Goal: Answer question/provide support: Share knowledge or assist other users

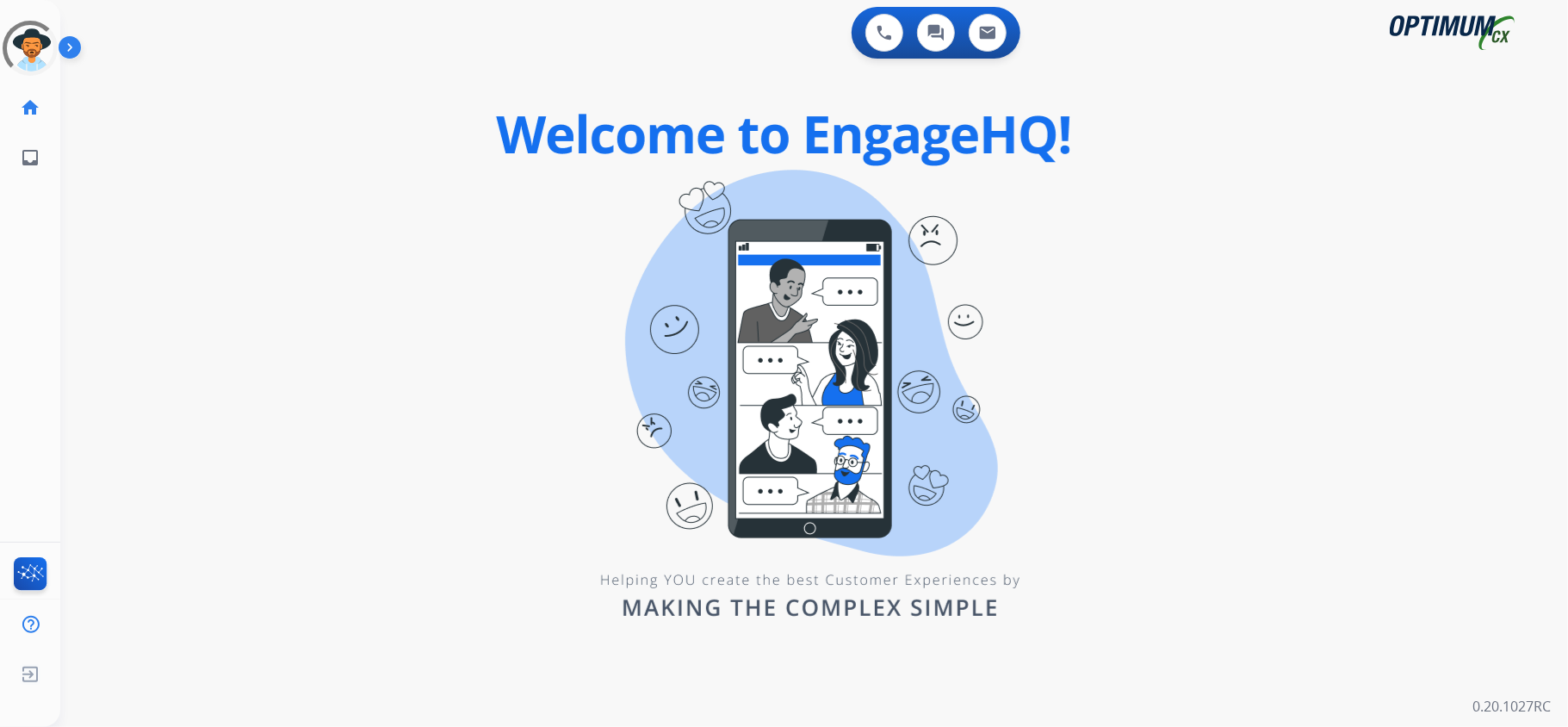
click at [227, 217] on div "0 Voice Interactions 0 Chat Interactions 0 Email Interactions swap_horiz Break …" at bounding box center [814, 363] width 1508 height 727
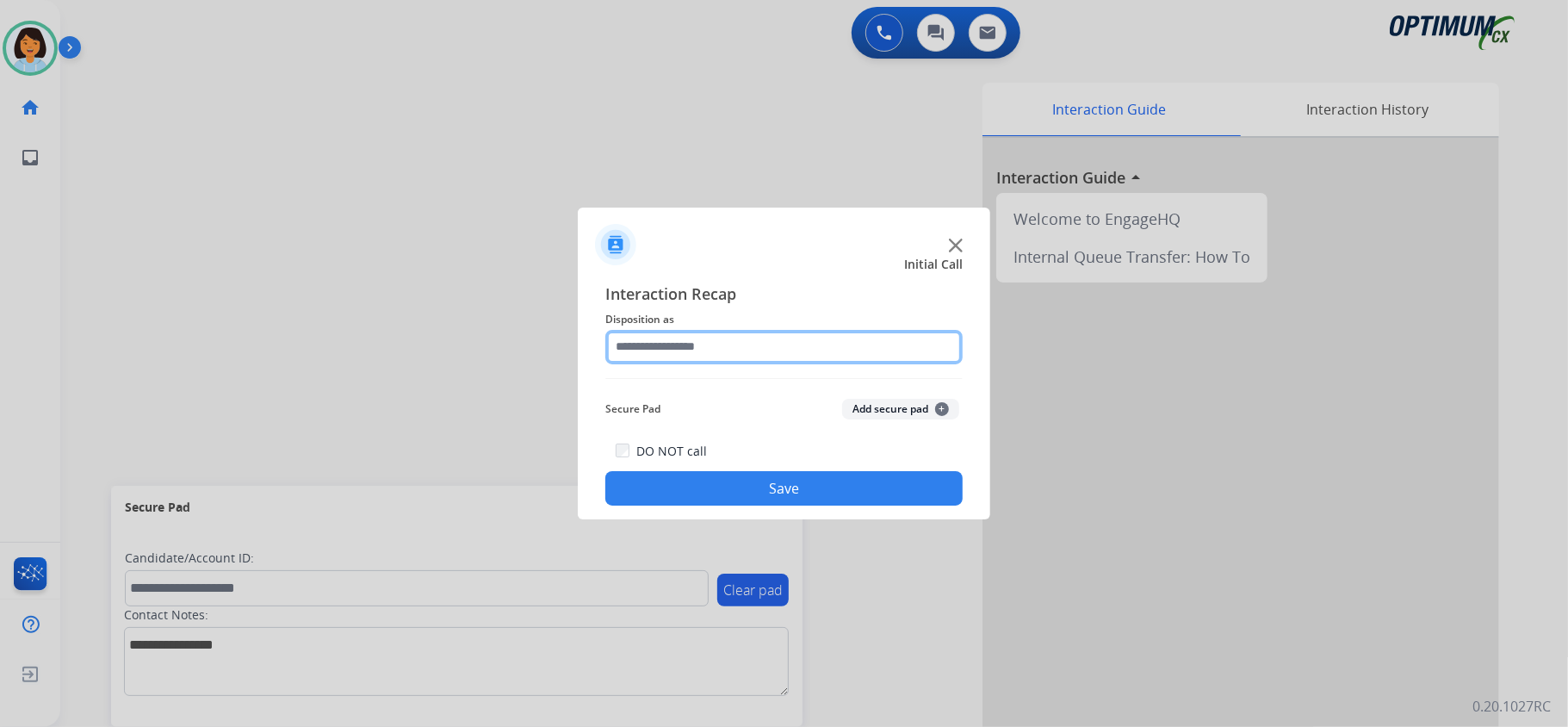
click at [745, 348] on input "text" at bounding box center [784, 347] width 357 height 34
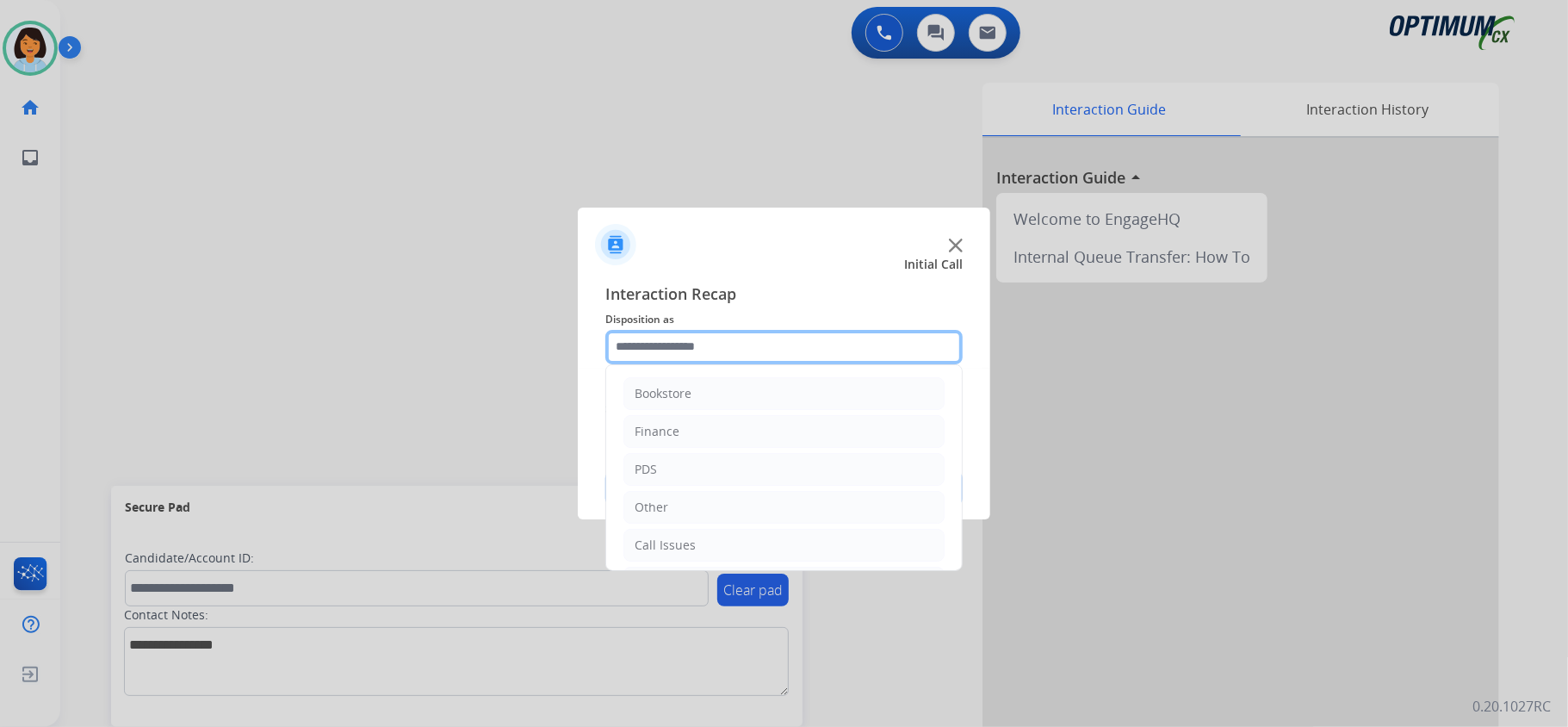
scroll to position [121, 0]
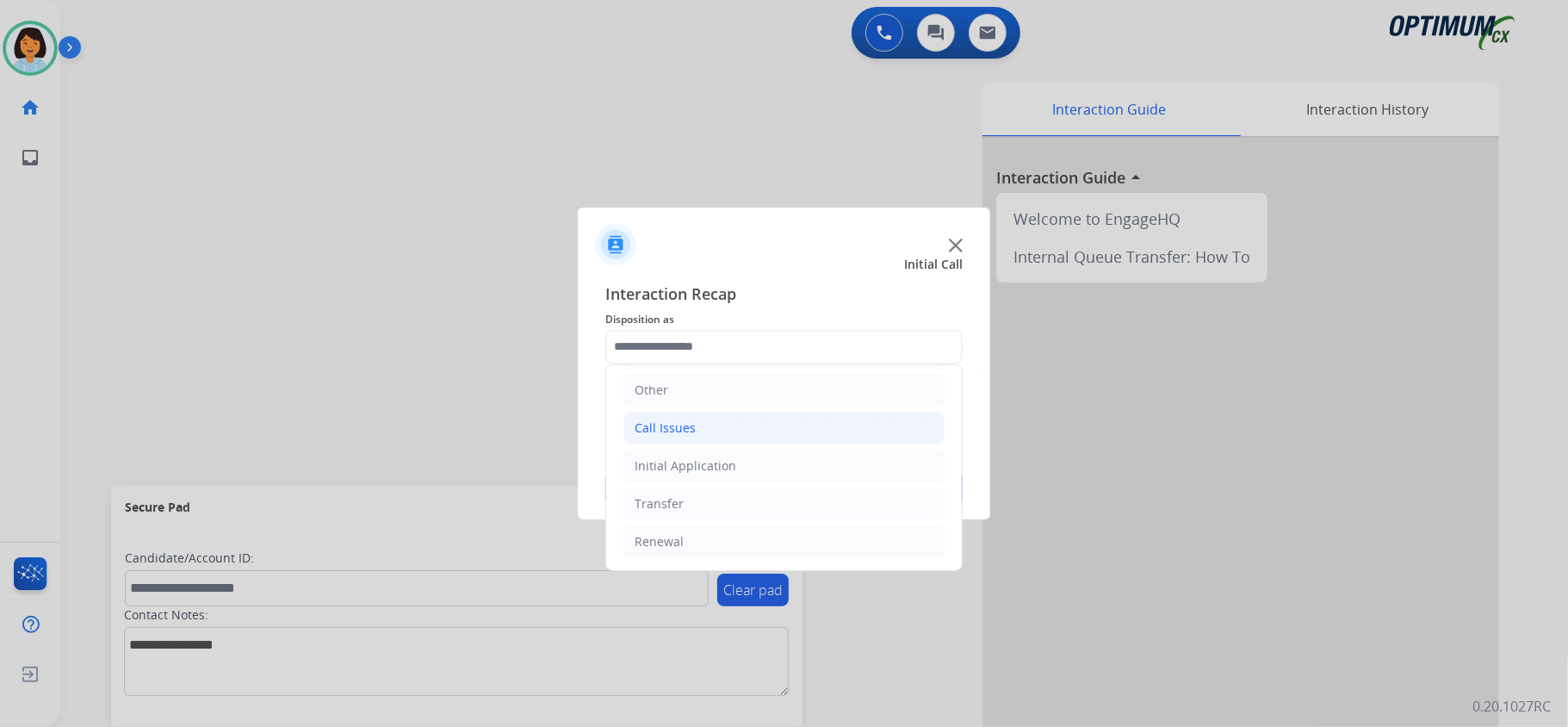
click at [736, 424] on li "Call Issues" at bounding box center [784, 427] width 322 height 33
click at [767, 537] on li "Dropped Call" at bounding box center [801, 537] width 287 height 33
type input "**********"
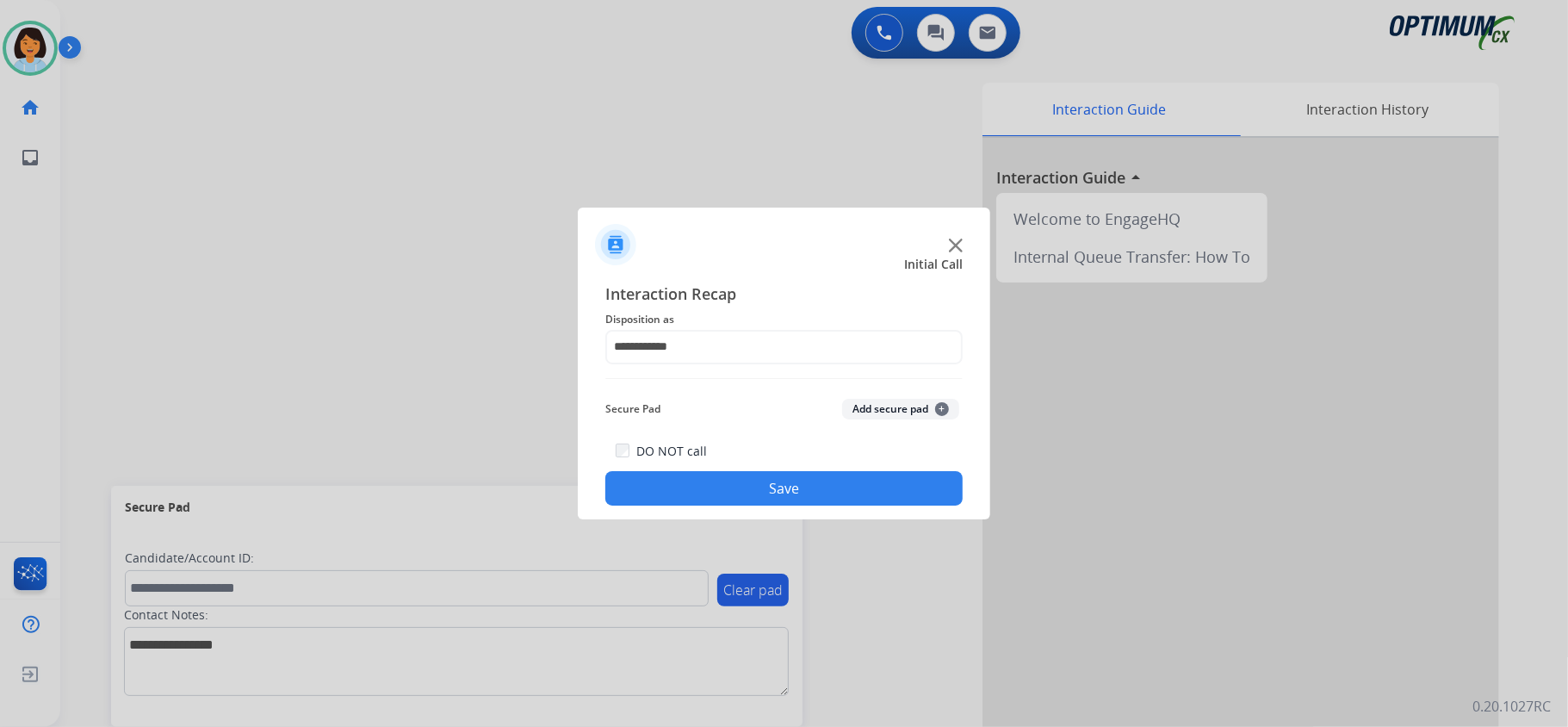
click at [749, 494] on button "Save" at bounding box center [784, 488] width 357 height 34
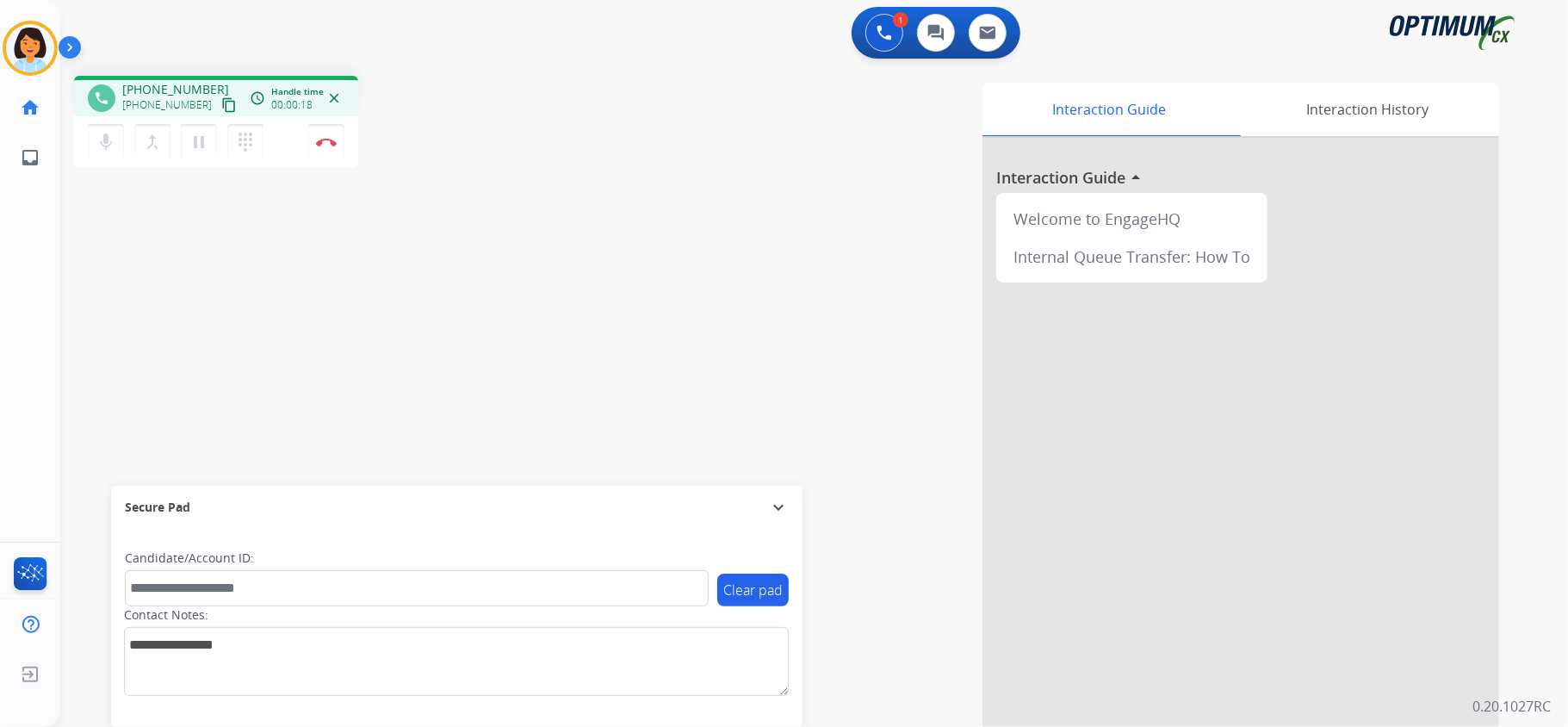
click at [221, 111] on mat-icon "content_copy" at bounding box center [229, 105] width 15 height 15
click at [221, 107] on mat-icon "content_copy" at bounding box center [229, 105] width 15 height 15
click at [331, 142] on img at bounding box center [326, 142] width 21 height 9
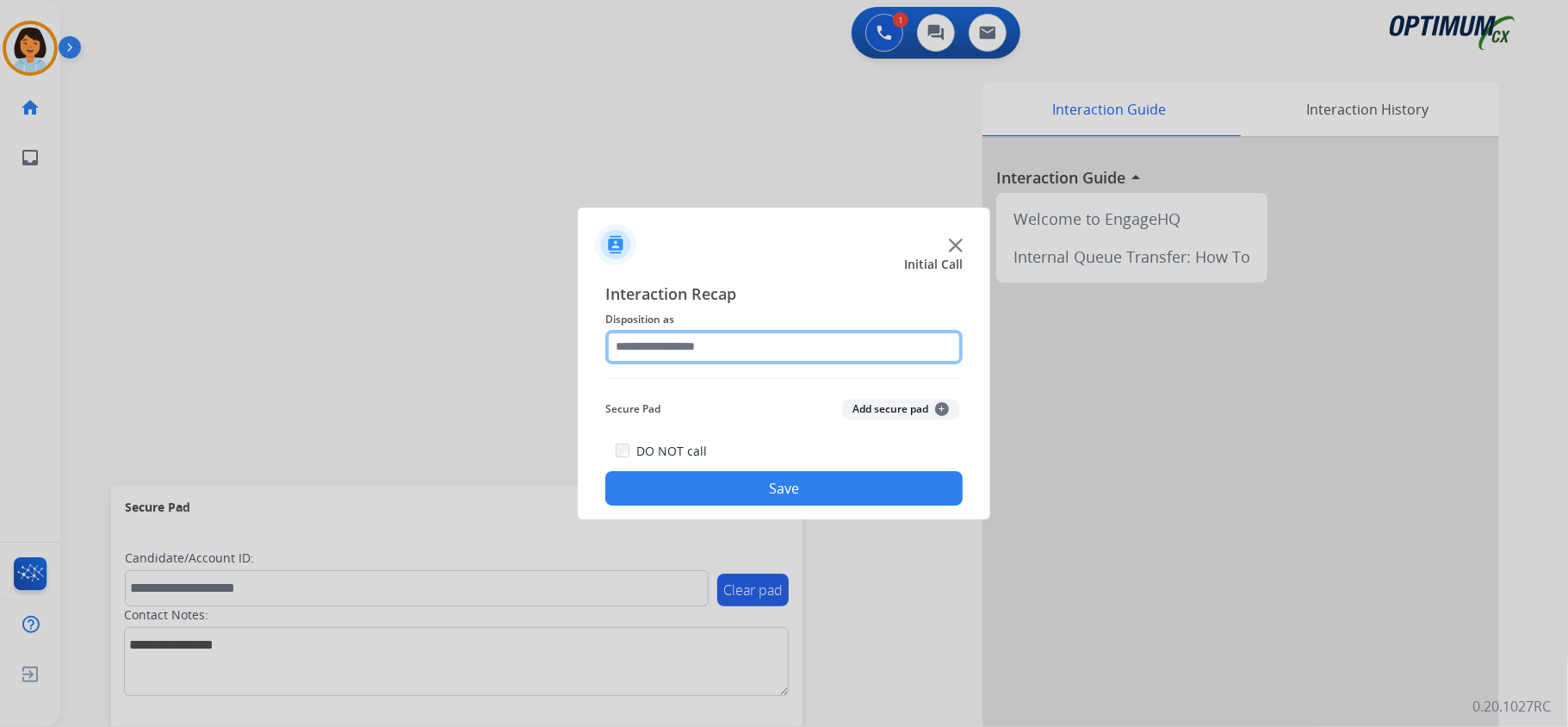
click at [717, 345] on input "text" at bounding box center [784, 347] width 357 height 34
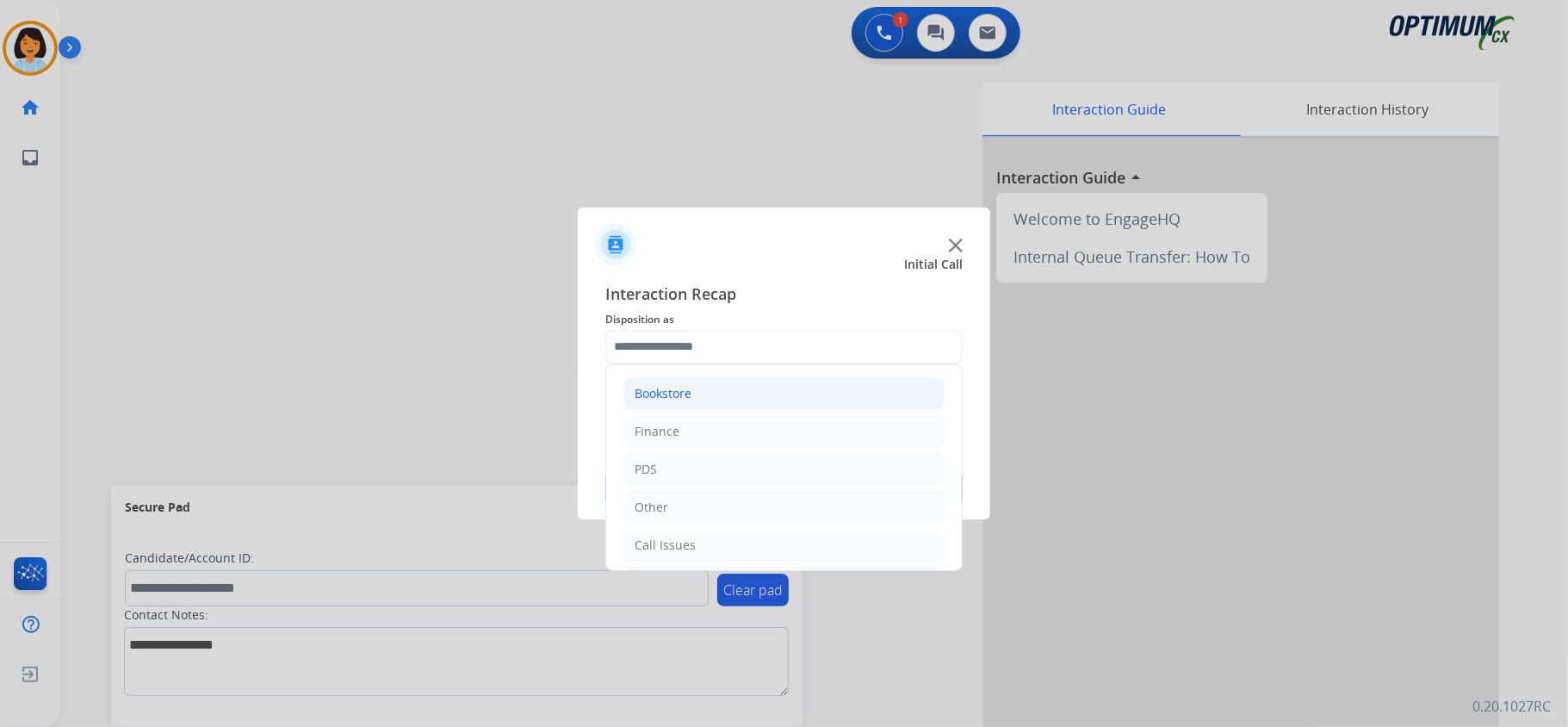
click at [735, 390] on li "Bookstore" at bounding box center [784, 393] width 322 height 33
click at [701, 479] on li "General Questions (Bookstore)" at bounding box center [801, 469] width 287 height 33
type input "**********"
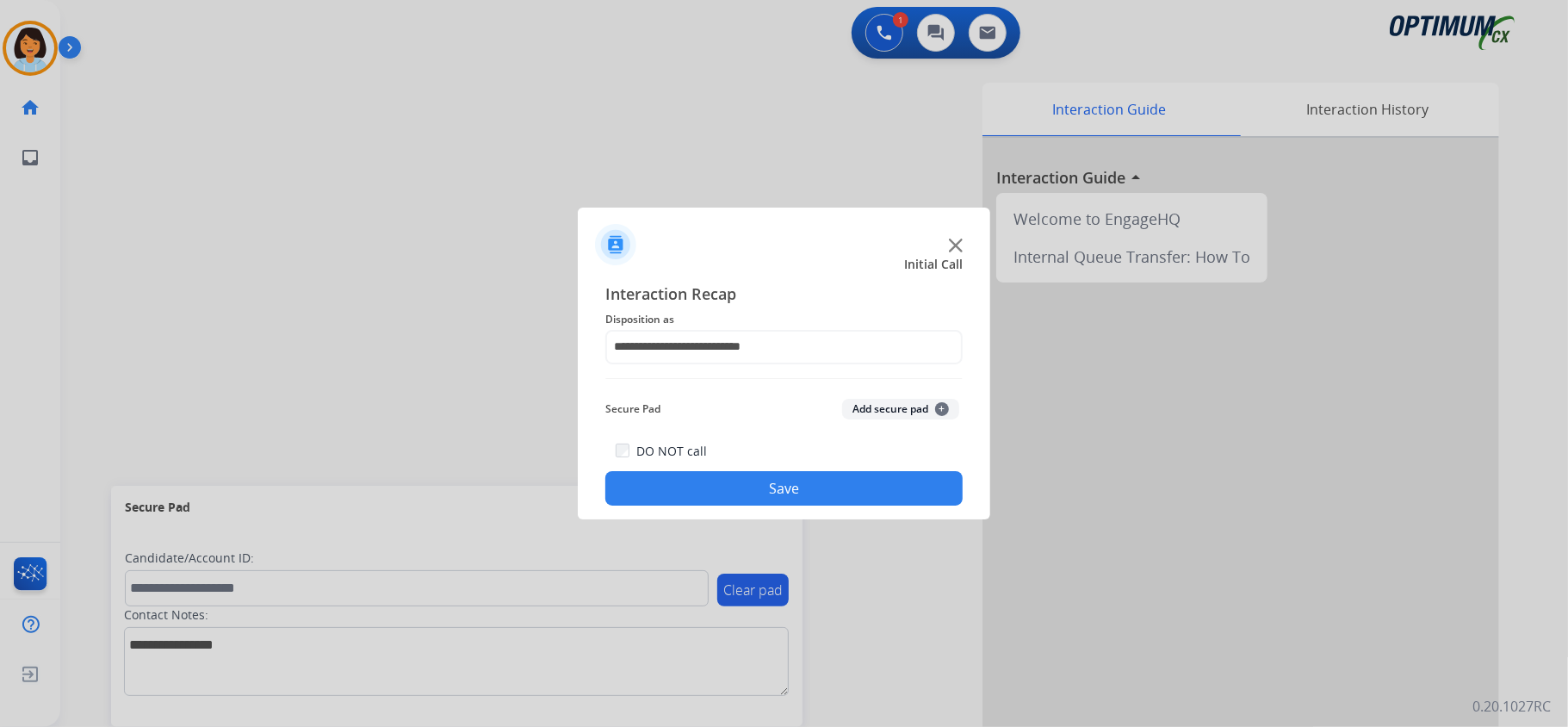
click at [701, 479] on button "Save" at bounding box center [784, 488] width 357 height 34
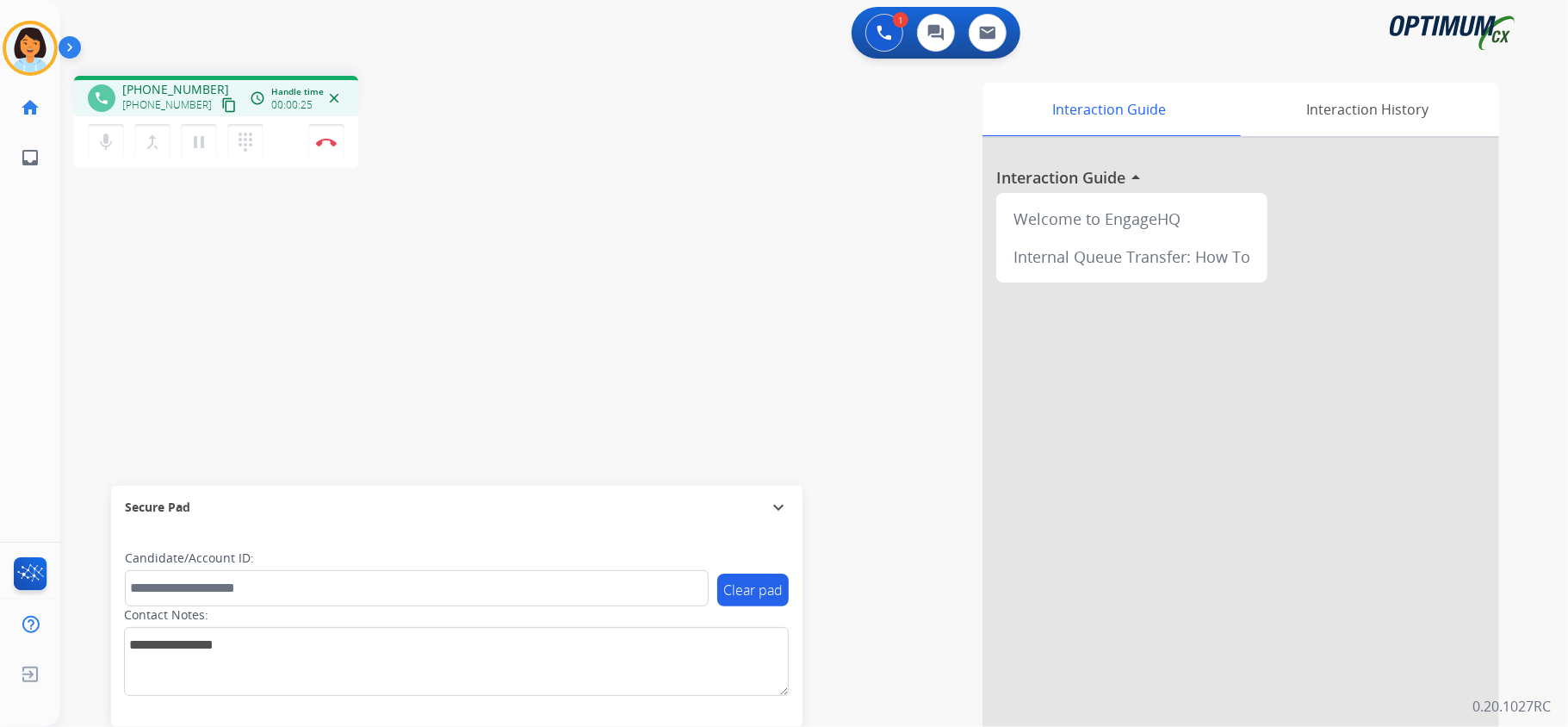
click at [221, 103] on mat-icon "content_copy" at bounding box center [229, 105] width 15 height 15
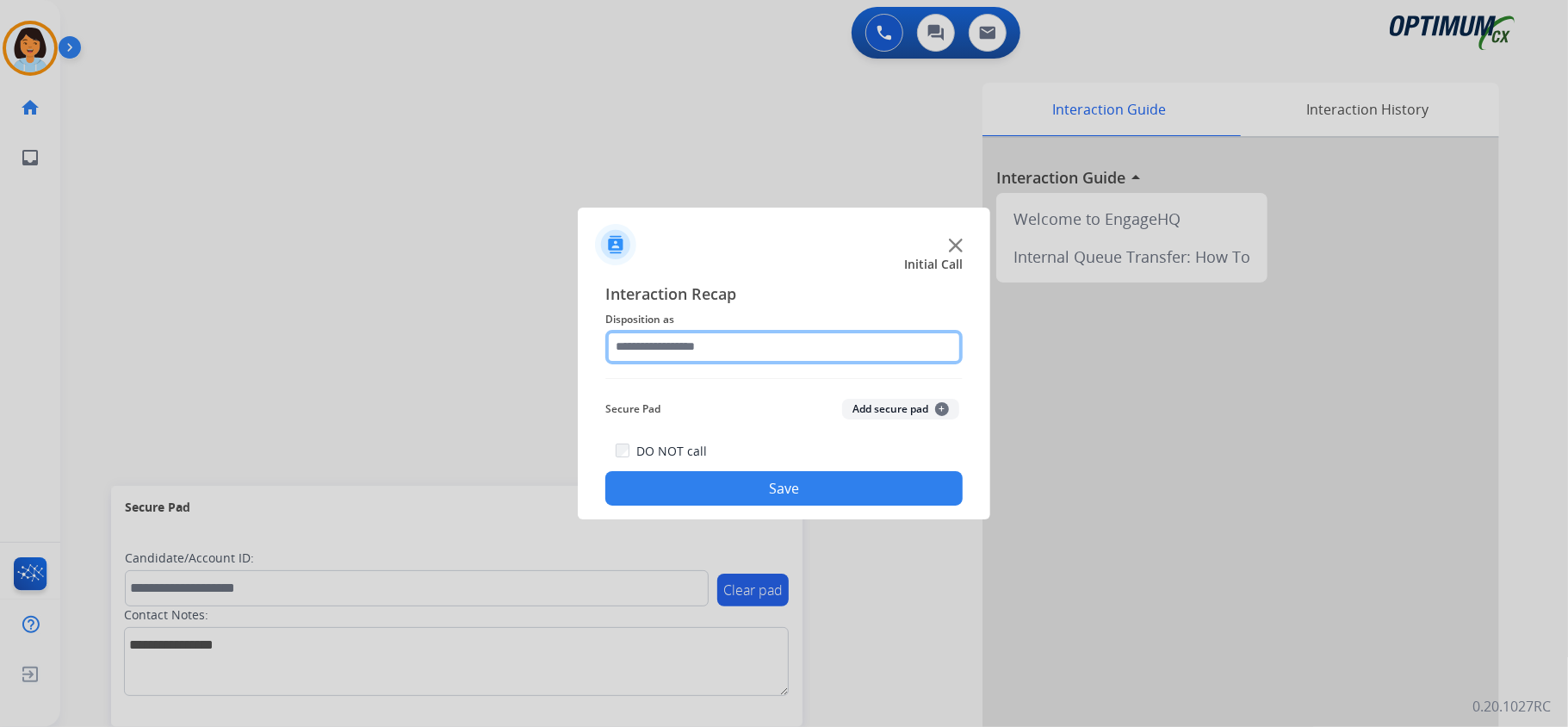
click at [693, 355] on input "text" at bounding box center [784, 347] width 357 height 34
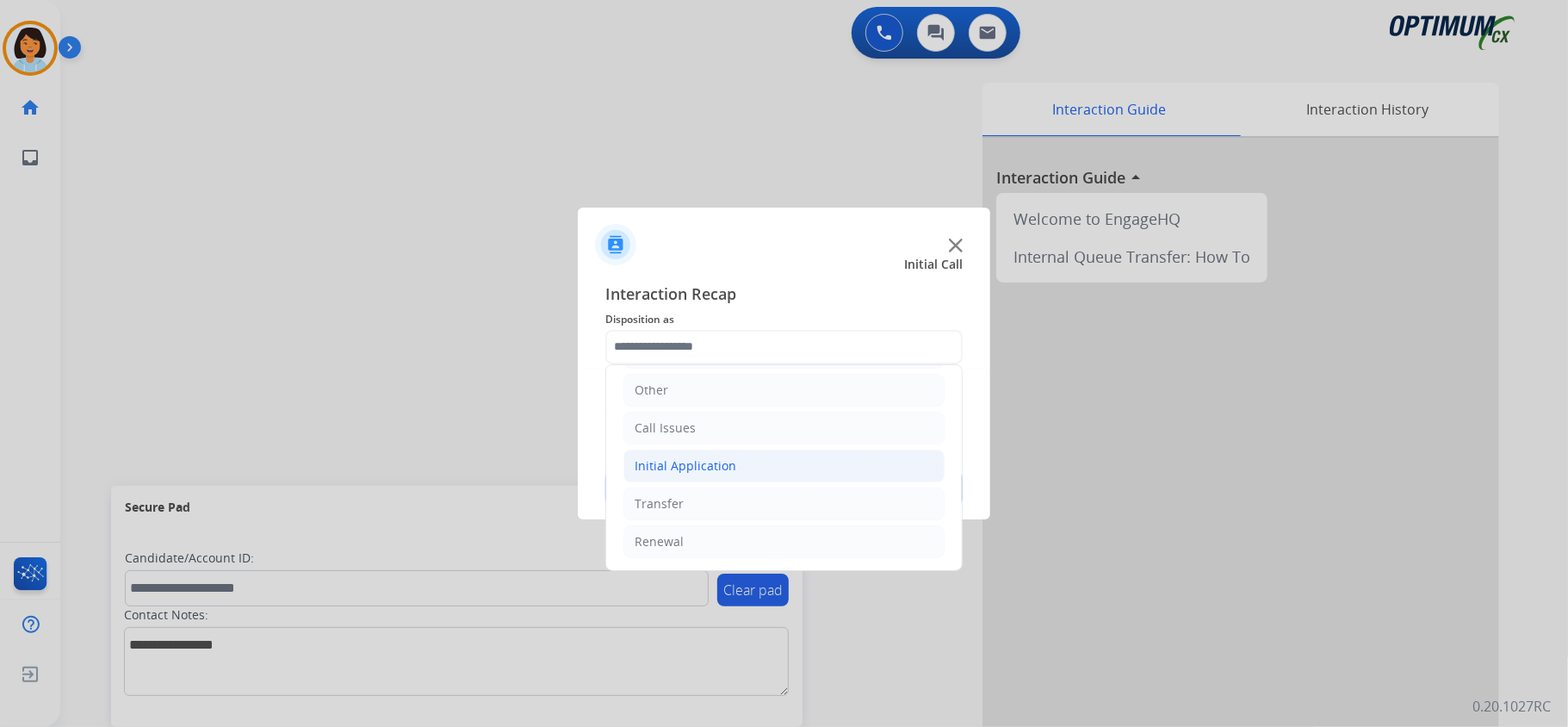
click at [776, 456] on li "Initial Application" at bounding box center [784, 465] width 322 height 33
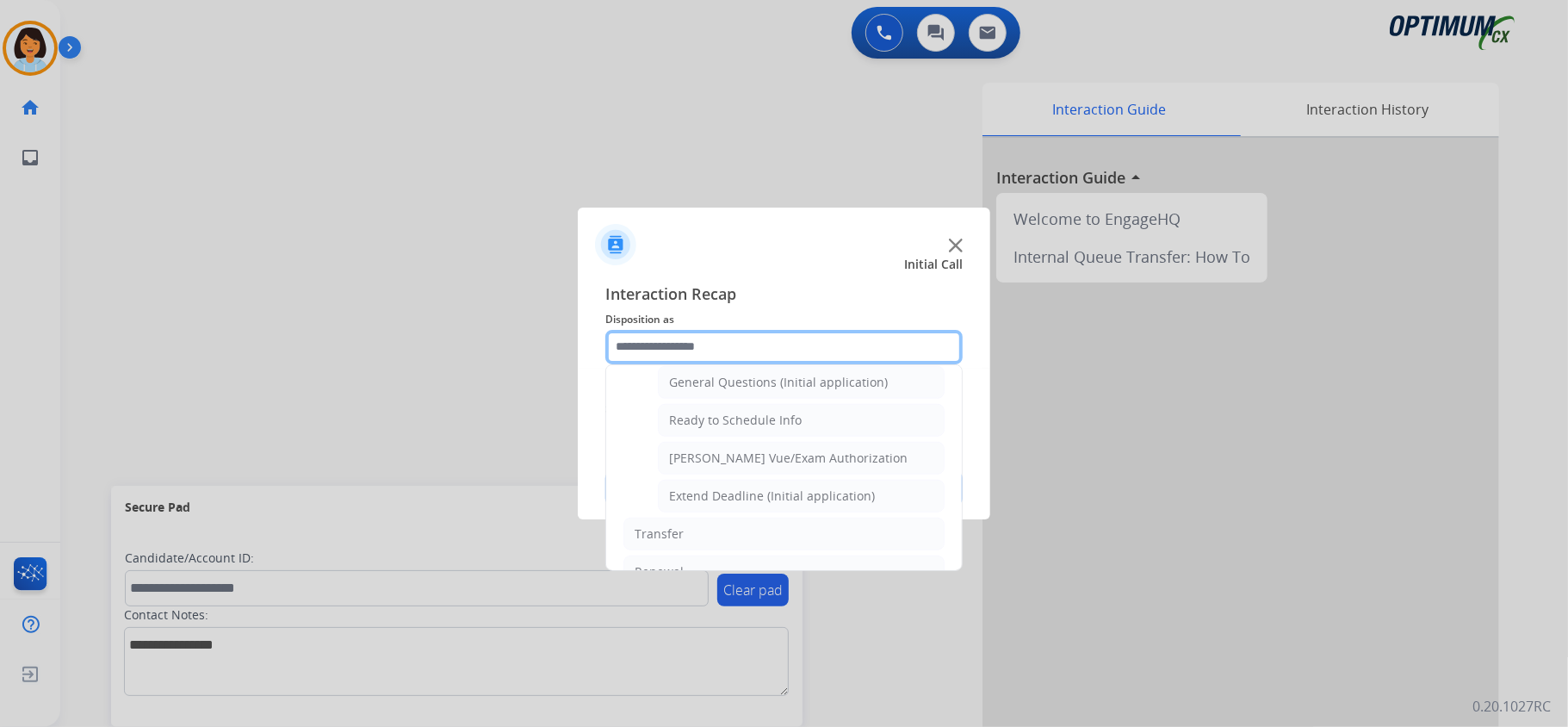
scroll to position [1062, 0]
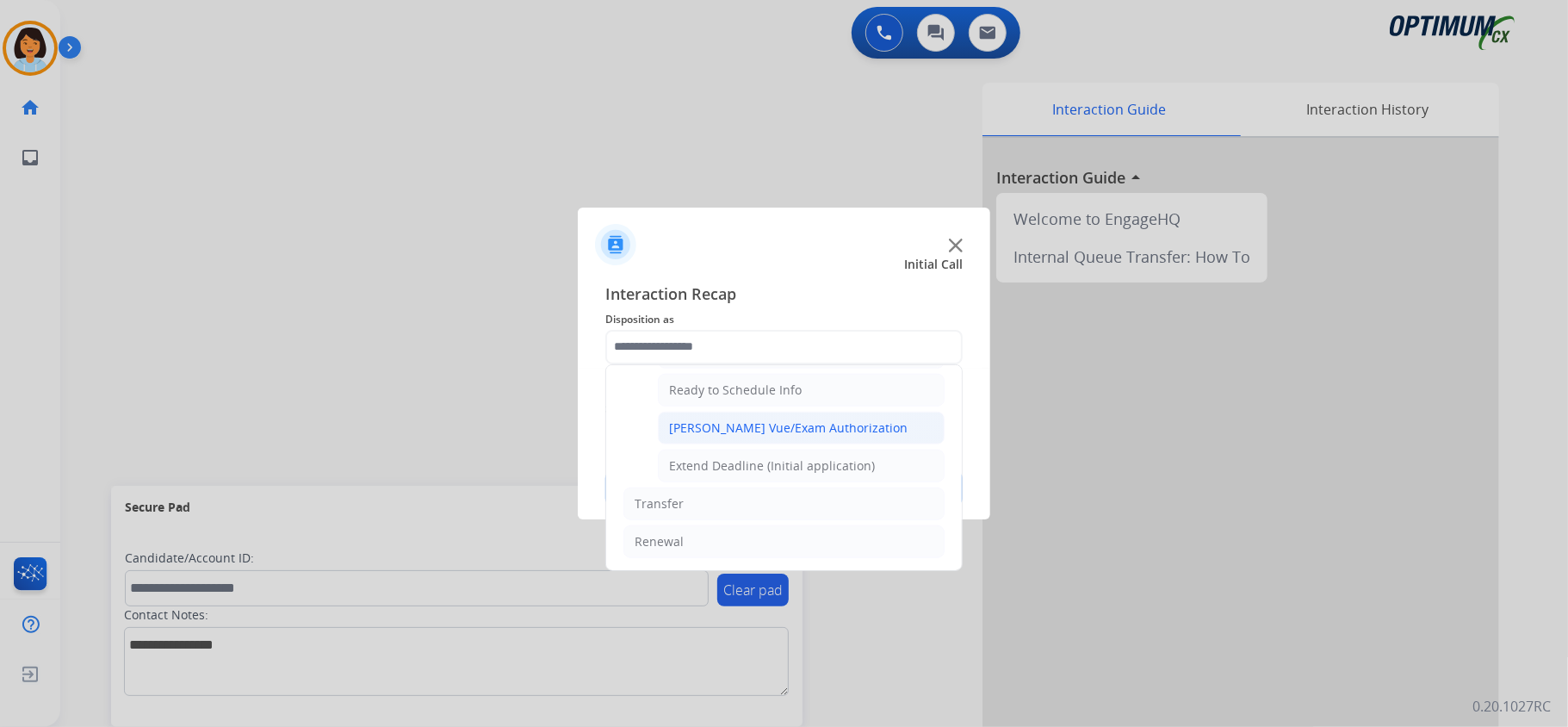
click at [751, 424] on div "[PERSON_NAME] Vue/Exam Authorization" at bounding box center [789, 428] width 238 height 17
type input "**********"
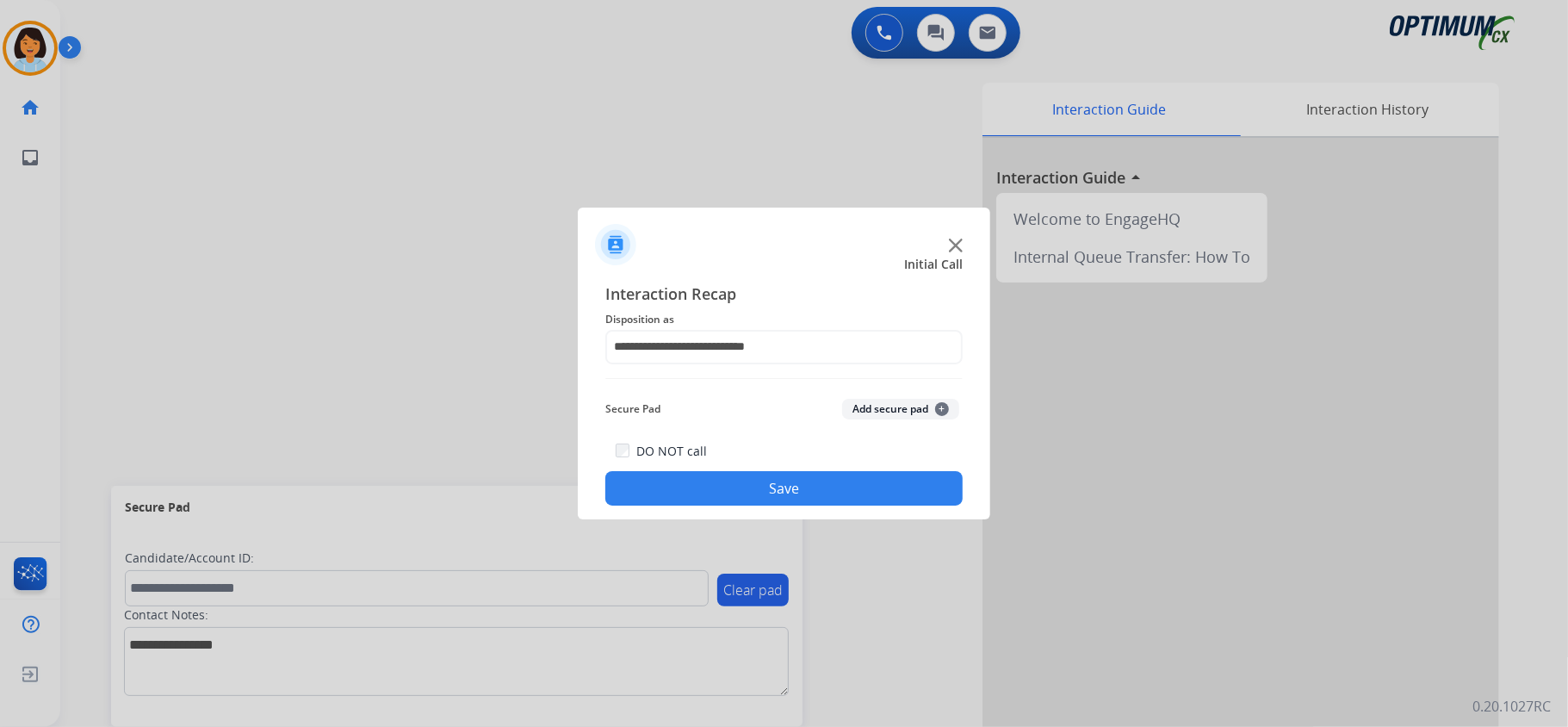
click at [707, 486] on button "Save" at bounding box center [784, 488] width 357 height 34
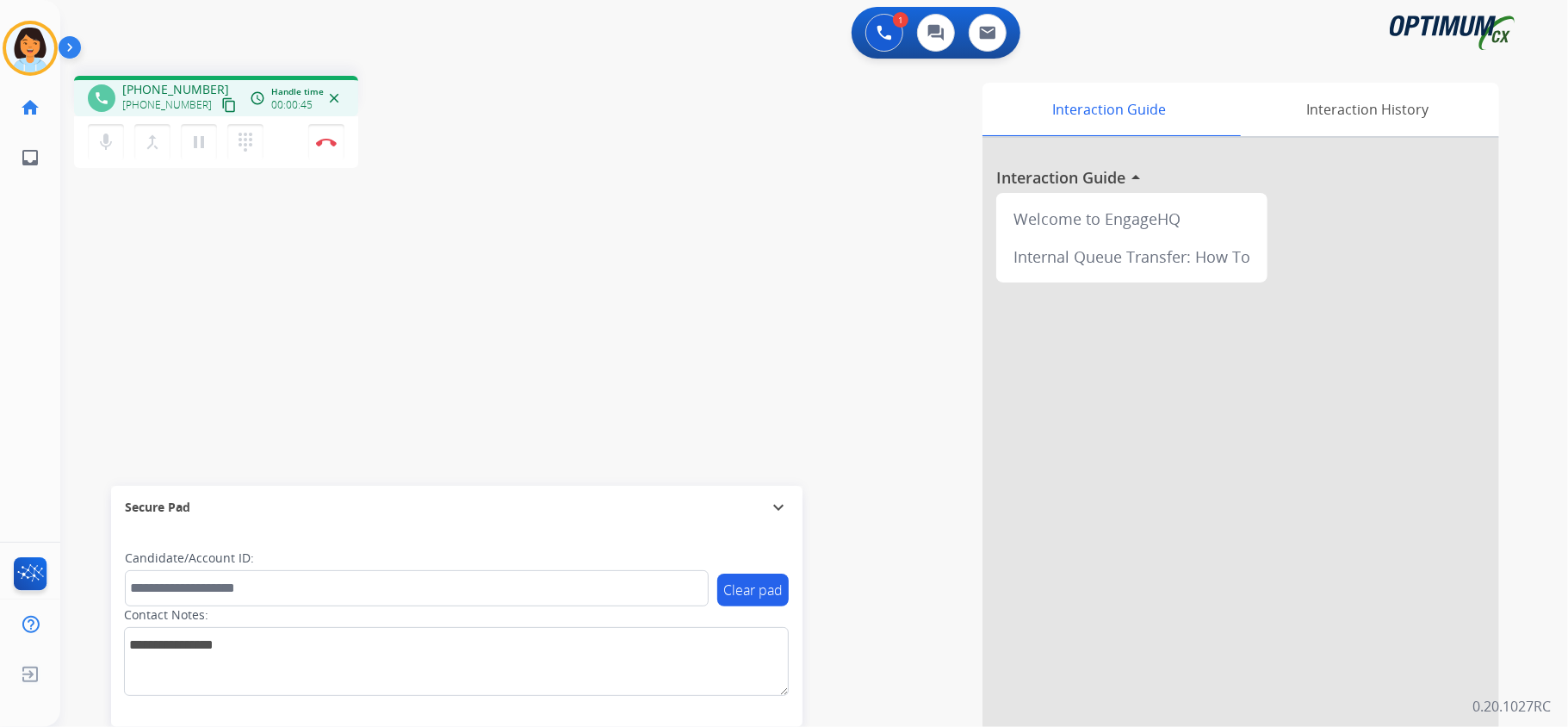
click at [221, 107] on mat-icon "content_copy" at bounding box center [229, 105] width 15 height 15
click at [329, 140] on img at bounding box center [326, 142] width 21 height 9
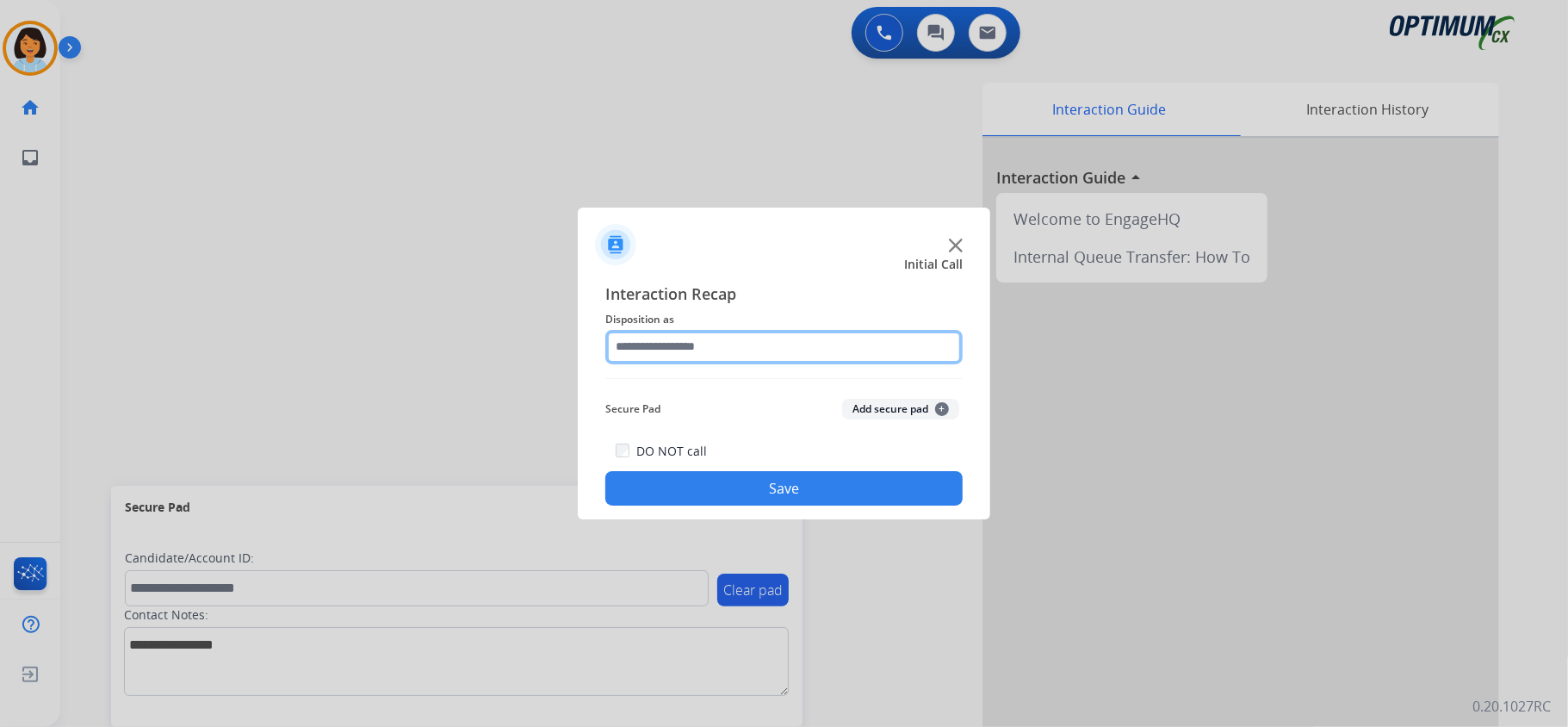
click at [866, 358] on input "text" at bounding box center [784, 347] width 357 height 34
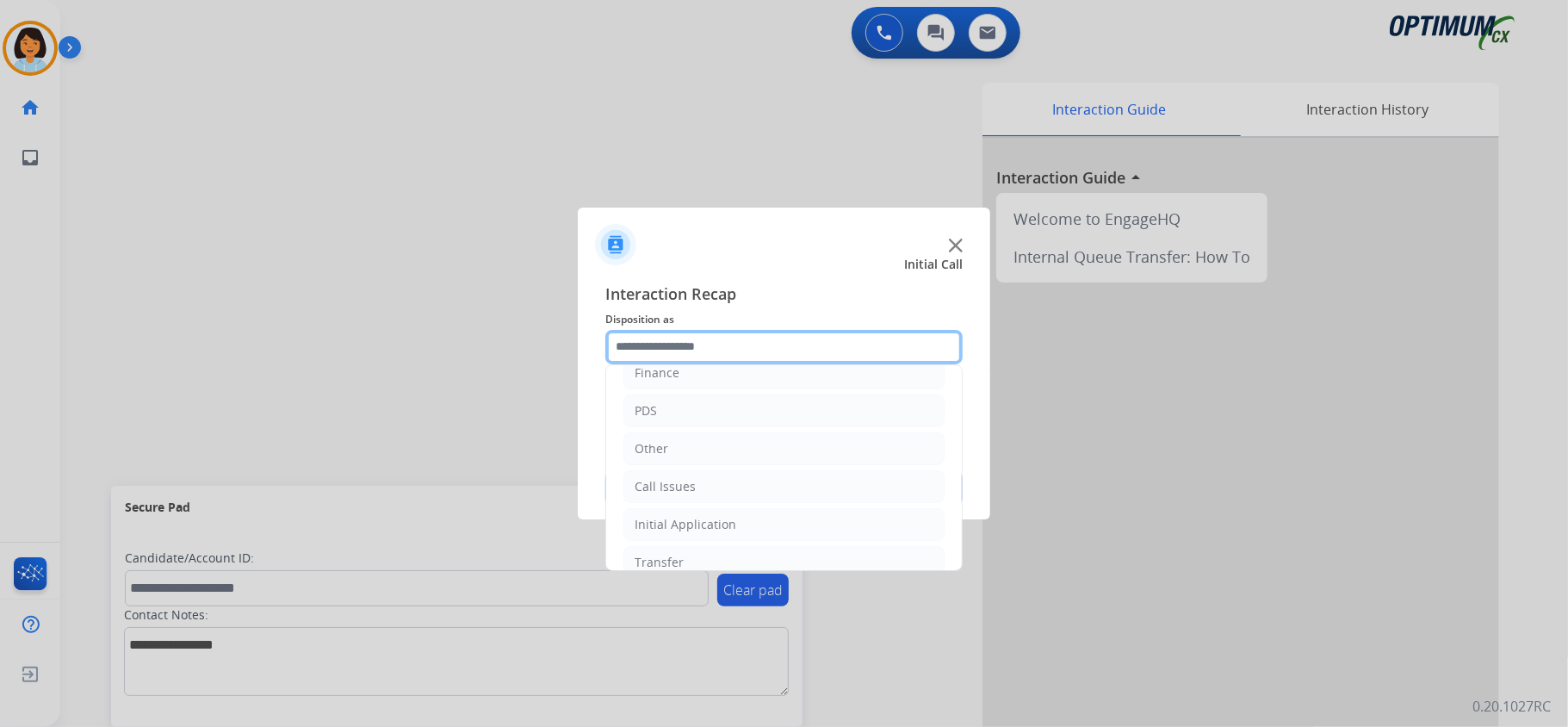
scroll to position [63, 0]
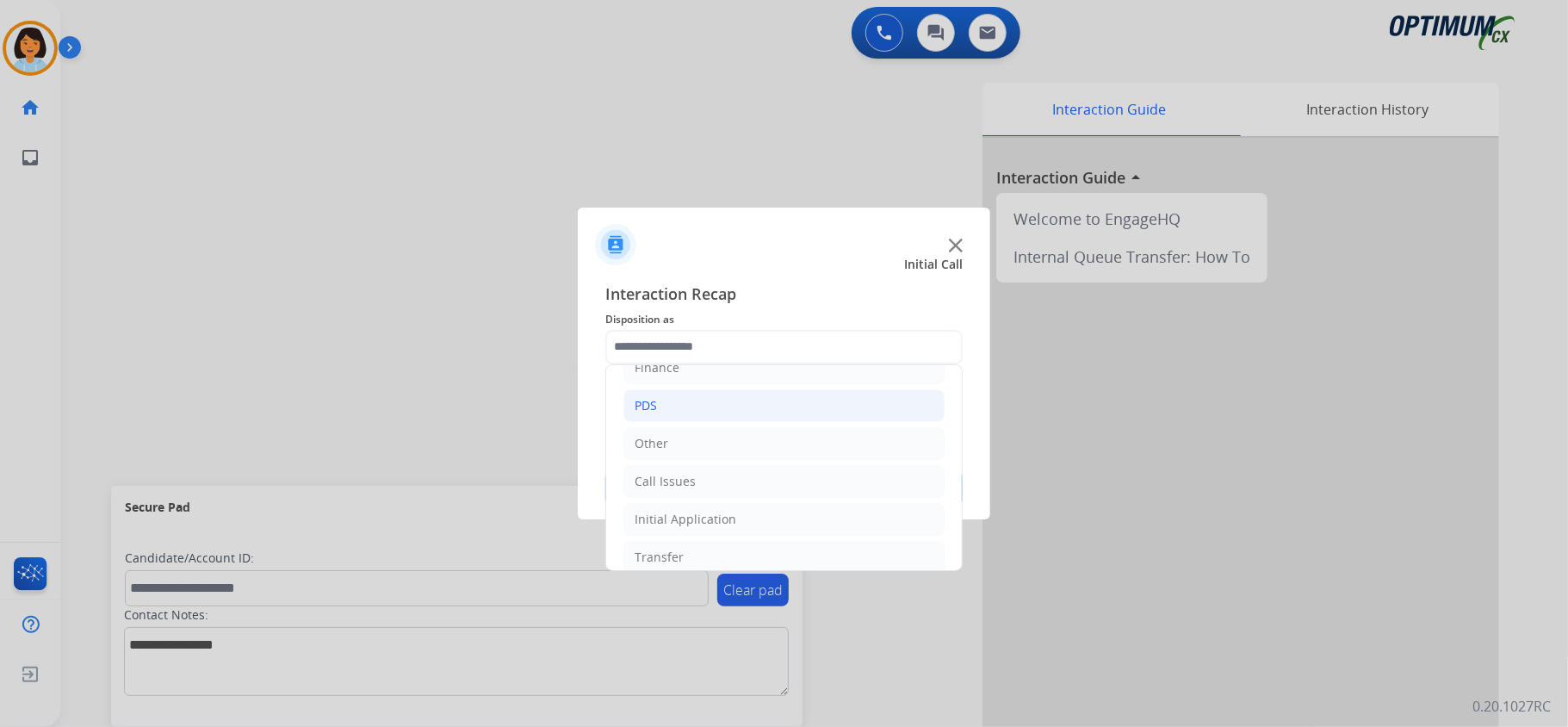
click at [820, 400] on li "PDS" at bounding box center [784, 406] width 322 height 33
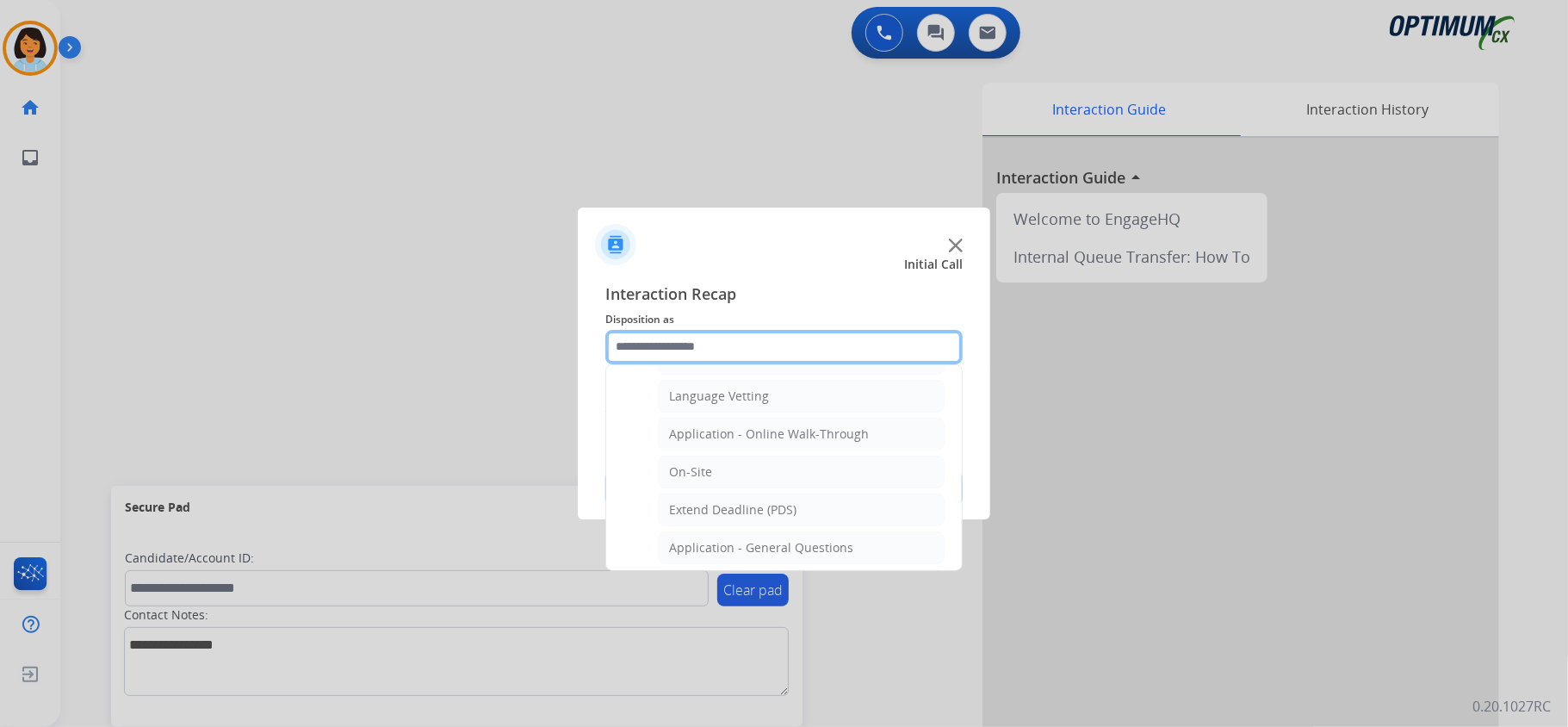
scroll to position [379, 0]
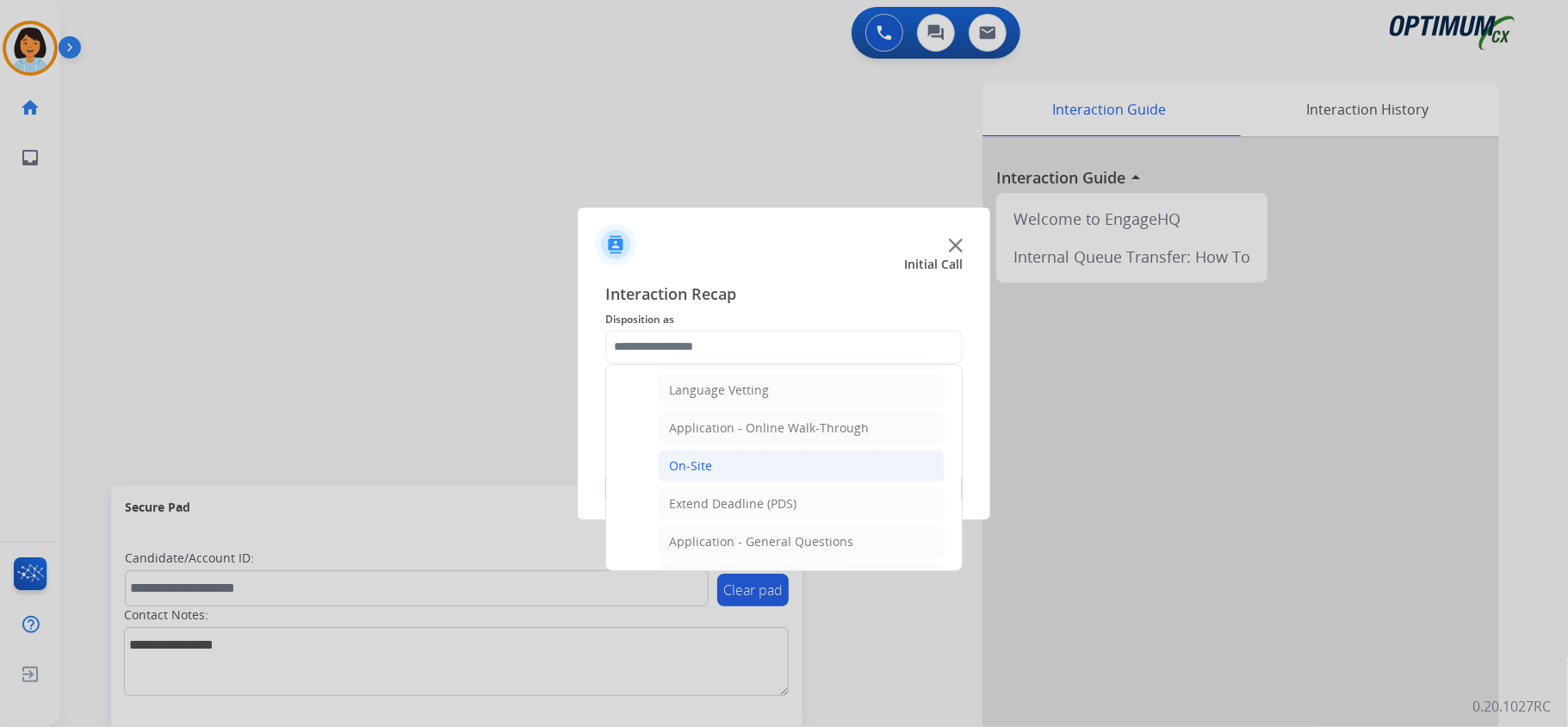
click at [787, 476] on li "On-Site" at bounding box center [801, 465] width 287 height 33
type input "*******"
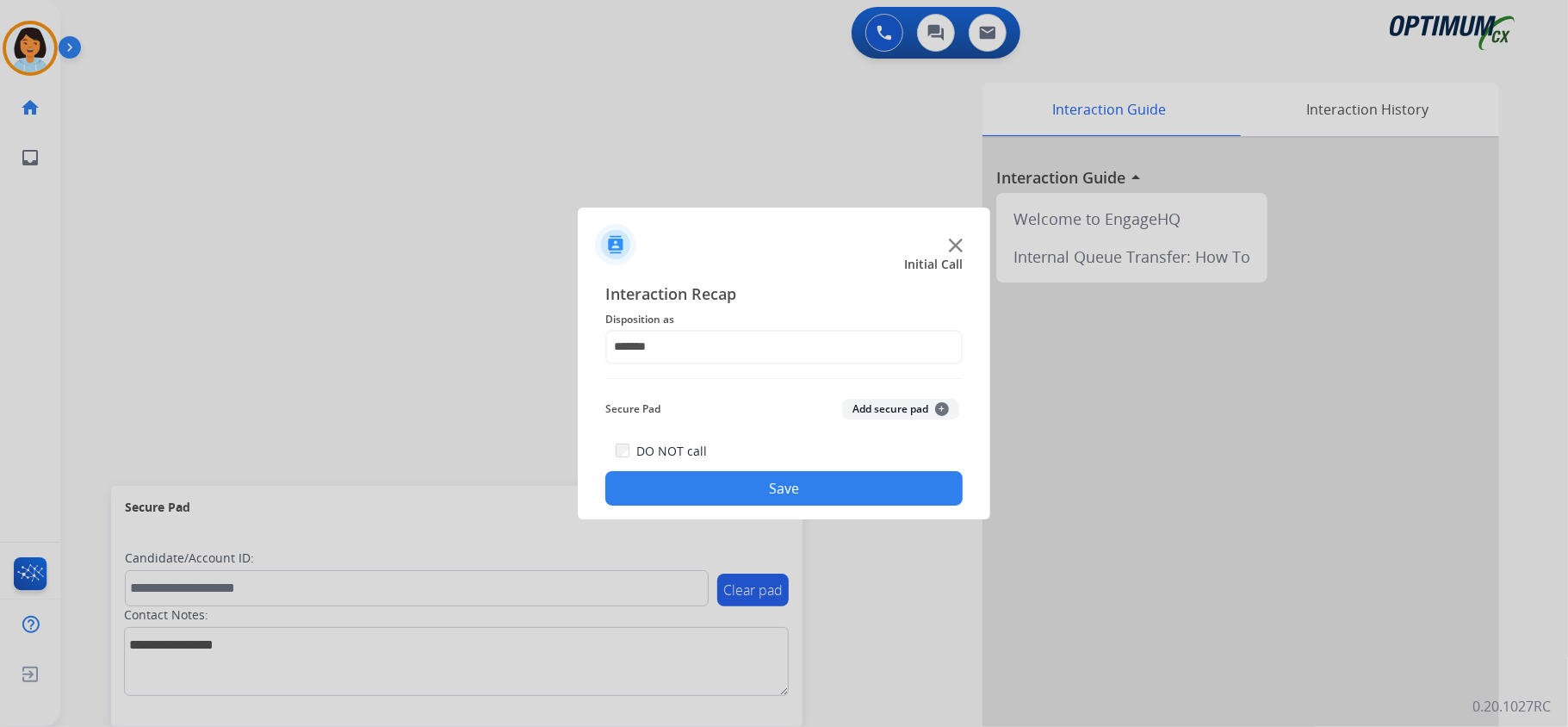
click at [774, 500] on button "Save" at bounding box center [784, 488] width 357 height 34
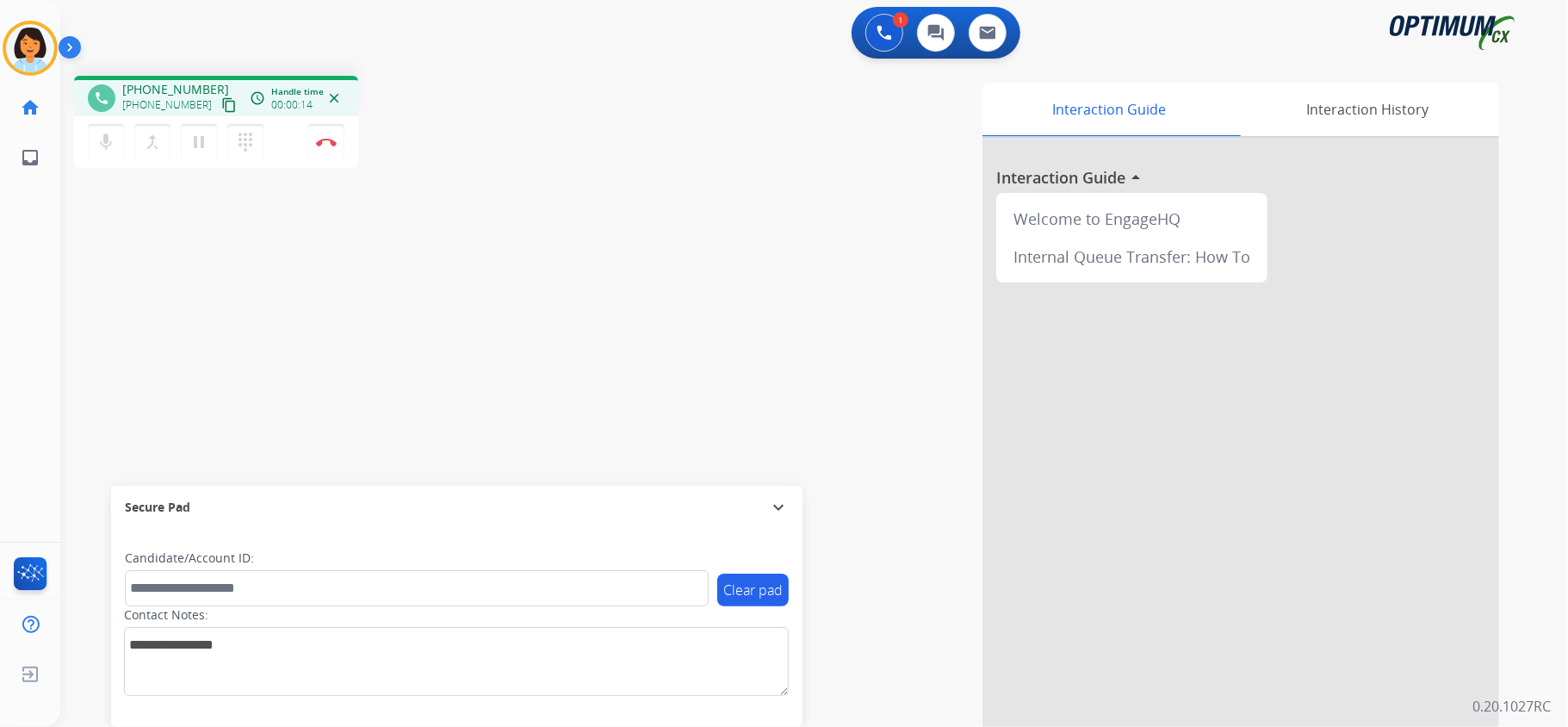
click at [221, 101] on mat-icon "content_copy" at bounding box center [229, 105] width 15 height 15
click at [329, 145] on img at bounding box center [326, 142] width 21 height 9
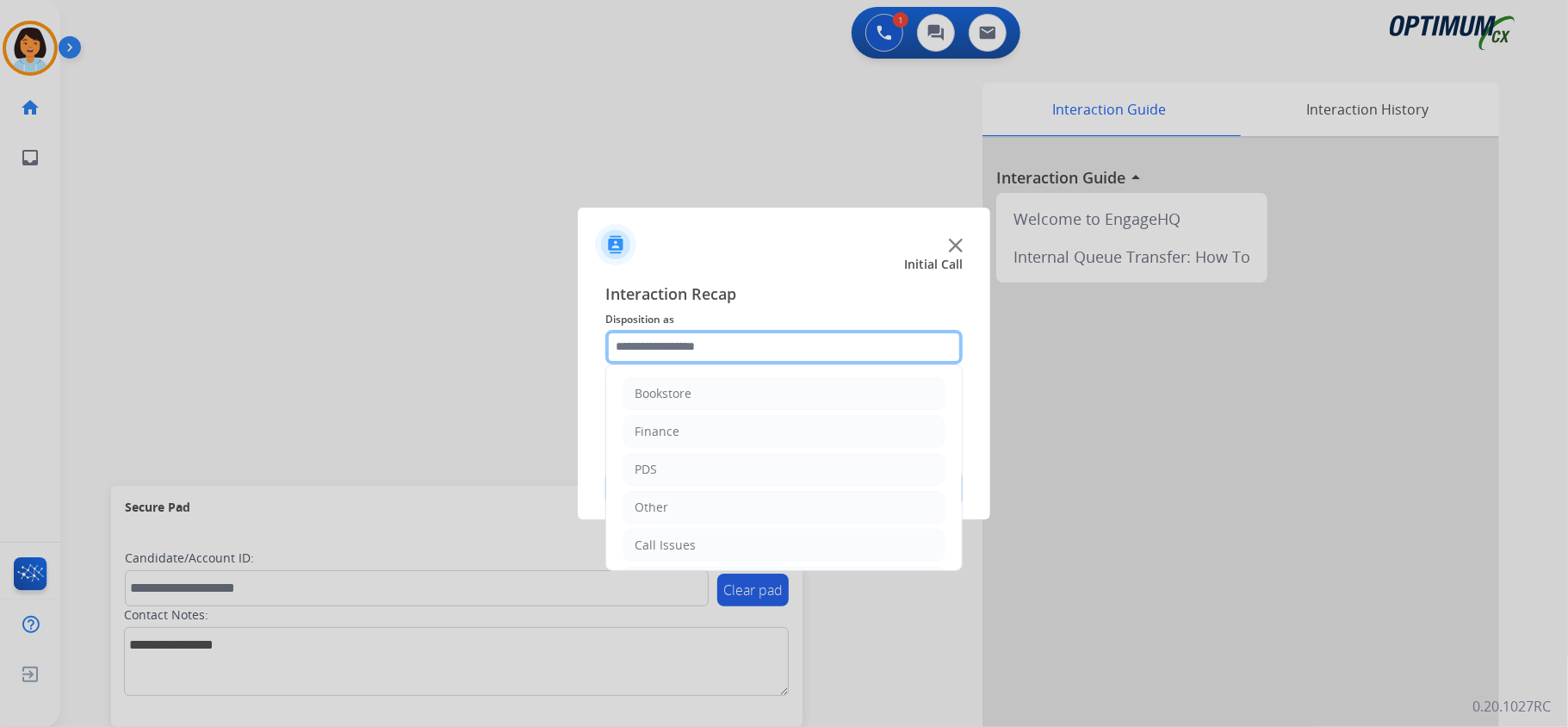
click at [838, 344] on input "text" at bounding box center [784, 347] width 357 height 34
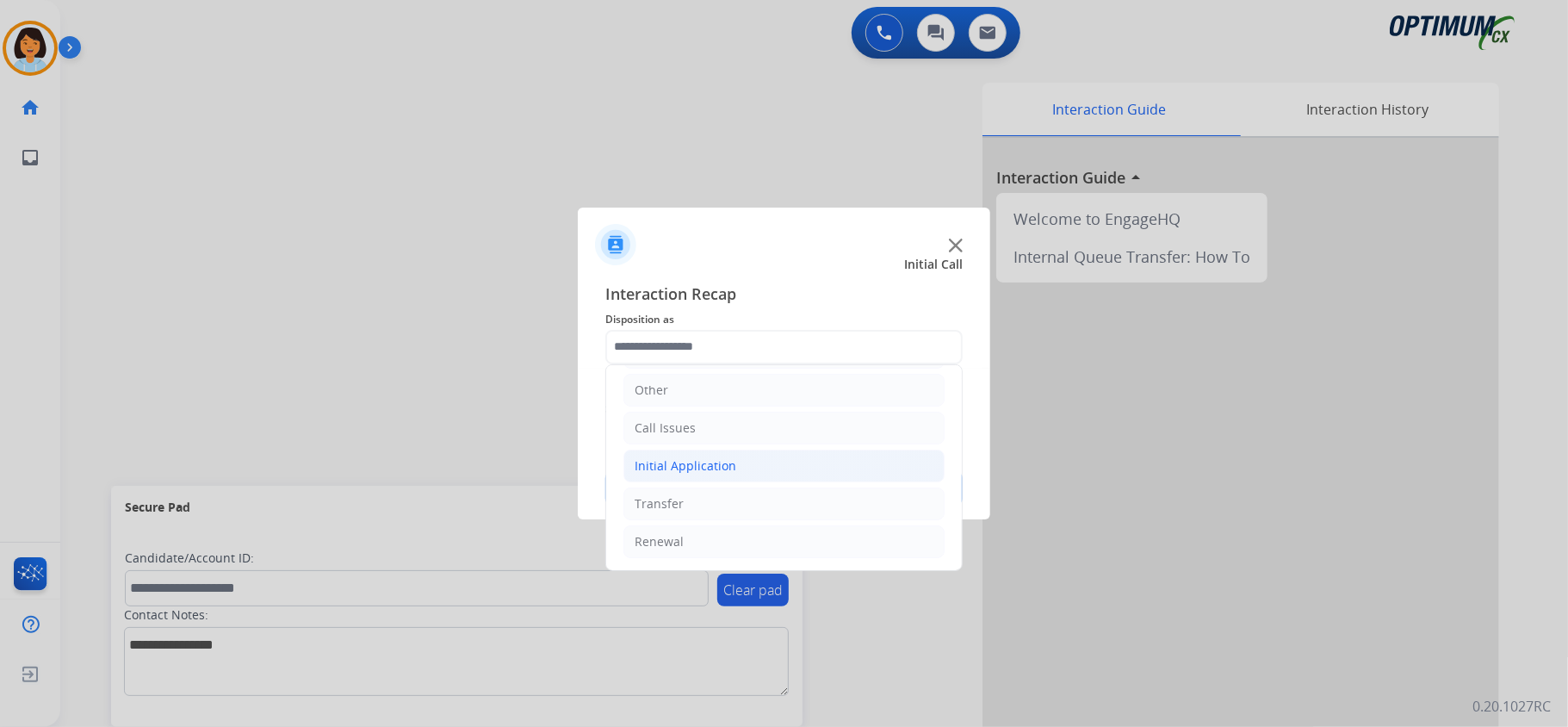
click at [717, 476] on li "Initial Application" at bounding box center [784, 465] width 322 height 33
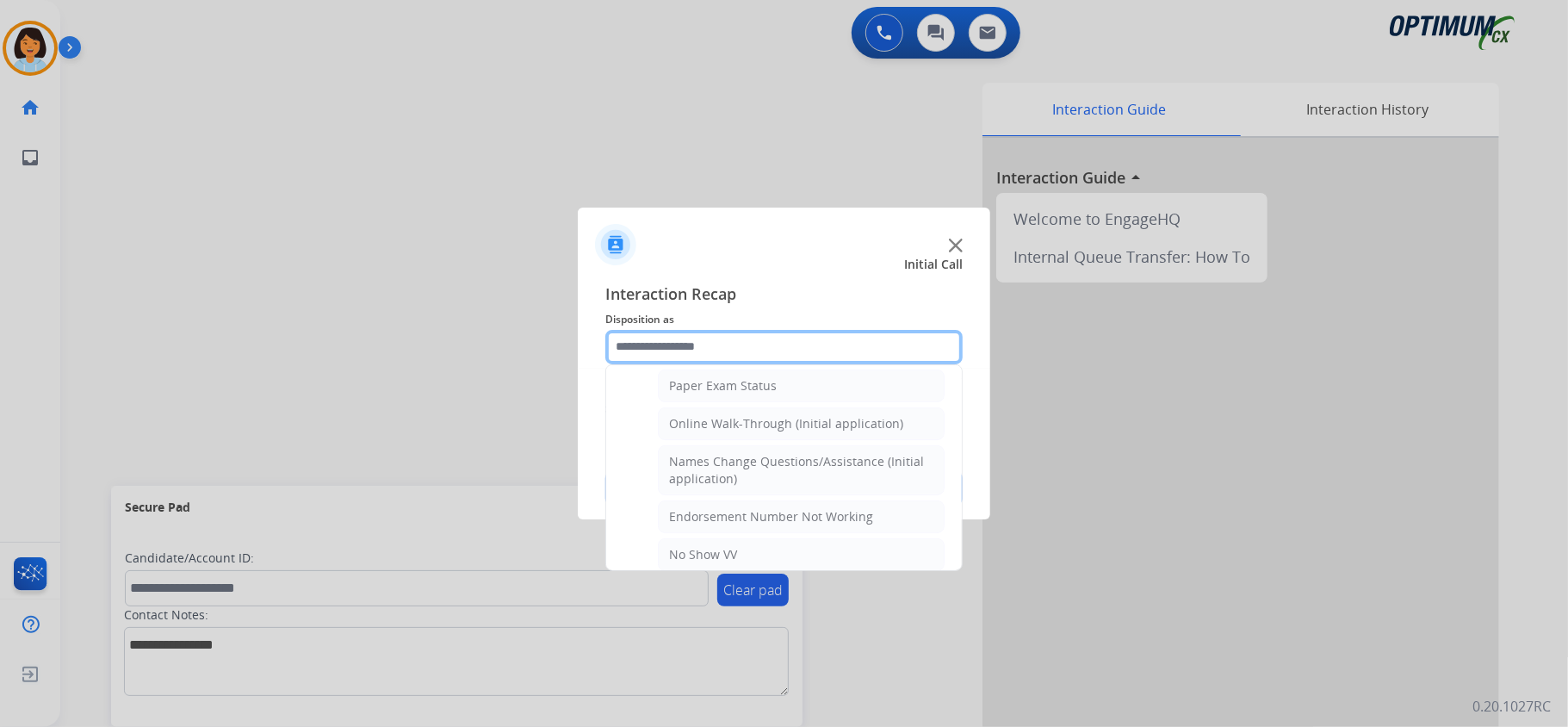
scroll to position [350, 0]
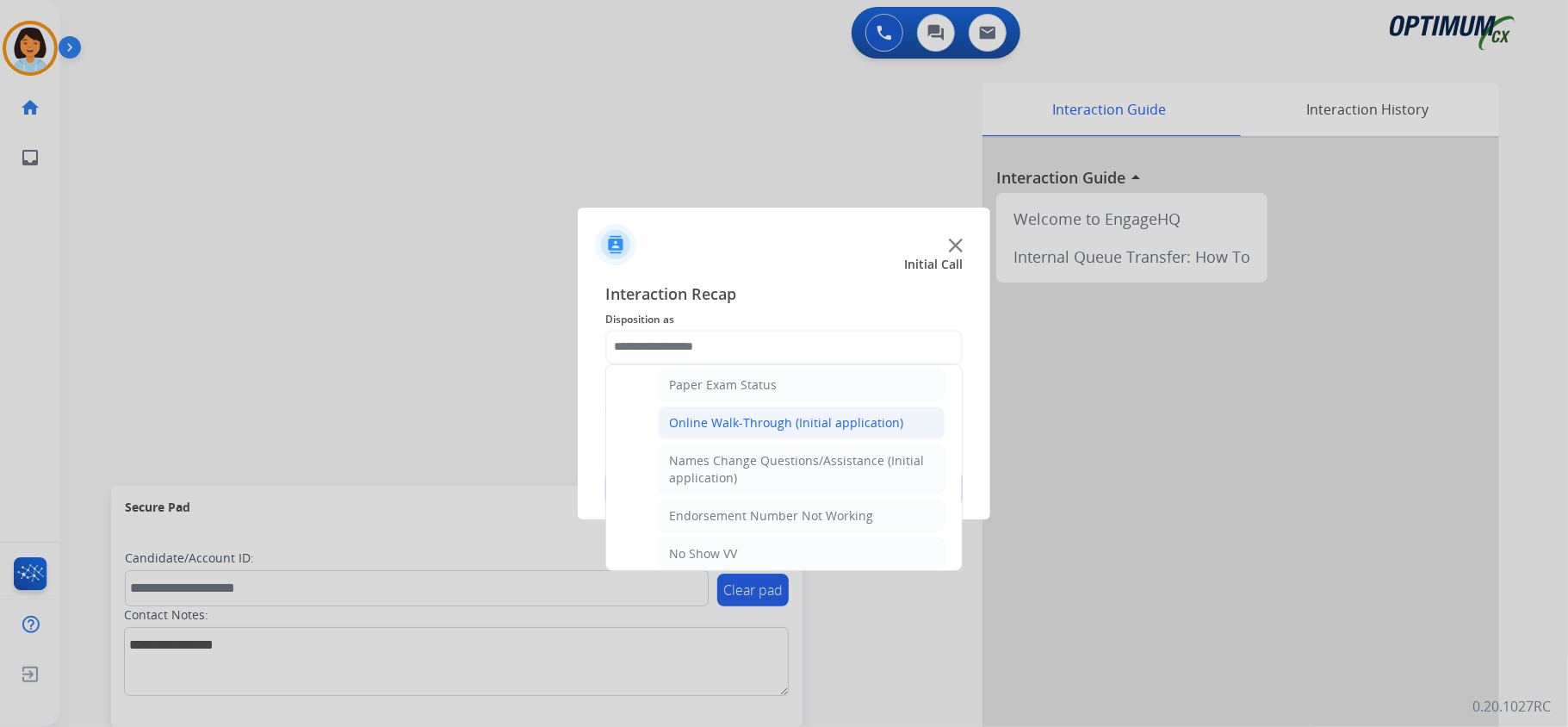
click at [880, 425] on div "Online Walk-Through (Initial application)" at bounding box center [787, 423] width 235 height 17
type input "**********"
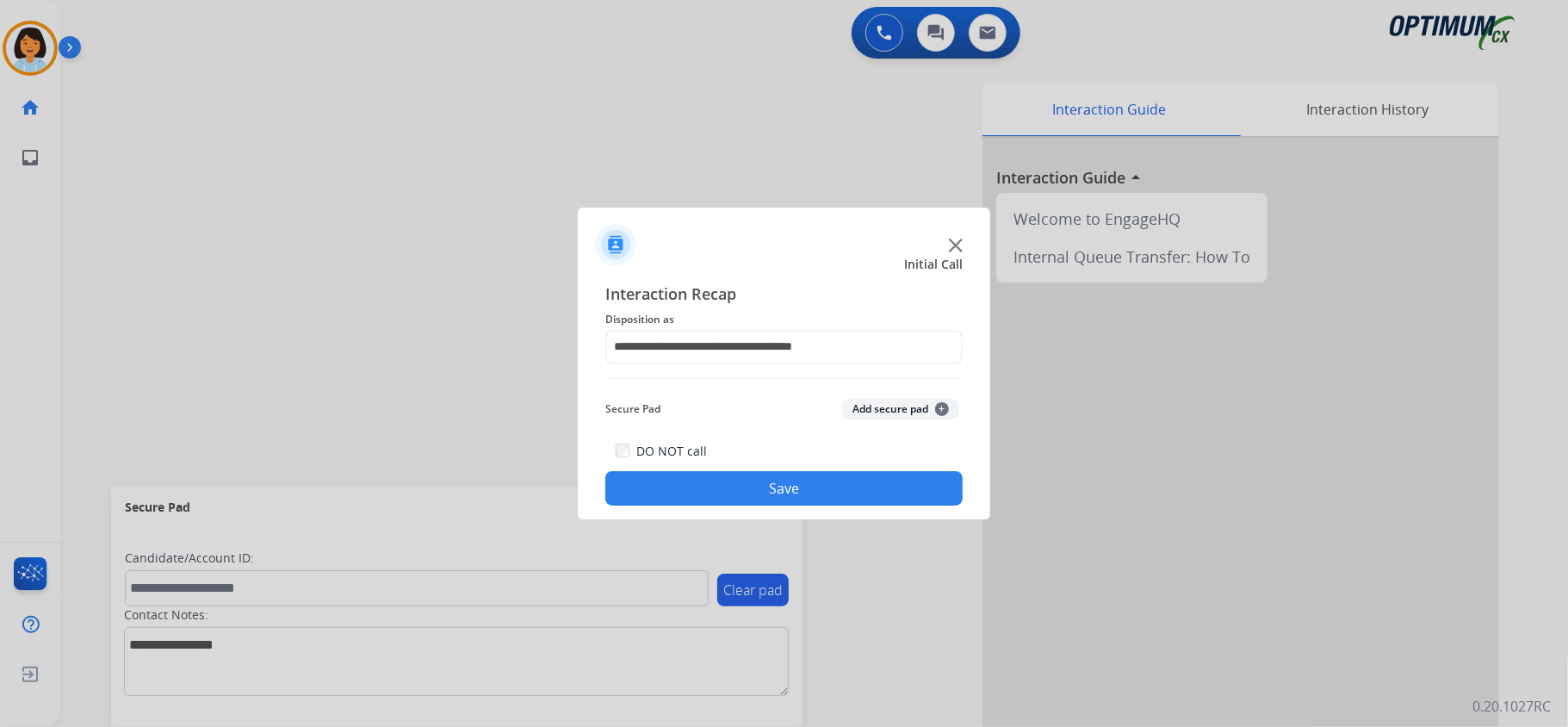
click at [842, 483] on button "Save" at bounding box center [784, 488] width 357 height 34
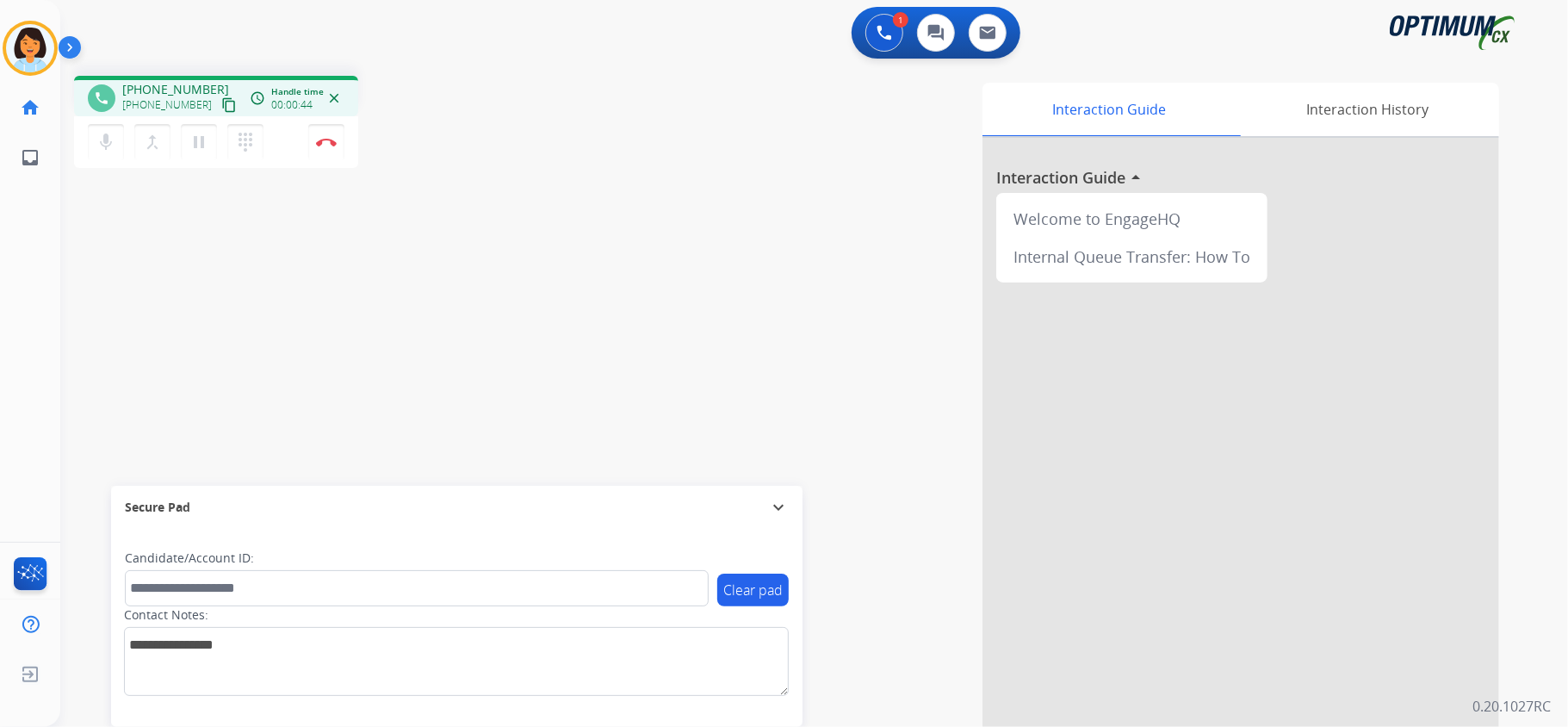
click at [221, 107] on mat-icon "content_copy" at bounding box center [229, 105] width 15 height 15
click at [327, 141] on img at bounding box center [326, 142] width 21 height 9
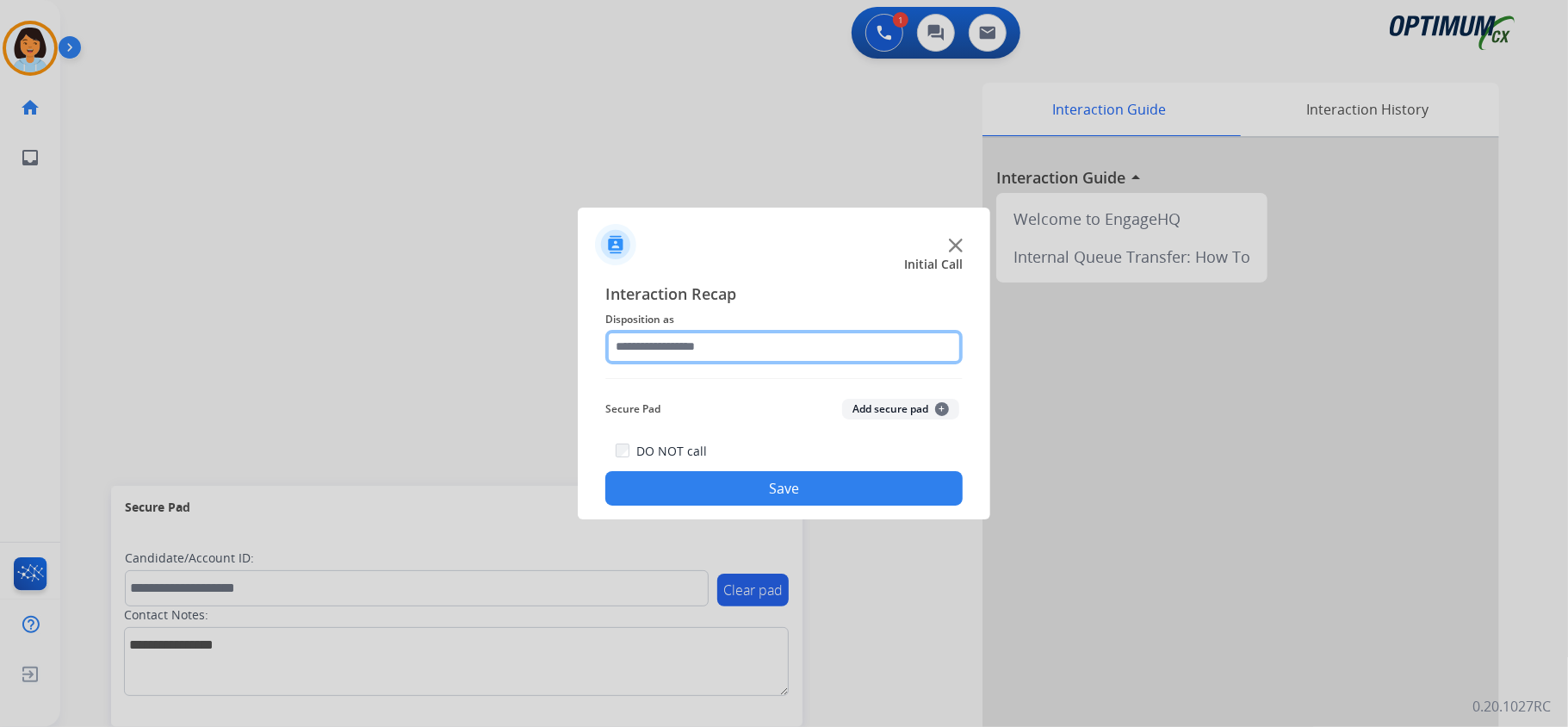
click at [652, 348] on input "text" at bounding box center [784, 347] width 357 height 34
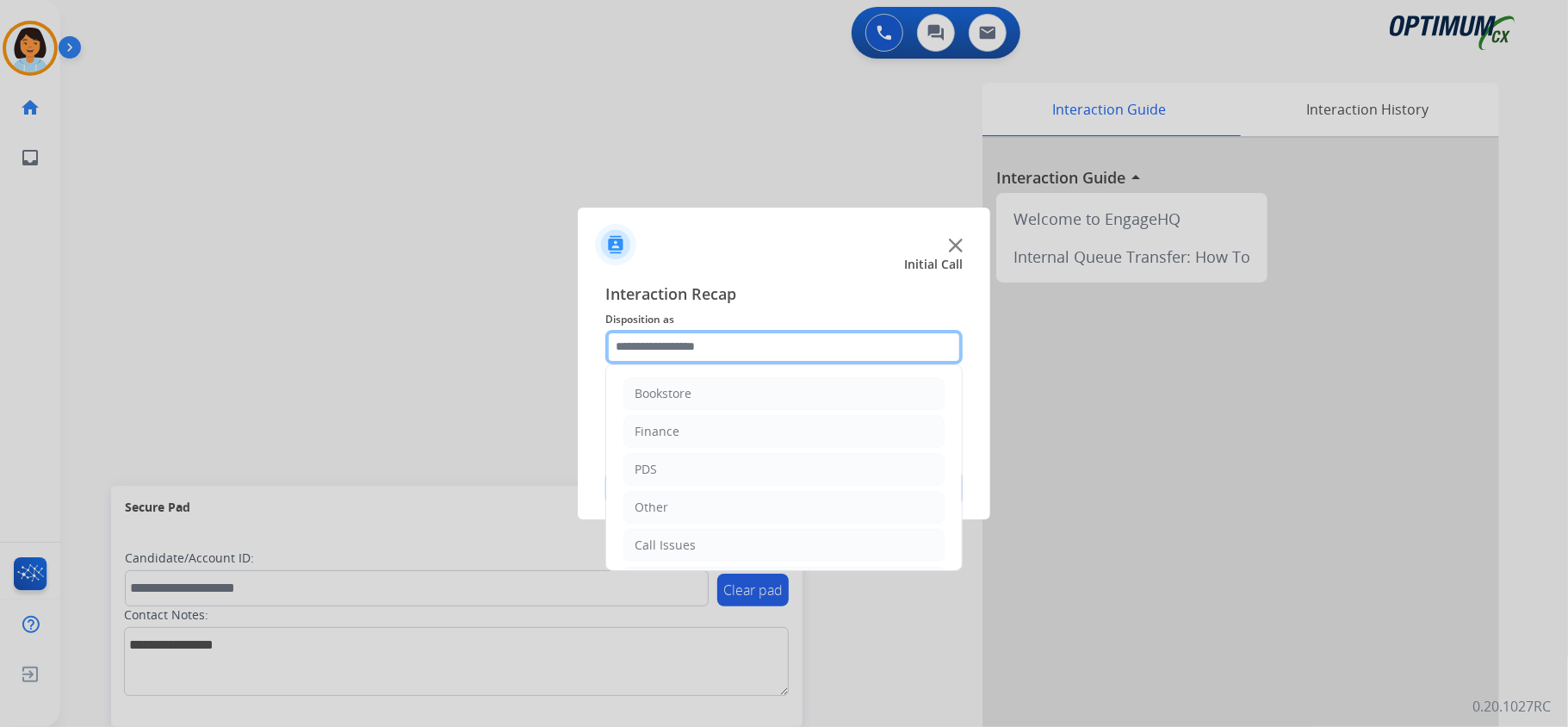
scroll to position [121, 0]
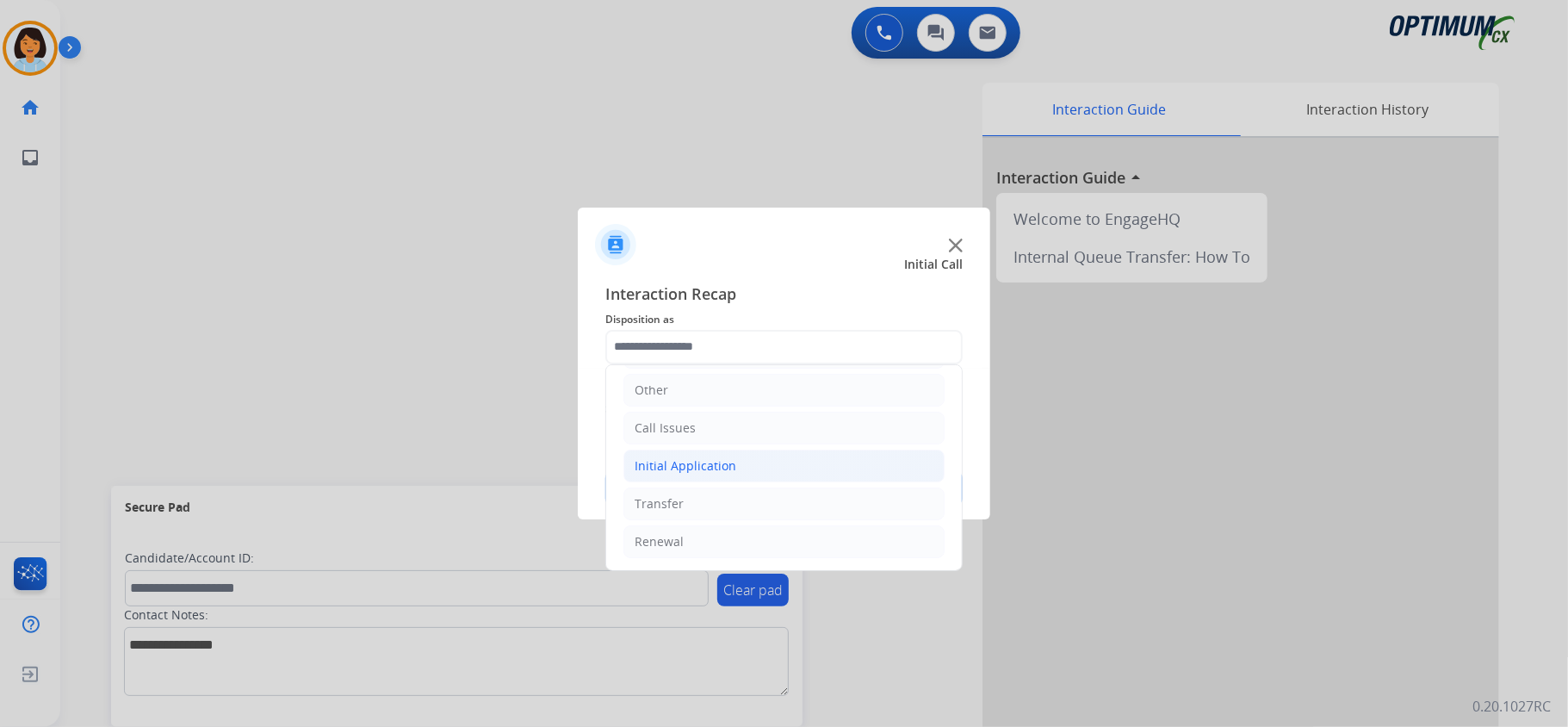
click at [827, 465] on li "Initial Application" at bounding box center [784, 465] width 322 height 33
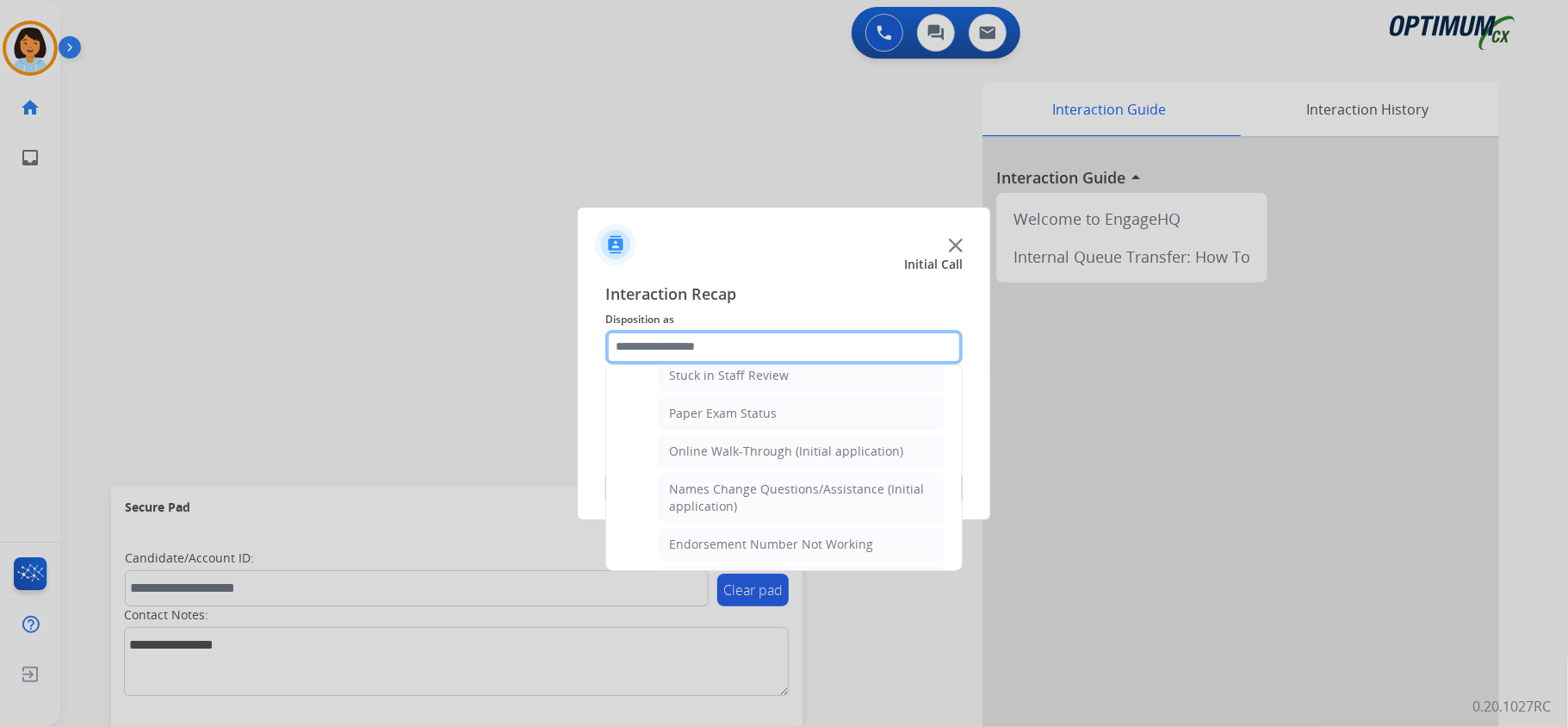
scroll to position [342, 0]
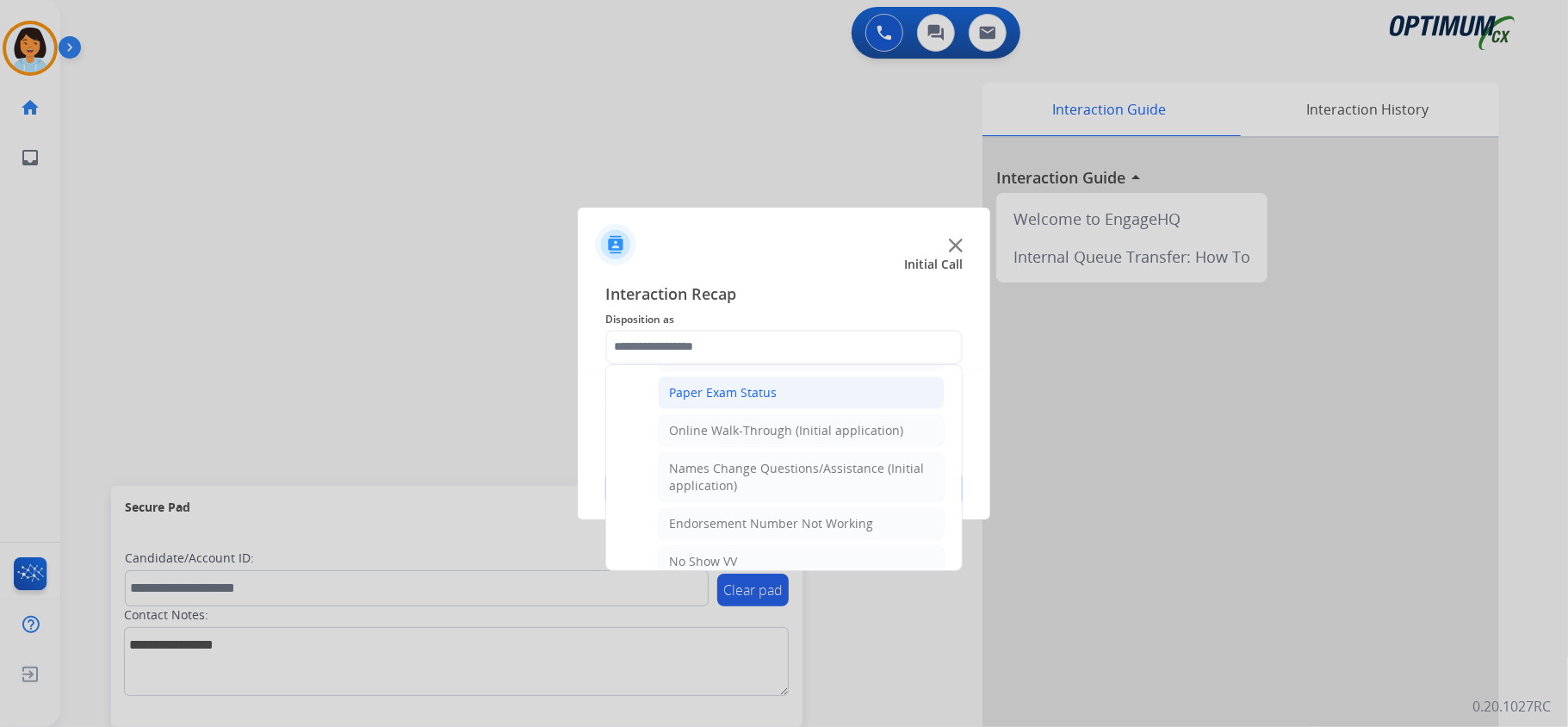
click at [830, 393] on li "Paper Exam Status" at bounding box center [801, 392] width 287 height 33
type input "**********"
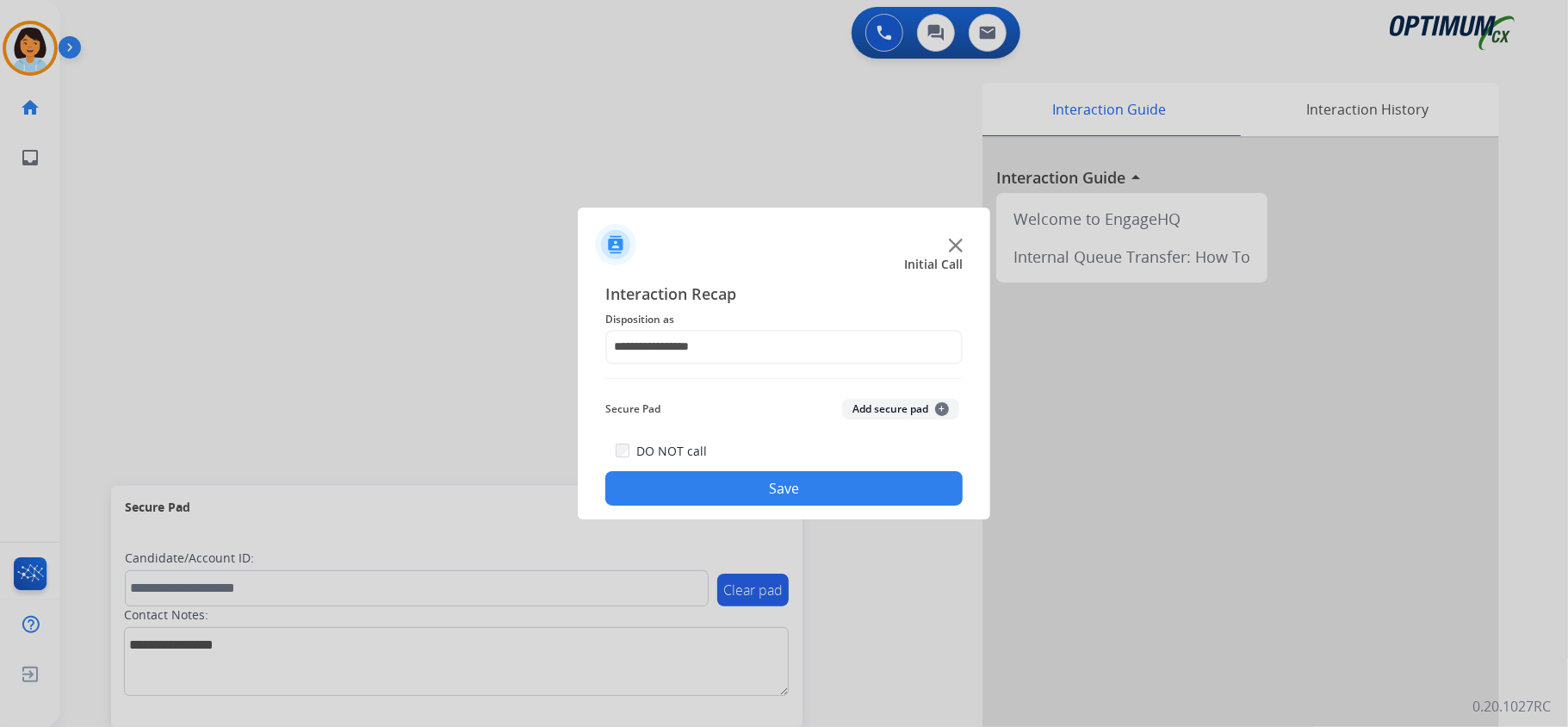
click at [817, 482] on button "Save" at bounding box center [784, 488] width 357 height 34
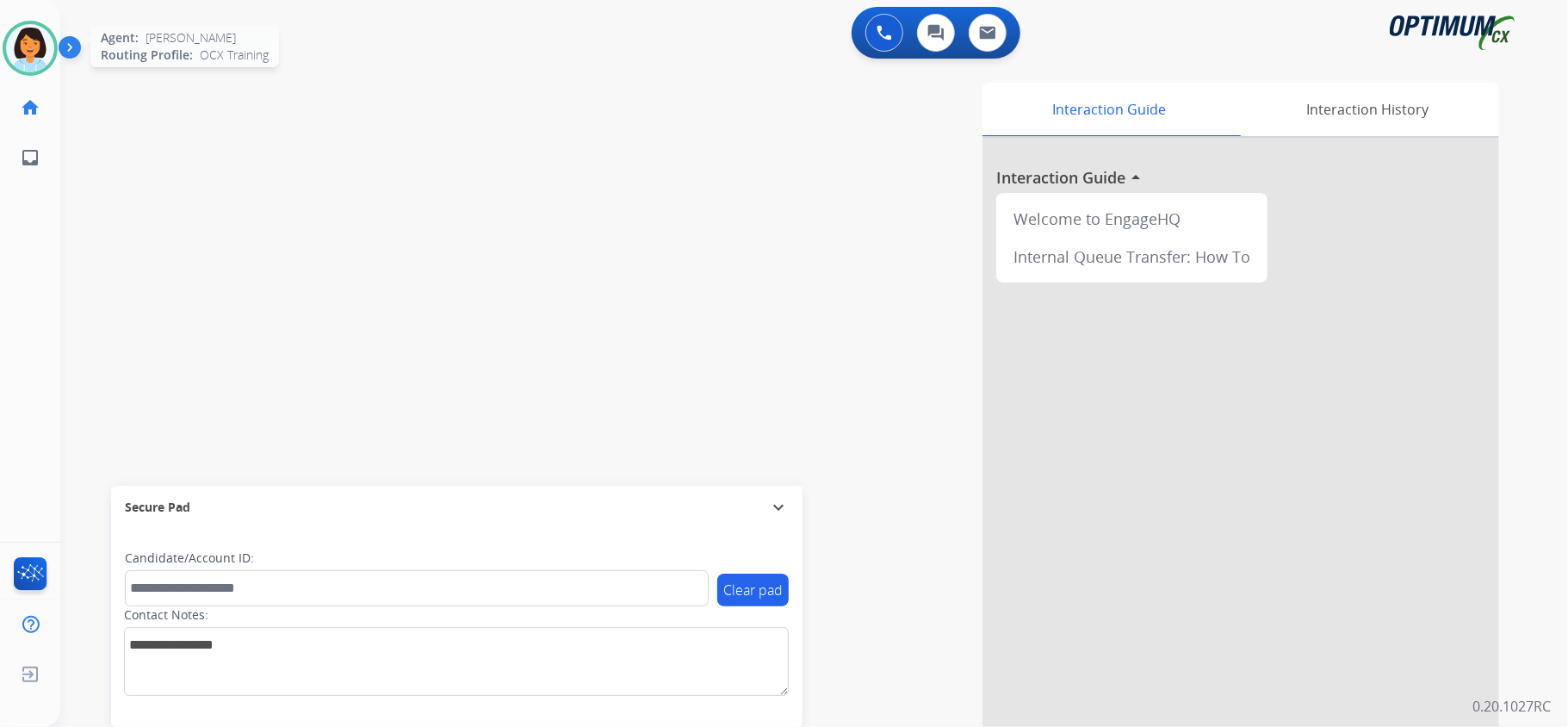
click at [23, 39] on img at bounding box center [29, 47] width 48 height 48
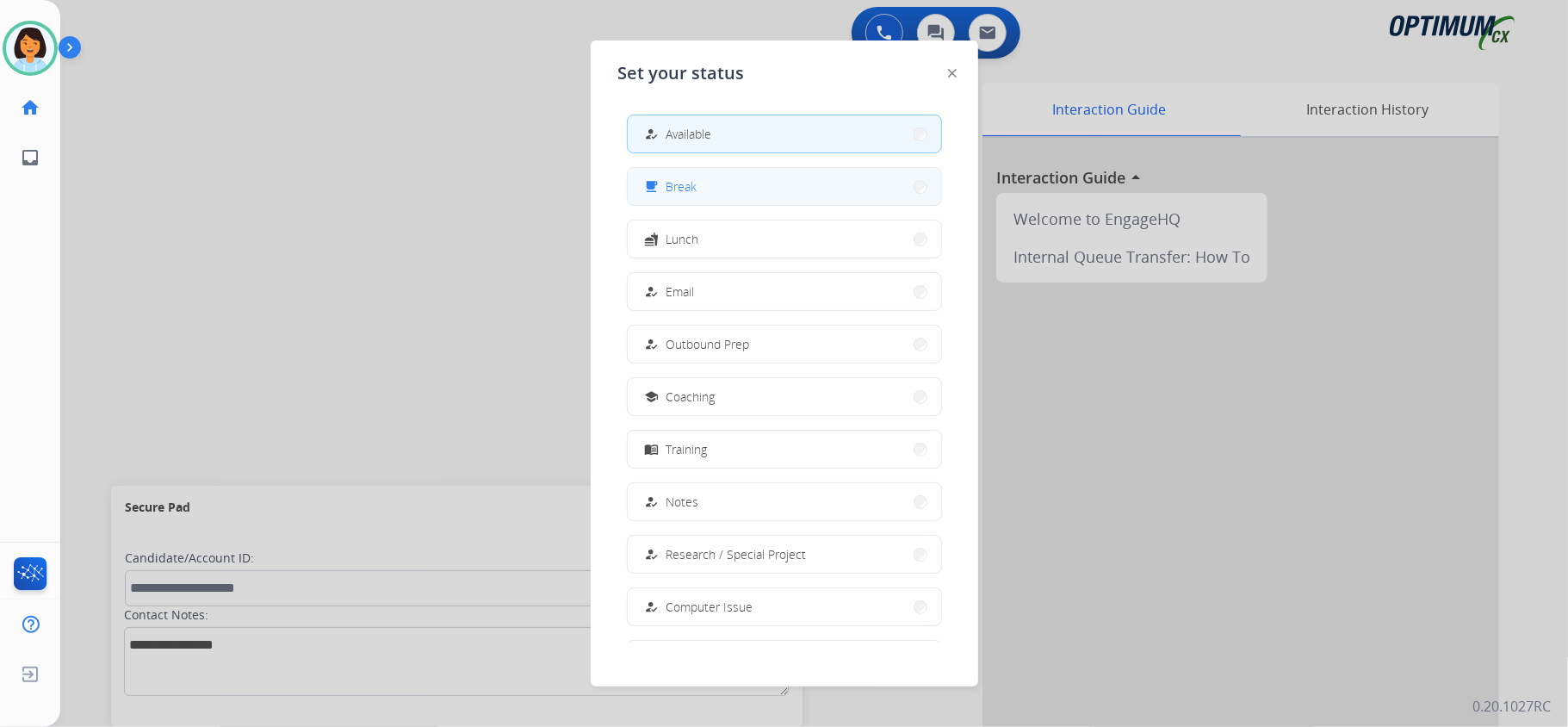
click at [816, 183] on button "free_breakfast Break" at bounding box center [784, 186] width 313 height 37
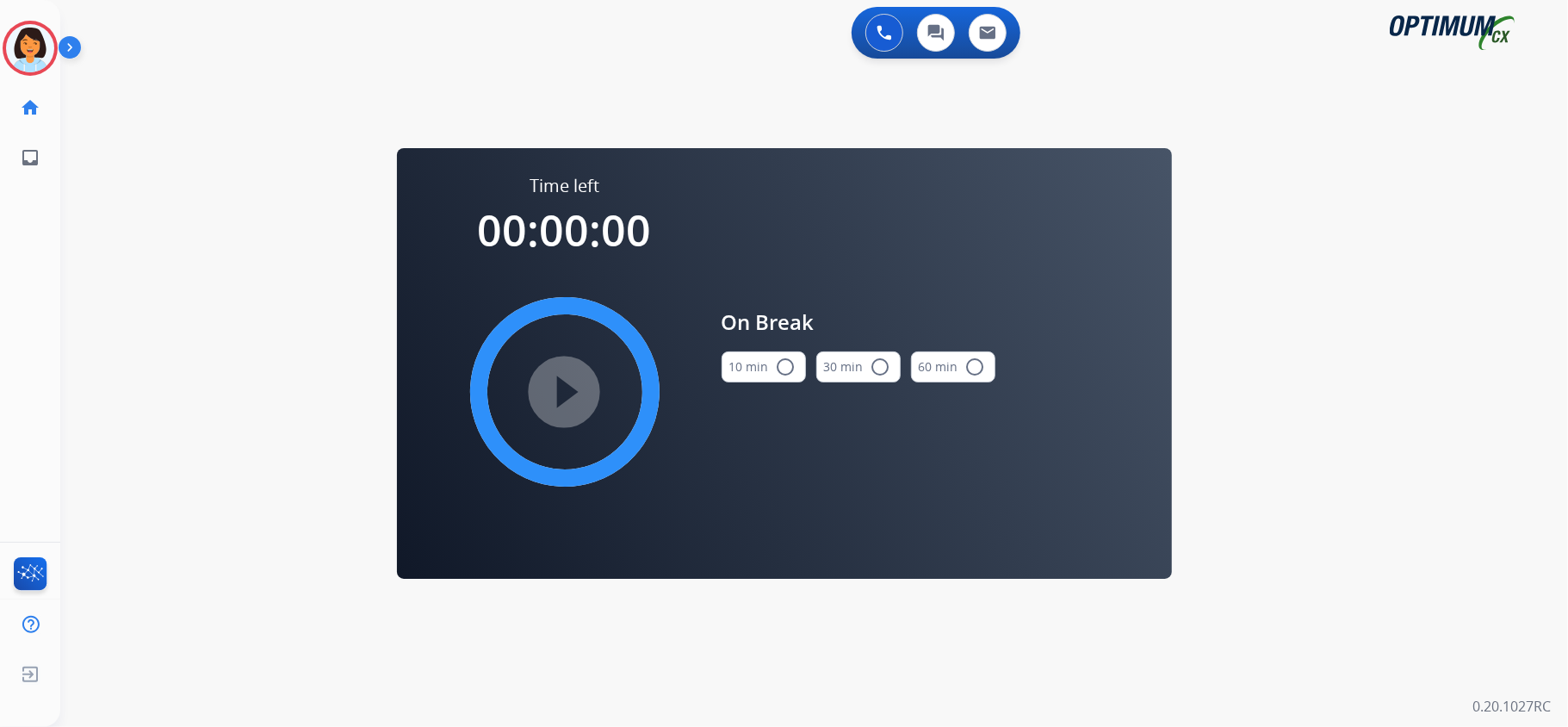
click at [767, 370] on button "10 min radio_button_unchecked" at bounding box center [763, 367] width 84 height 31
click at [554, 383] on mat-icon "play_circle_filled" at bounding box center [565, 391] width 21 height 21
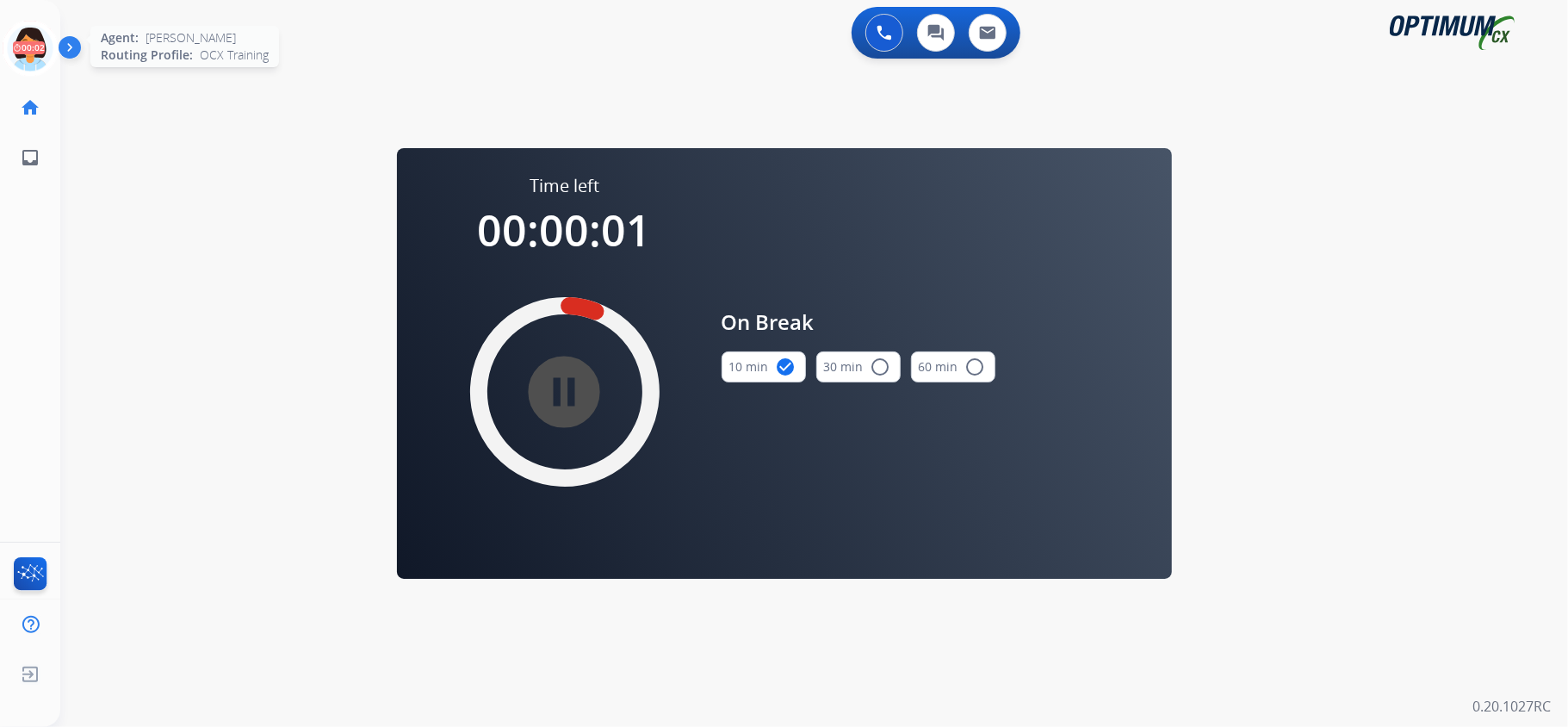
click at [35, 36] on icon at bounding box center [30, 48] width 56 height 56
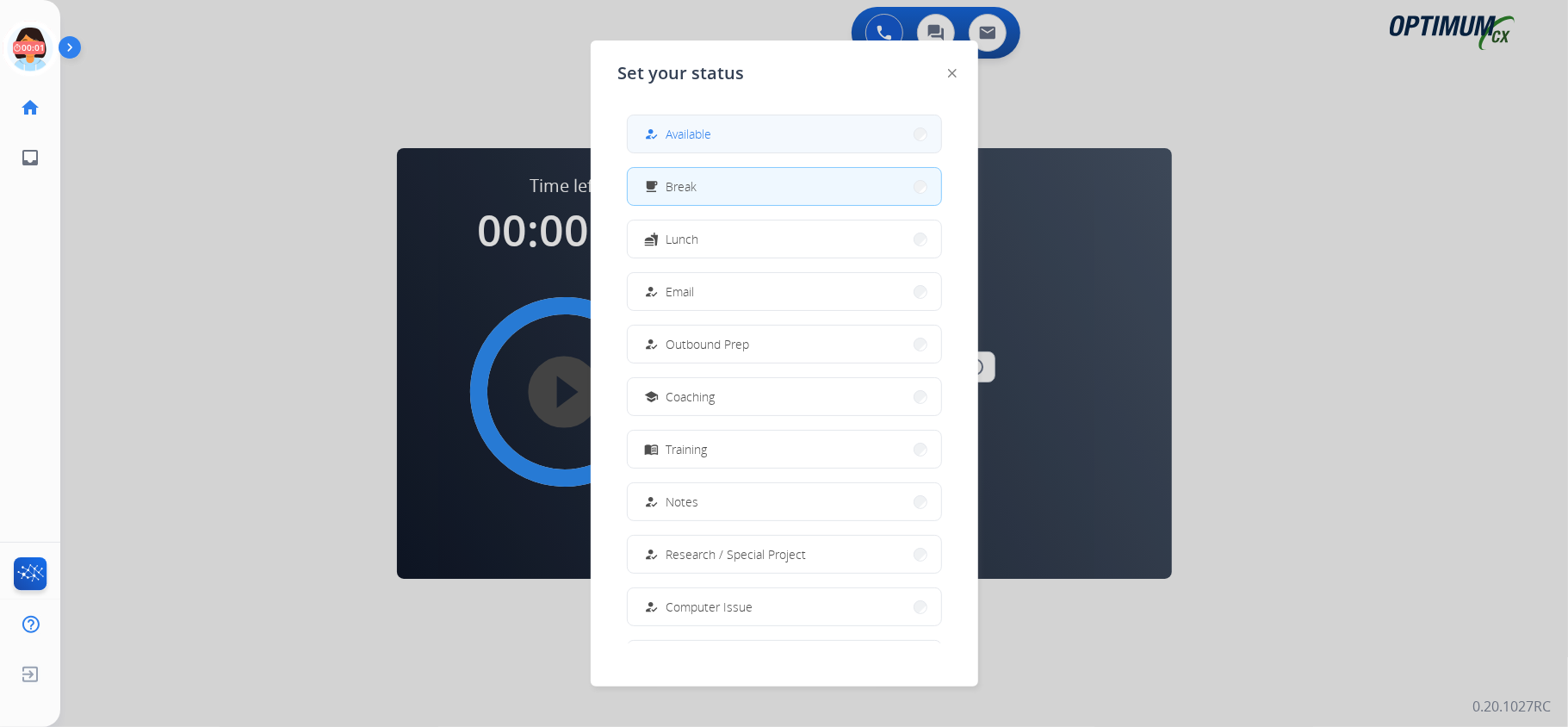
click at [698, 136] on span "Available" at bounding box center [689, 133] width 45 height 18
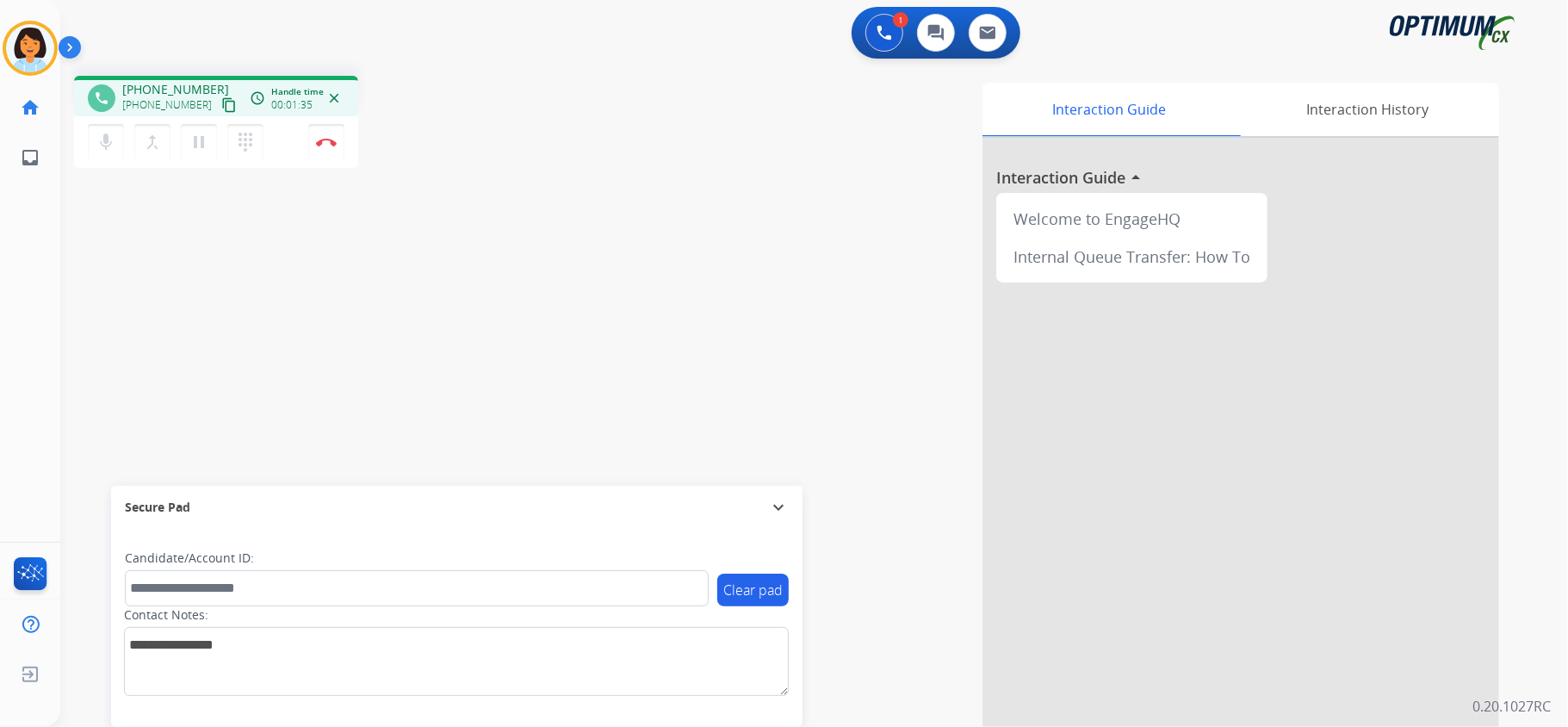
click at [221, 104] on mat-icon "content_copy" at bounding box center [229, 105] width 15 height 15
click at [328, 140] on img at bounding box center [326, 142] width 21 height 9
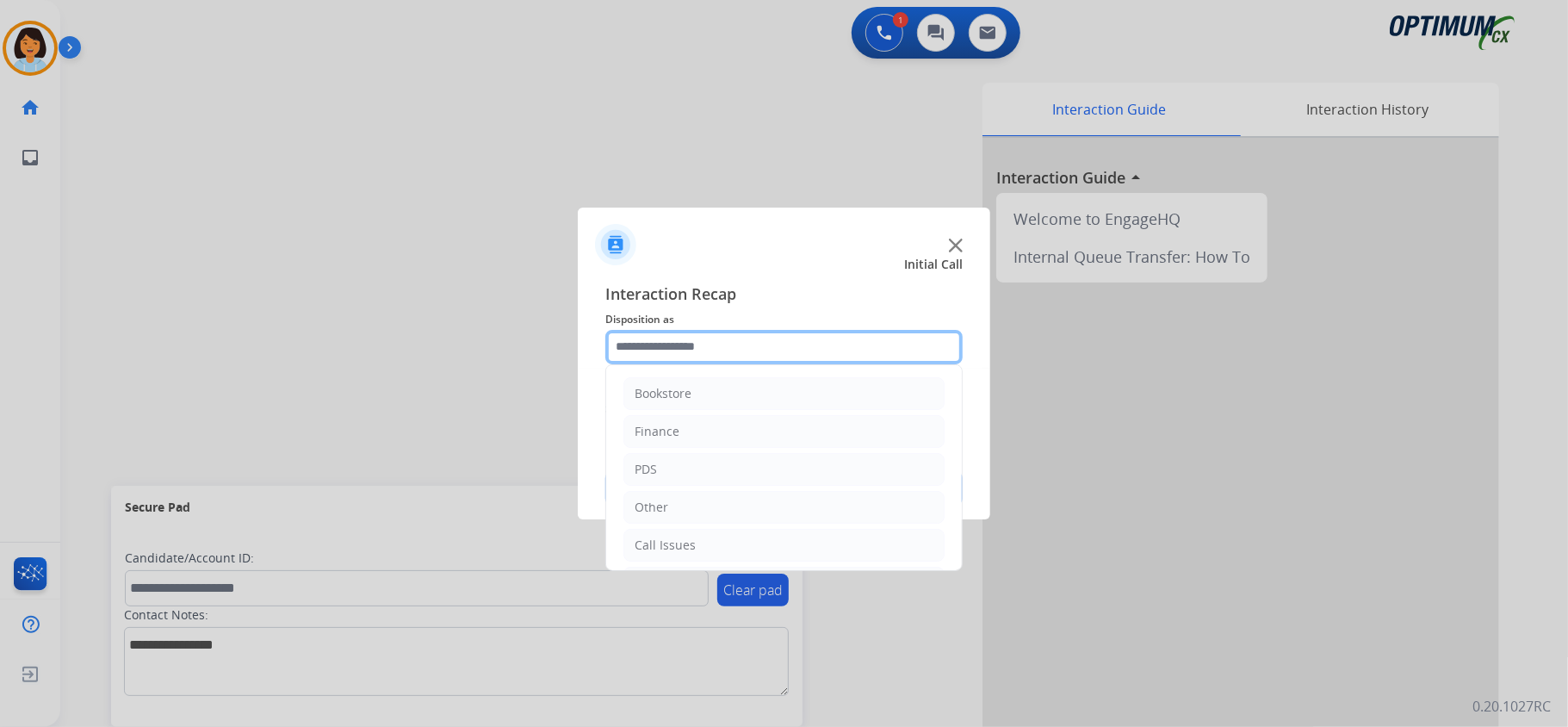
click at [659, 352] on input "text" at bounding box center [784, 347] width 357 height 34
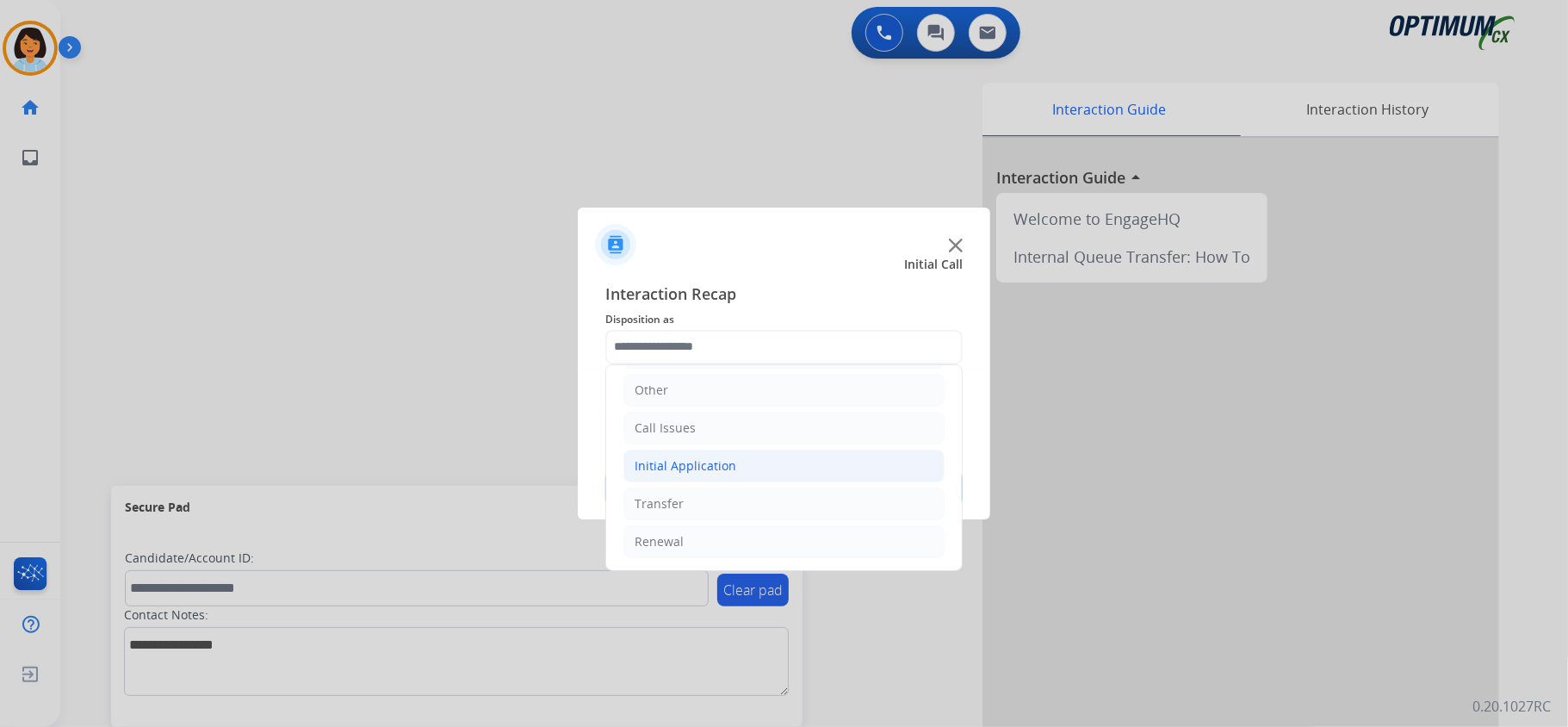
click at [758, 470] on li "Initial Application" at bounding box center [784, 465] width 322 height 33
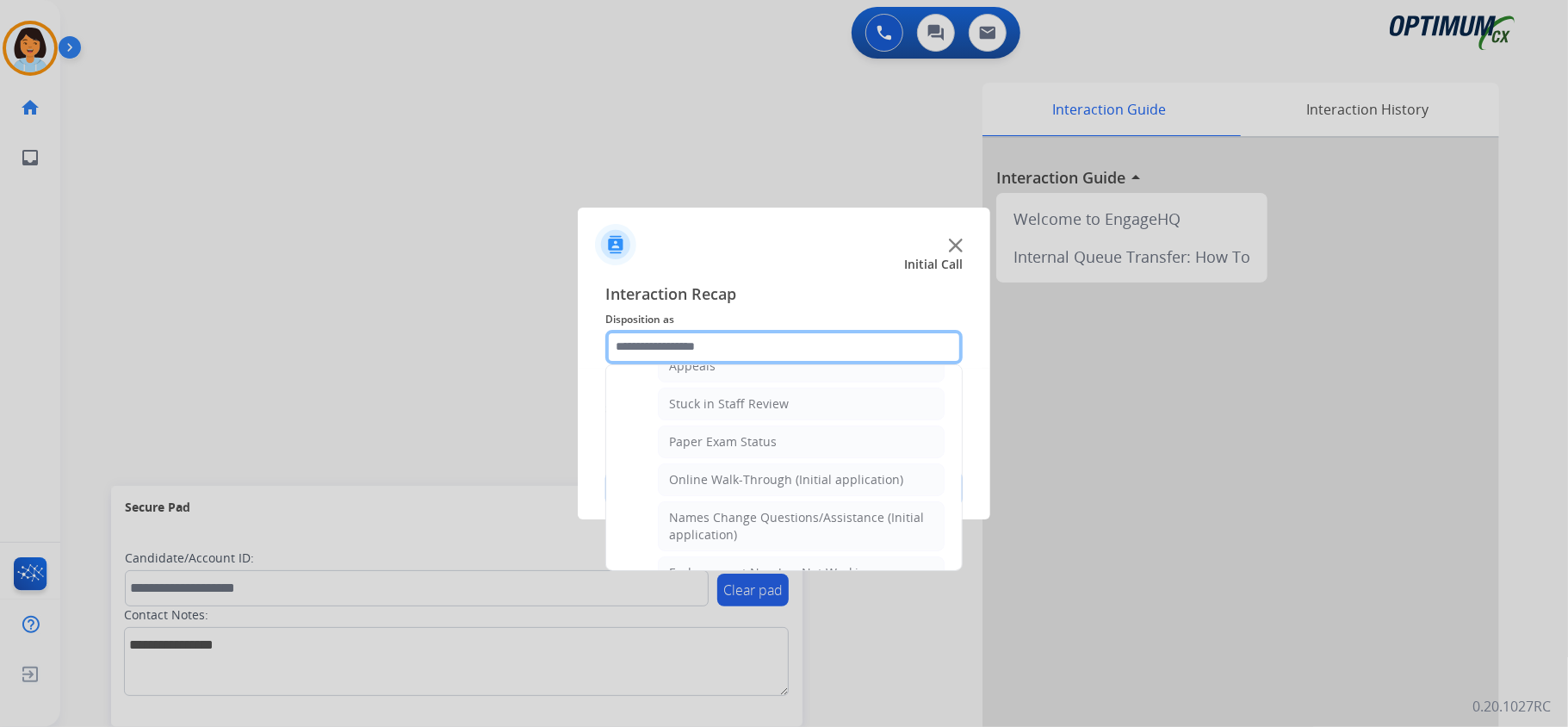
scroll to position [328, 0]
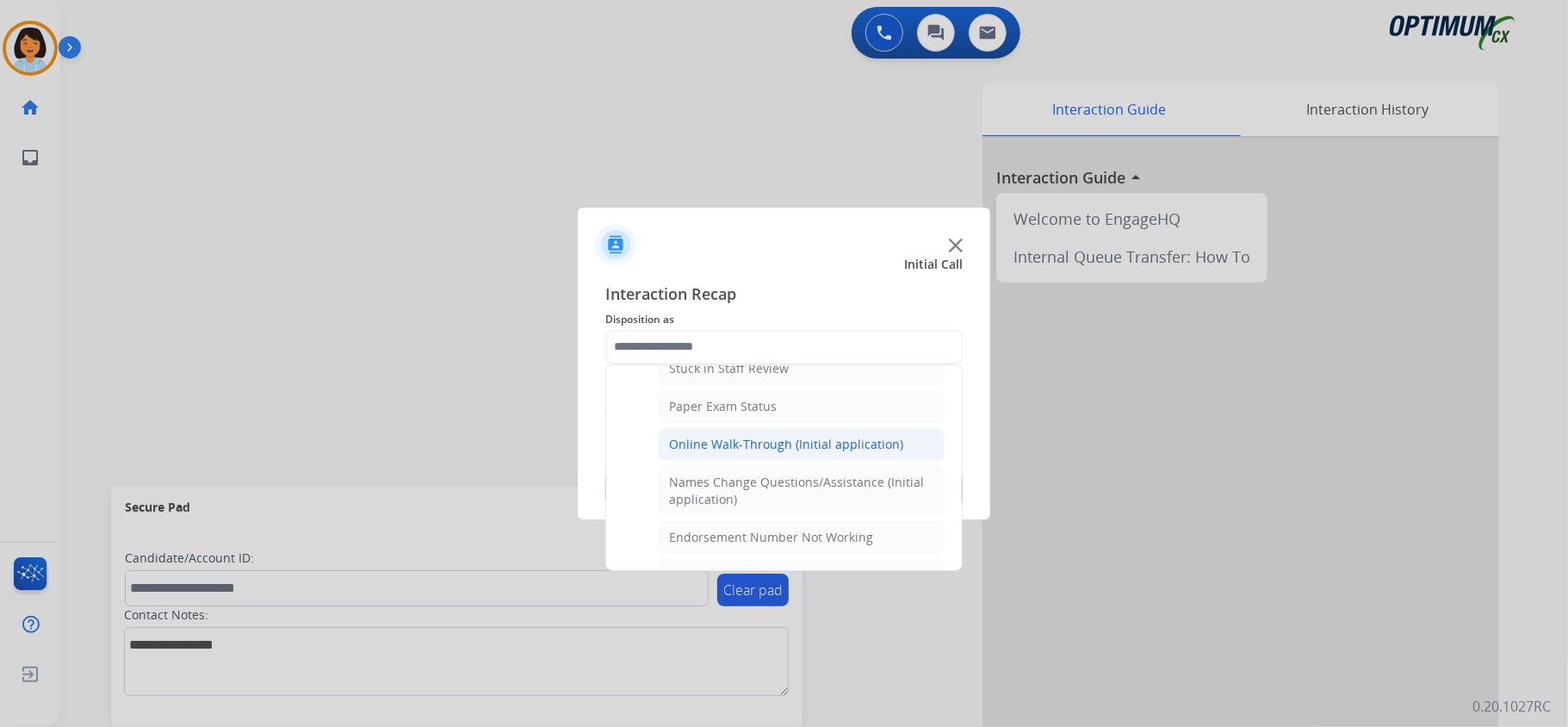
click at [845, 441] on div "Online Walk-Through (Initial application)" at bounding box center [787, 444] width 235 height 17
type input "**********"
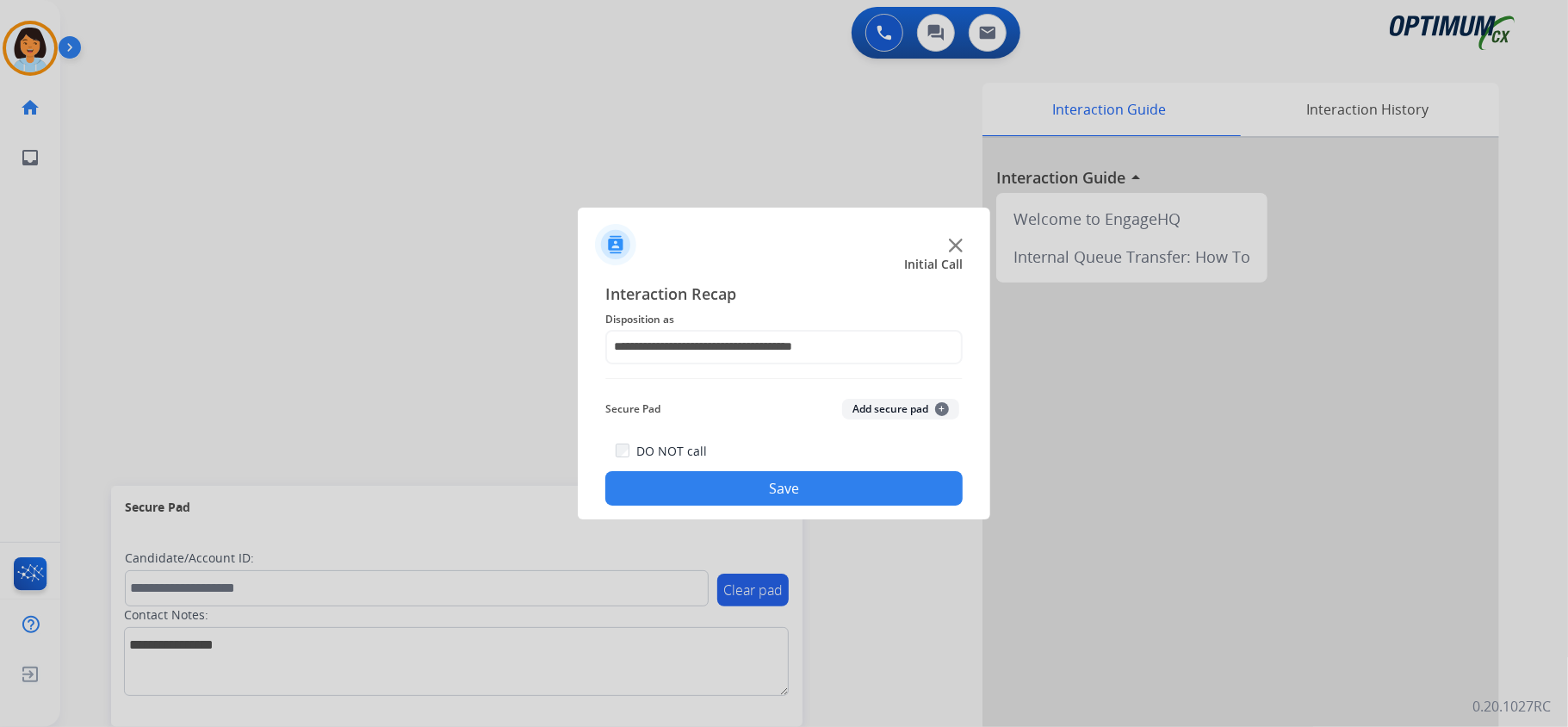
click at [916, 489] on button "Save" at bounding box center [784, 488] width 357 height 34
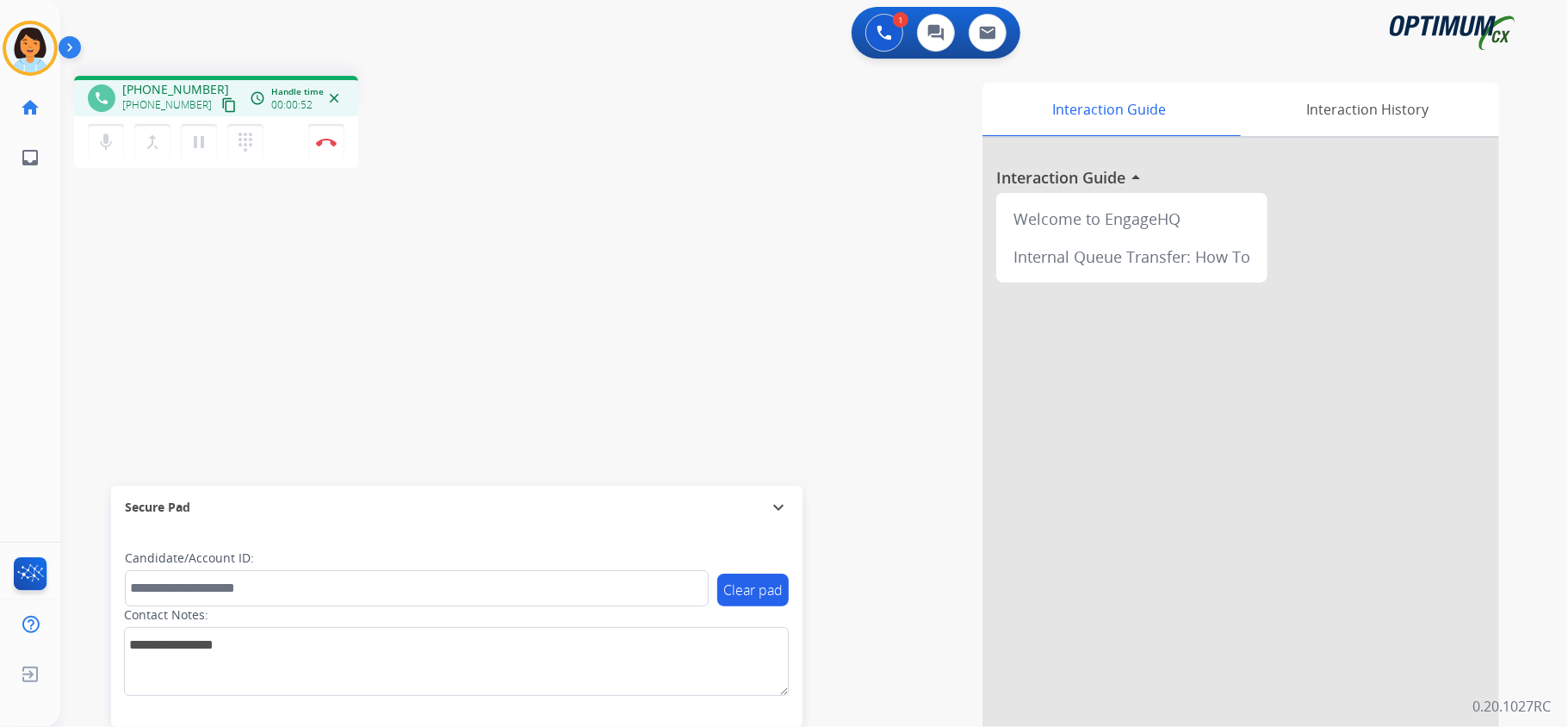
click at [221, 101] on mat-icon "content_copy" at bounding box center [229, 105] width 15 height 15
click at [321, 141] on img at bounding box center [326, 142] width 21 height 9
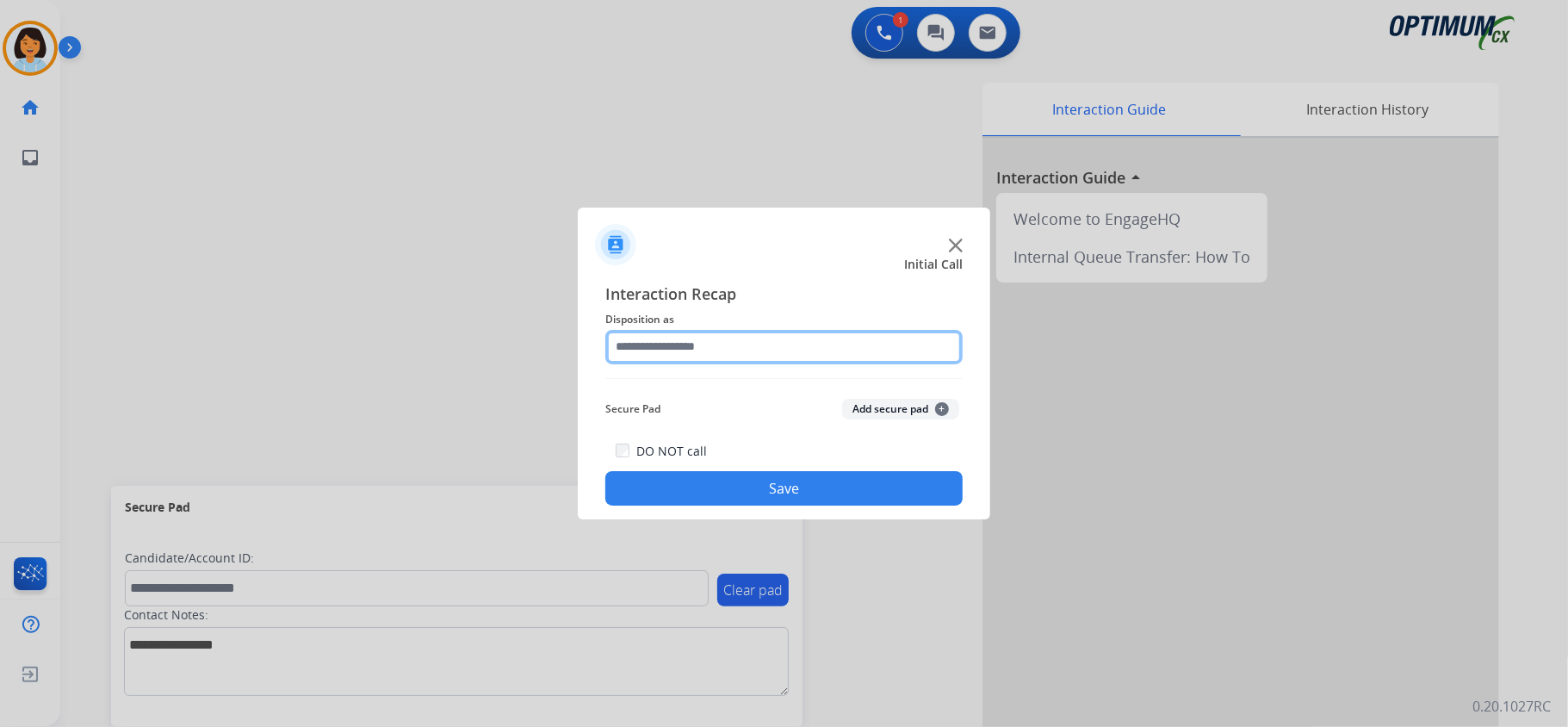
click at [775, 346] on input "text" at bounding box center [784, 347] width 357 height 34
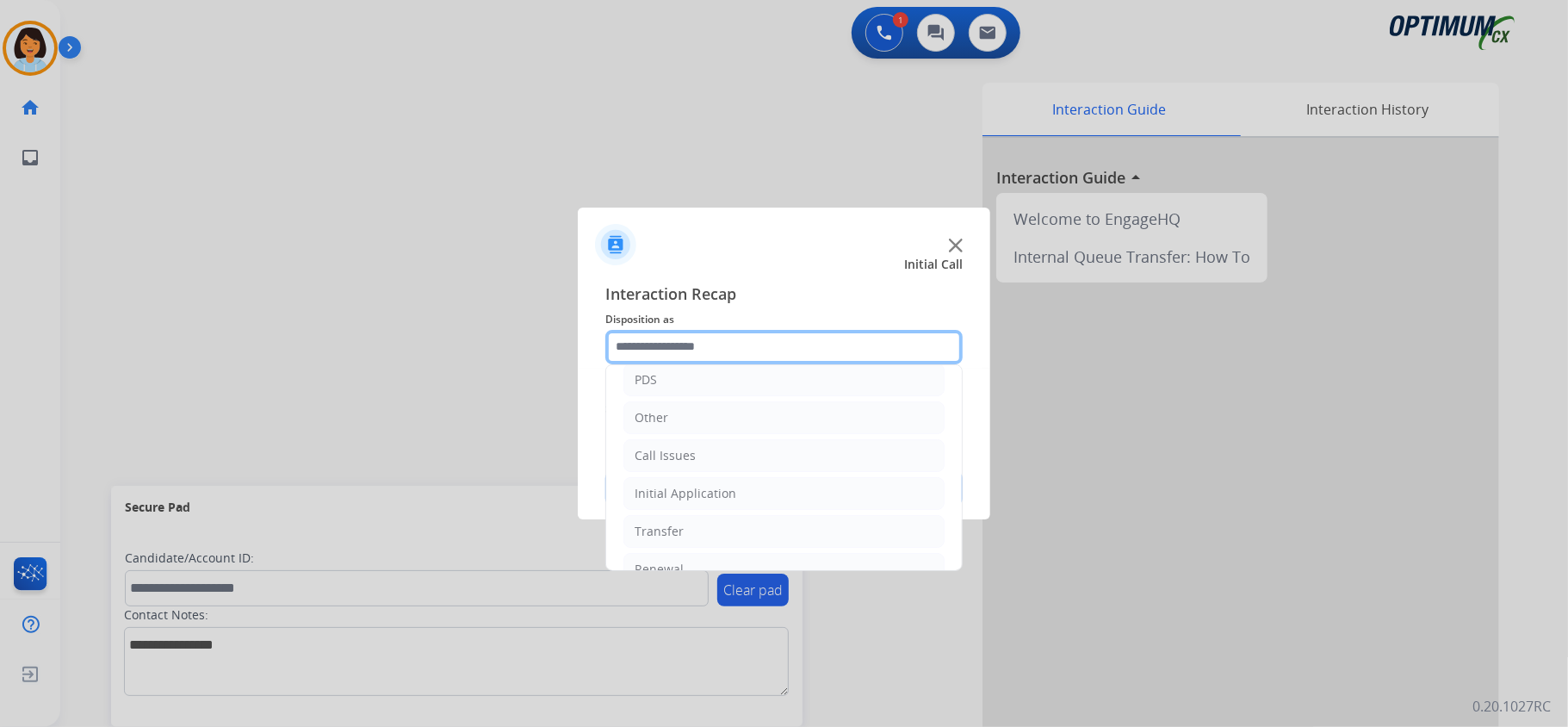
scroll to position [121, 0]
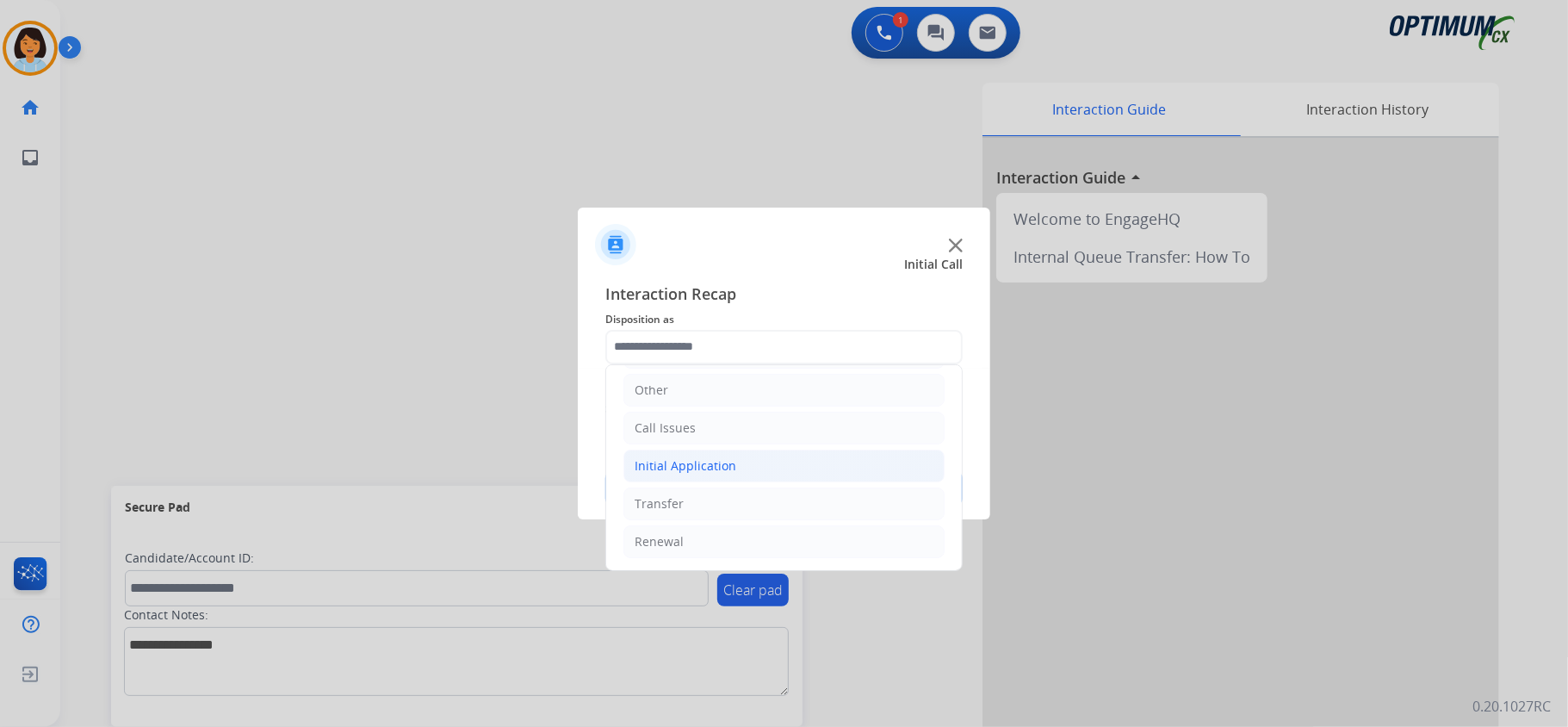
click at [736, 463] on li "Initial Application" at bounding box center [784, 465] width 322 height 33
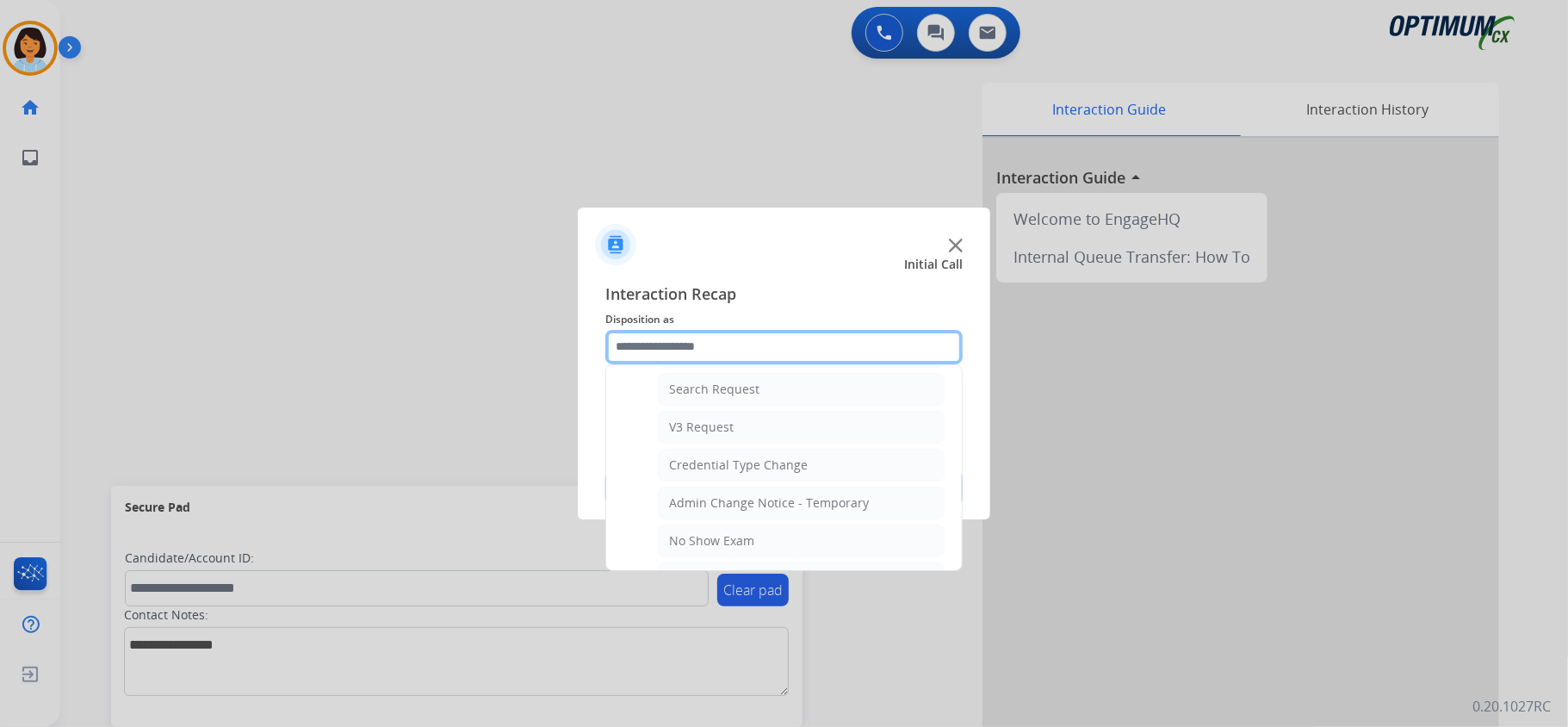
scroll to position [728, 0]
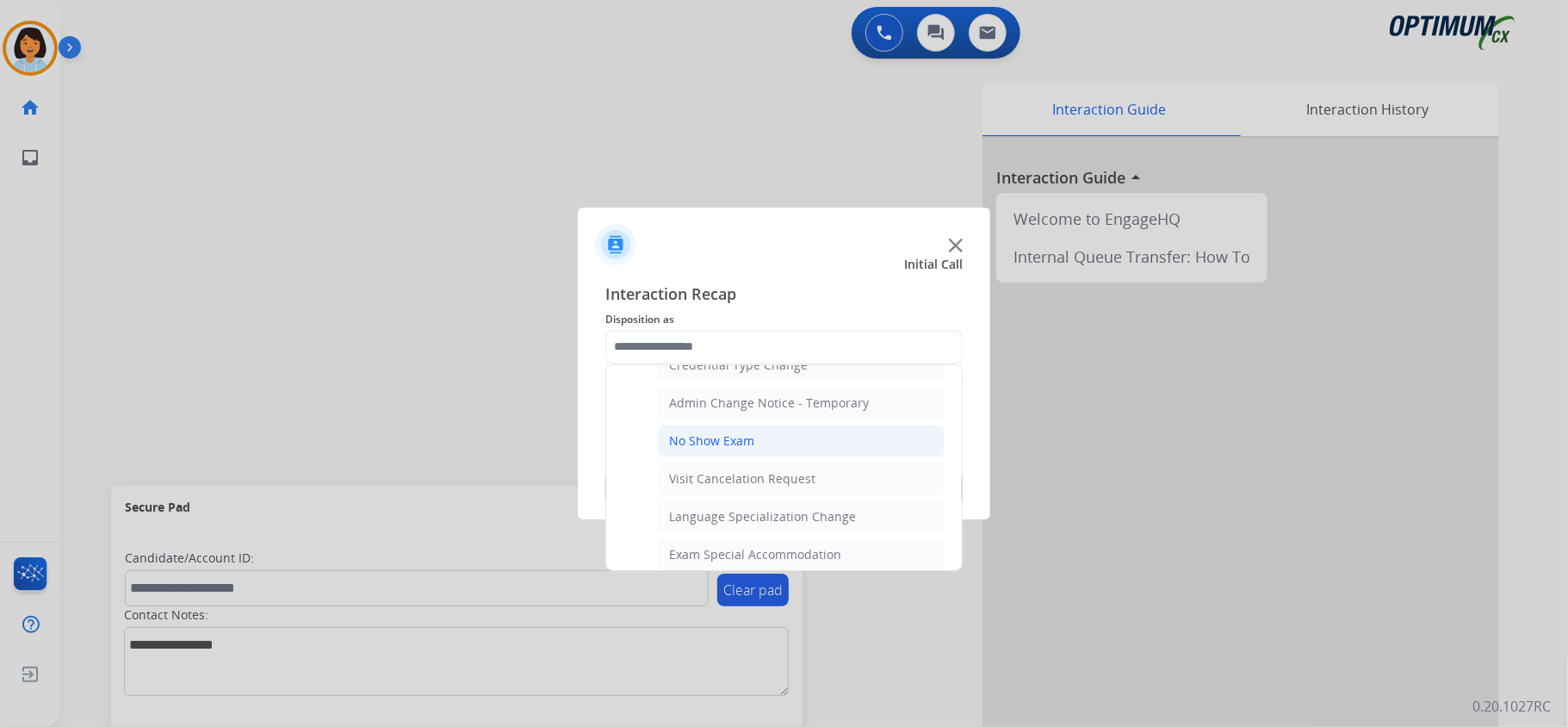
click at [787, 453] on li "No Show Exam" at bounding box center [801, 441] width 287 height 33
type input "**********"
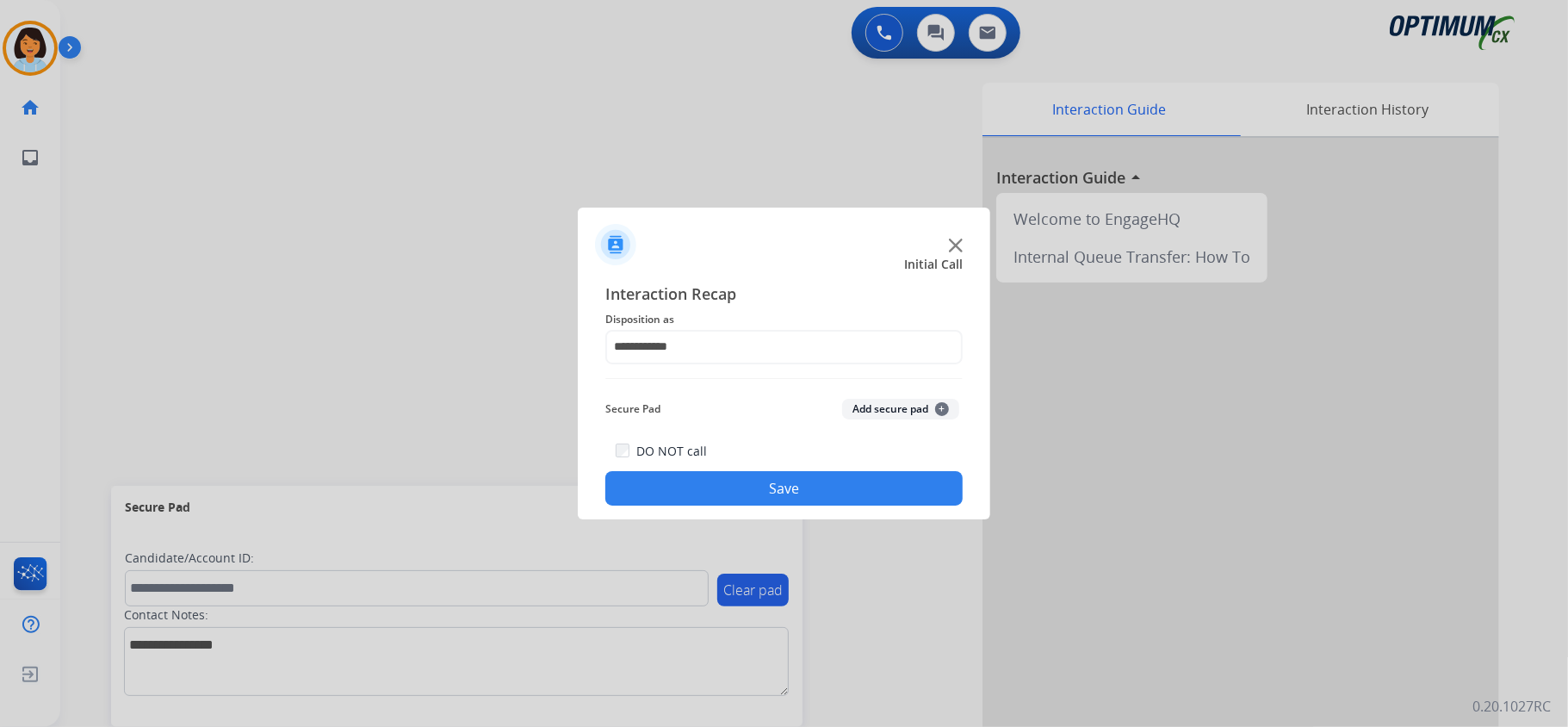
click at [758, 494] on button "Save" at bounding box center [784, 488] width 357 height 34
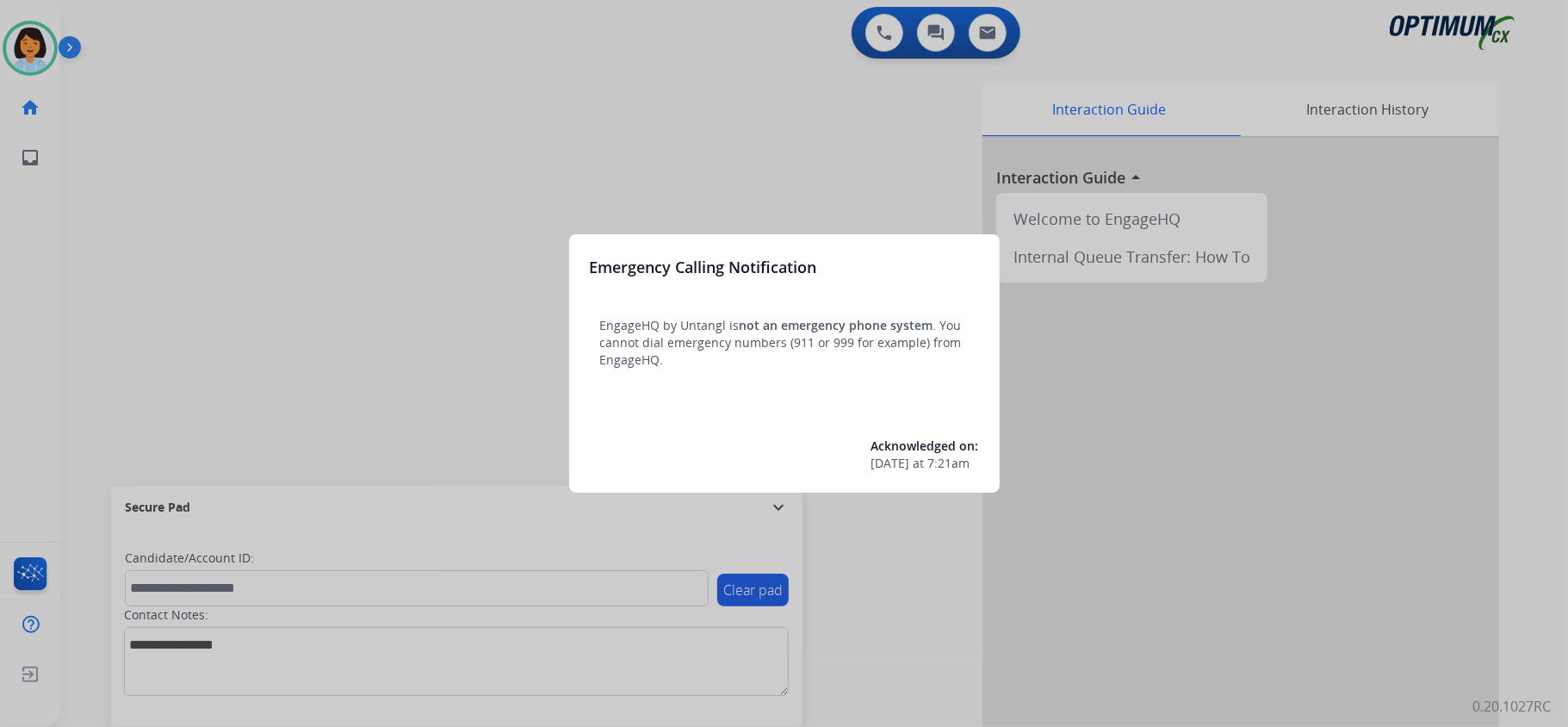
click at [420, 129] on div at bounding box center [784, 363] width 1568 height 727
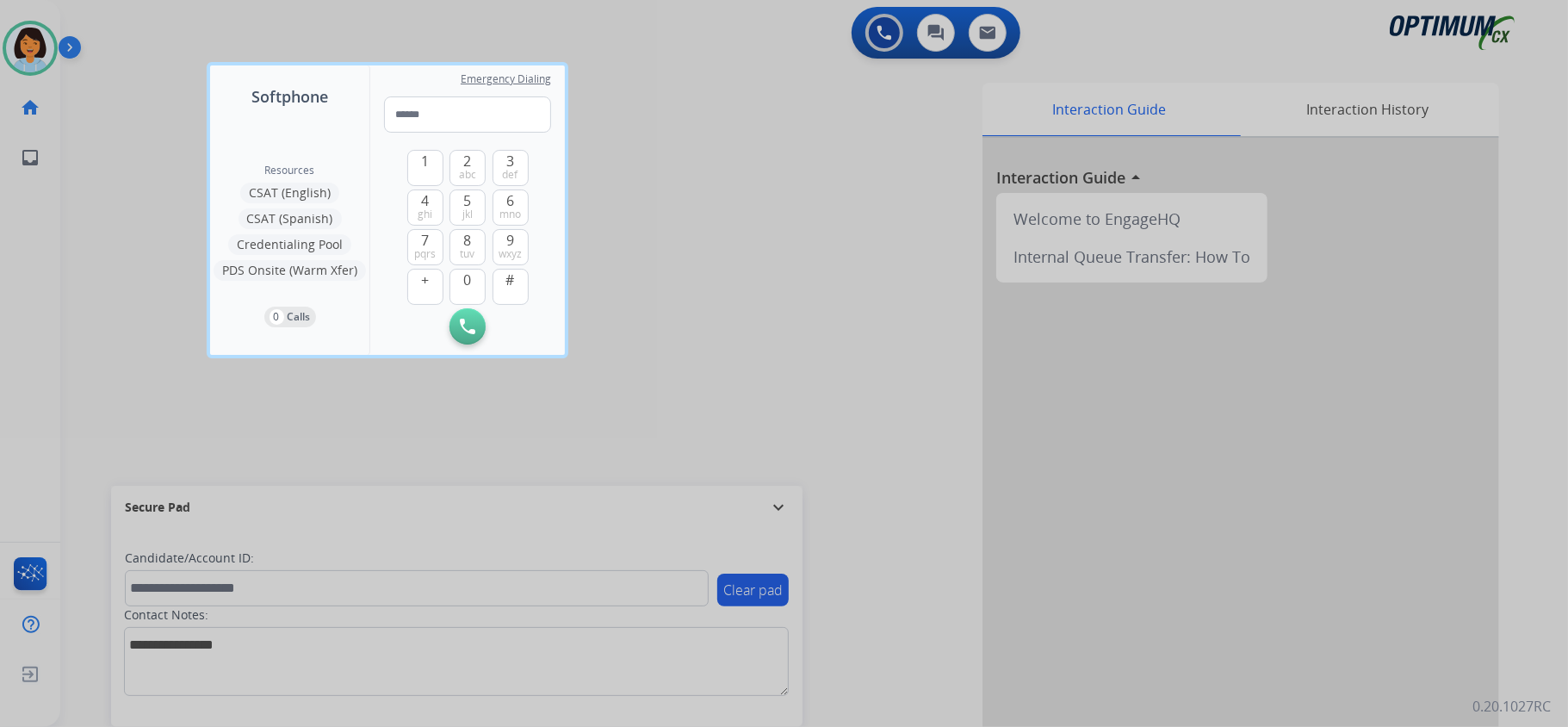
click at [856, 312] on div at bounding box center [784, 363] width 1568 height 727
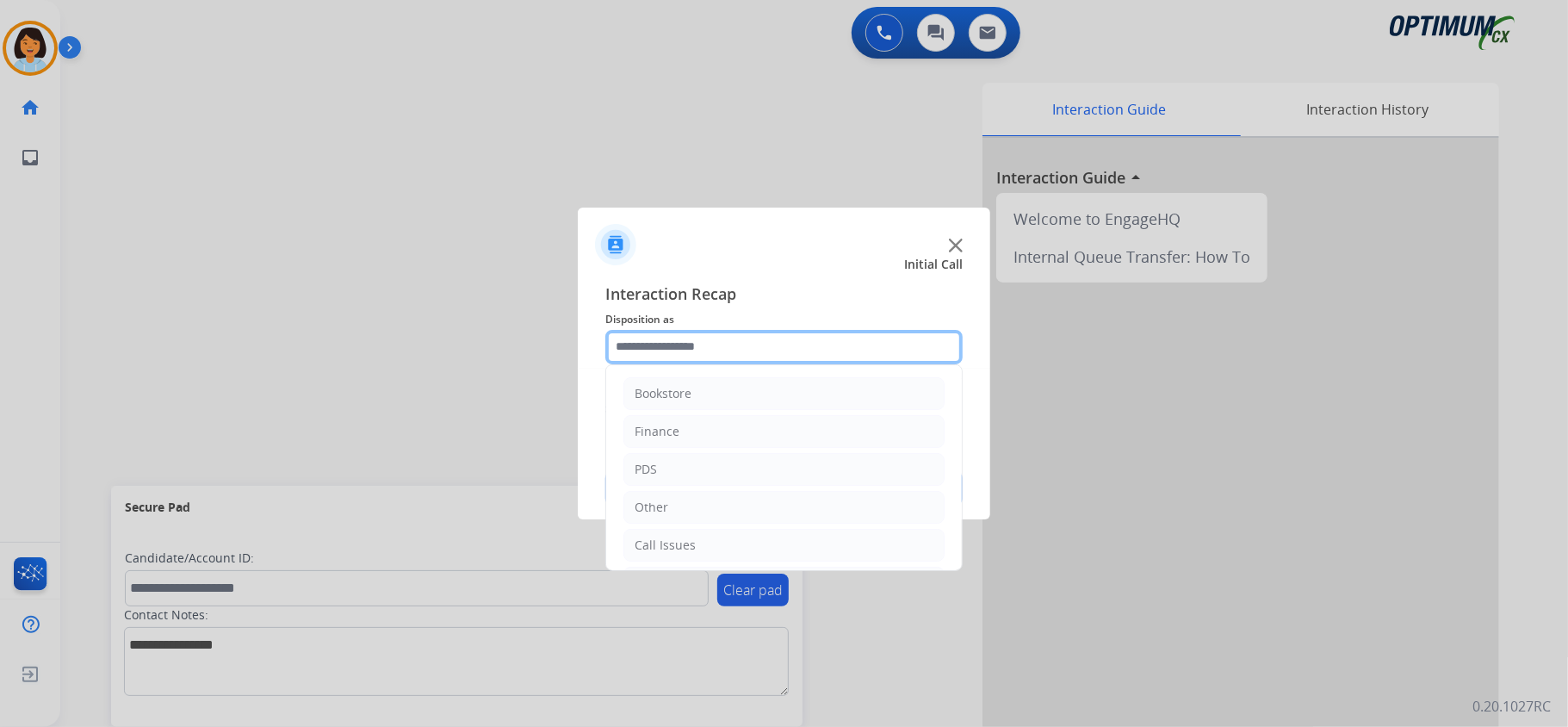
click at [828, 349] on input "text" at bounding box center [784, 347] width 357 height 34
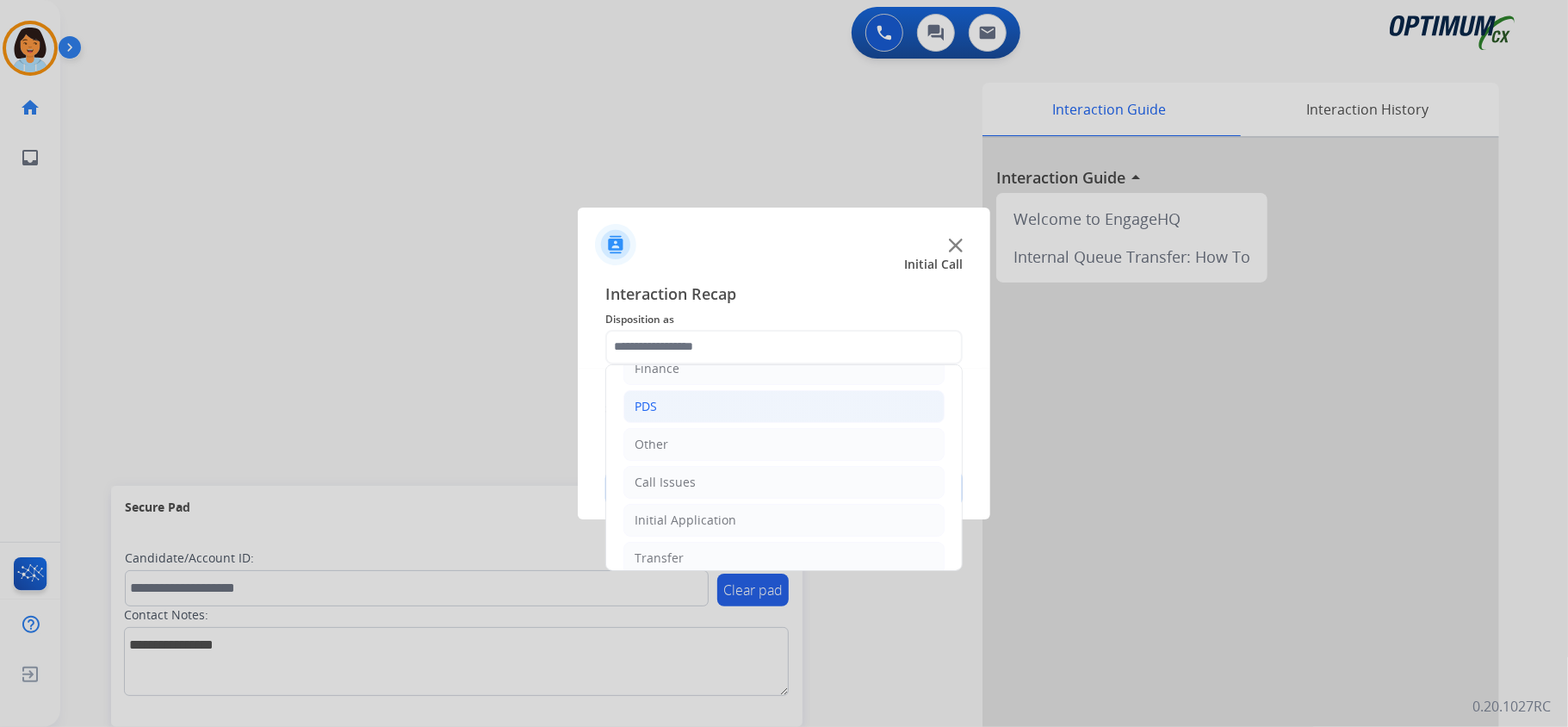
click at [865, 414] on li "PDS" at bounding box center [784, 407] width 322 height 33
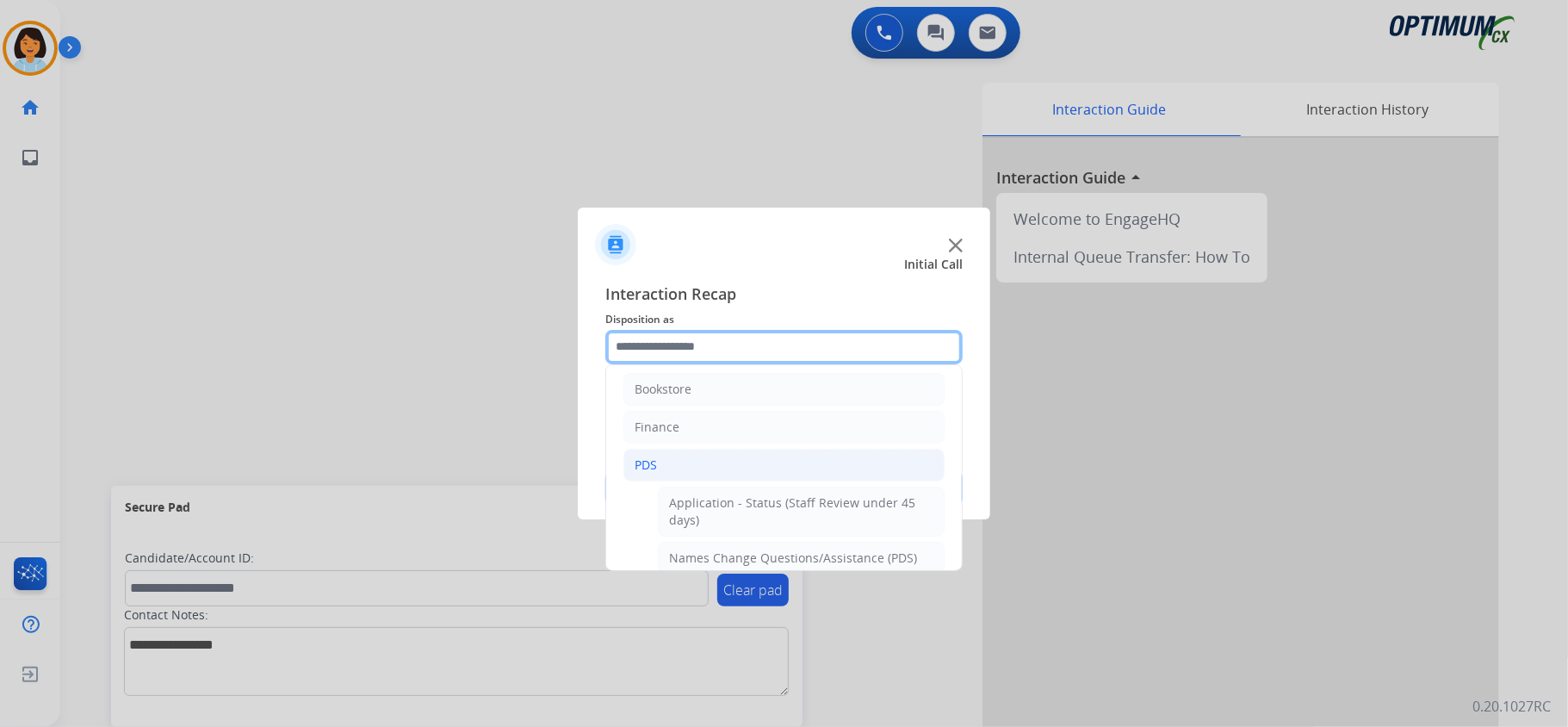
scroll to position [0, 0]
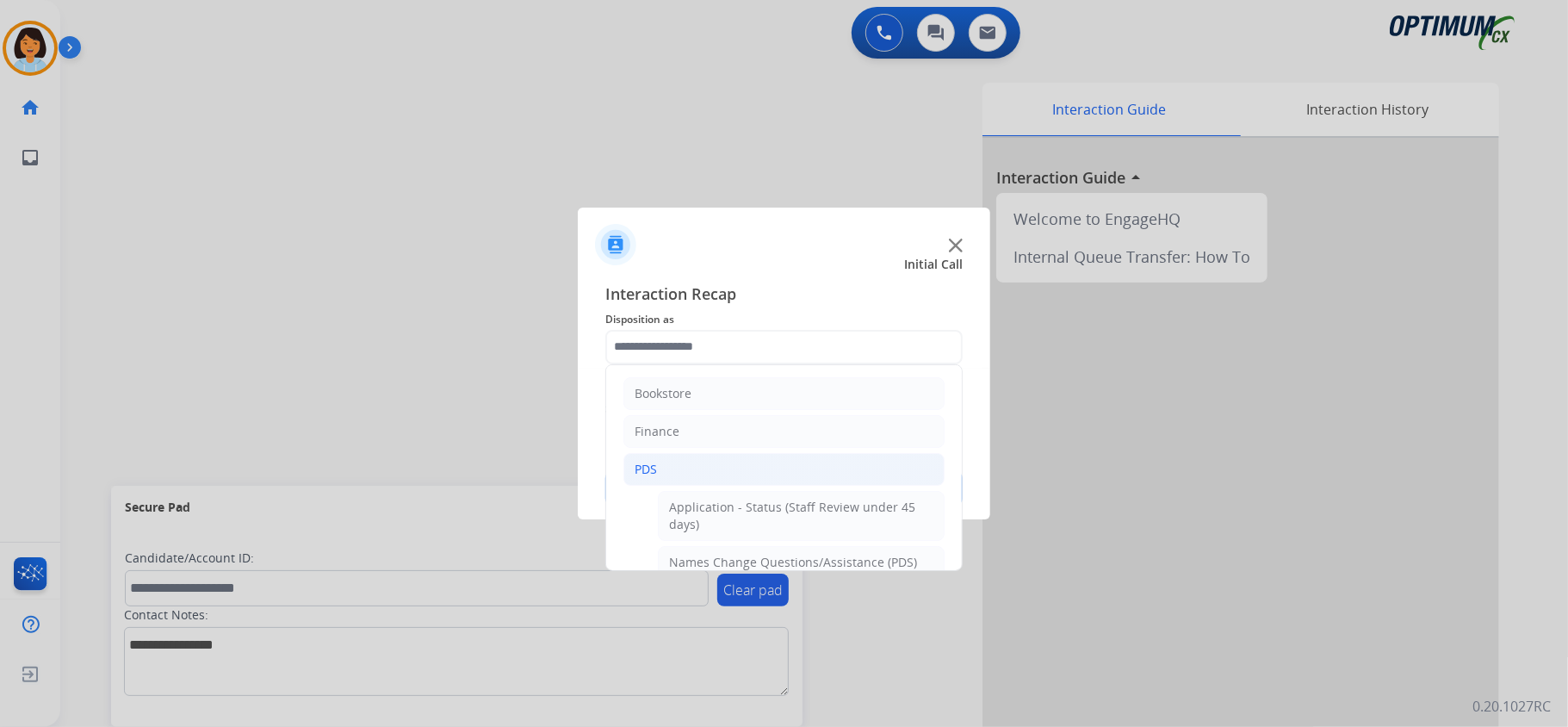
click at [638, 472] on div "PDS" at bounding box center [646, 469] width 23 height 17
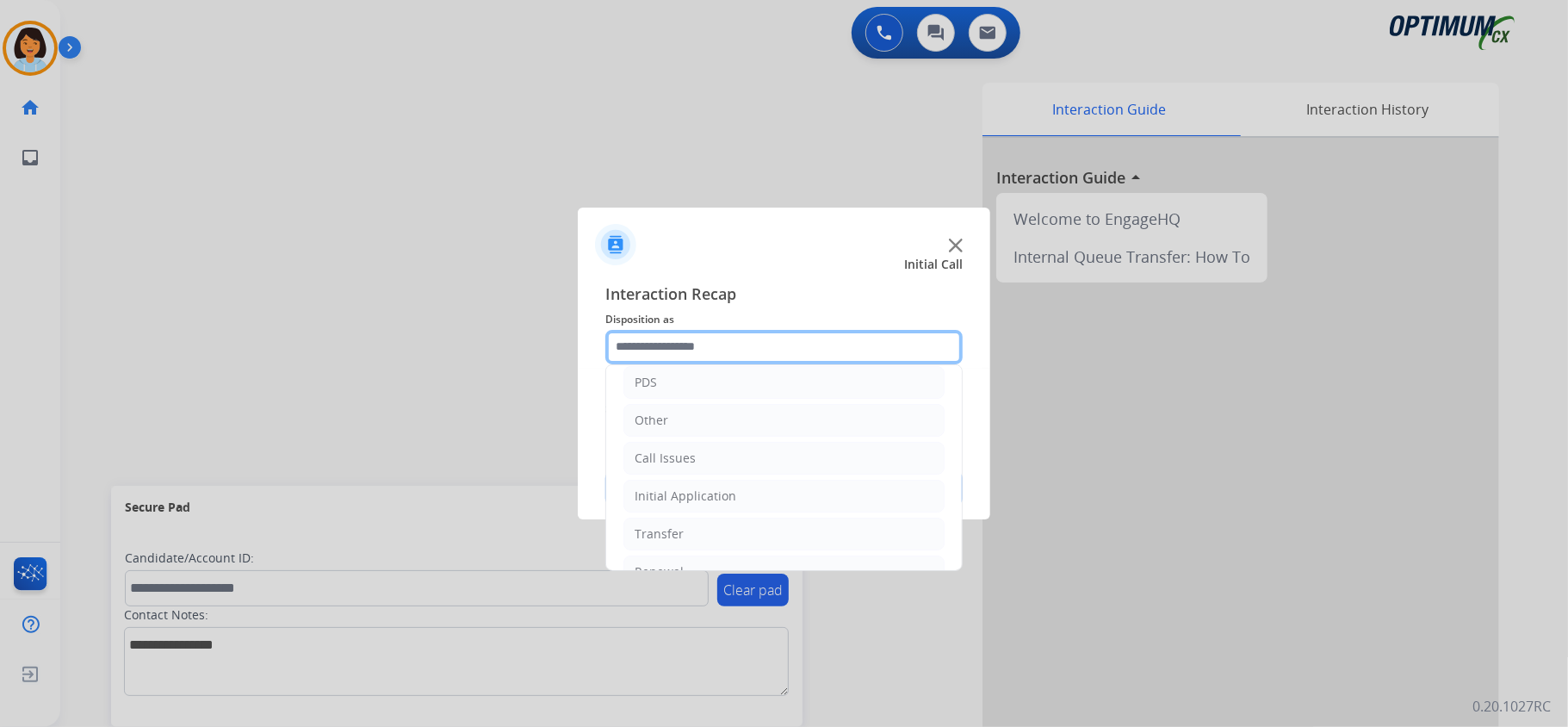
scroll to position [95, 0]
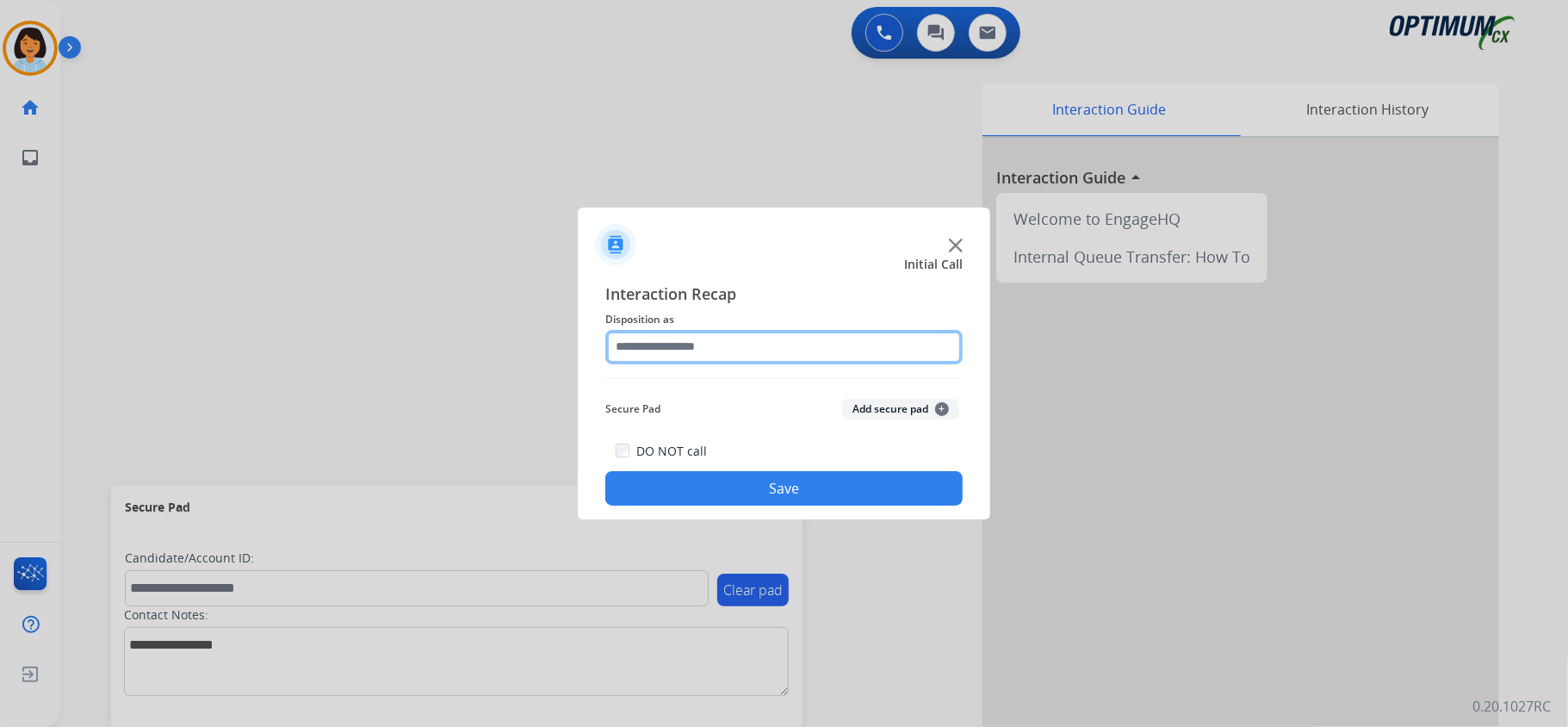
drag, startPoint x: 835, startPoint y: 487, endPoint x: 720, endPoint y: 355, distance: 175.1
click at [720, 355] on input "text" at bounding box center [784, 347] width 357 height 34
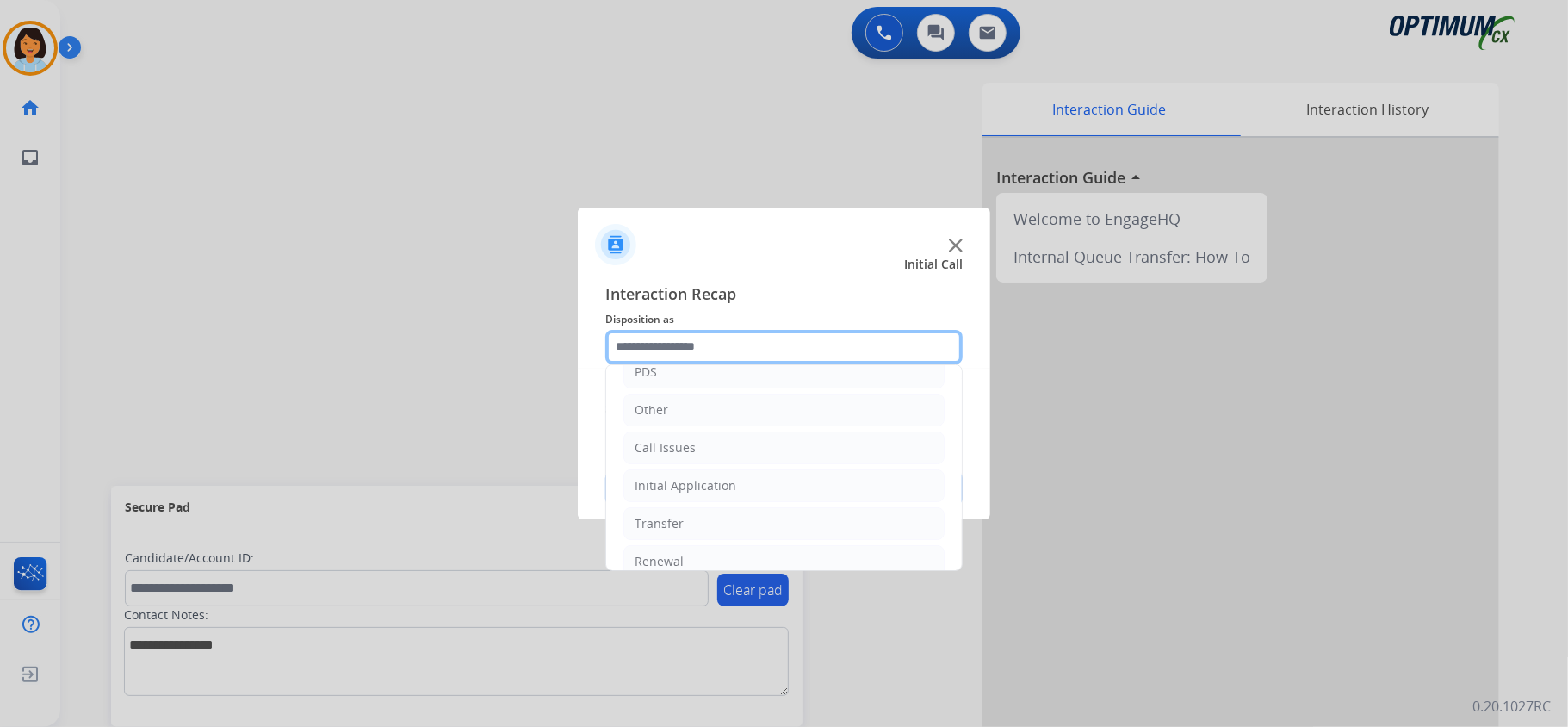
scroll to position [98, 0]
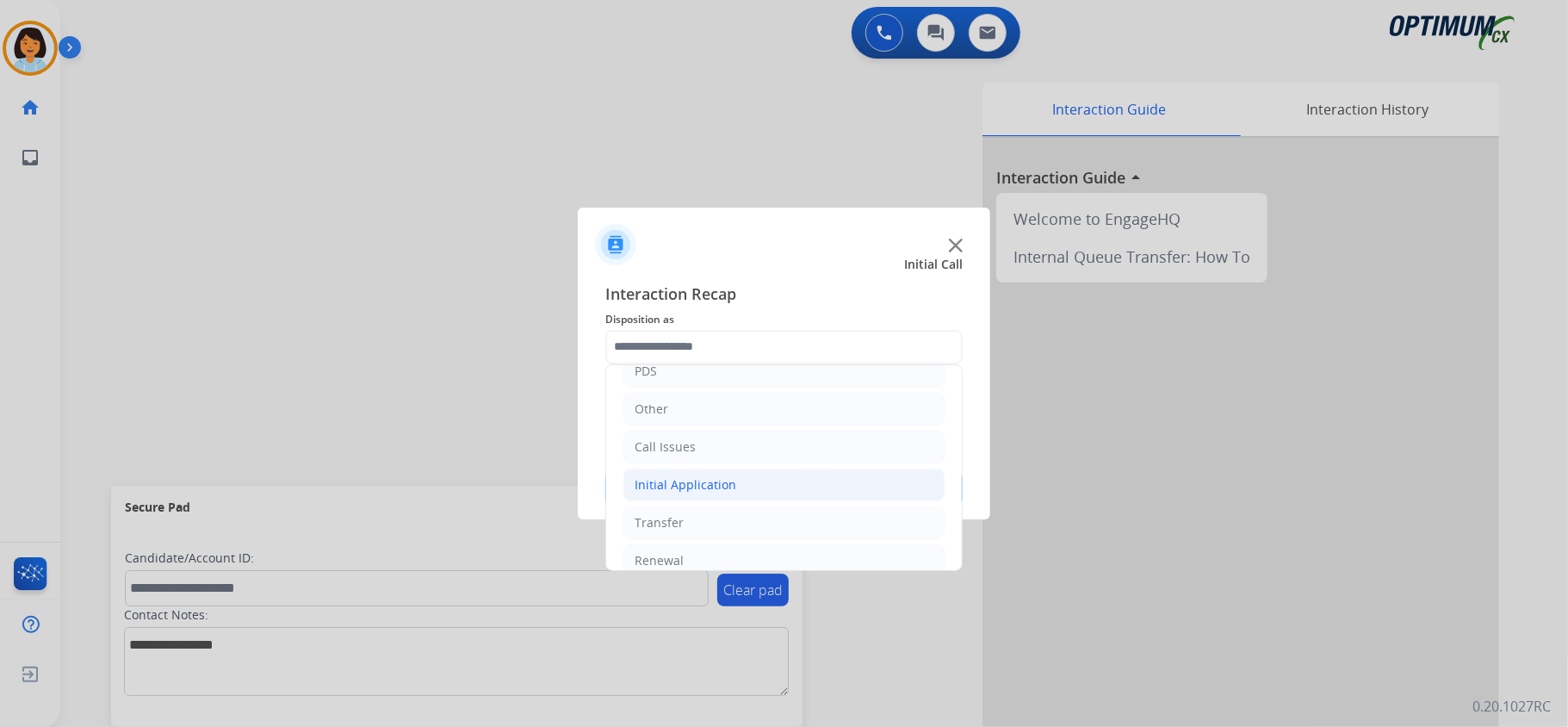
click at [848, 479] on li "Initial Application" at bounding box center [784, 484] width 322 height 33
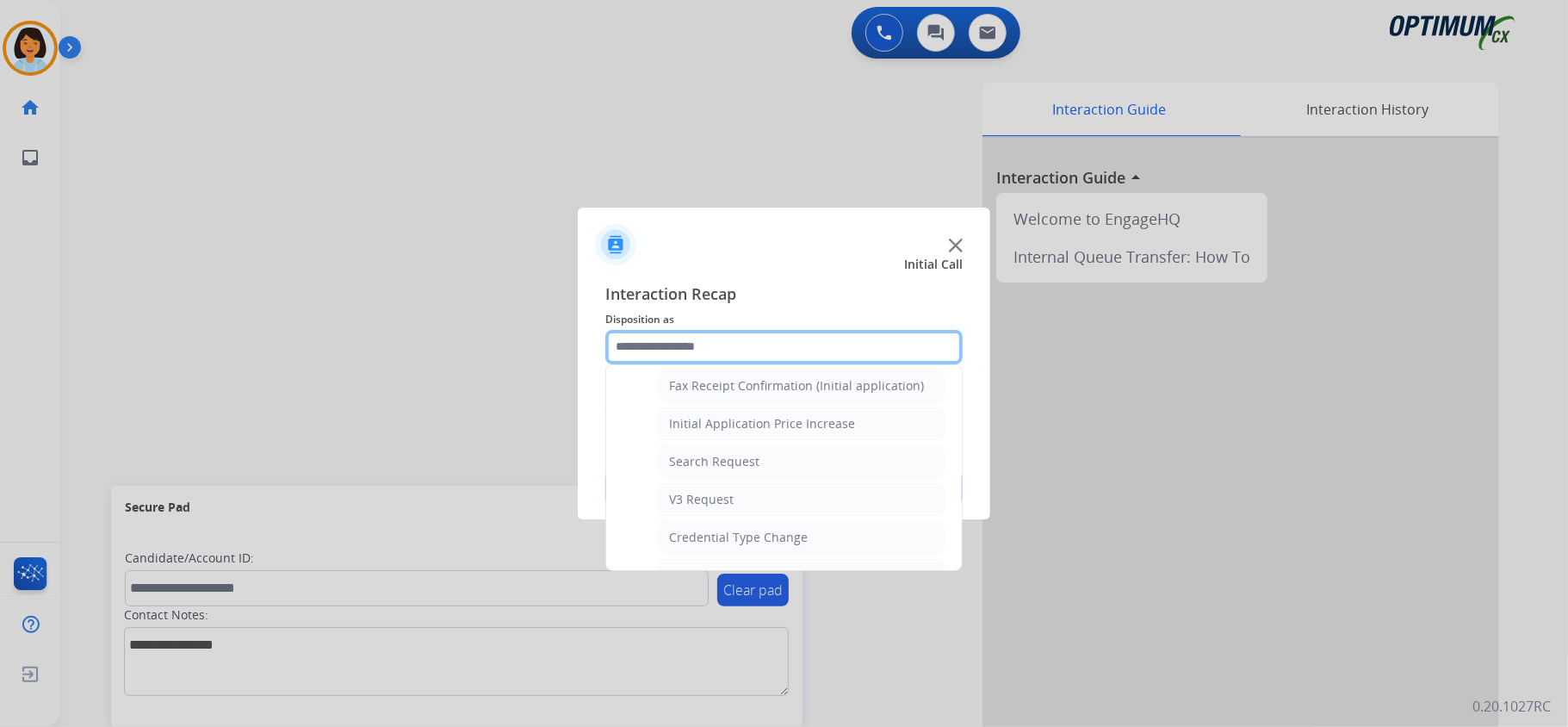
scroll to position [563, 0]
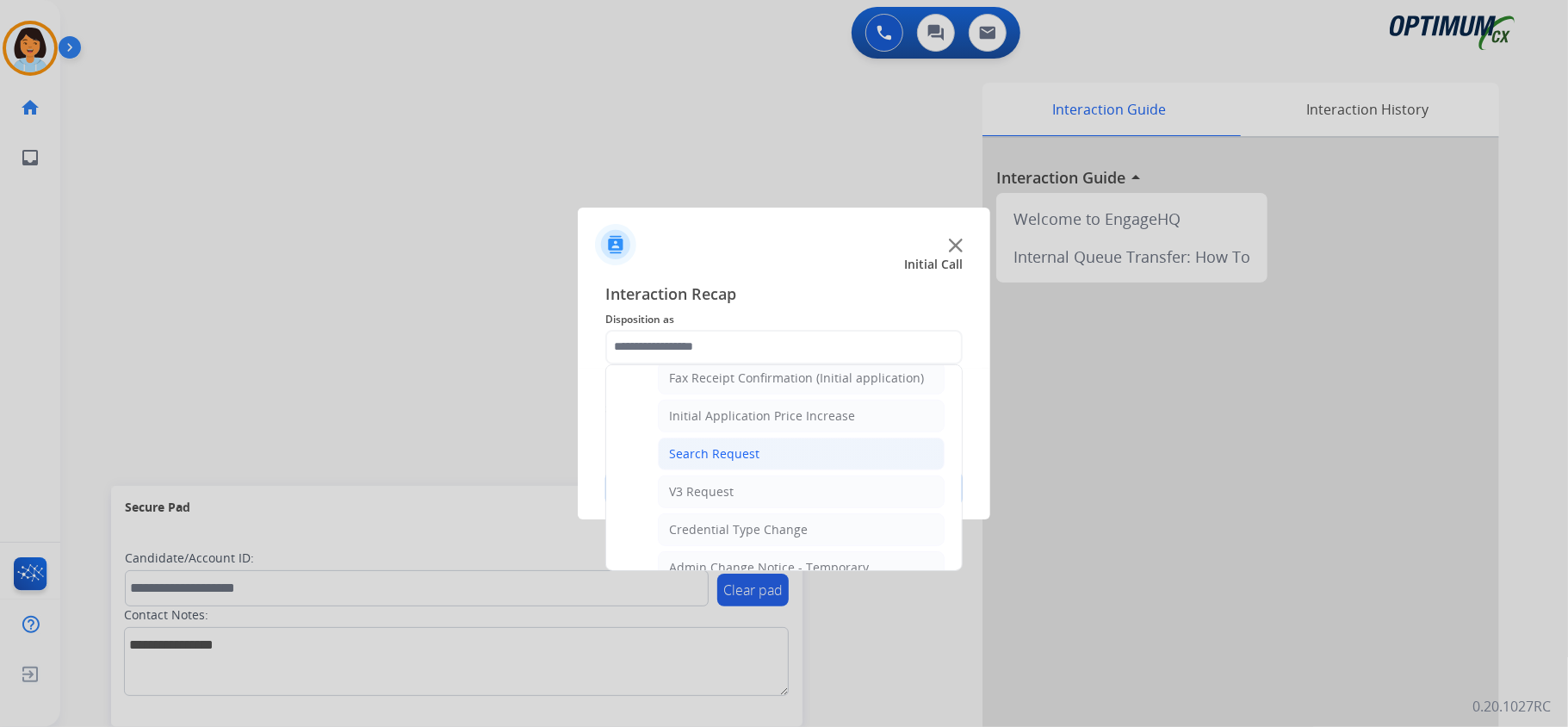
click at [772, 456] on li "Search Request" at bounding box center [801, 454] width 287 height 33
type input "**********"
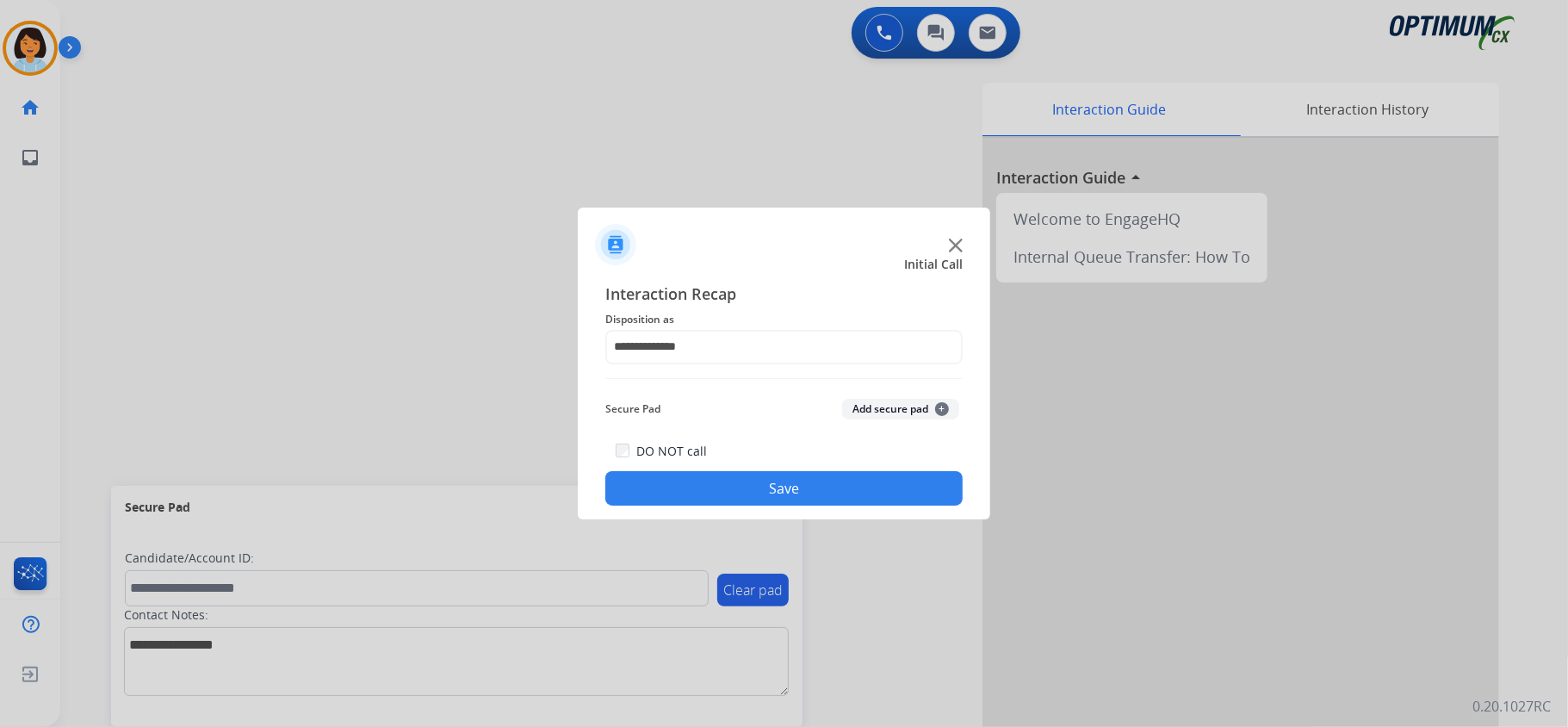
click at [779, 493] on button "Save" at bounding box center [784, 488] width 357 height 34
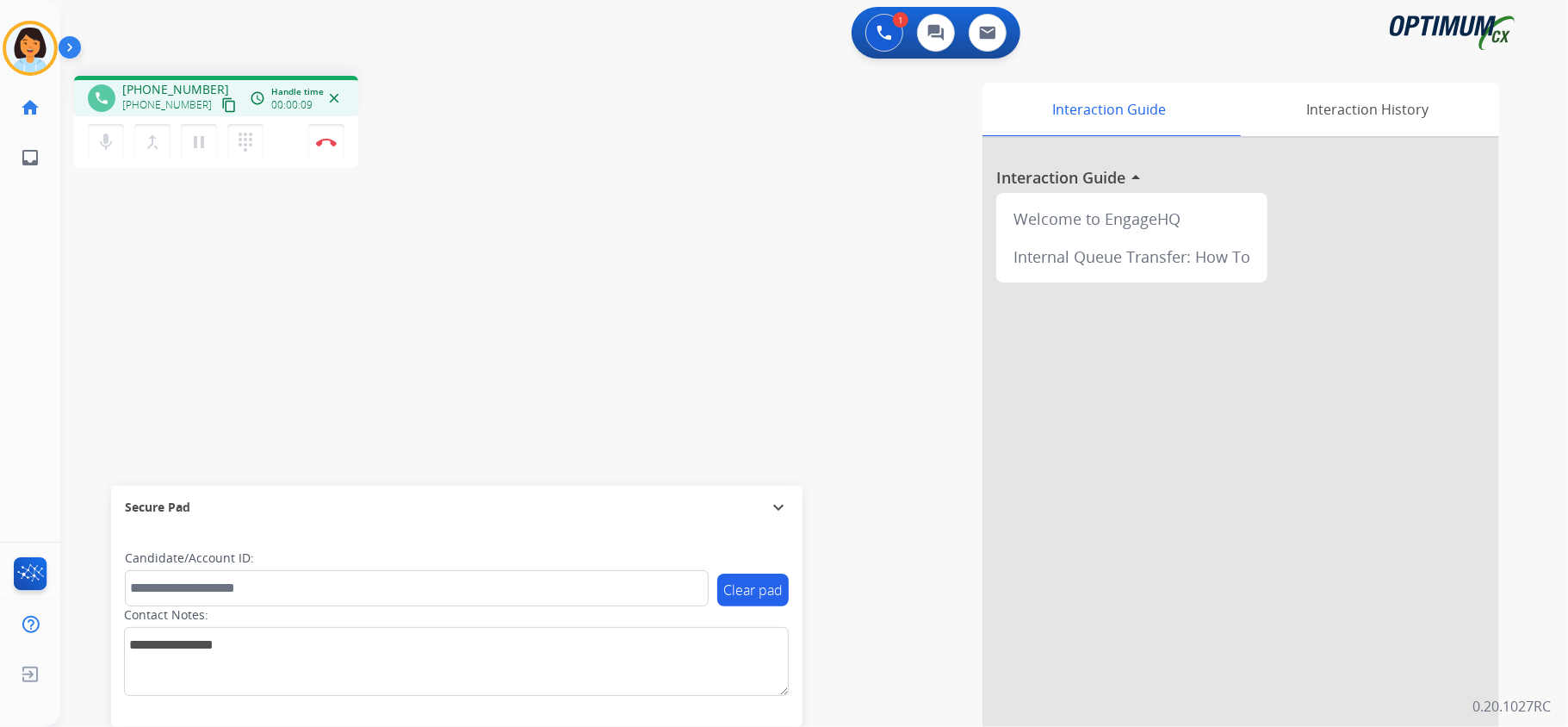
click at [221, 104] on mat-icon "content_copy" at bounding box center [229, 105] width 15 height 15
click at [221, 100] on mat-icon "content_copy" at bounding box center [229, 105] width 15 height 15
click at [329, 134] on button "Disconnect" at bounding box center [326, 142] width 36 height 36
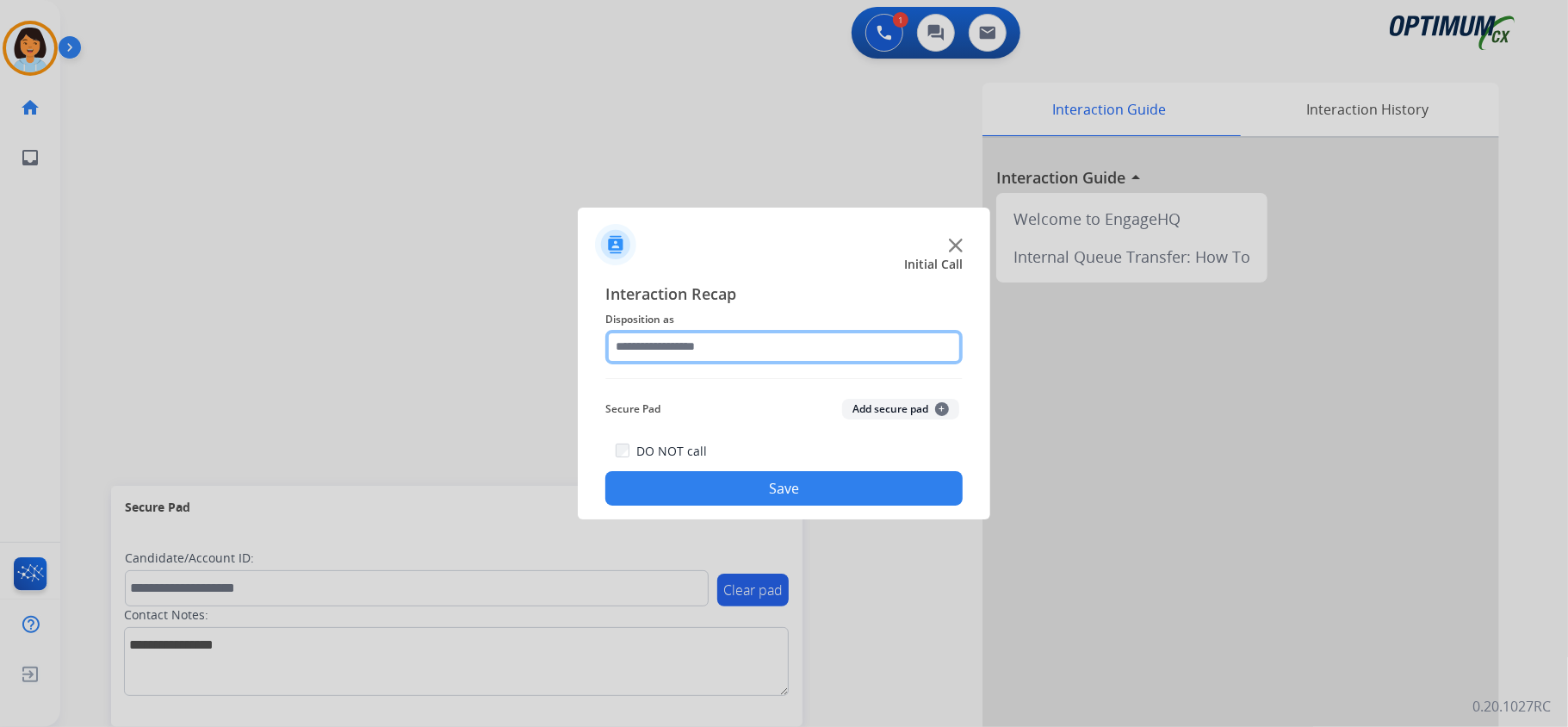
click at [740, 336] on input "text" at bounding box center [784, 347] width 357 height 34
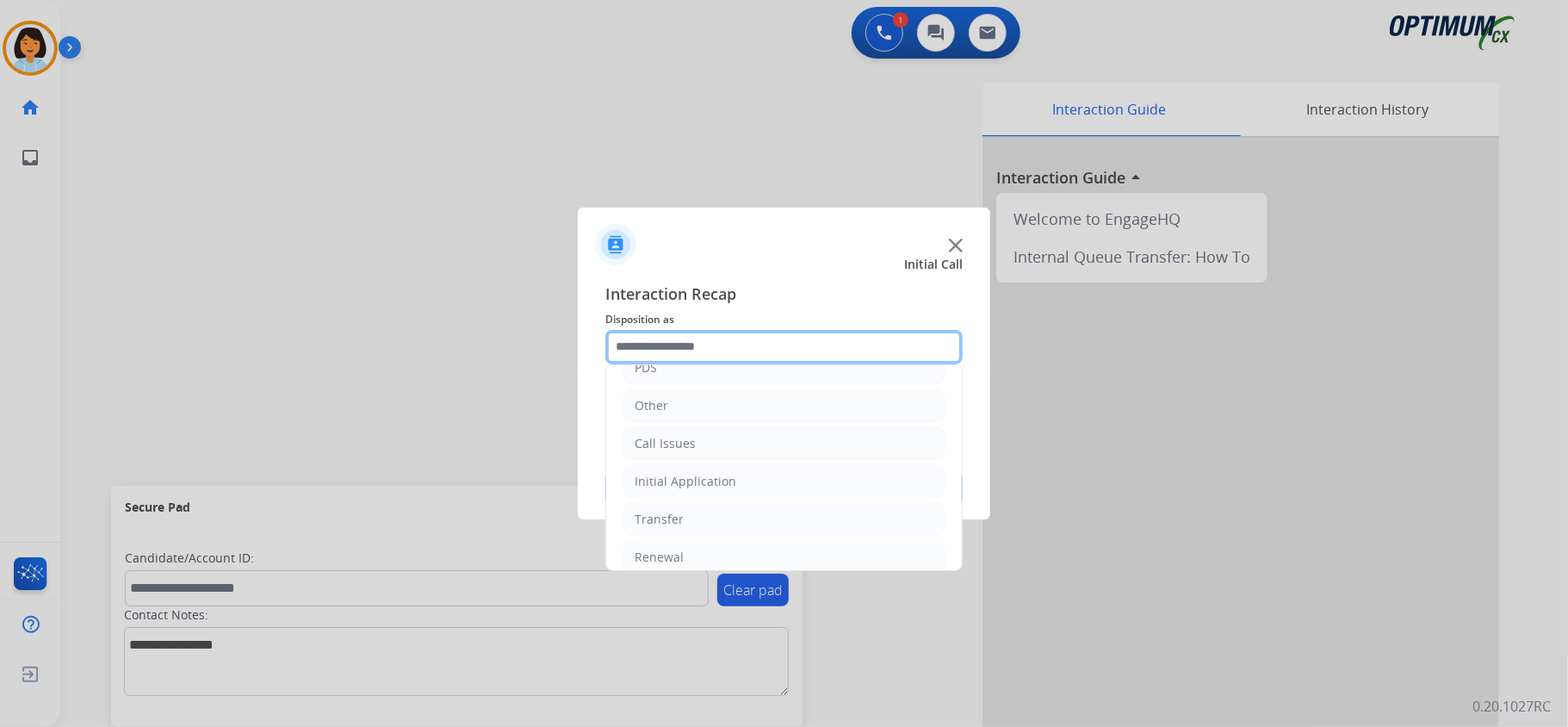
scroll to position [121, 0]
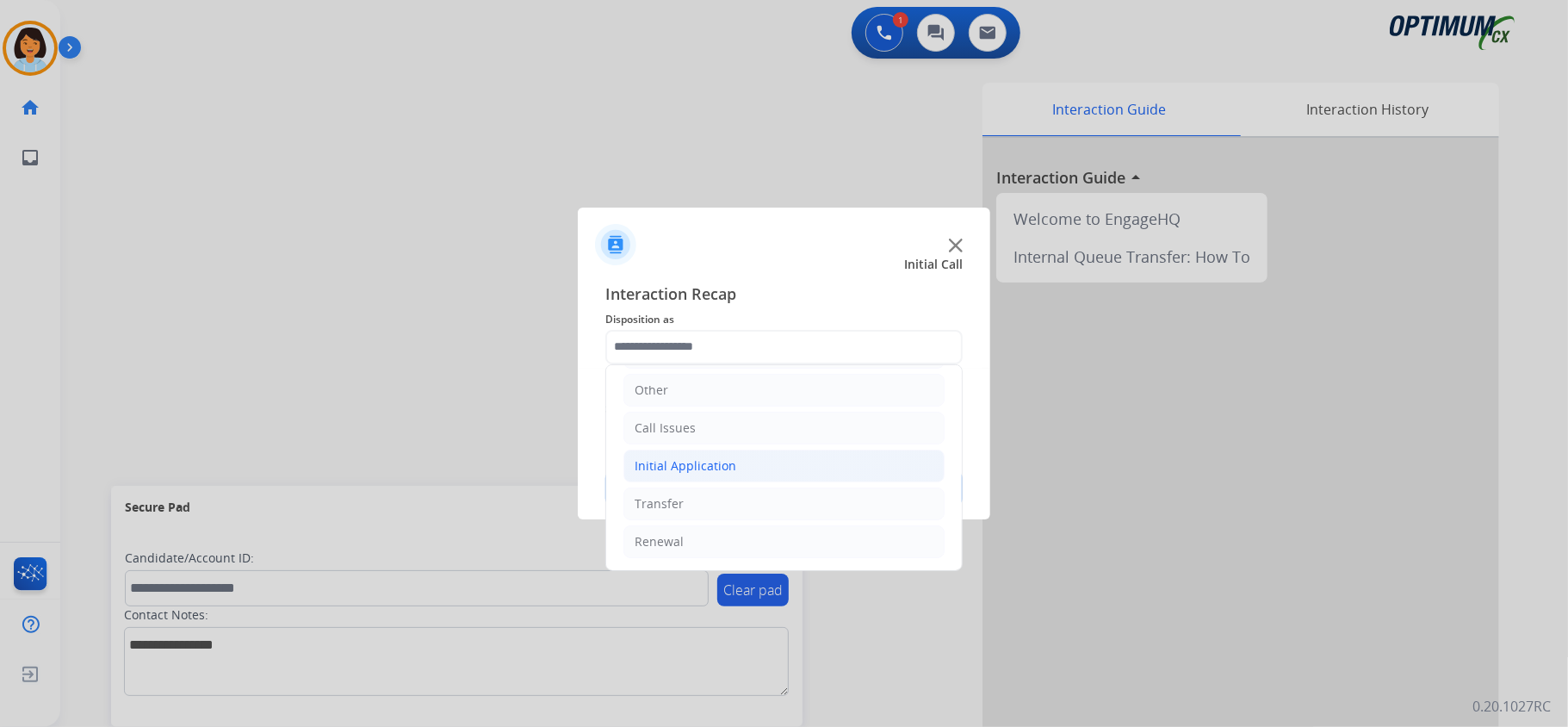
click at [774, 459] on li "Initial Application" at bounding box center [784, 465] width 322 height 33
click at [779, 496] on div "Credential Resend (Initial application)" at bounding box center [778, 499] width 218 height 17
type input "**********"
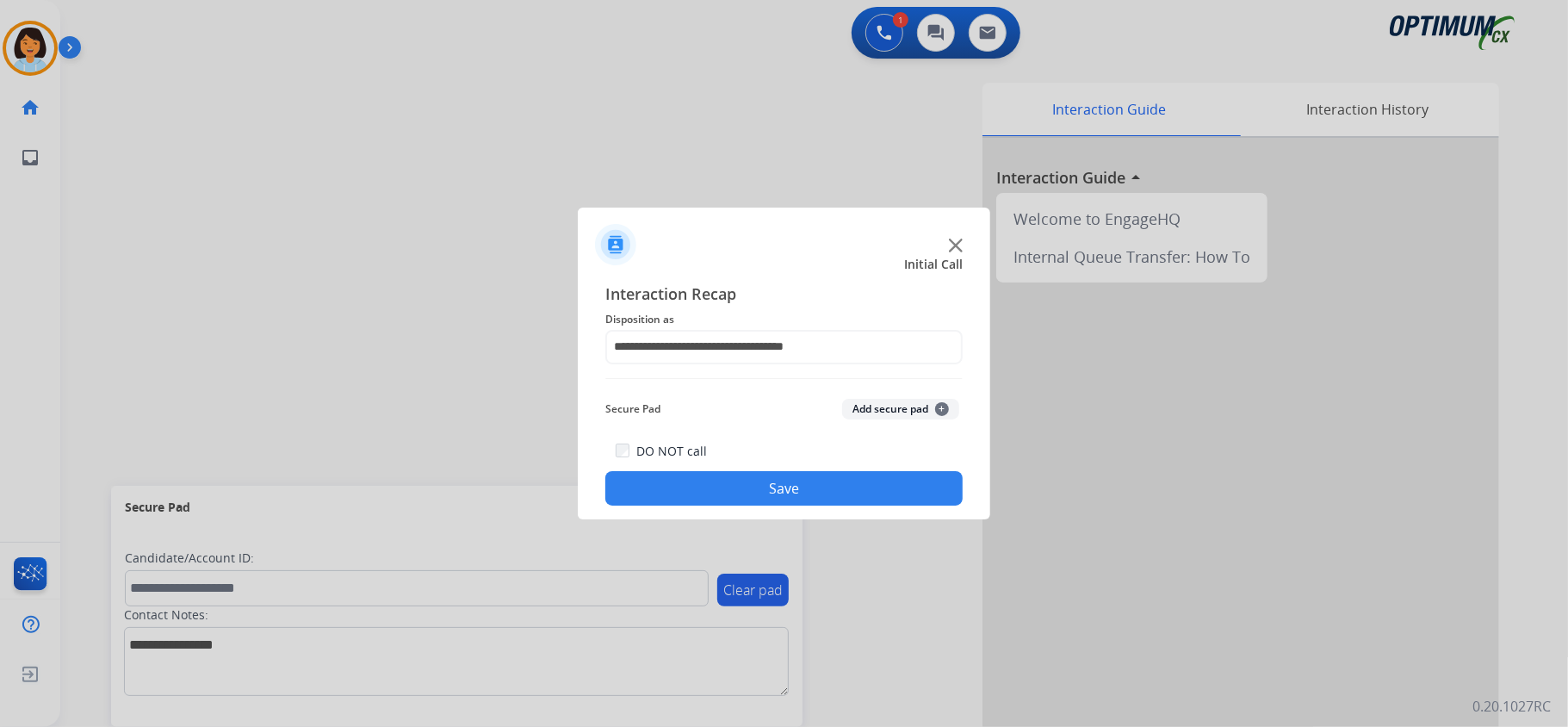
click at [807, 478] on button "Save" at bounding box center [784, 488] width 357 height 34
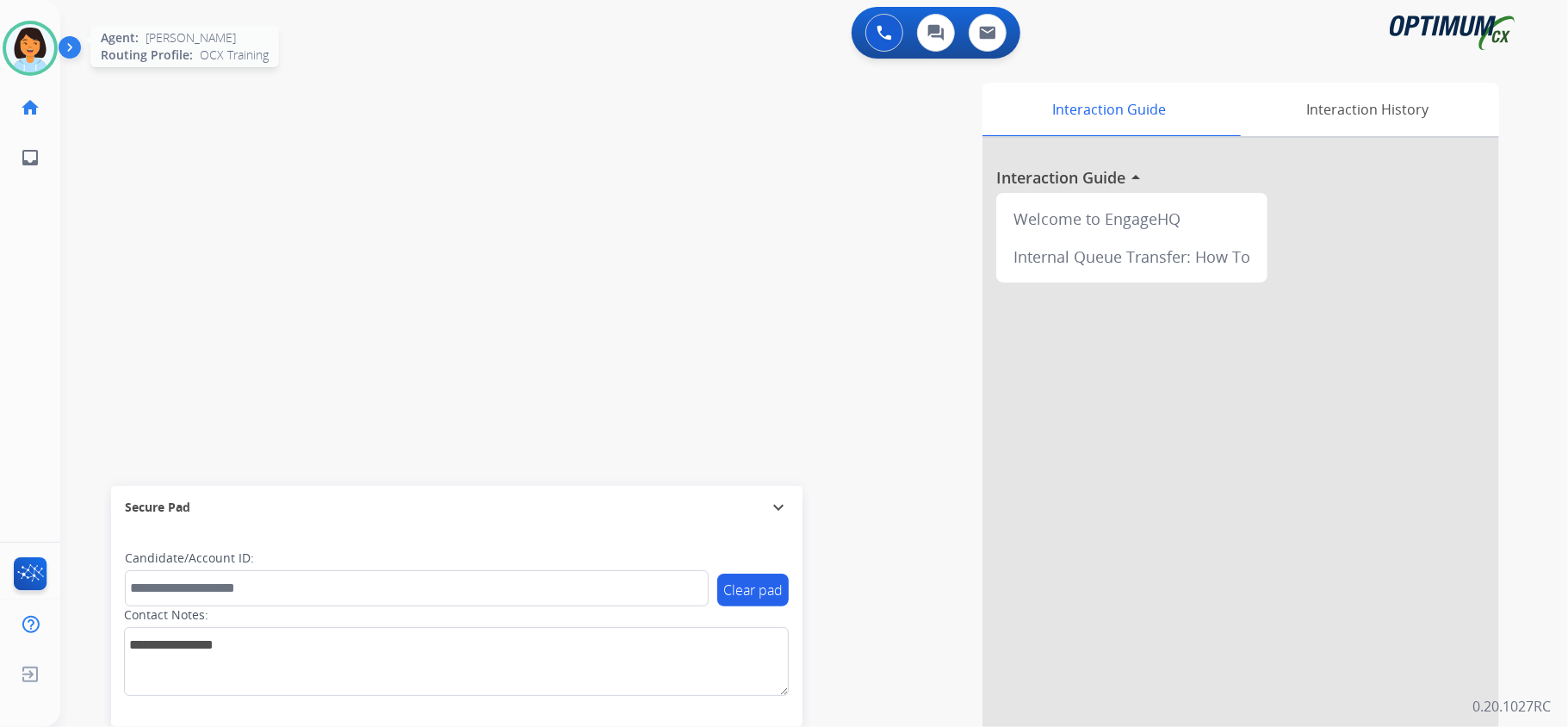
click at [27, 44] on img at bounding box center [29, 47] width 48 height 48
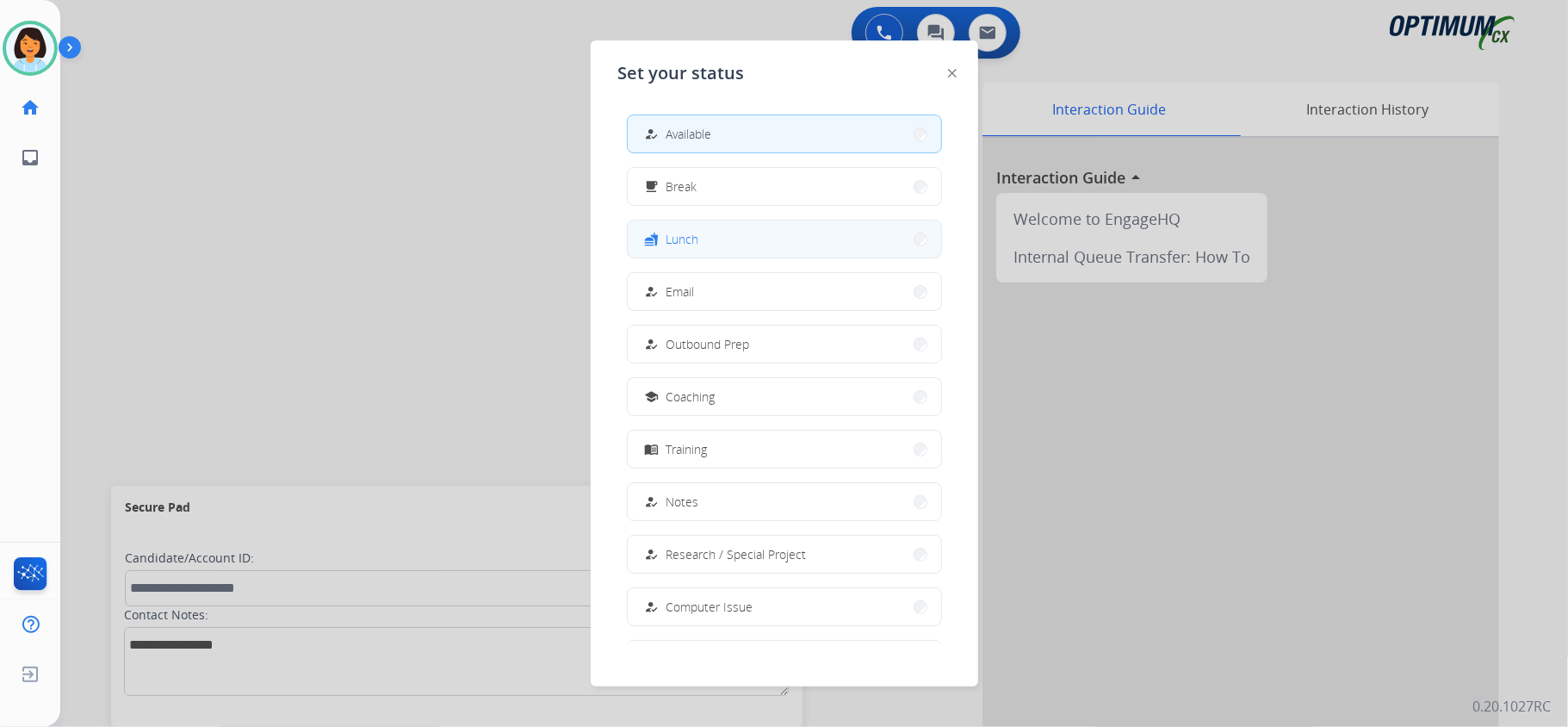
click at [776, 241] on button "fastfood Lunch" at bounding box center [784, 238] width 313 height 37
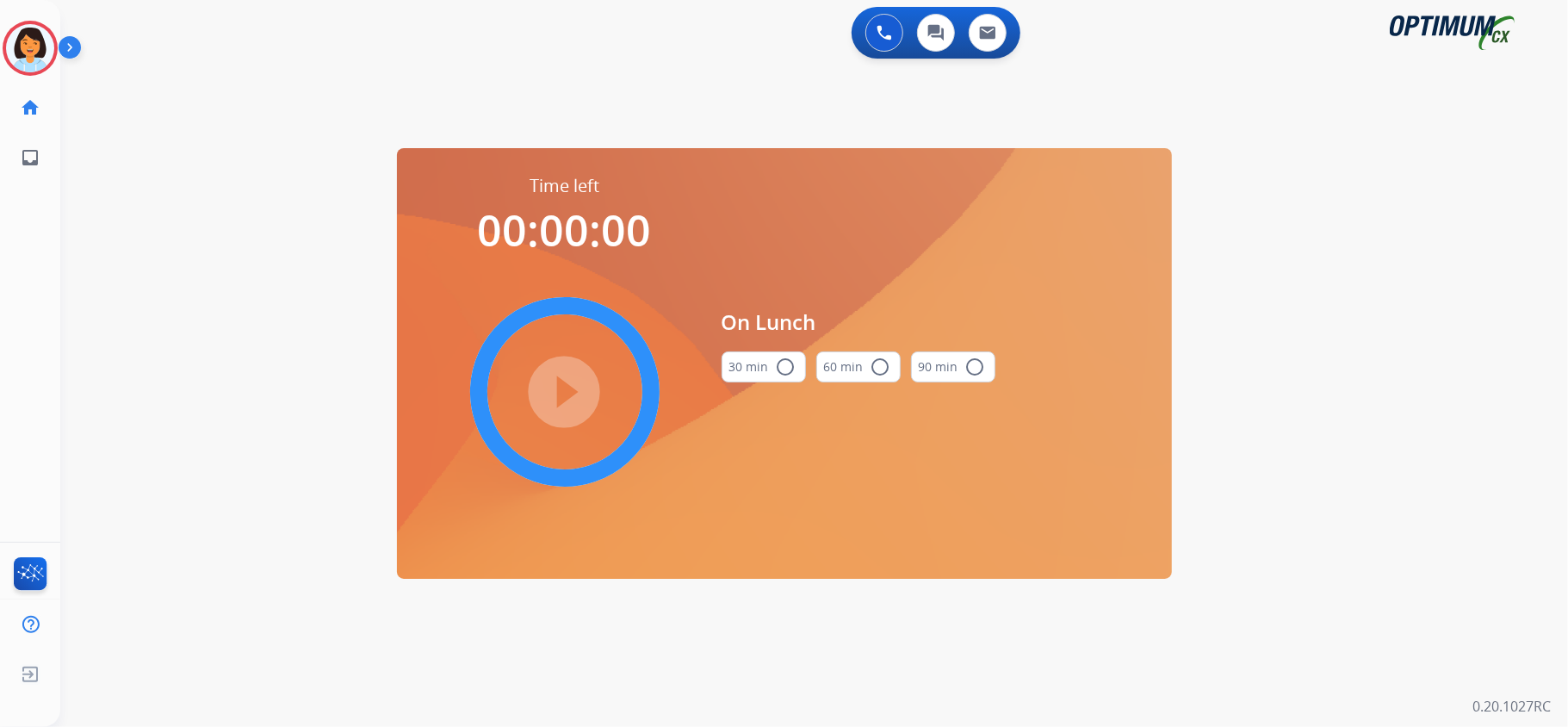
click at [789, 372] on mat-icon "radio_button_unchecked" at bounding box center [787, 367] width 21 height 21
click at [570, 402] on mat-icon "play_circle_filled" at bounding box center [565, 391] width 21 height 21
click at [88, 136] on div "swap_horiz Break voice bridge close_fullscreen Connect 3-Way Call merge_type Se…" at bounding box center [793, 103] width 1467 height 82
click at [35, 48] on icon at bounding box center [30, 48] width 56 height 56
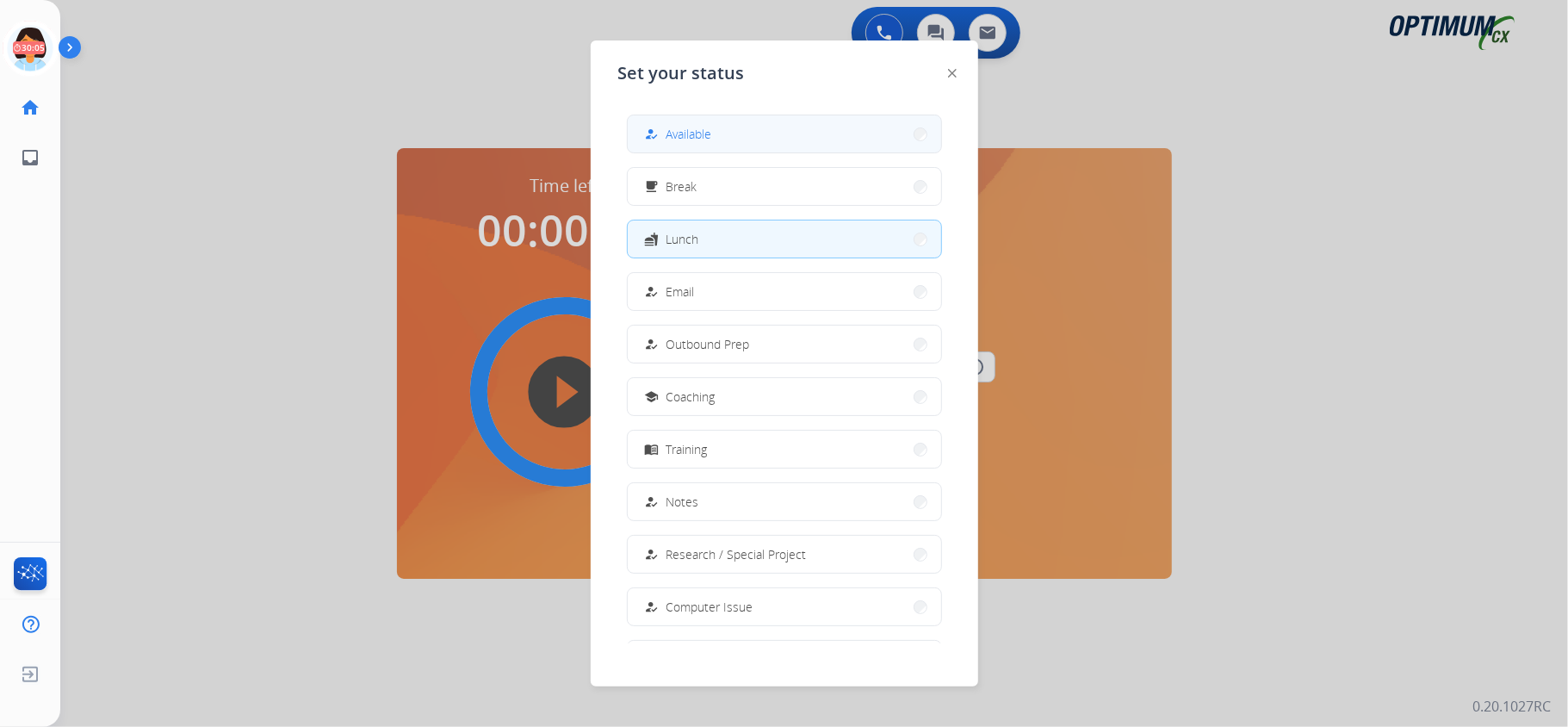
click at [642, 138] on button "how_to_reg Available" at bounding box center [784, 133] width 313 height 37
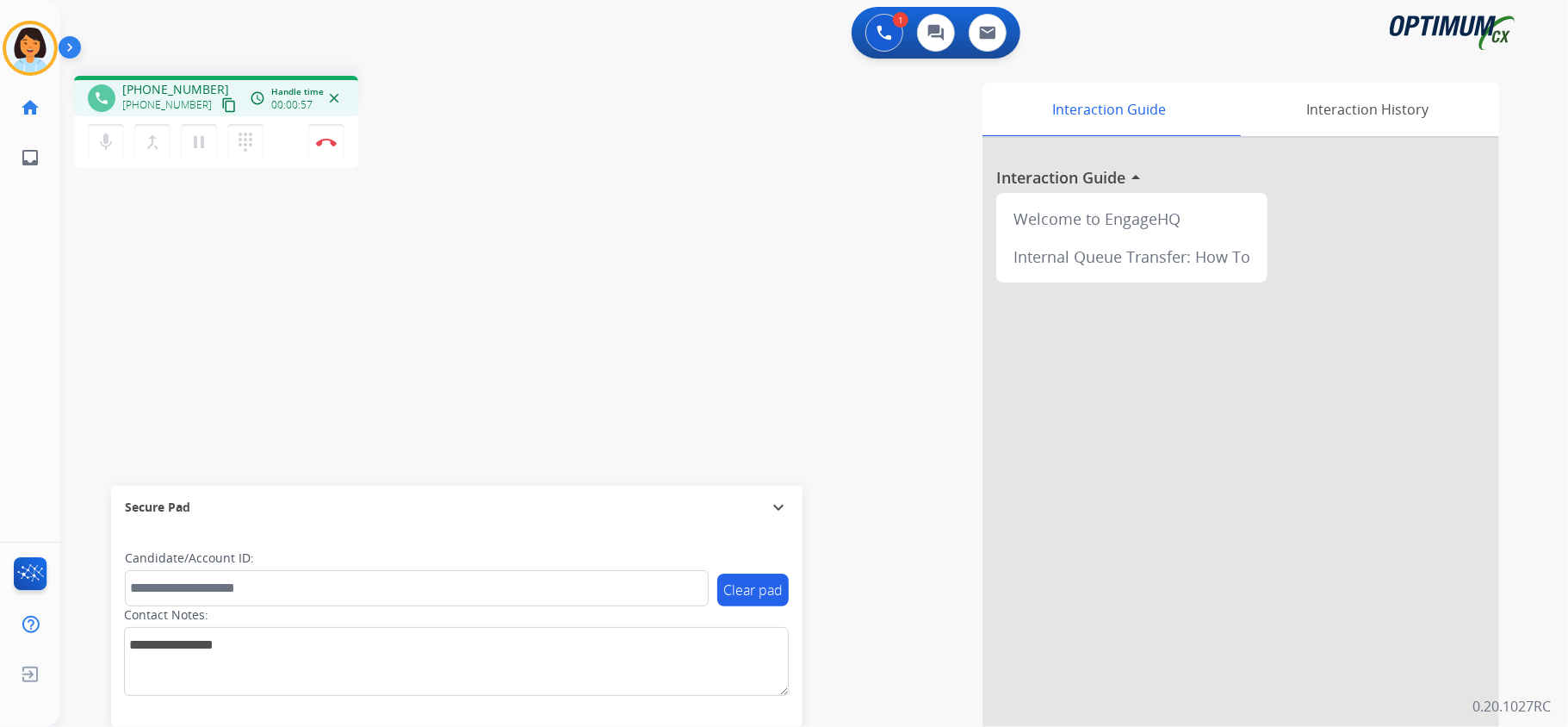
click at [221, 108] on mat-icon "content_copy" at bounding box center [229, 105] width 15 height 15
click at [327, 134] on button "Disconnect" at bounding box center [326, 142] width 36 height 36
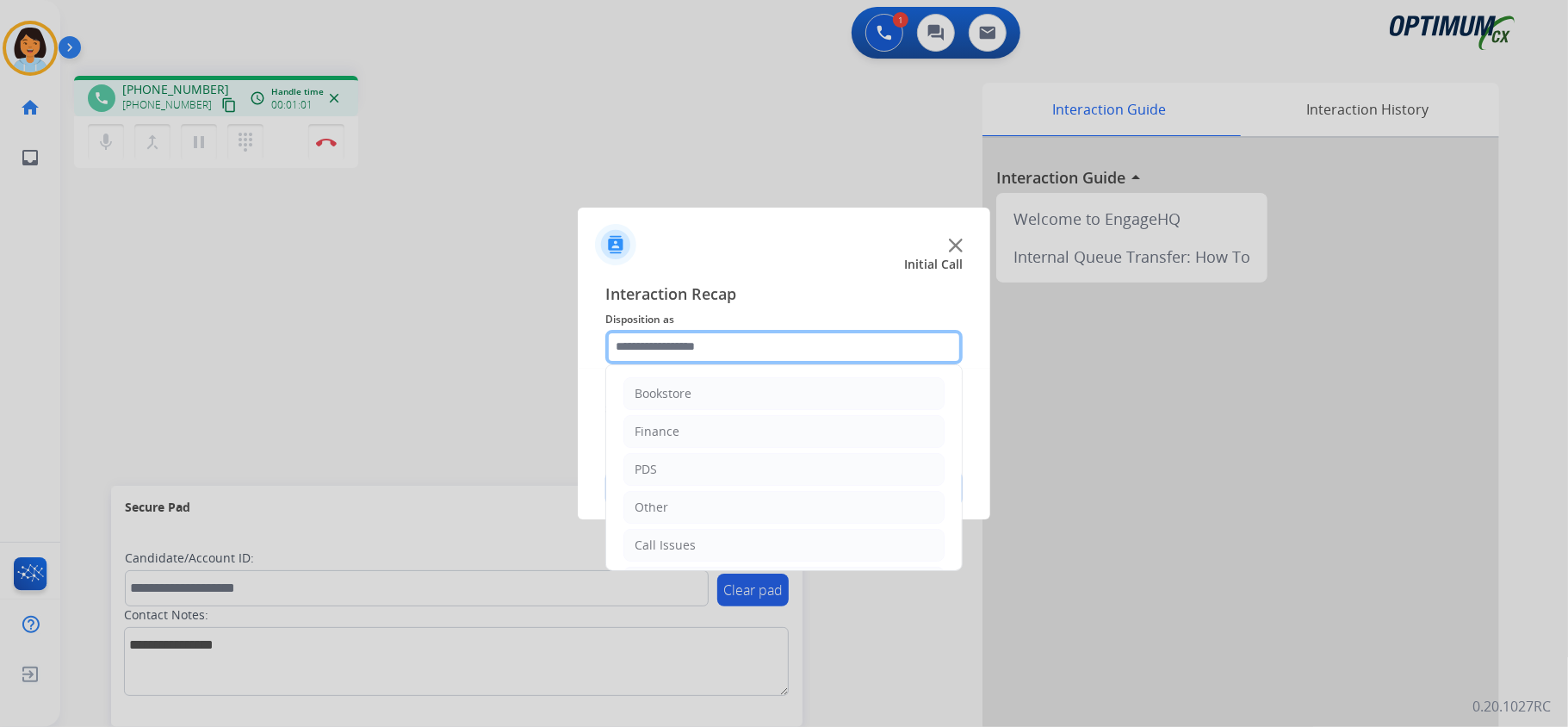
click at [858, 349] on input "text" at bounding box center [784, 347] width 357 height 34
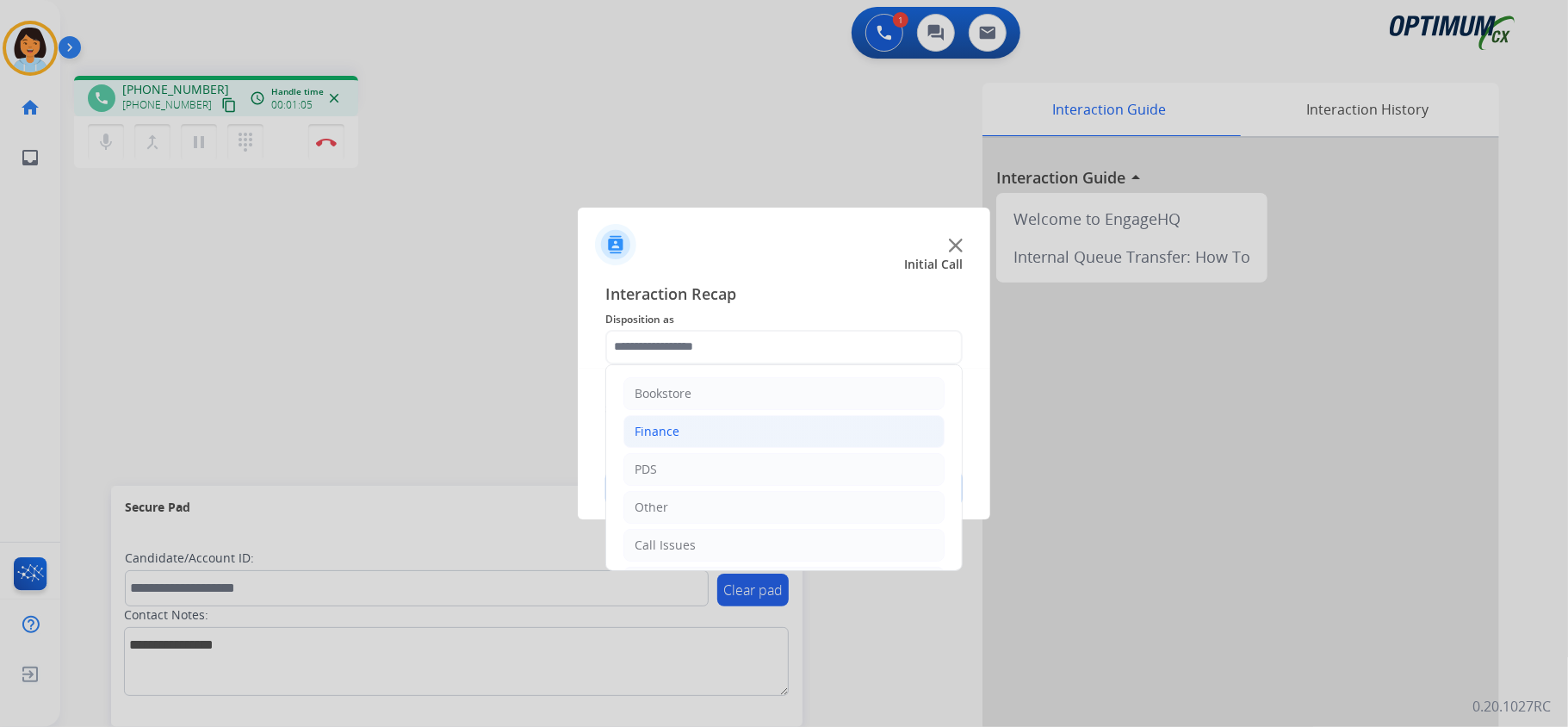
drag, startPoint x: 937, startPoint y: 535, endPoint x: 814, endPoint y: 442, distance: 154.2
click at [814, 442] on li "Finance" at bounding box center [784, 431] width 322 height 33
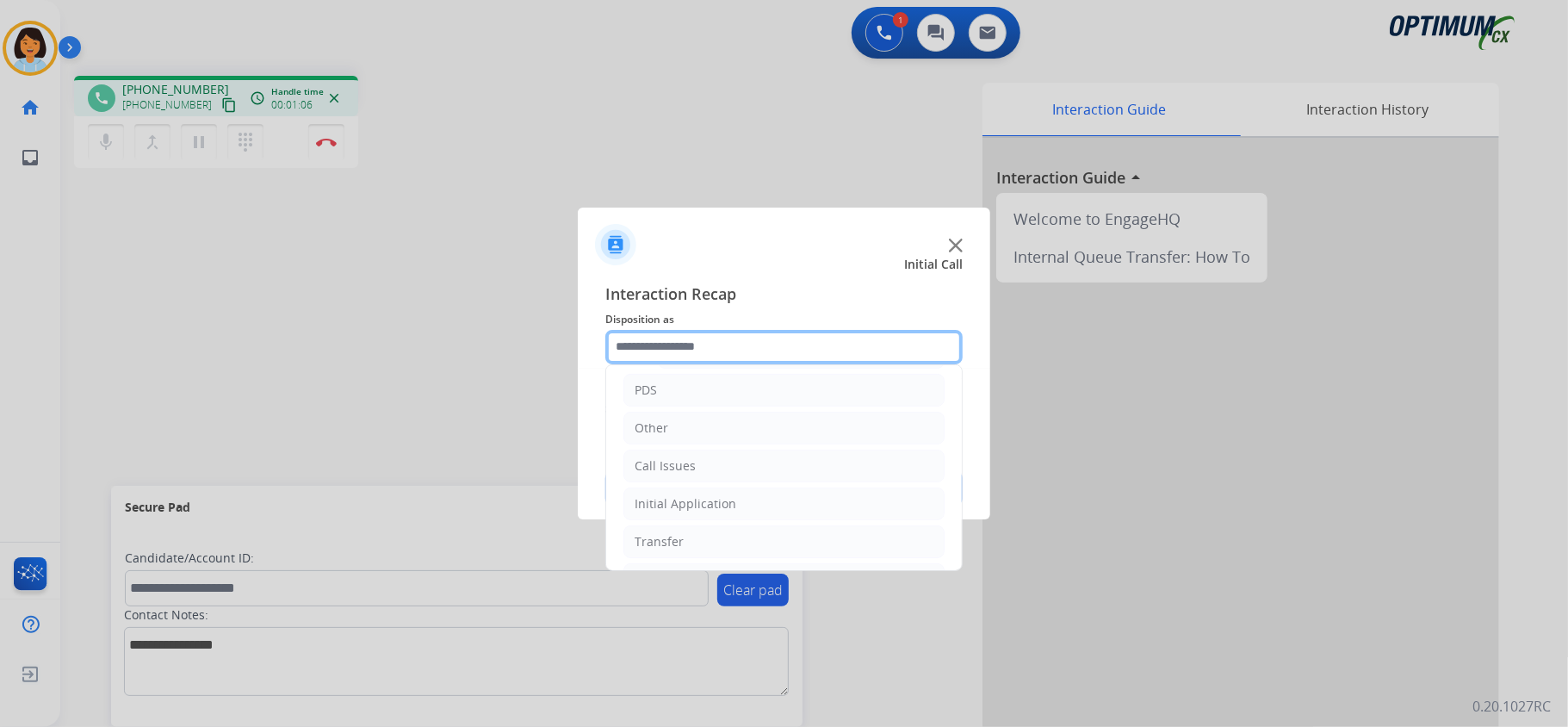
scroll to position [256, 0]
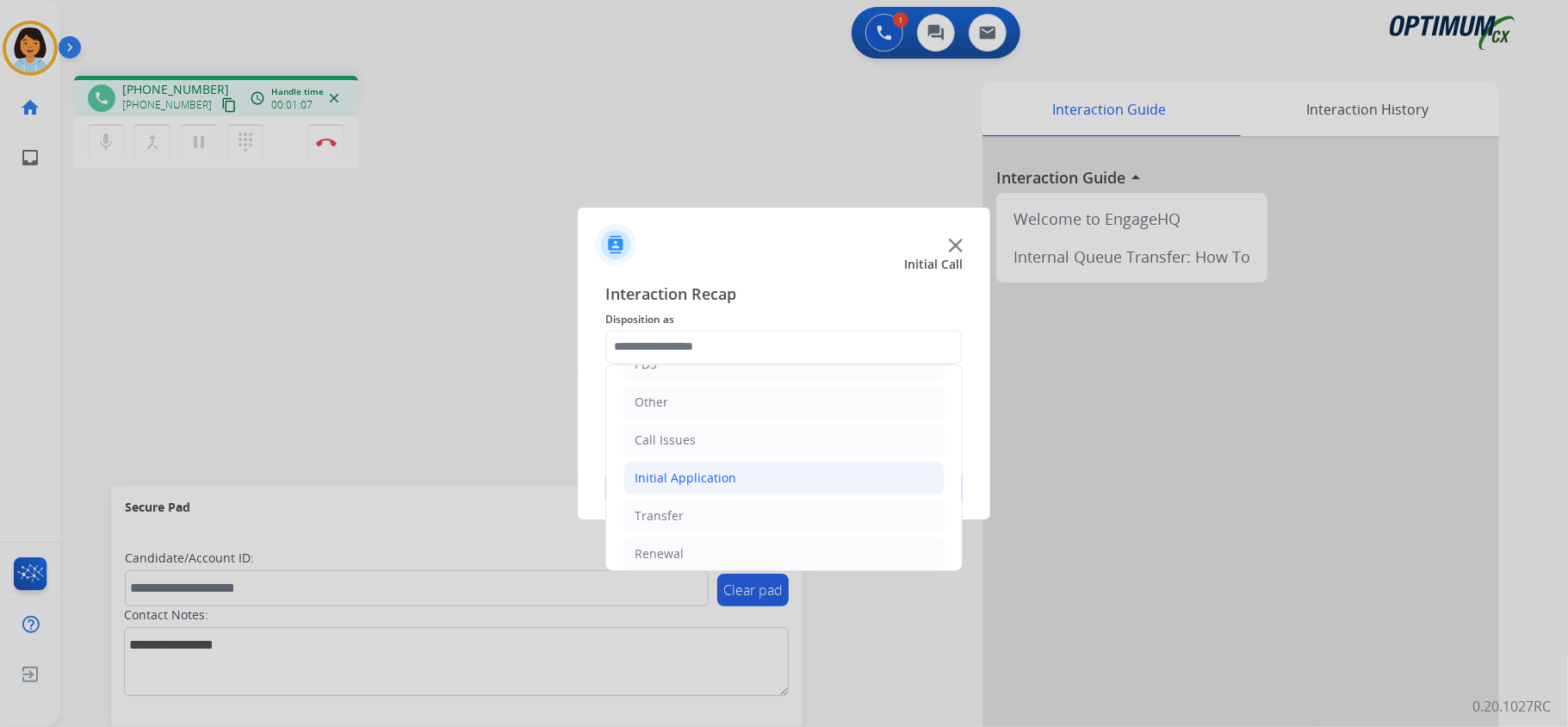
click at [735, 487] on li "Initial Application" at bounding box center [784, 477] width 322 height 33
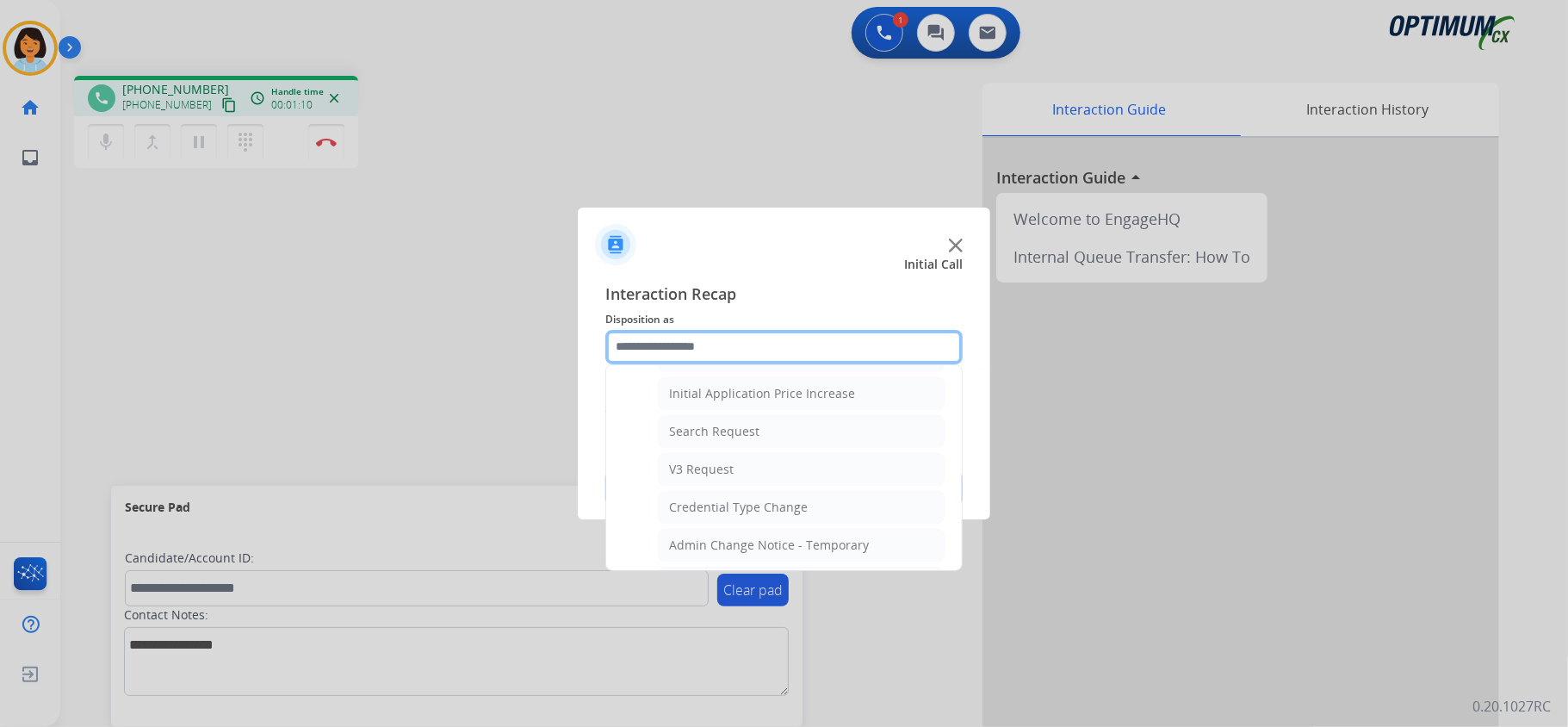
scroll to position [599, 0]
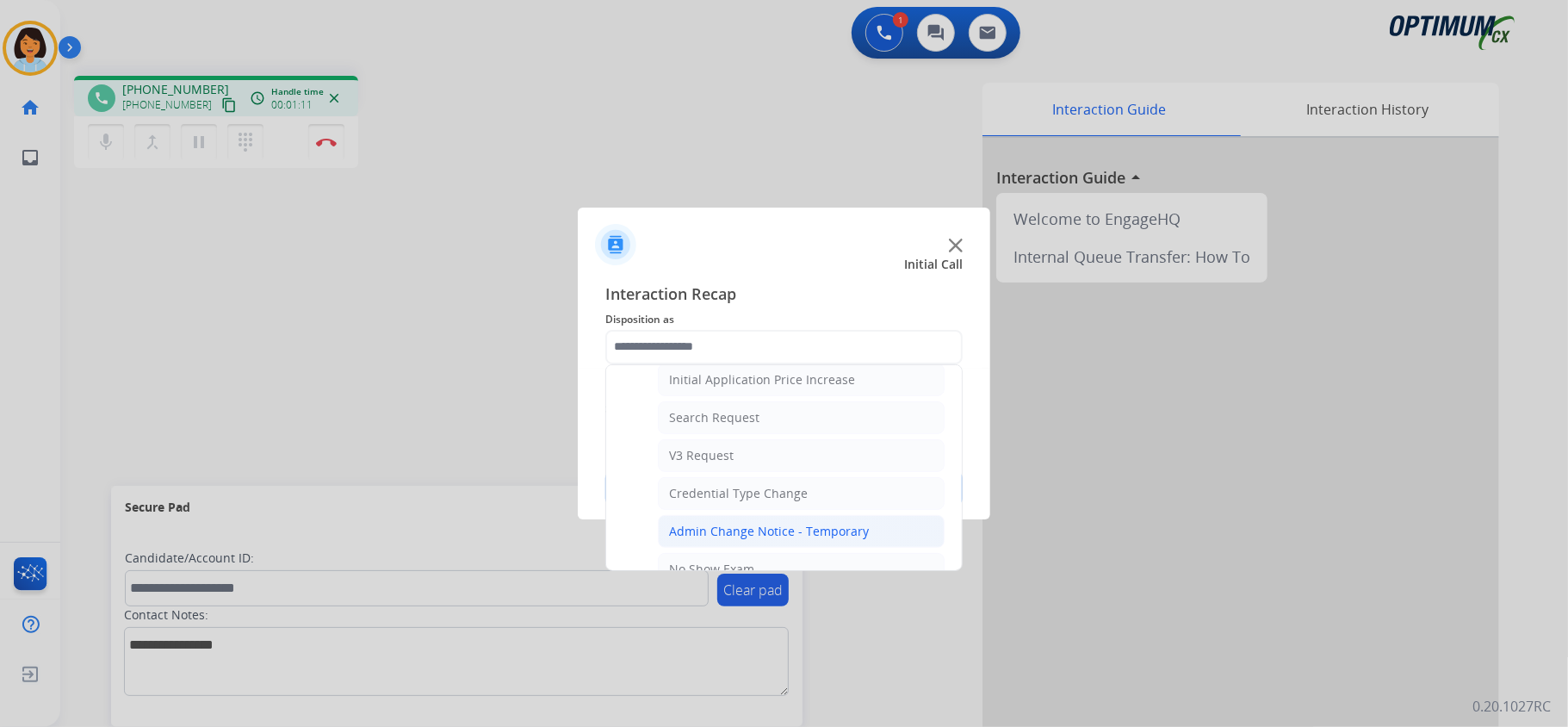
click at [748, 540] on div "Admin Change Notice - Temporary" at bounding box center [769, 531] width 200 height 17
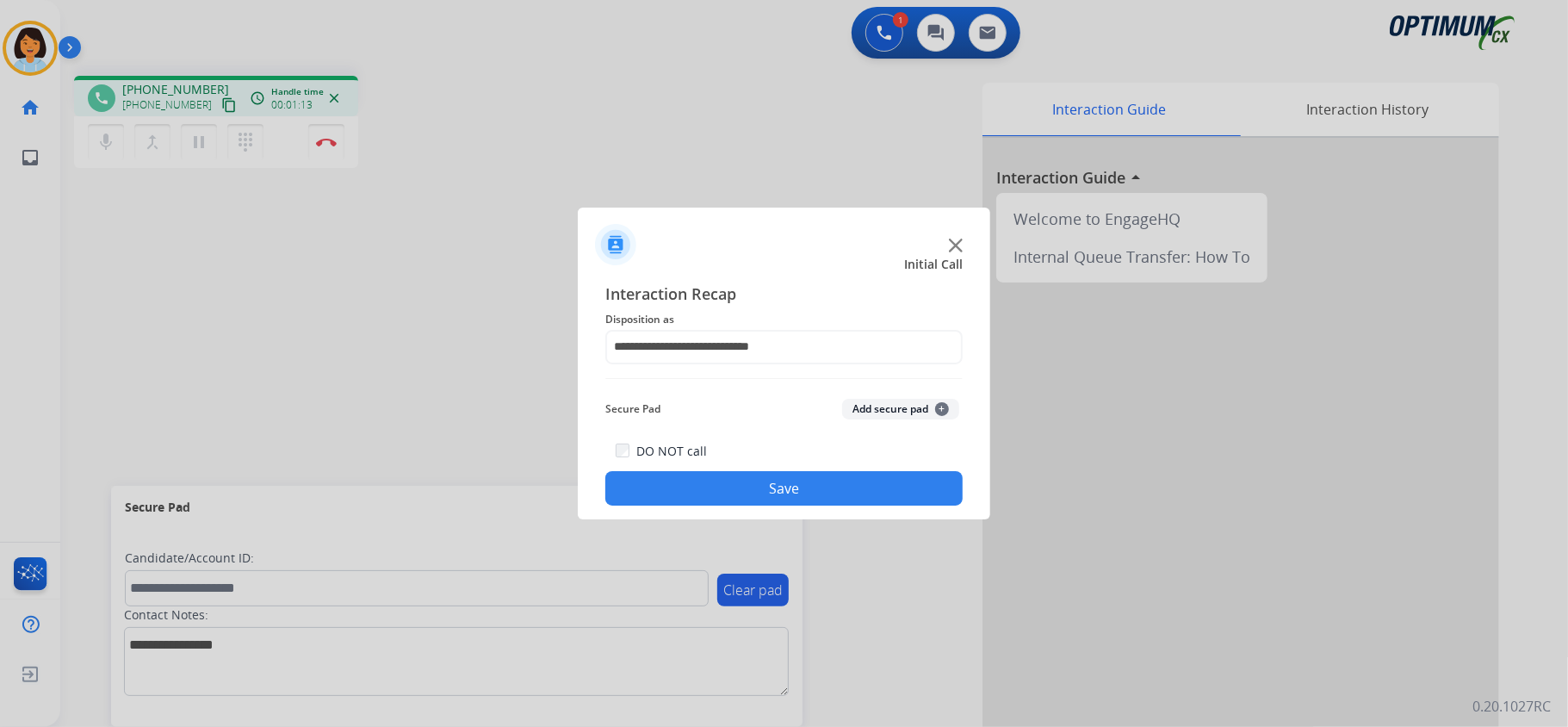
click at [839, 381] on div "**********" at bounding box center [784, 394] width 357 height 225
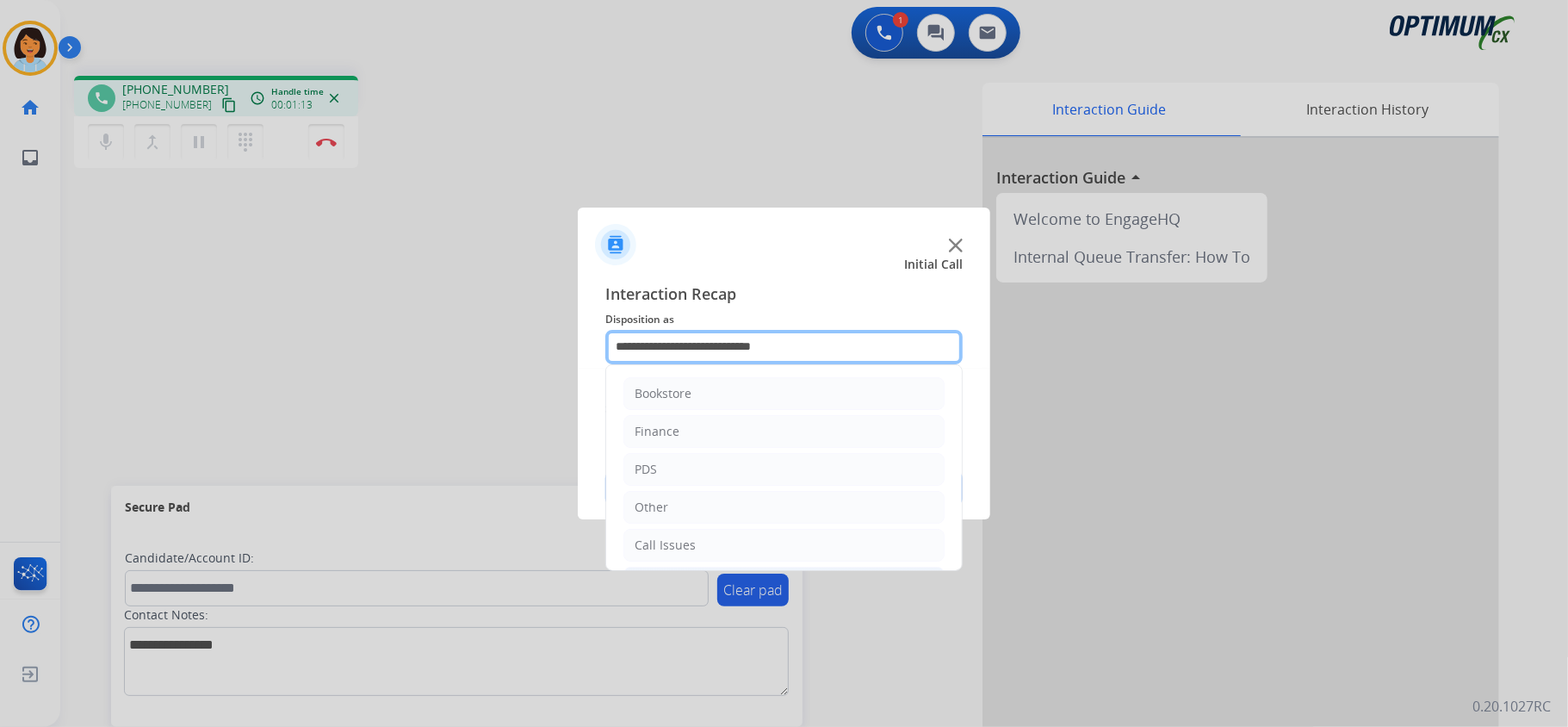
click at [835, 352] on input "**********" at bounding box center [784, 347] width 357 height 34
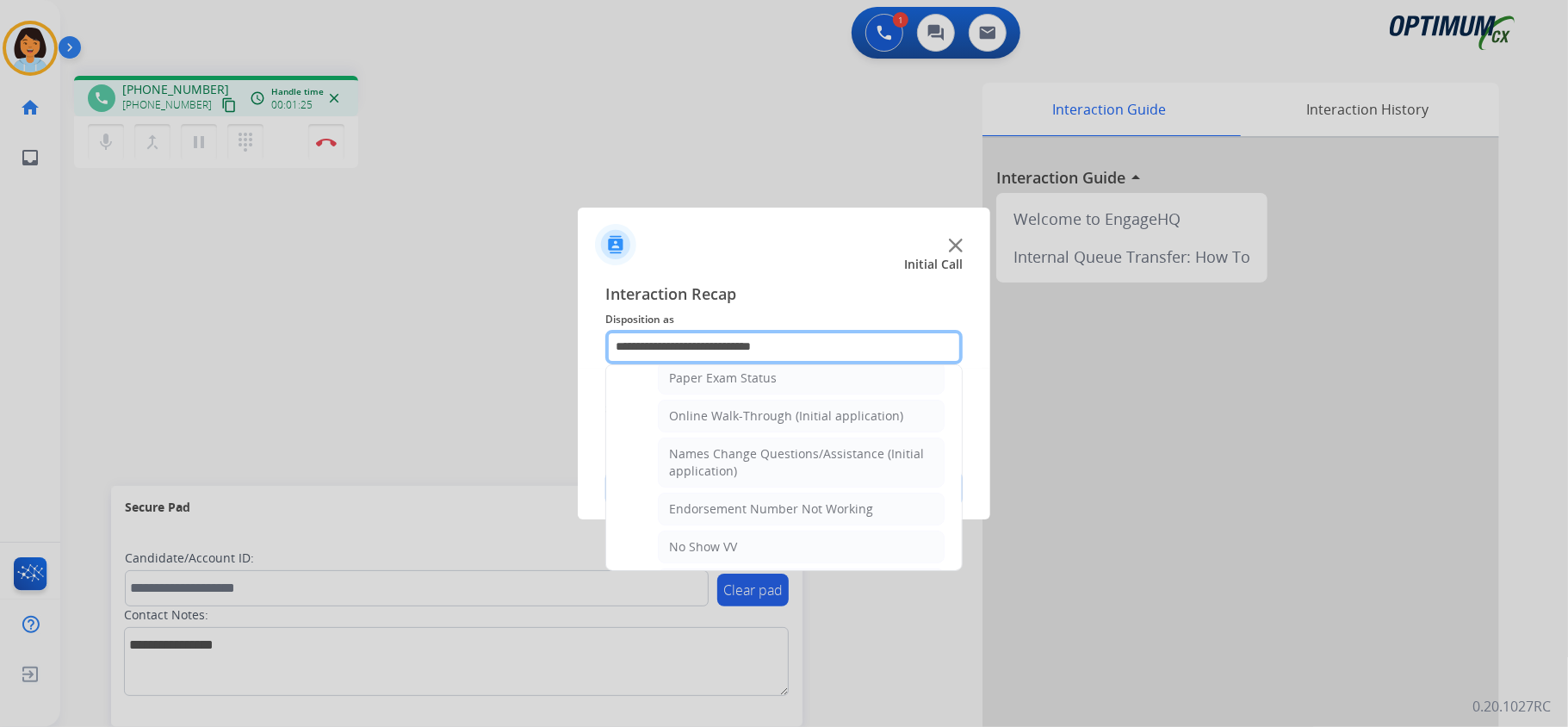
scroll to position [358, 0]
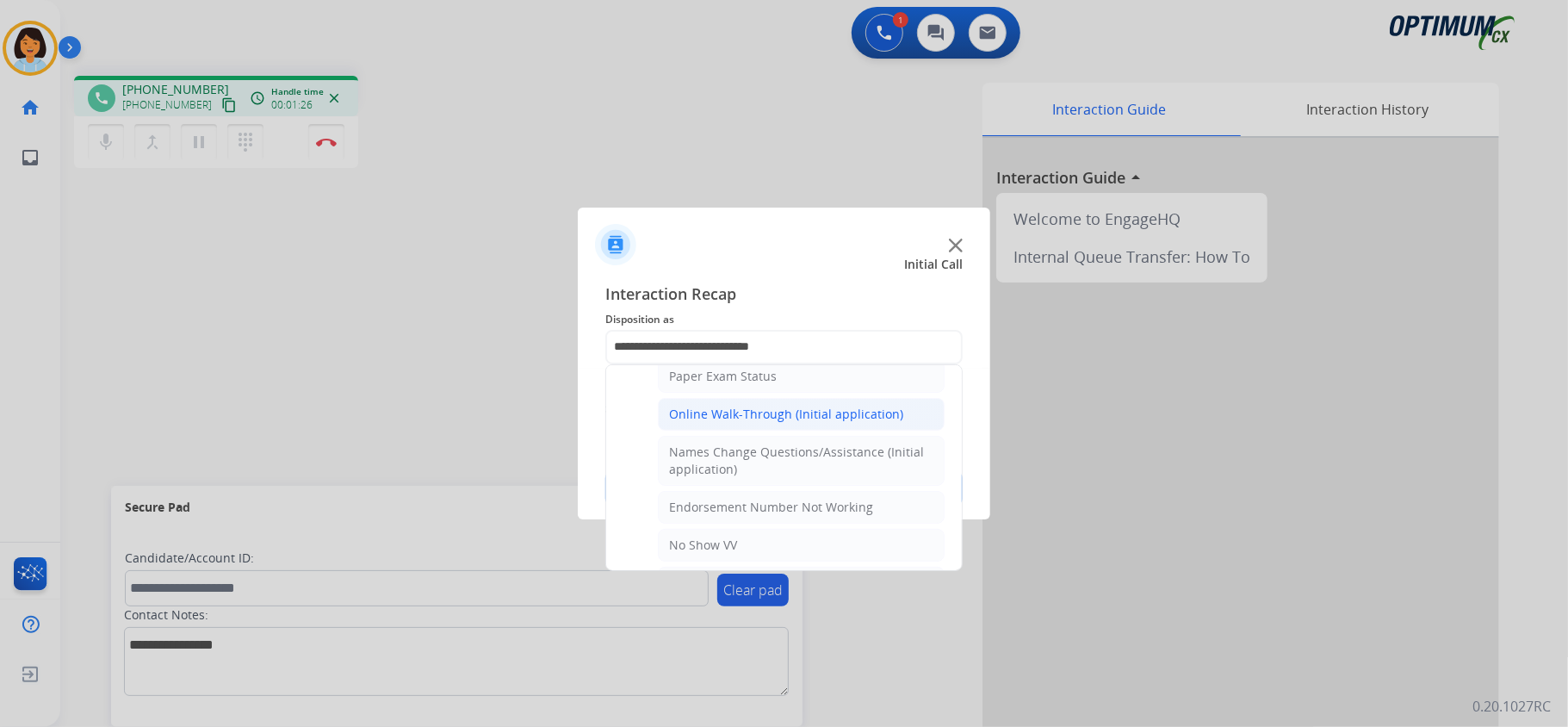
click at [882, 414] on div "Online Walk-Through (Initial application)" at bounding box center [787, 414] width 235 height 17
type input "**********"
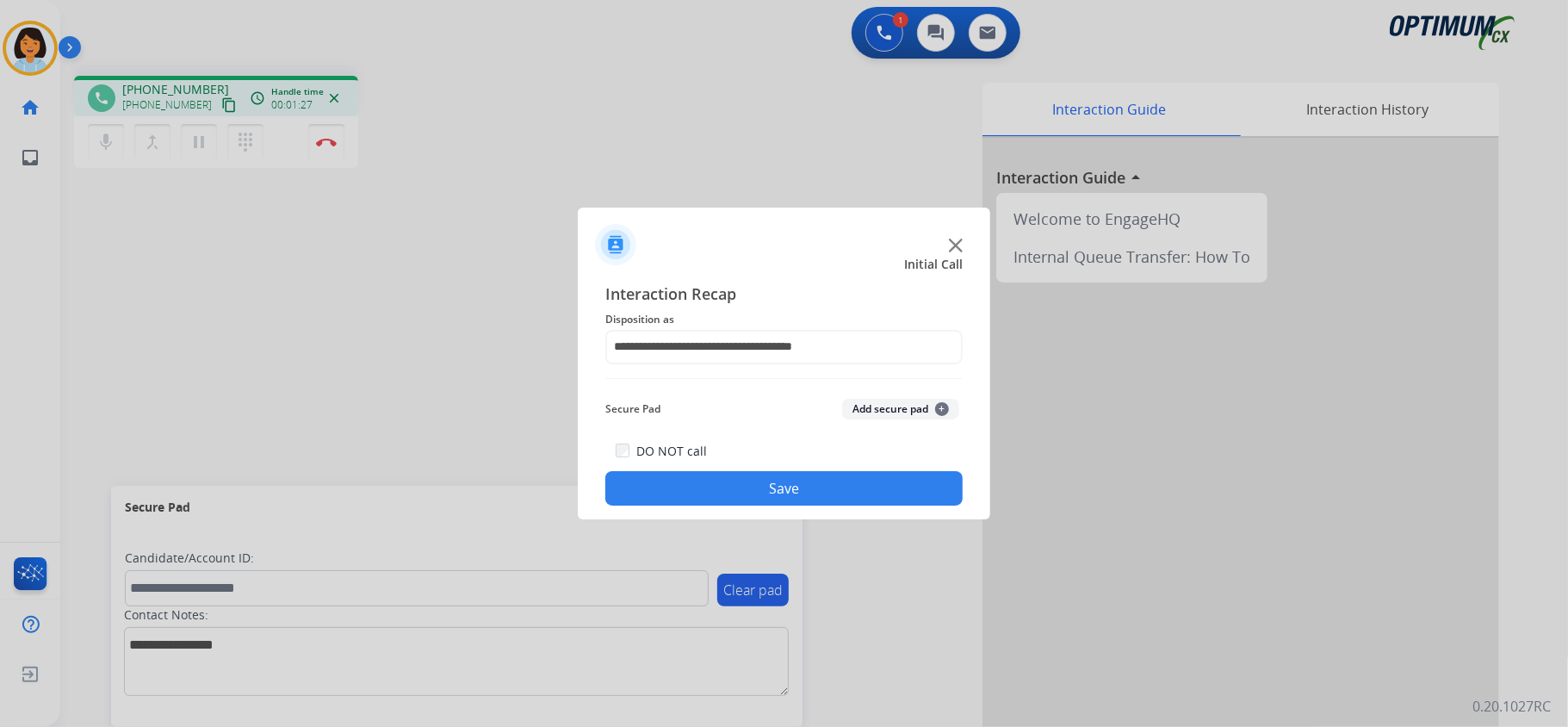
click at [864, 487] on button "Save" at bounding box center [784, 488] width 357 height 34
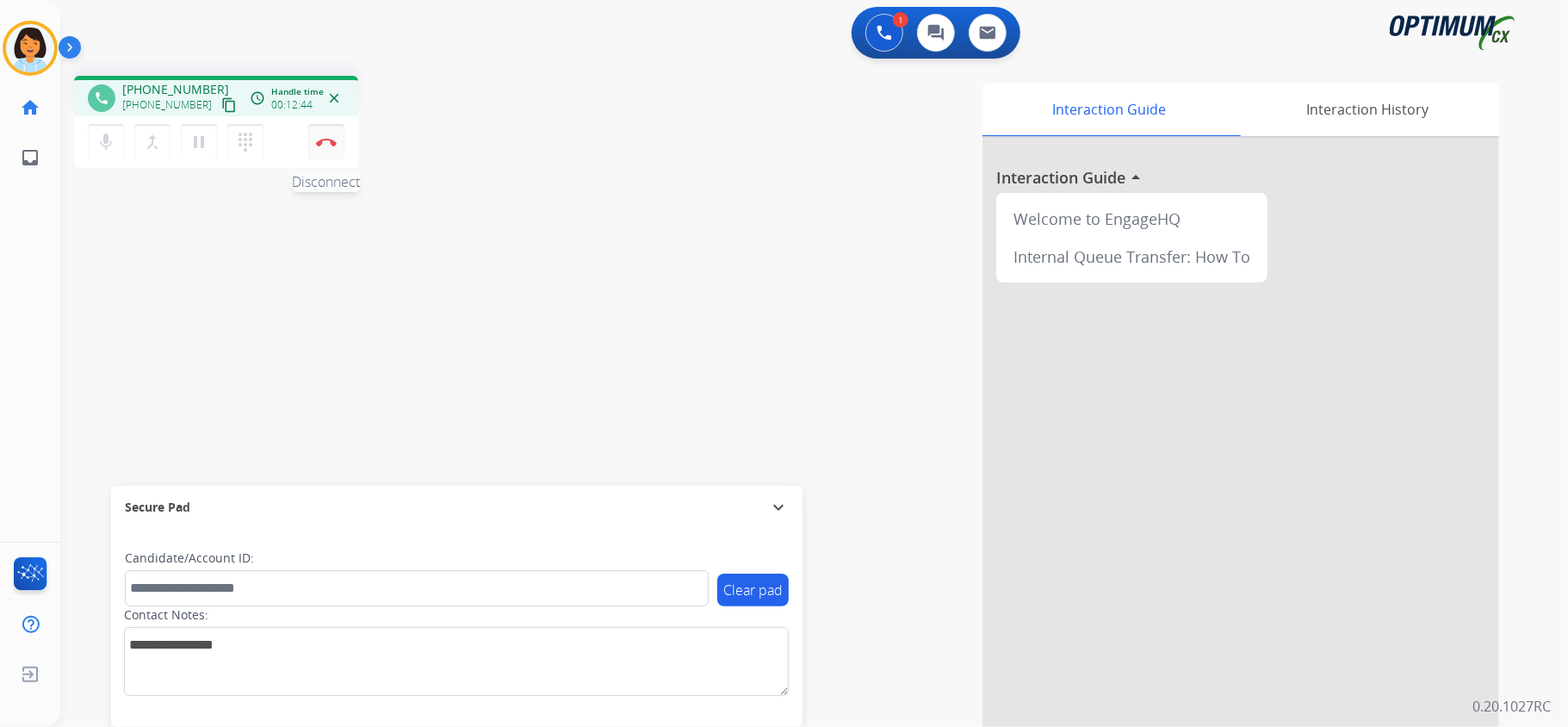
click at [333, 142] on img at bounding box center [326, 142] width 21 height 9
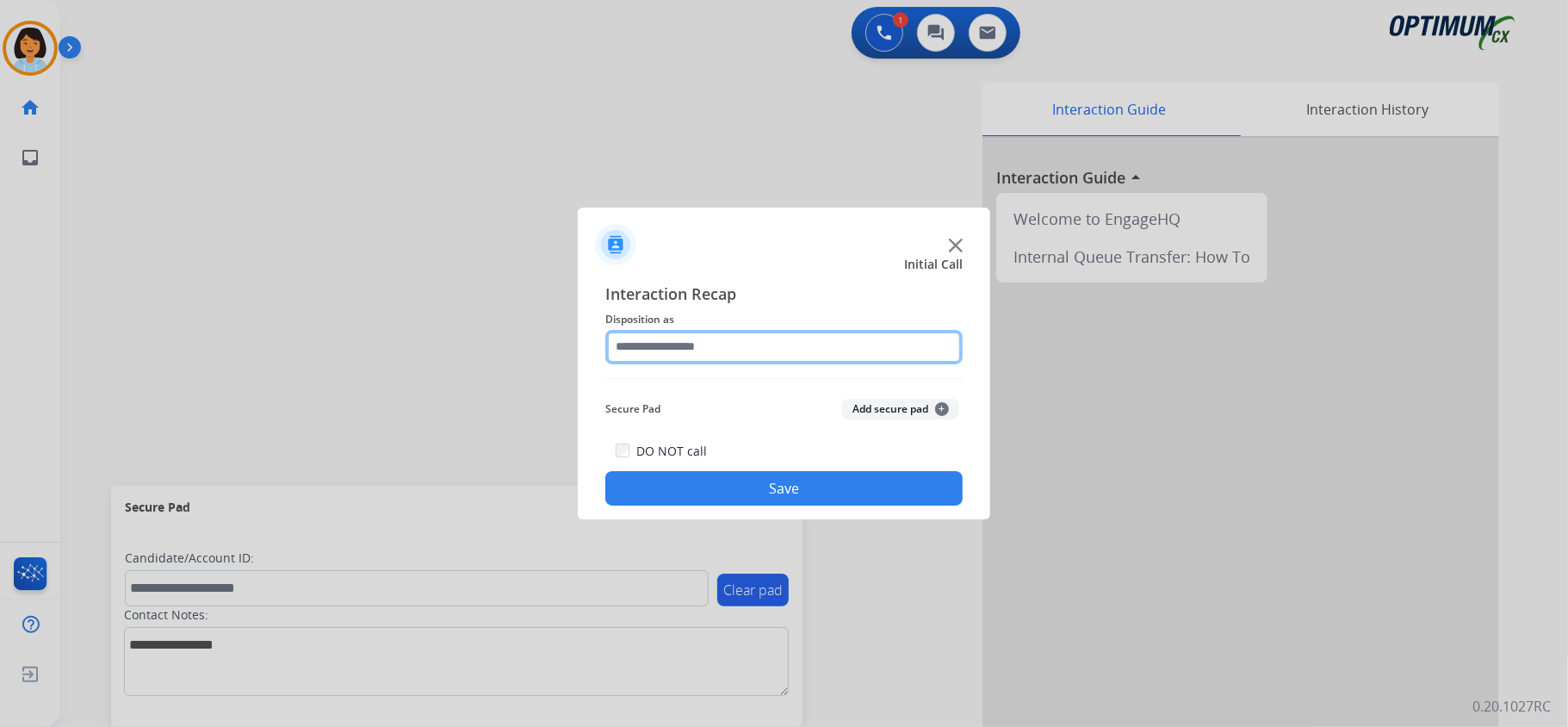
click at [772, 348] on input "text" at bounding box center [784, 347] width 357 height 34
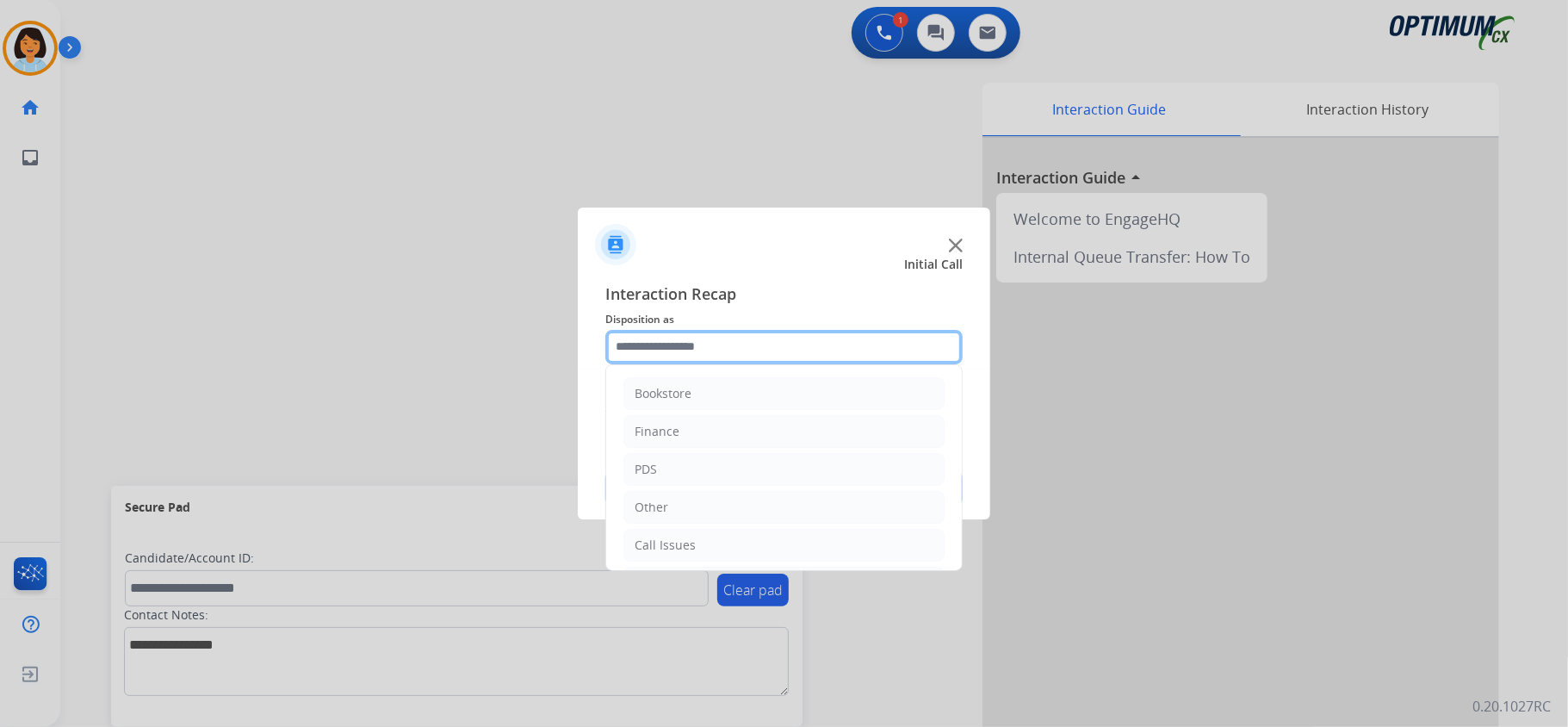
scroll to position [121, 0]
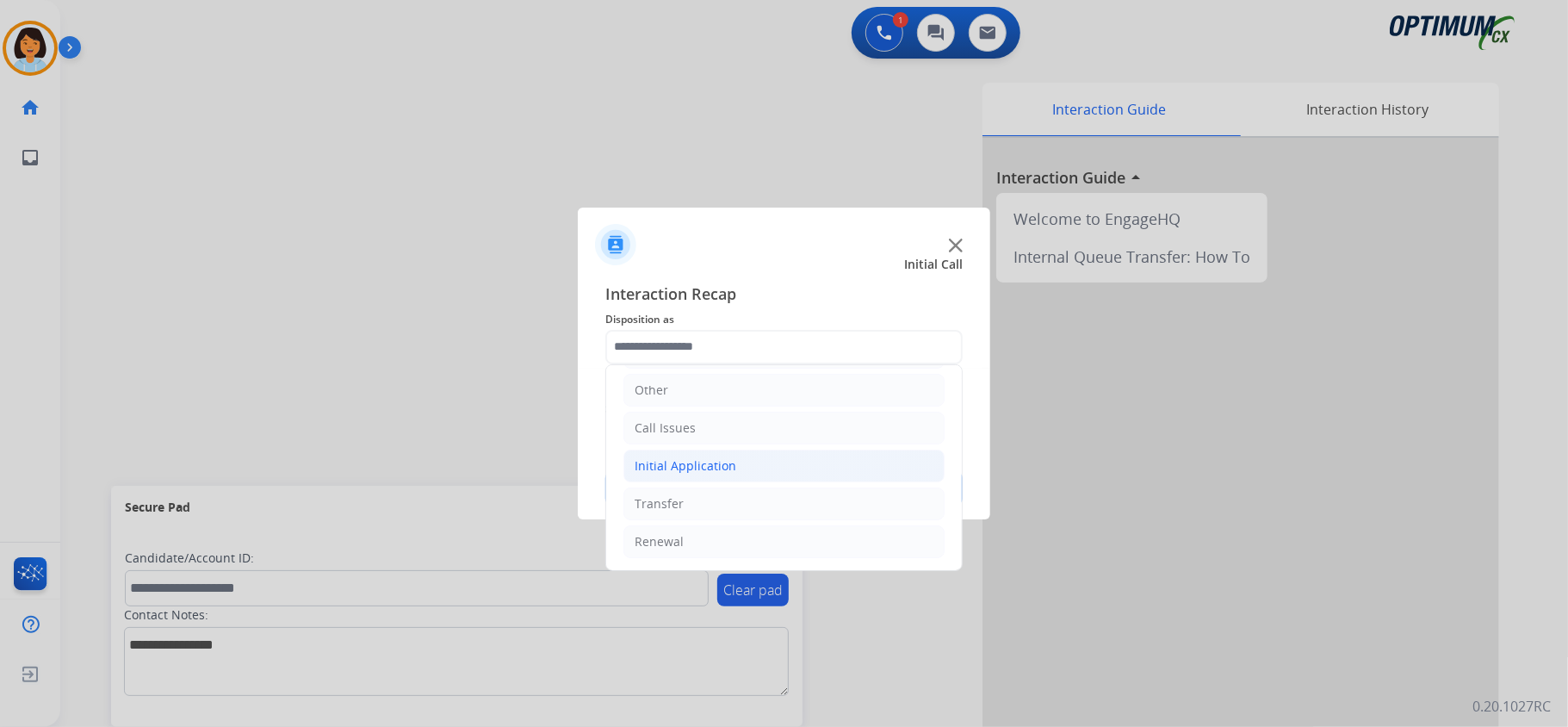
click at [673, 468] on div "Initial Application" at bounding box center [685, 466] width 101 height 17
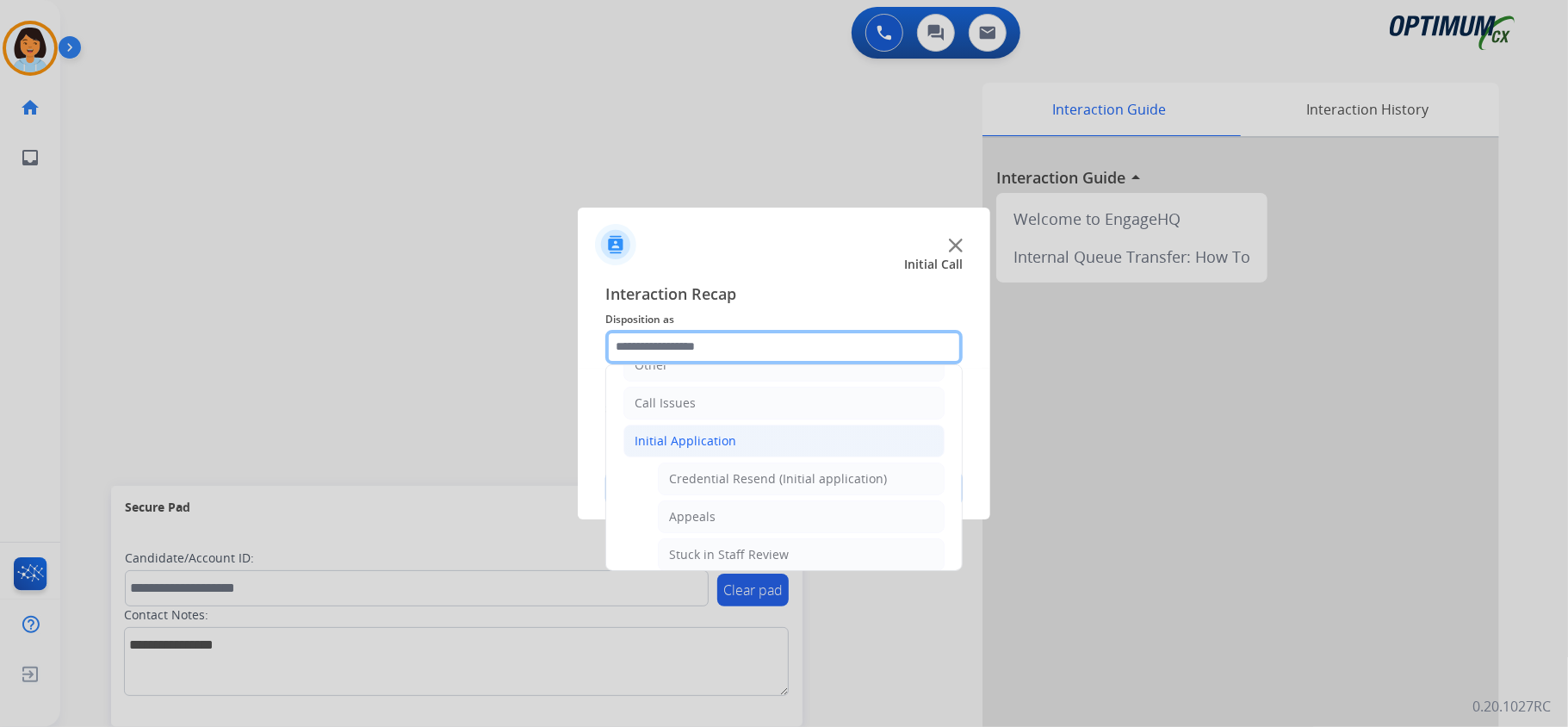
scroll to position [149, 0]
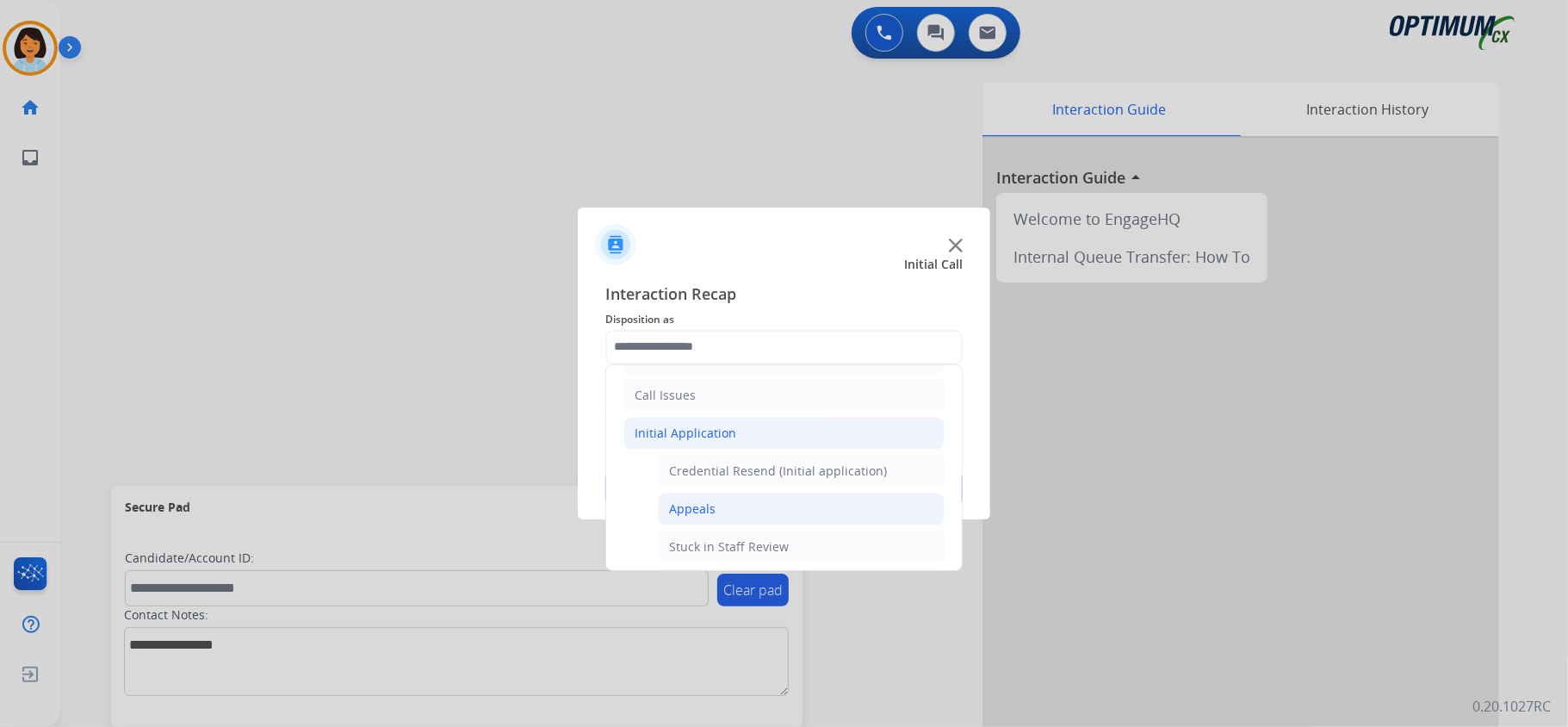
click at [728, 510] on li "Appeals" at bounding box center [801, 509] width 287 height 33
type input "*******"
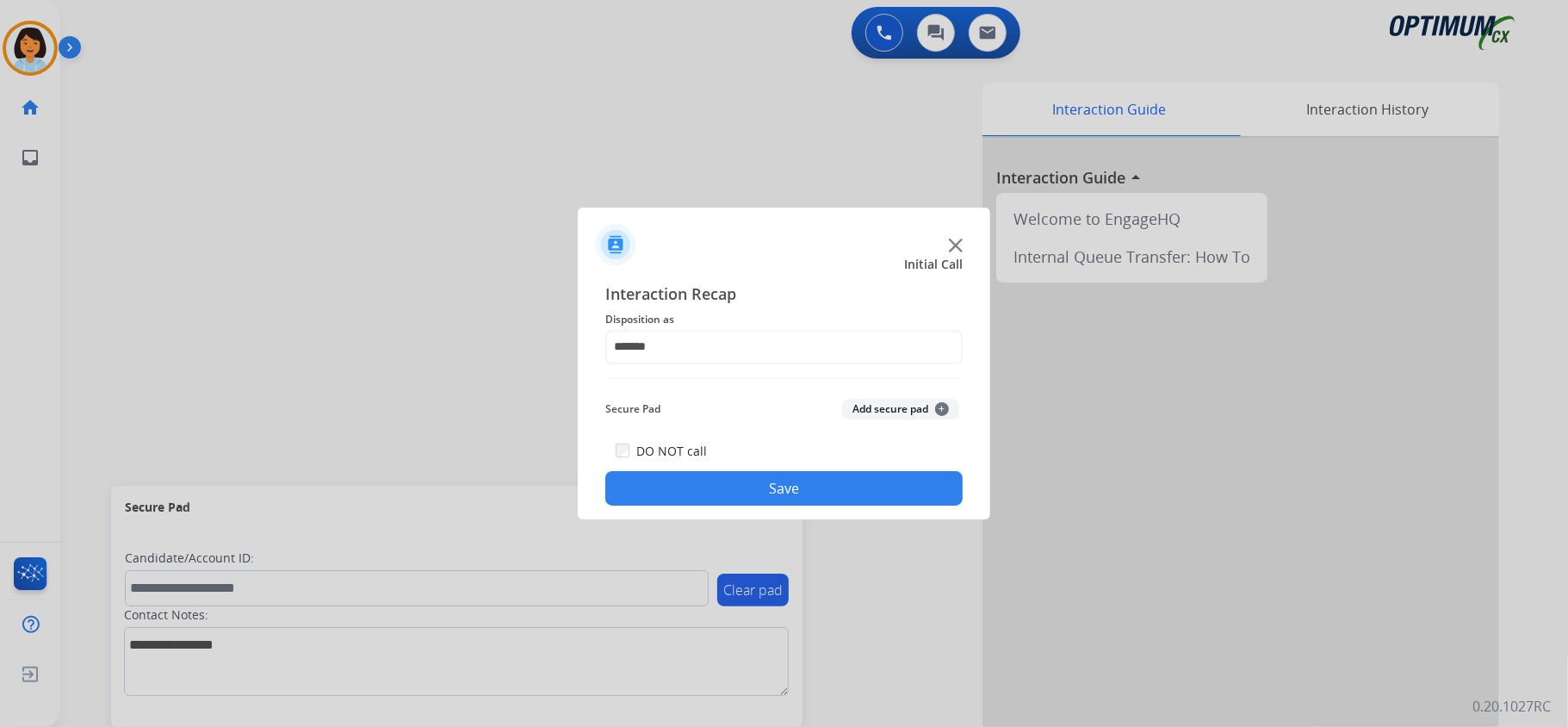
click at [738, 493] on button "Save" at bounding box center [784, 488] width 357 height 34
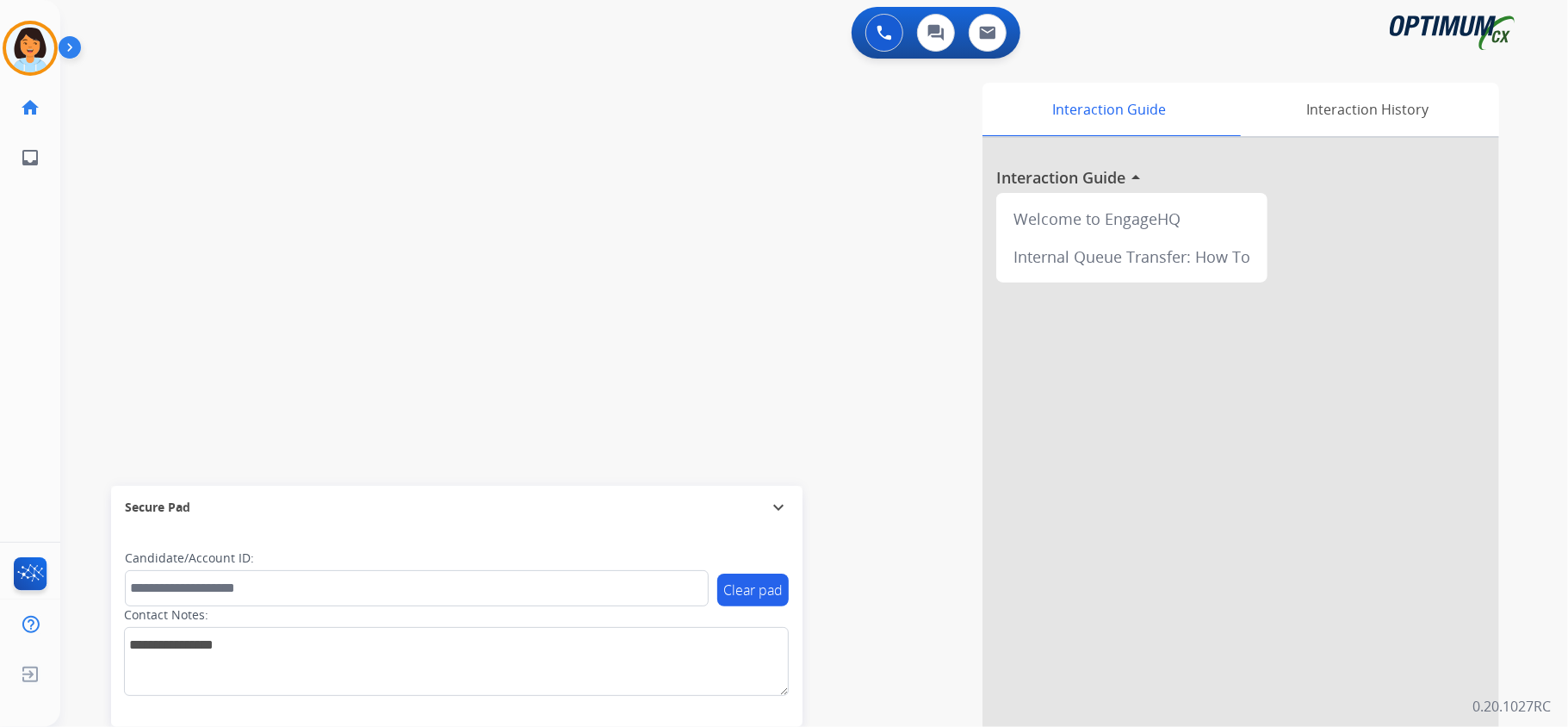
click at [457, 371] on div "swap_horiz Break voice bridge close_fullscreen Connect 3-Way Call merge_type Se…" at bounding box center [793, 422] width 1467 height 718
click at [221, 101] on mat-icon "content_copy" at bounding box center [229, 105] width 15 height 15
click at [319, 140] on img at bounding box center [326, 142] width 21 height 9
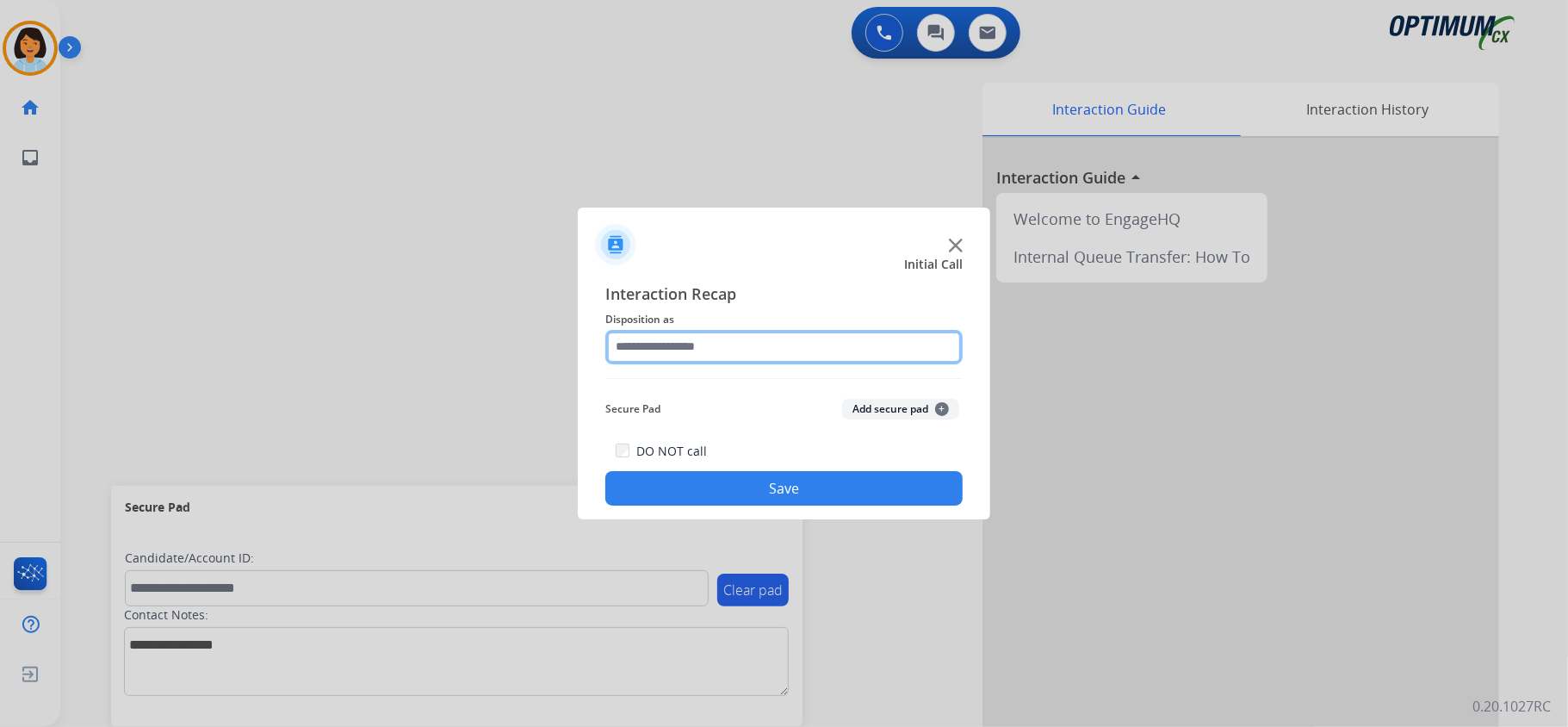
click at [693, 339] on input "text" at bounding box center [784, 347] width 357 height 34
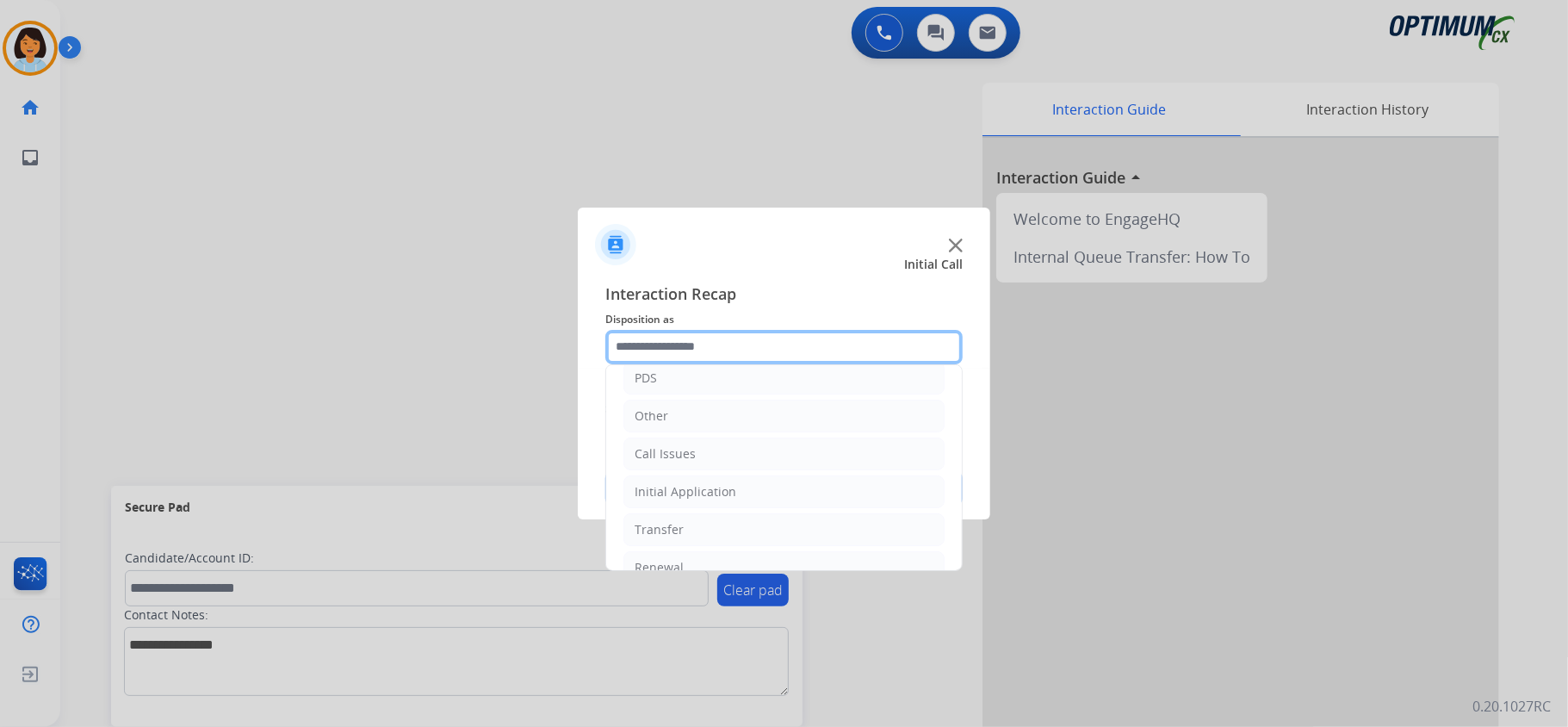
scroll to position [121, 0]
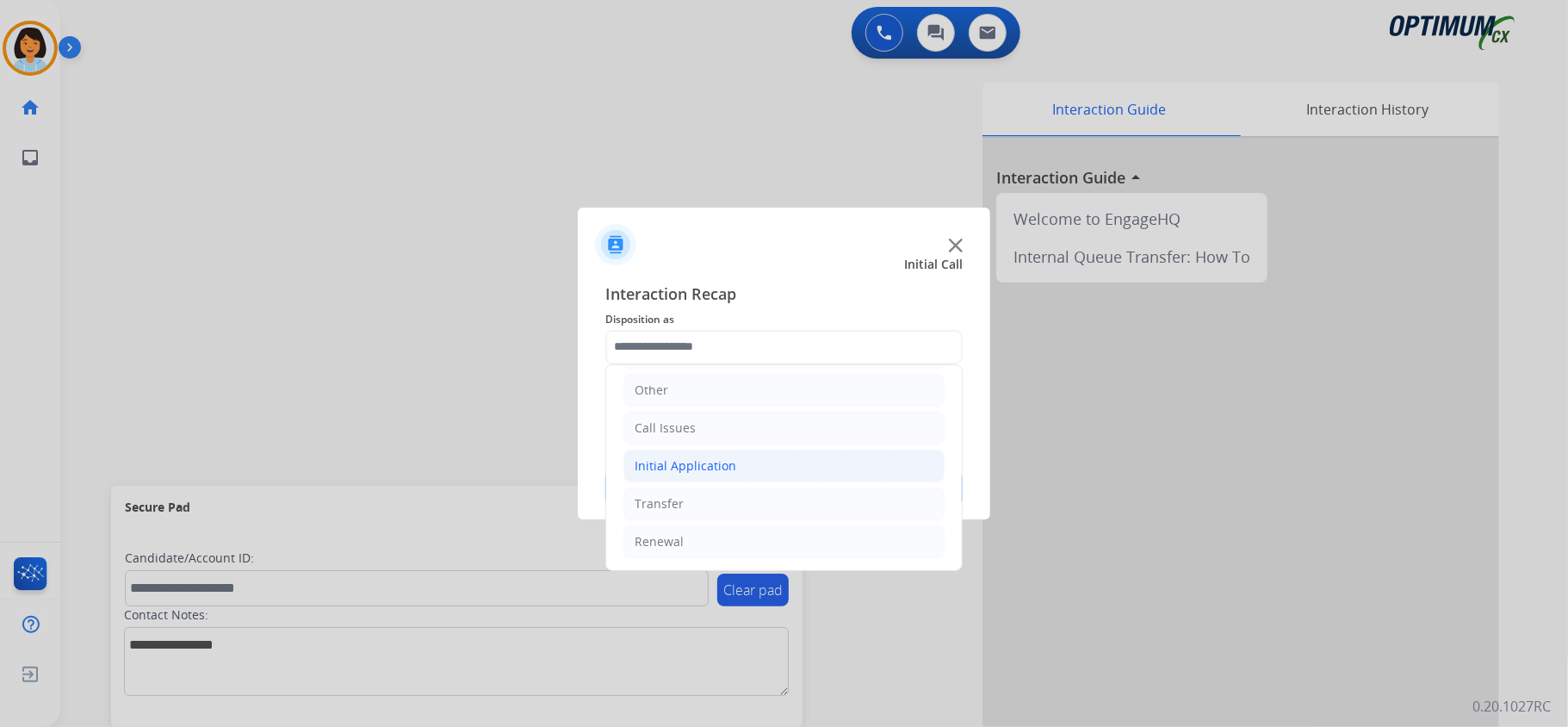
click at [745, 468] on li "Initial Application" at bounding box center [784, 465] width 322 height 33
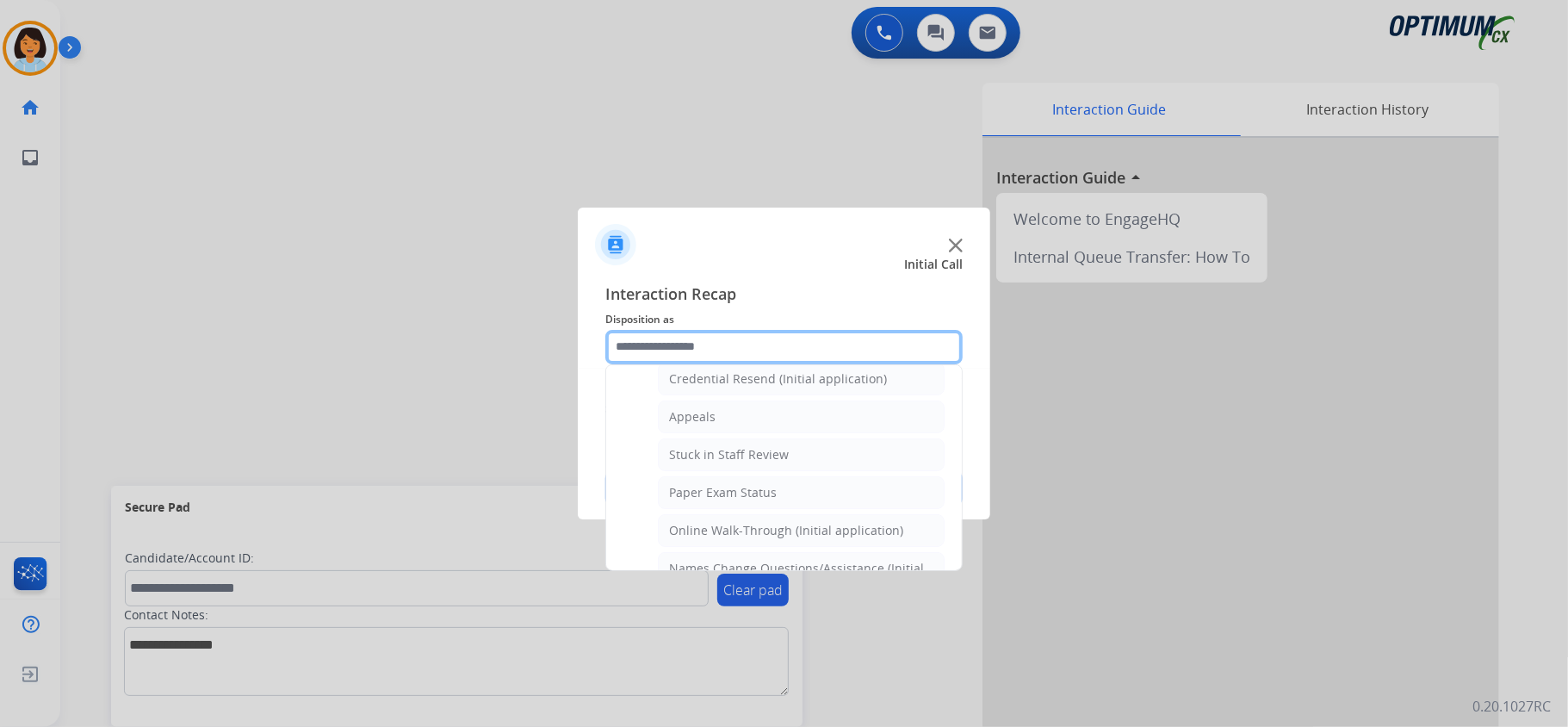
scroll to position [256, 0]
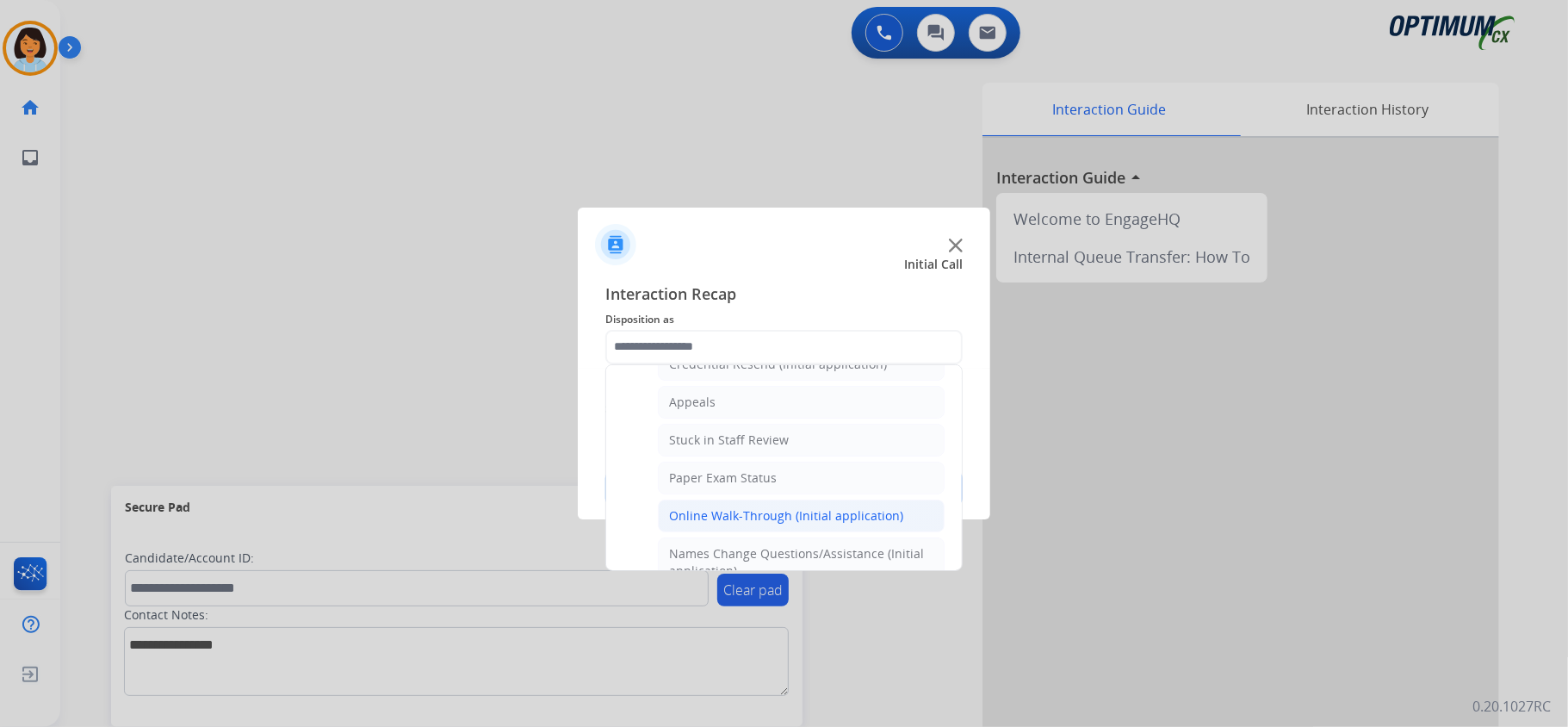
click at [790, 517] on div "Online Walk-Through (Initial application)" at bounding box center [787, 515] width 235 height 17
type input "**********"
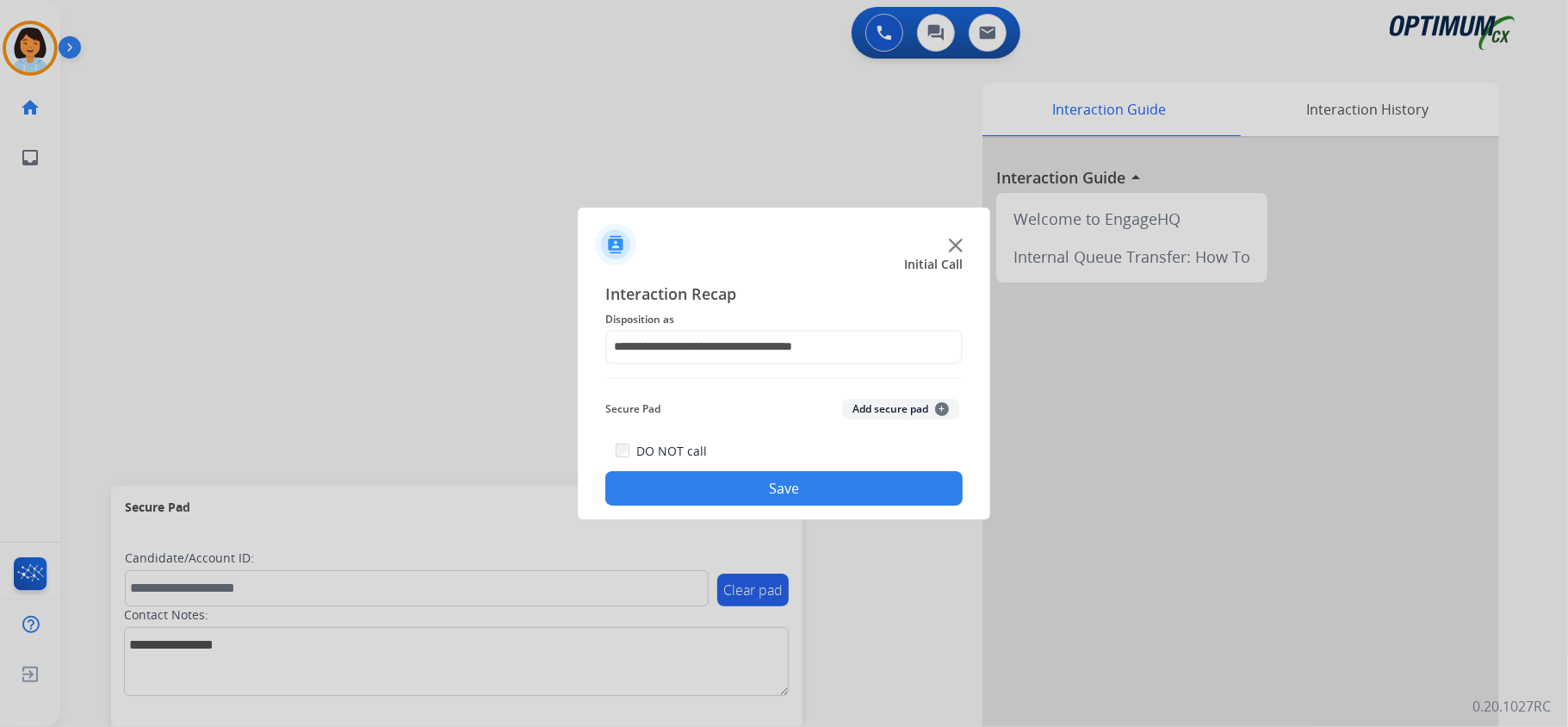
click at [774, 494] on button "Save" at bounding box center [784, 488] width 357 height 34
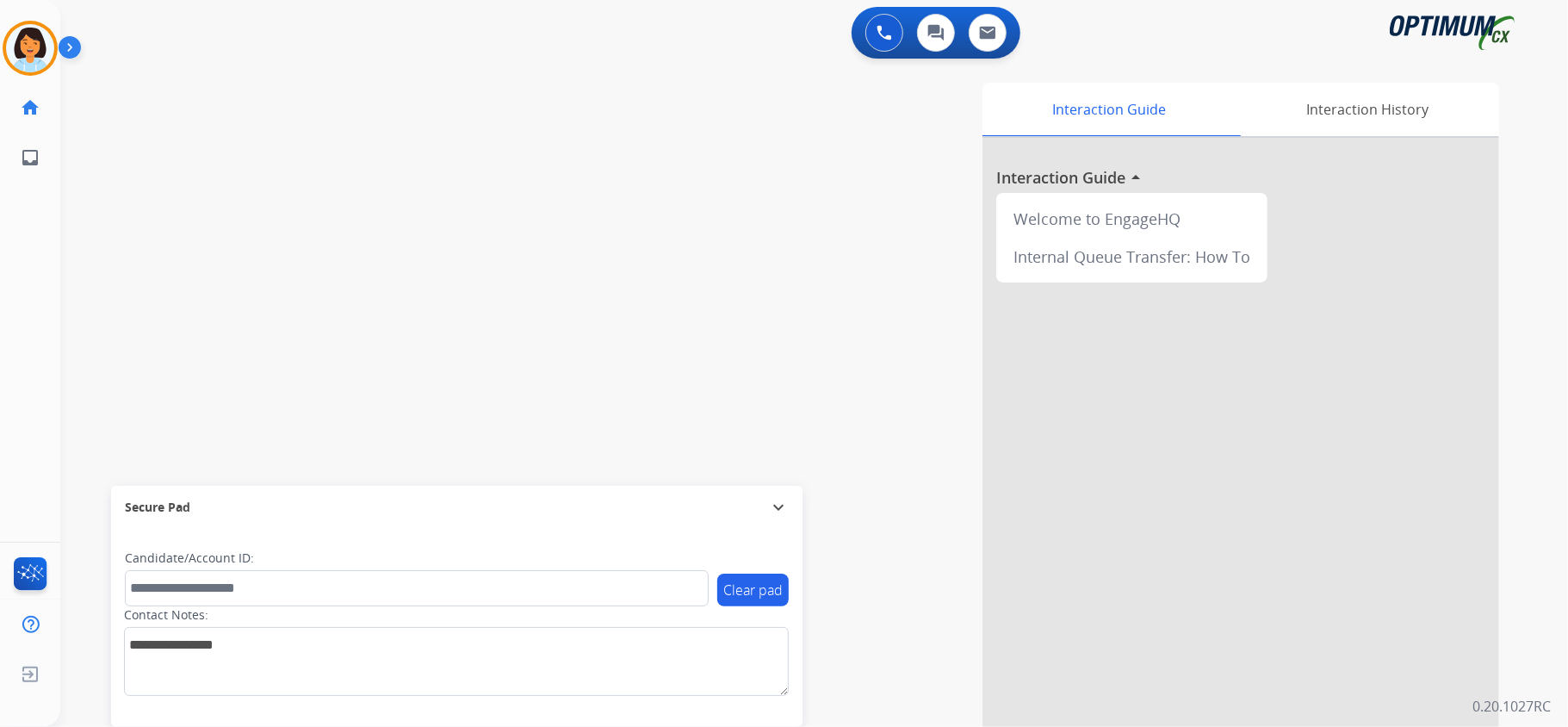
click at [436, 287] on div "swap_horiz Break voice bridge close_fullscreen Connect 3-Way Call merge_type Se…" at bounding box center [793, 422] width 1467 height 718
click at [410, 389] on div "phone [PHONE_NUMBER] [PHONE_NUMBER] content_copy access_time Call metrics Queue…" at bounding box center [793, 422] width 1467 height 718
click at [221, 107] on mat-icon "content_copy" at bounding box center [229, 105] width 15 height 15
click at [328, 142] on img at bounding box center [326, 142] width 21 height 9
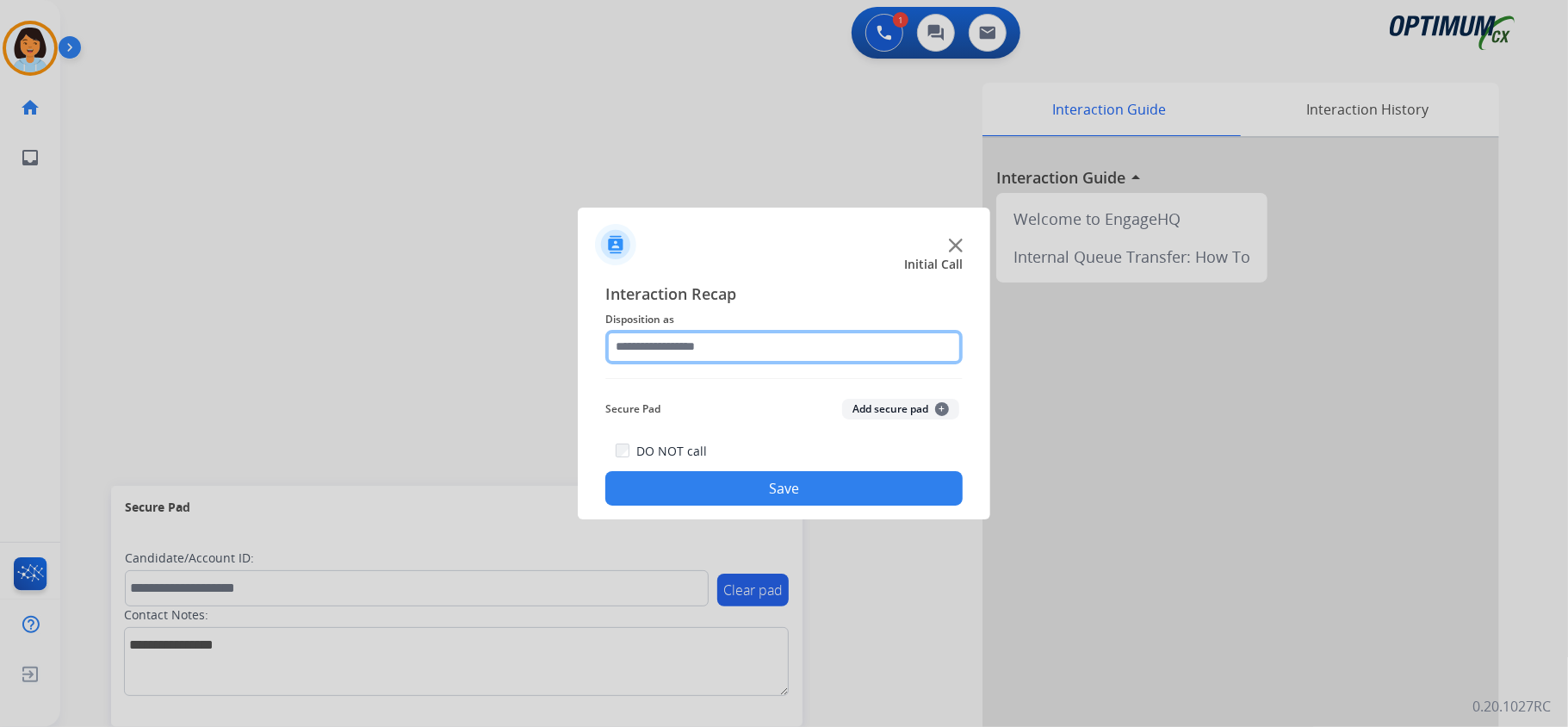
click at [689, 350] on input "text" at bounding box center [784, 347] width 357 height 34
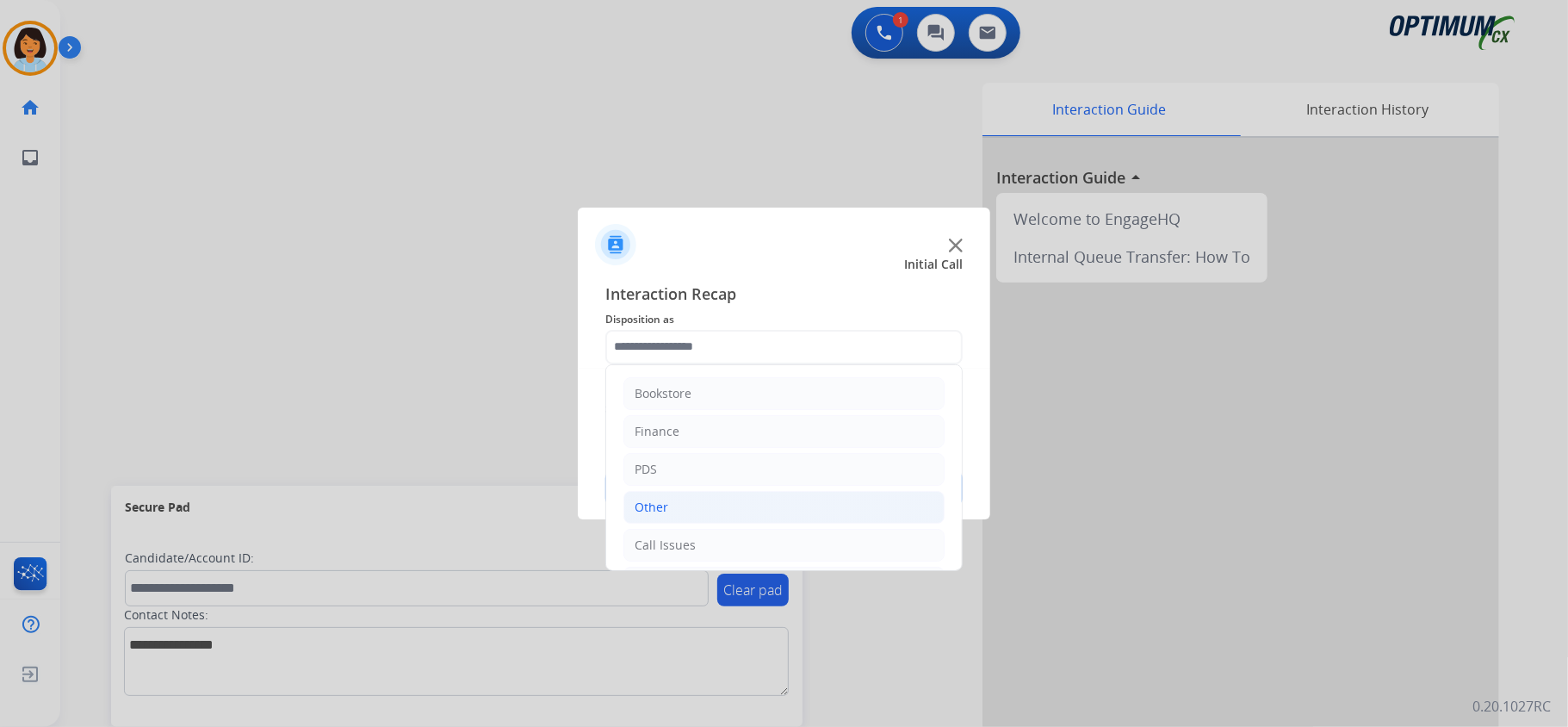
drag, startPoint x: 949, startPoint y: 562, endPoint x: 887, endPoint y: 513, distance: 79.0
click at [887, 513] on li "Other" at bounding box center [784, 507] width 322 height 33
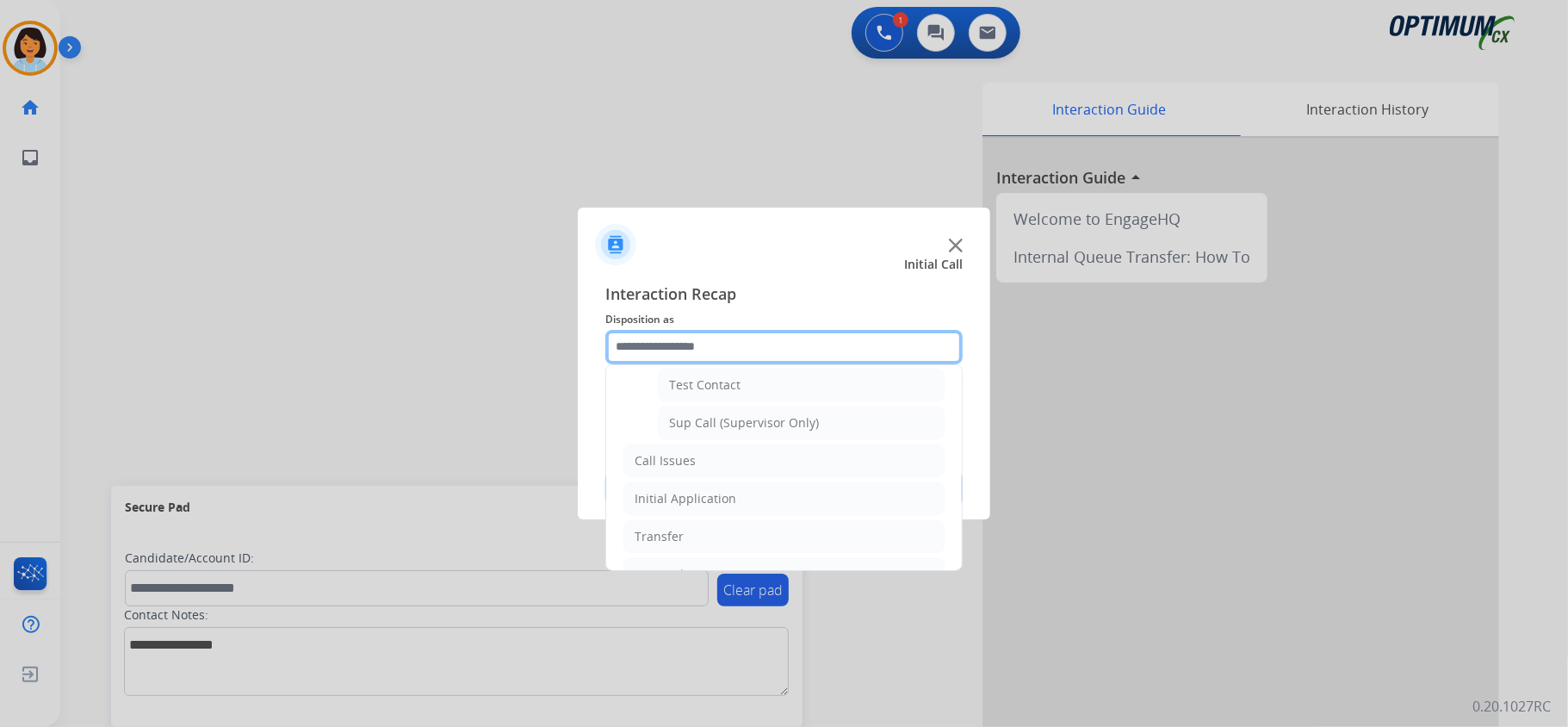
scroll to position [429, 0]
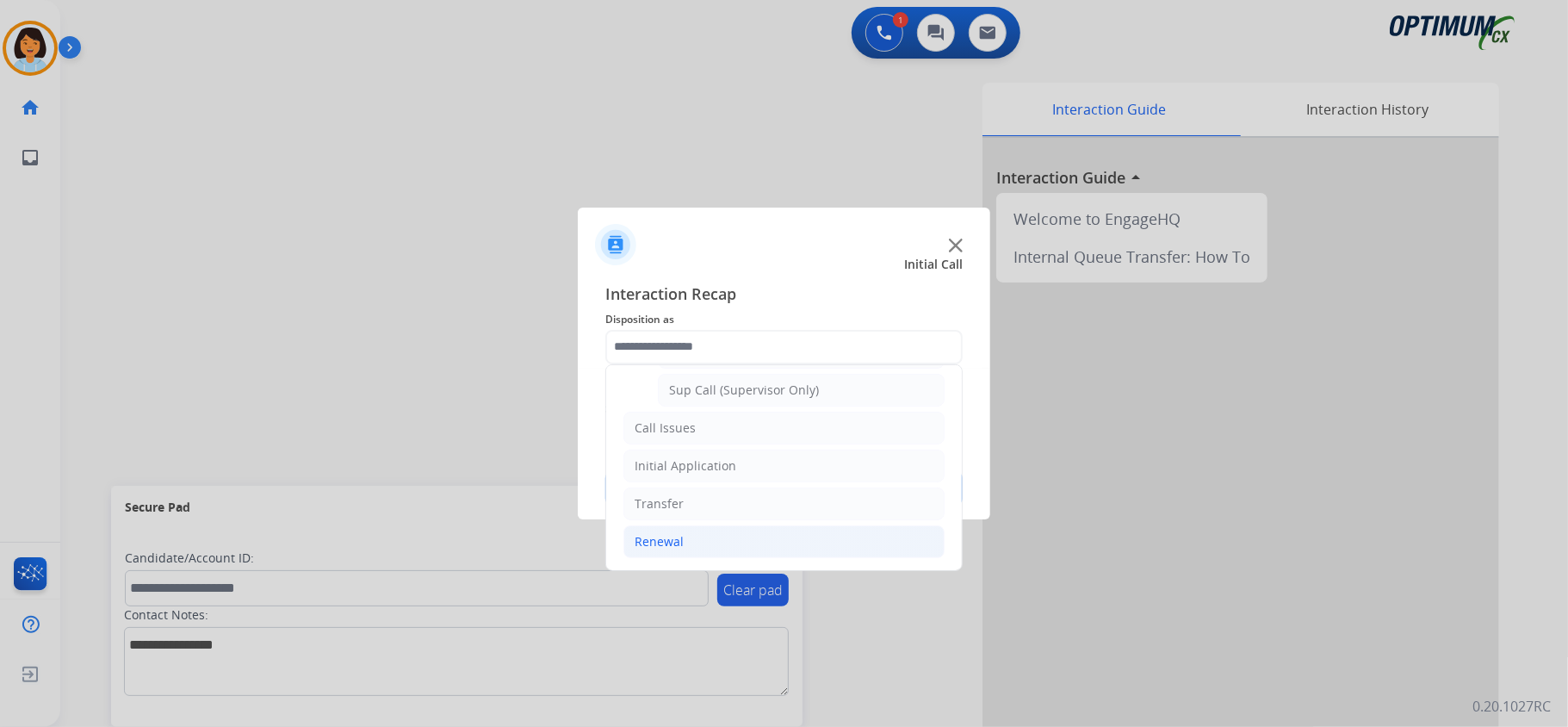
click at [841, 532] on li "Renewal" at bounding box center [784, 542] width 322 height 33
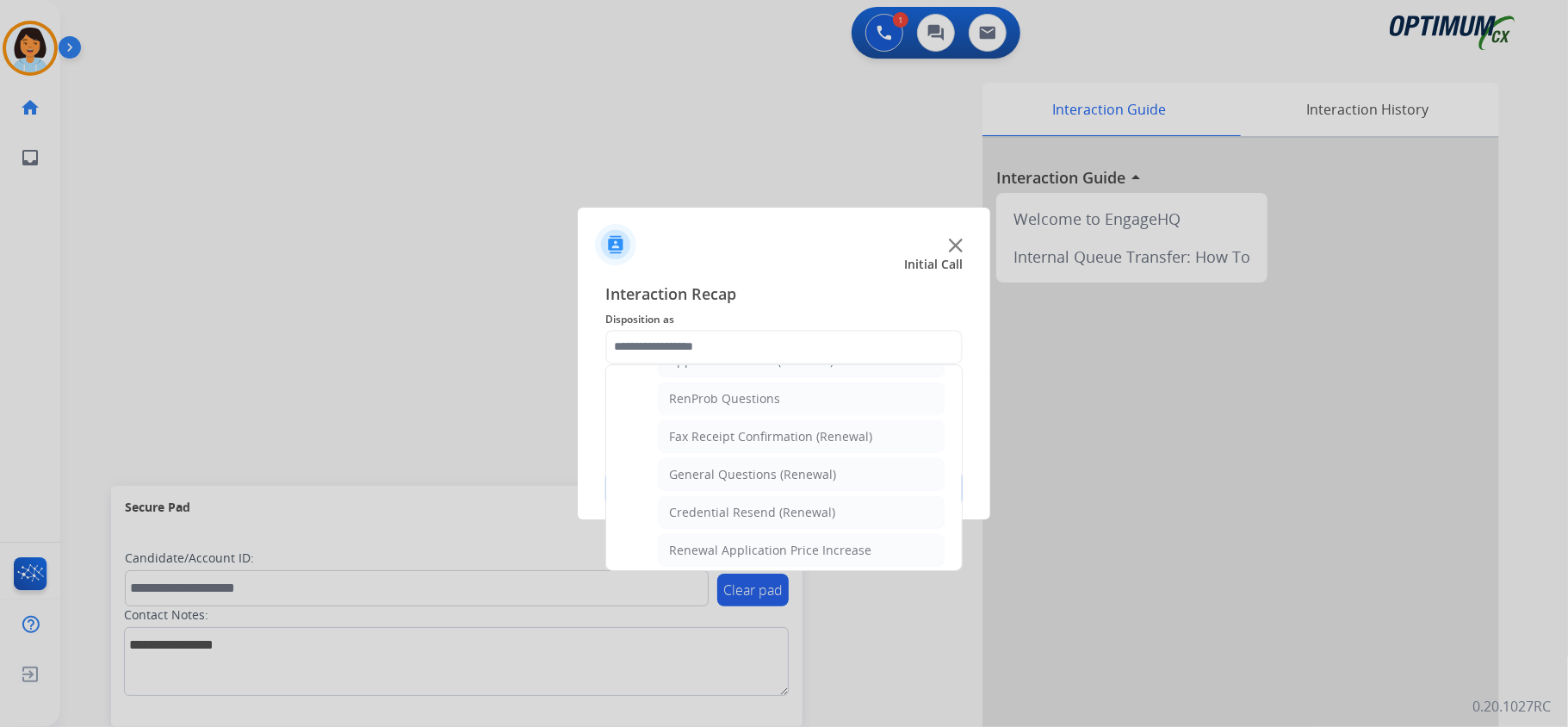
drag, startPoint x: 952, startPoint y: 478, endPoint x: 967, endPoint y: 579, distance: 102.1
click at [967, 579] on div at bounding box center [784, 363] width 1568 height 727
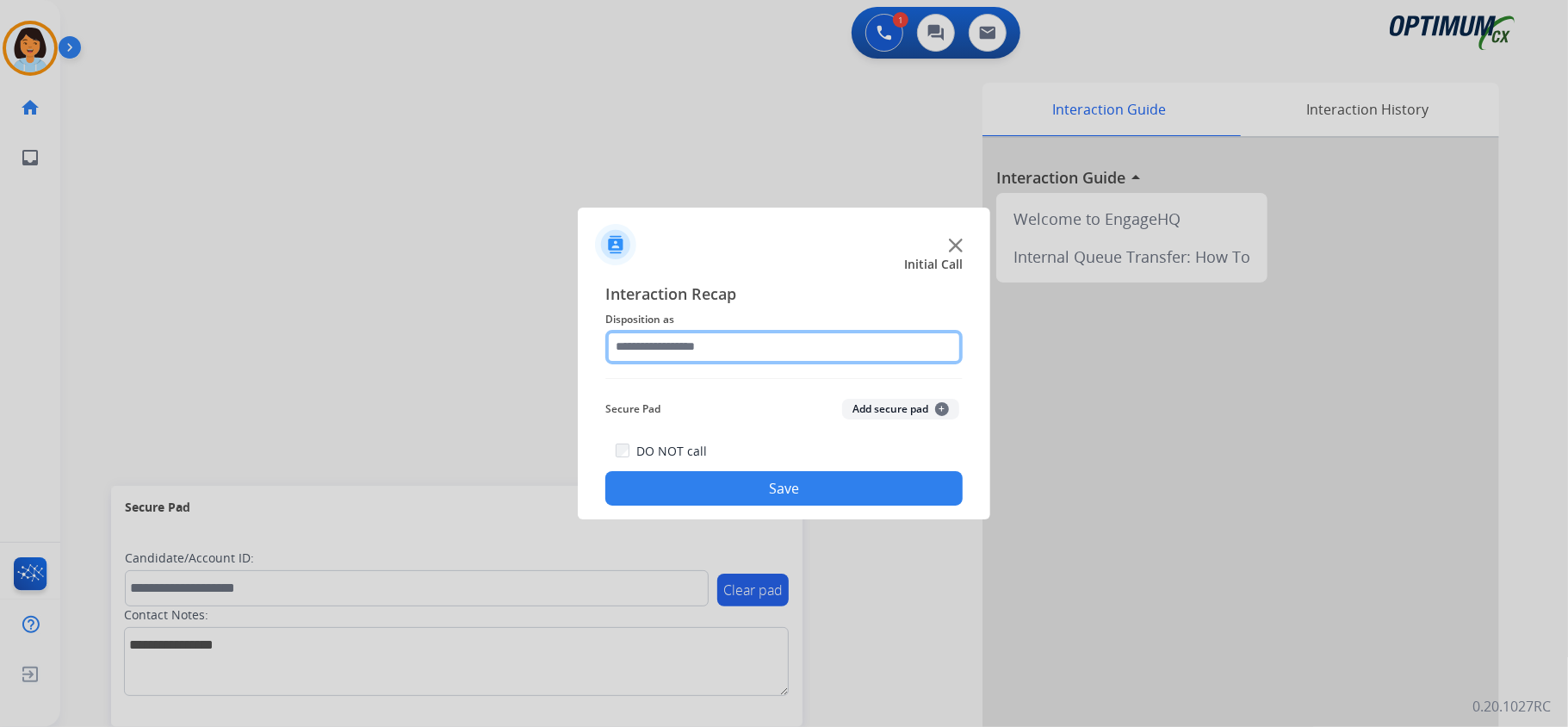
click at [810, 336] on input "text" at bounding box center [784, 347] width 357 height 34
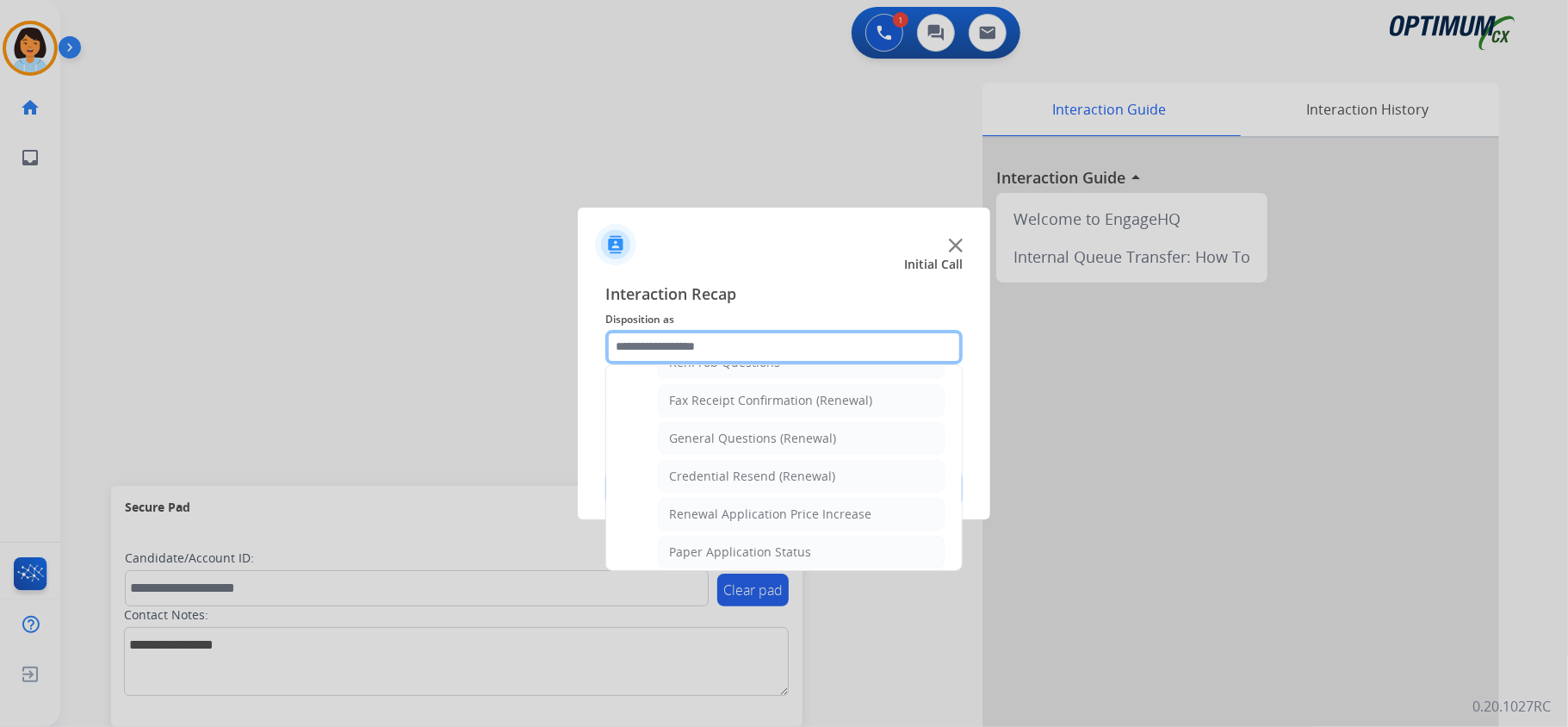
scroll to position [466, 0]
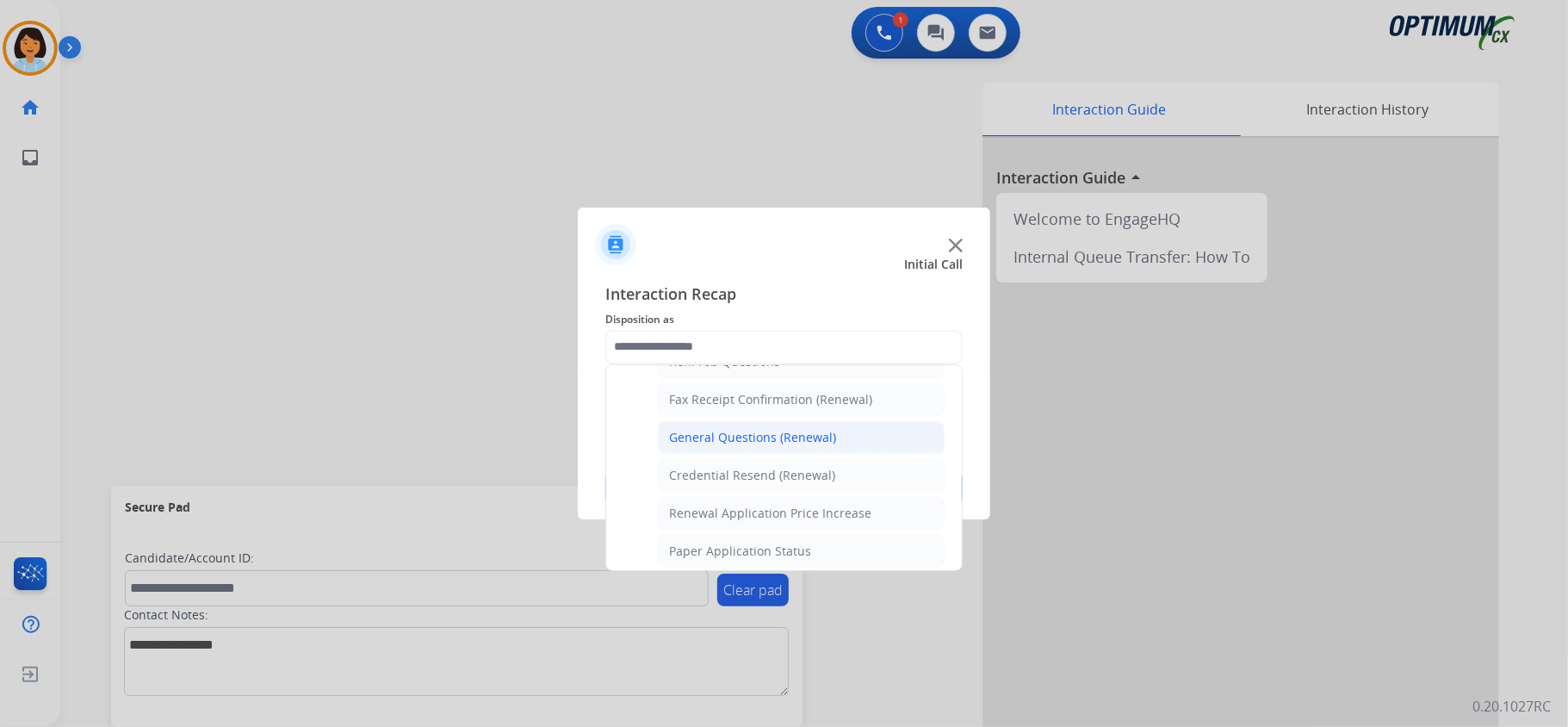
click at [799, 435] on div "General Questions (Renewal)" at bounding box center [753, 438] width 167 height 17
type input "**********"
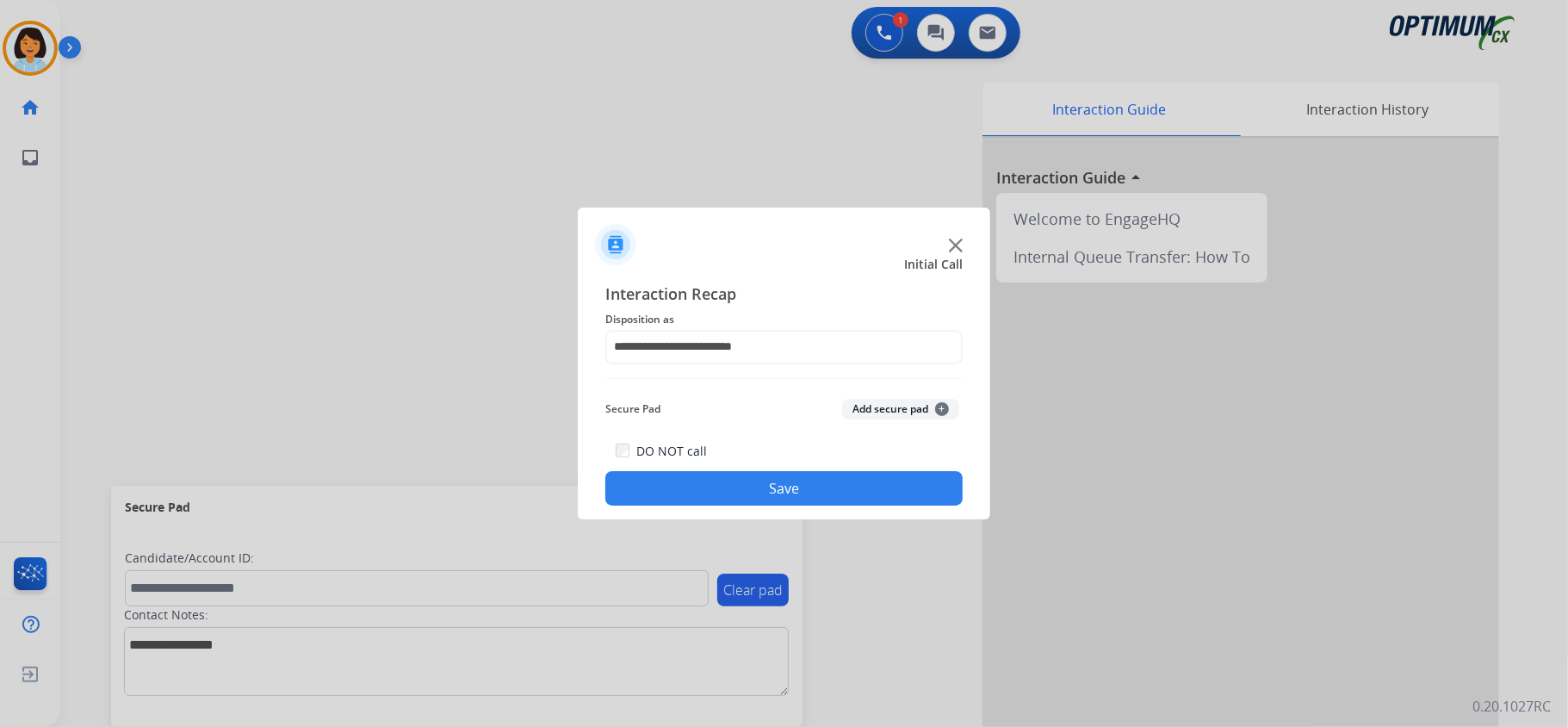
click at [767, 482] on button "Save" at bounding box center [784, 488] width 357 height 34
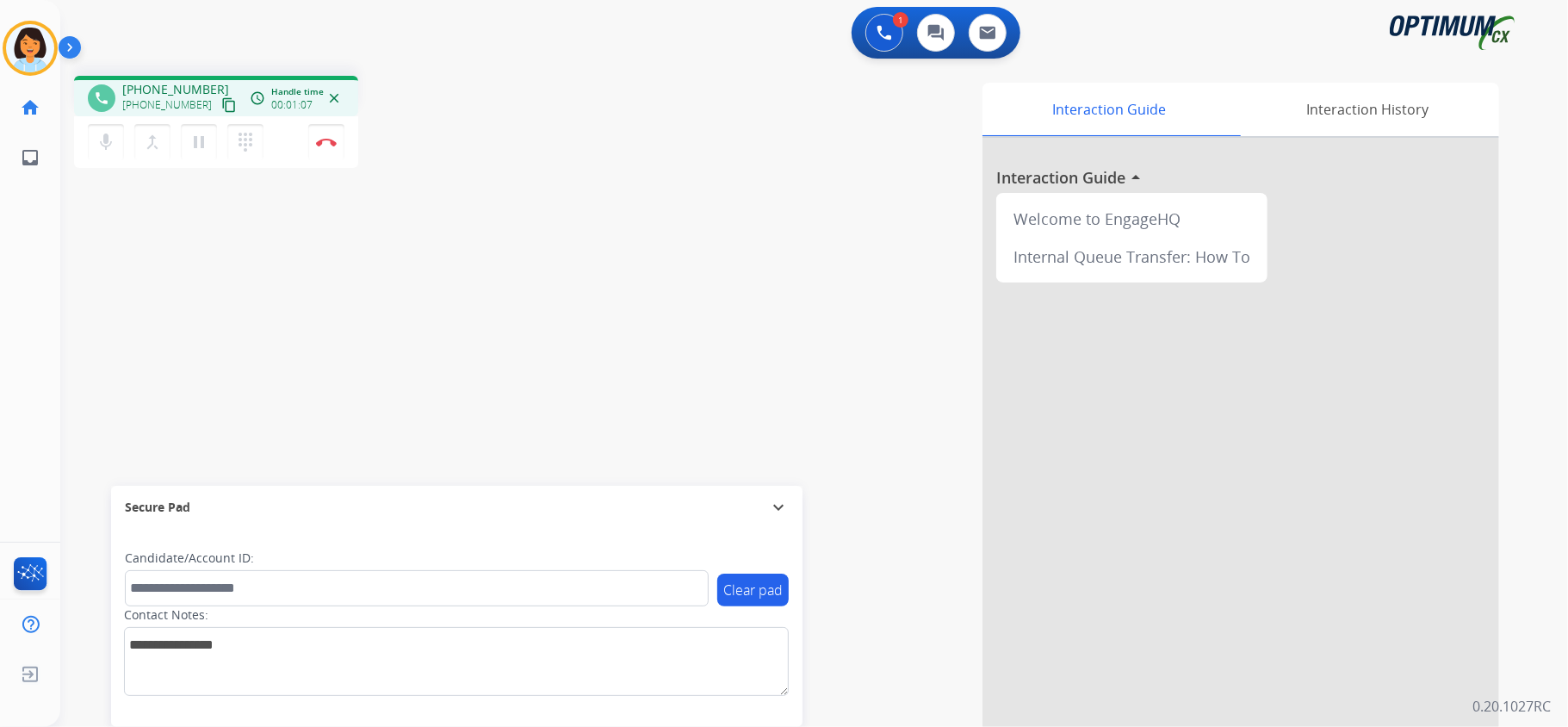
click at [221, 107] on mat-icon "content_copy" at bounding box center [229, 105] width 15 height 15
click at [332, 146] on button "Disconnect" at bounding box center [326, 142] width 36 height 36
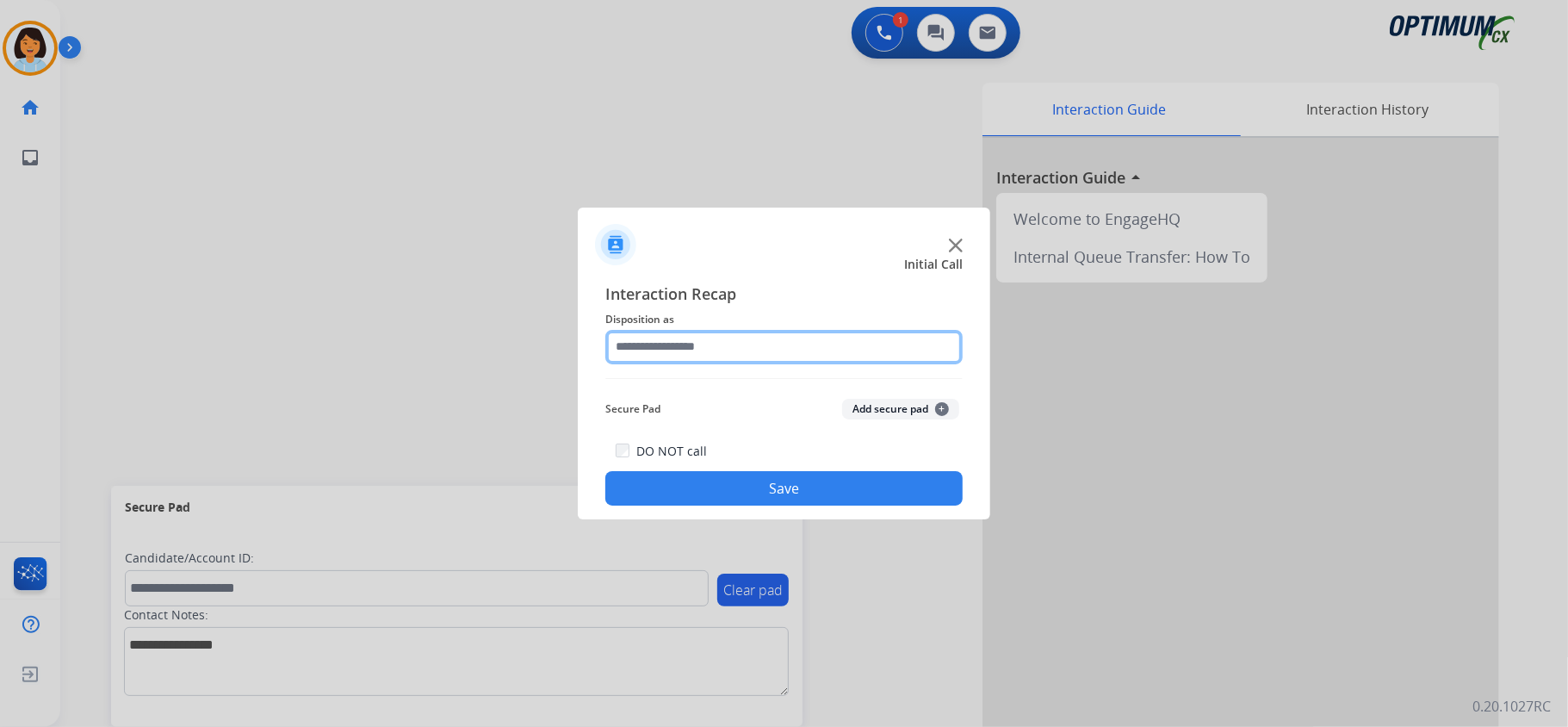
click at [755, 350] on input "text" at bounding box center [784, 347] width 357 height 34
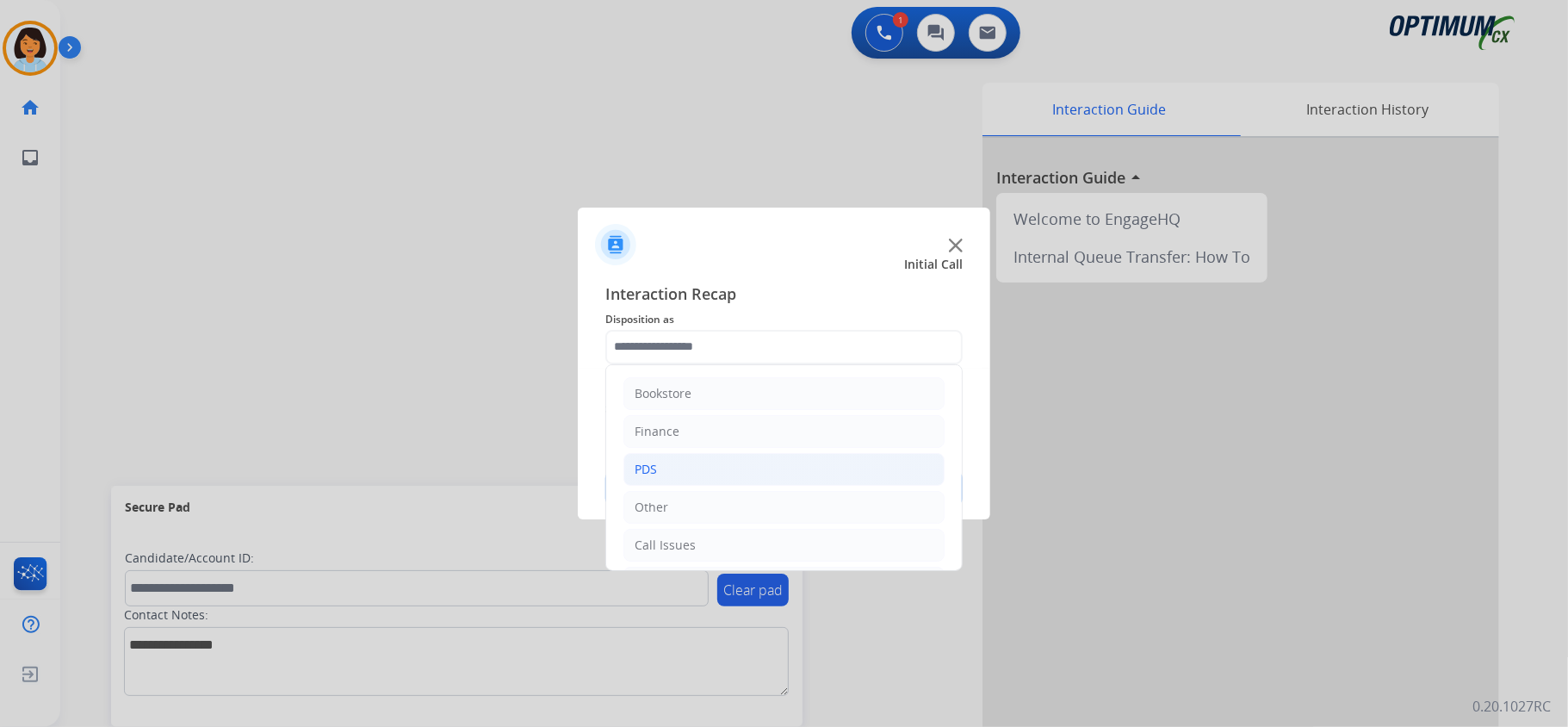
click at [708, 463] on li "PDS" at bounding box center [784, 469] width 322 height 33
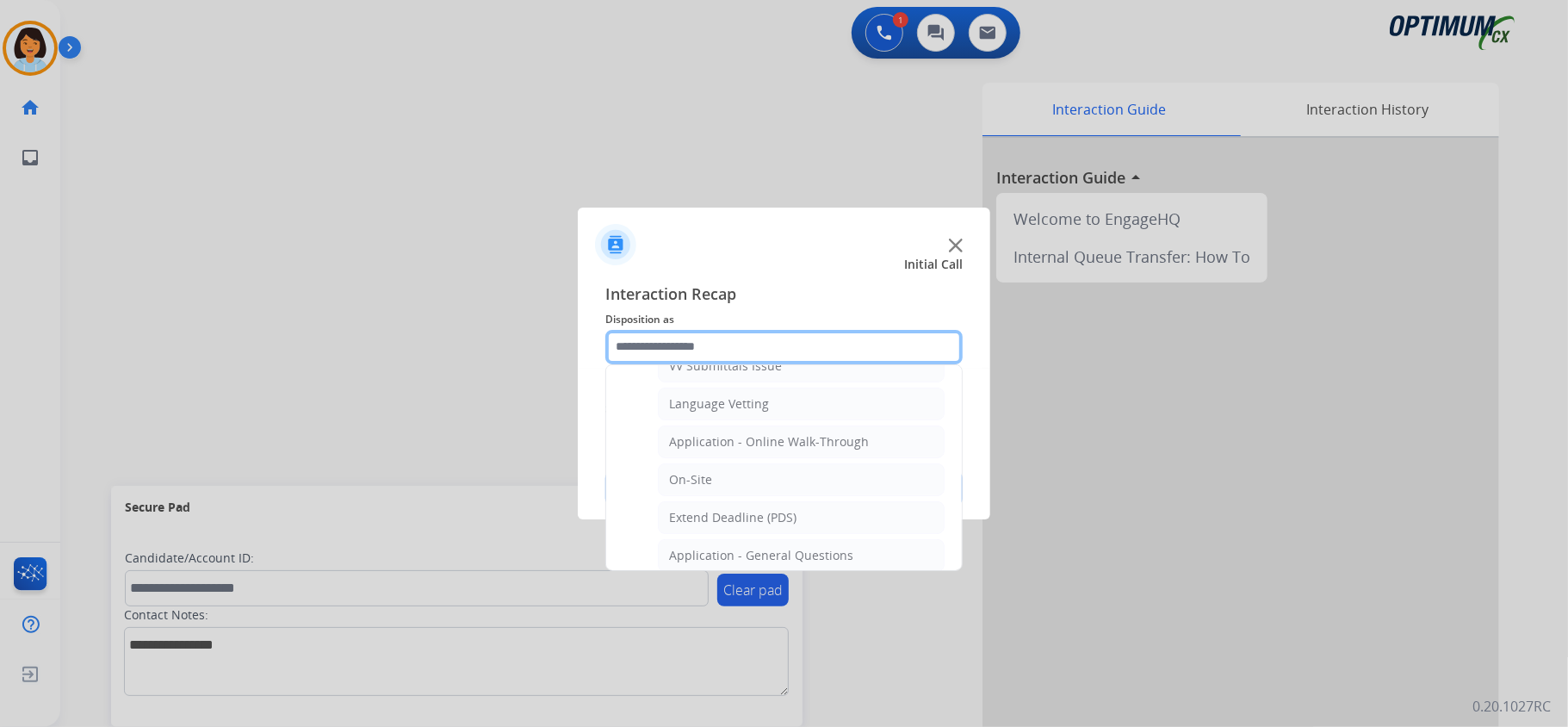
scroll to position [373, 0]
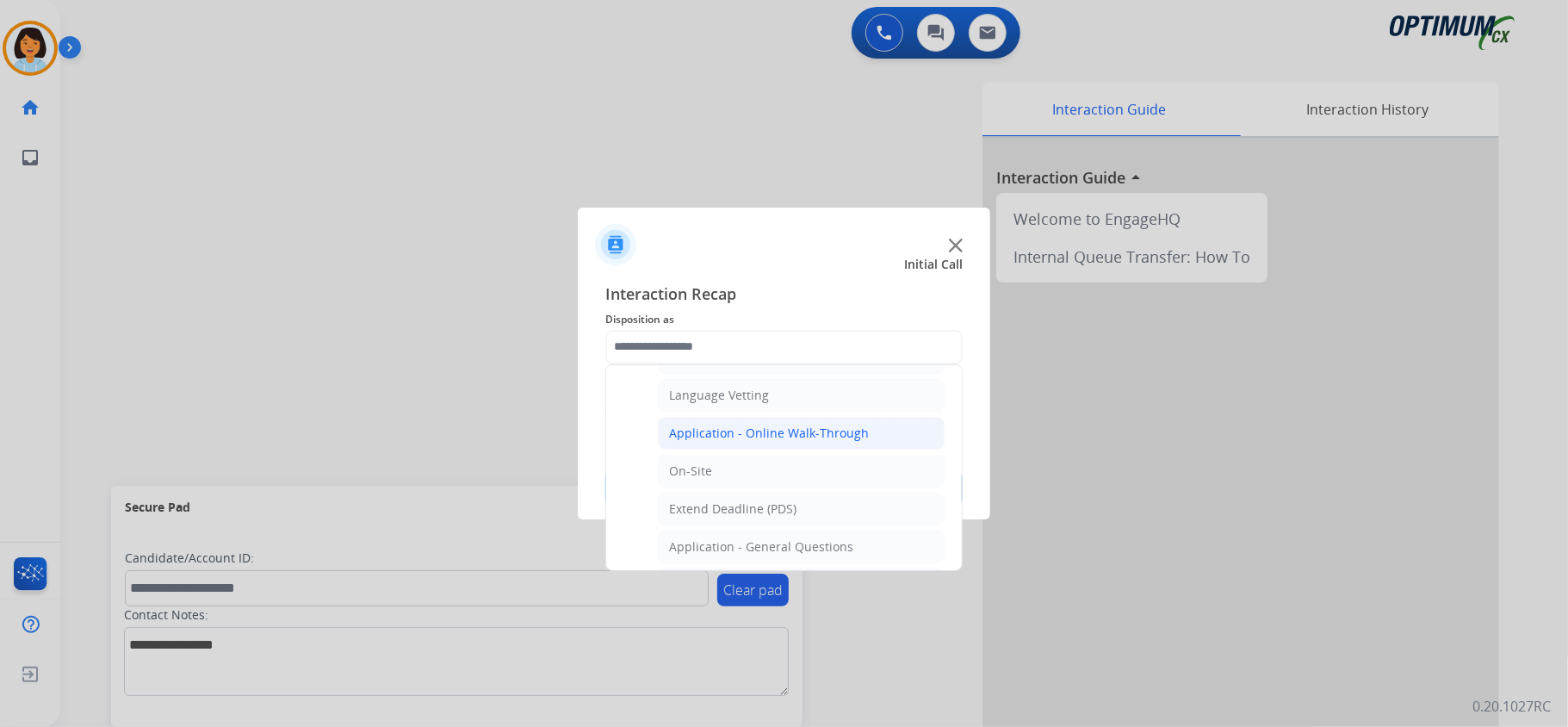
click at [801, 434] on div "Application - Online Walk-Through" at bounding box center [769, 433] width 200 height 17
type input "**********"
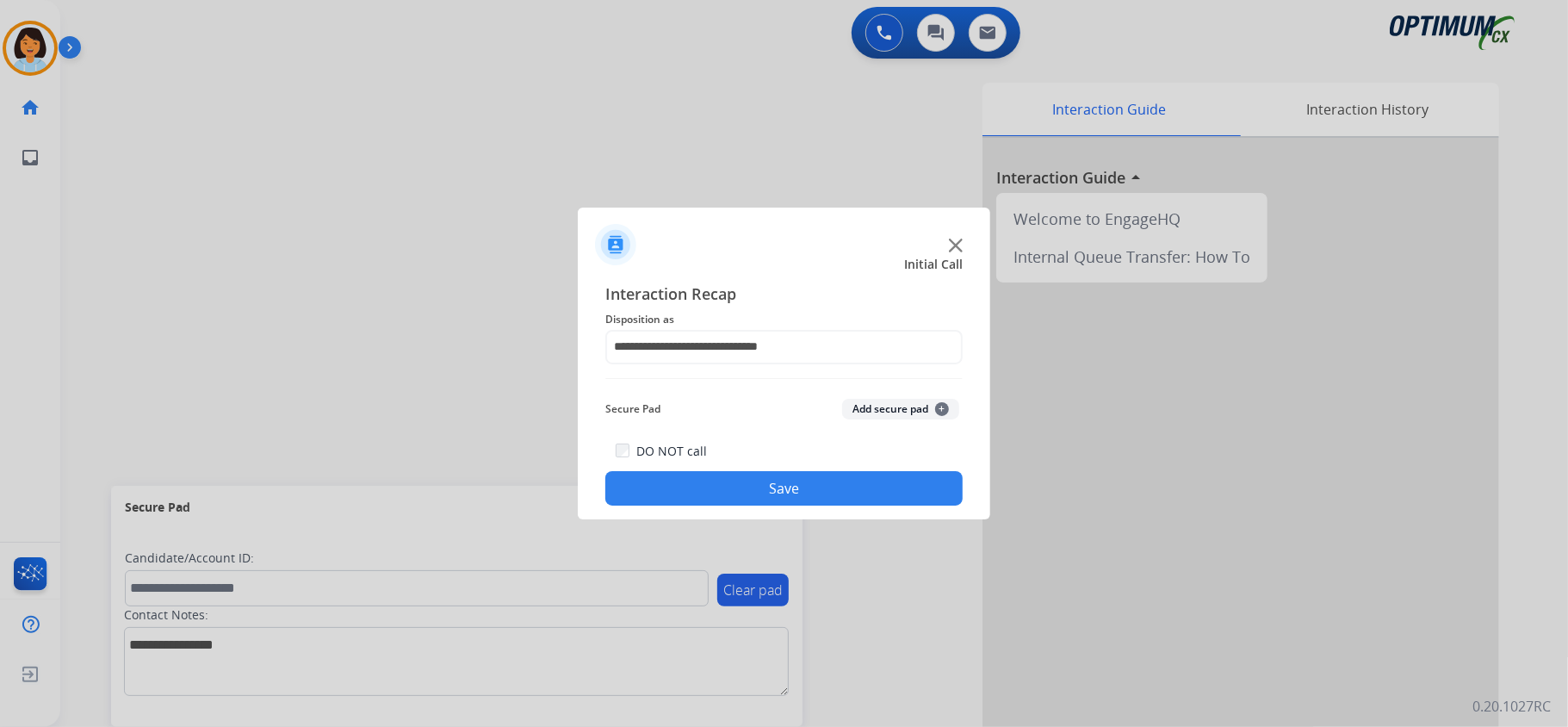
click at [758, 470] on div "DO NOT call Save" at bounding box center [784, 472] width 357 height 65
click at [758, 477] on button "Save" at bounding box center [784, 488] width 357 height 34
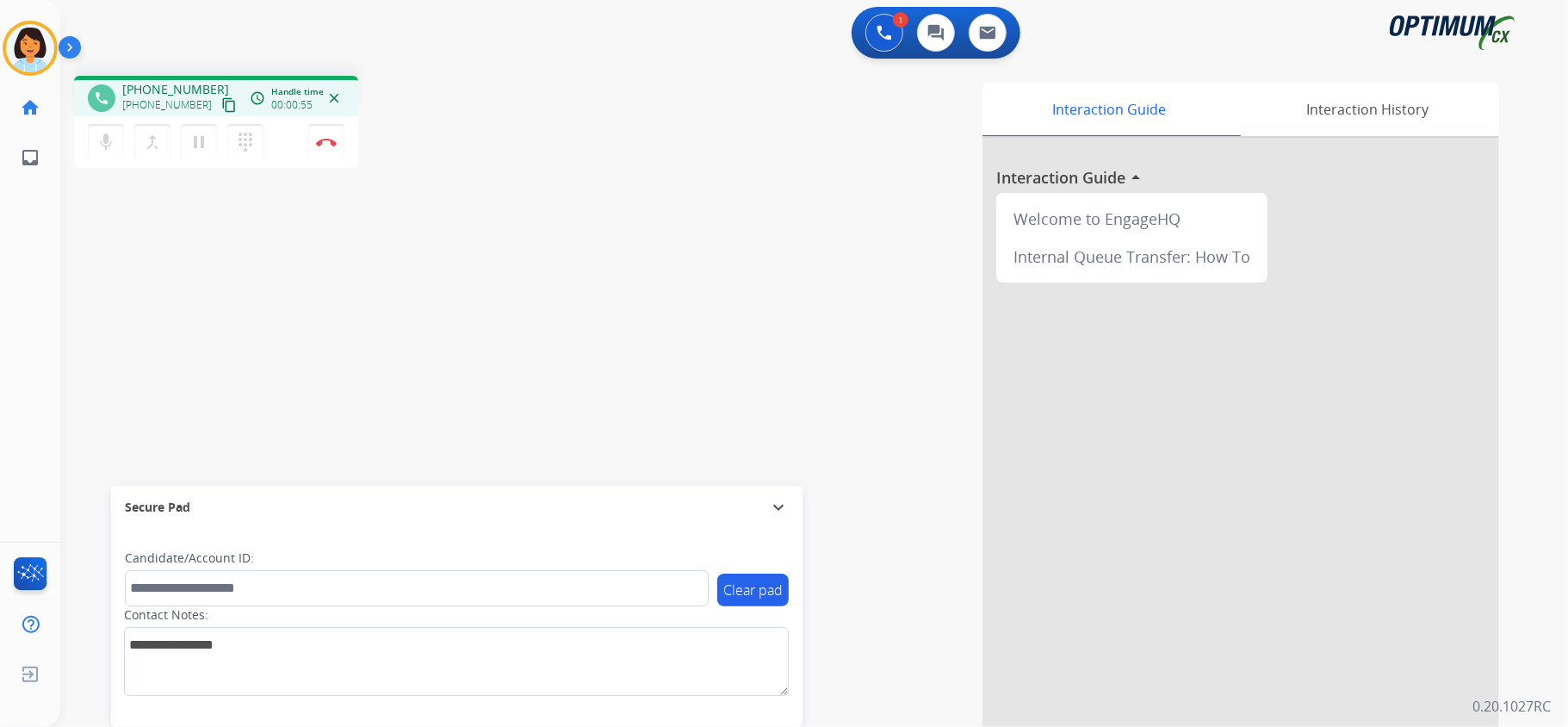
click at [221, 101] on mat-icon "content_copy" at bounding box center [229, 105] width 15 height 15
click at [327, 148] on button "Disconnect" at bounding box center [326, 142] width 36 height 36
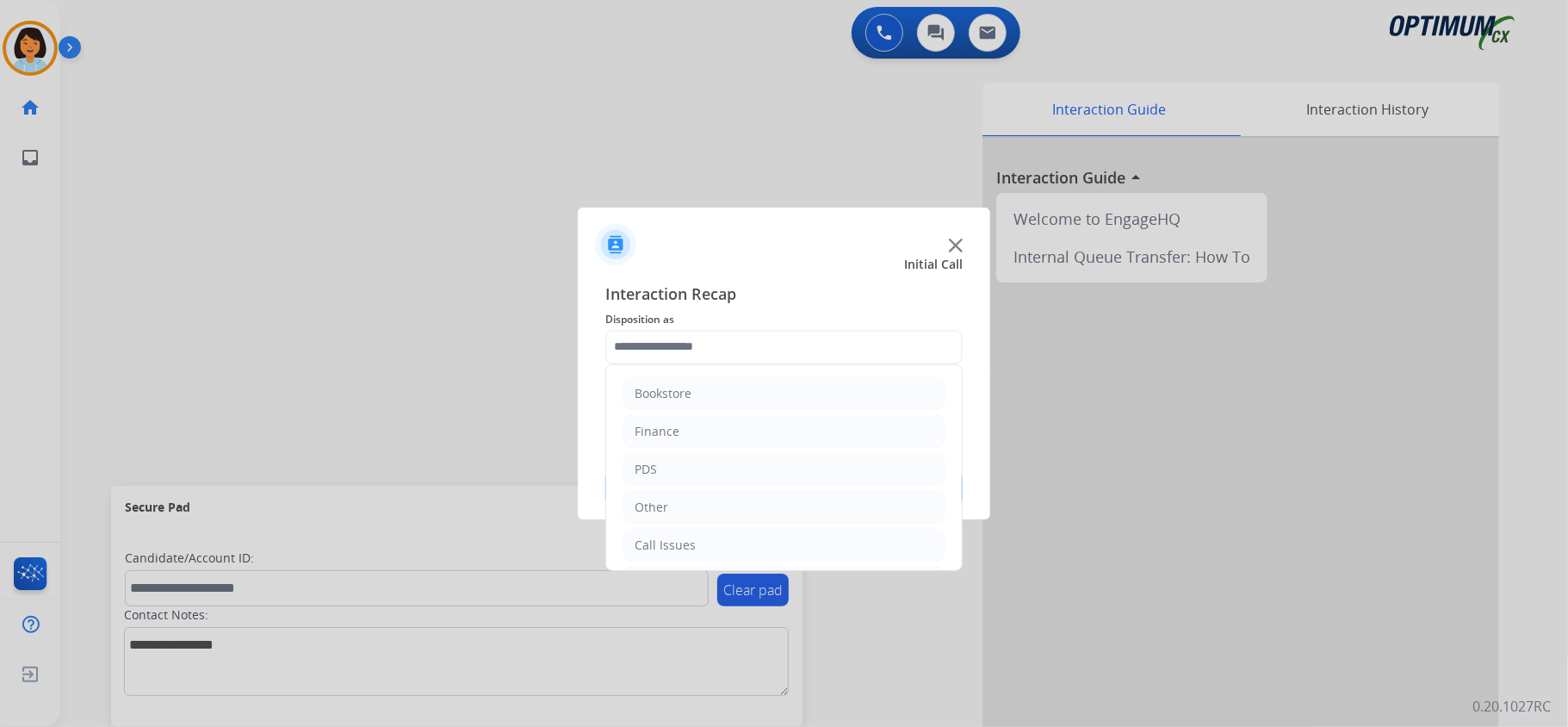
drag, startPoint x: 692, startPoint y: 338, endPoint x: 612, endPoint y: 489, distance: 170.9
click at [612, 489] on ul "Bookstore Finance PDS Other Call Issues Initial Application Transfer Renewal" at bounding box center [784, 526] width 356 height 322
drag, startPoint x: 825, startPoint y: 349, endPoint x: 757, endPoint y: 449, distance: 120.9
click at [757, 449] on ul "Bookstore Finance PDS Other Call Issues Initial Application Transfer Renewal" at bounding box center [784, 526] width 356 height 322
drag, startPoint x: 961, startPoint y: 346, endPoint x: 949, endPoint y: 543, distance: 197.4
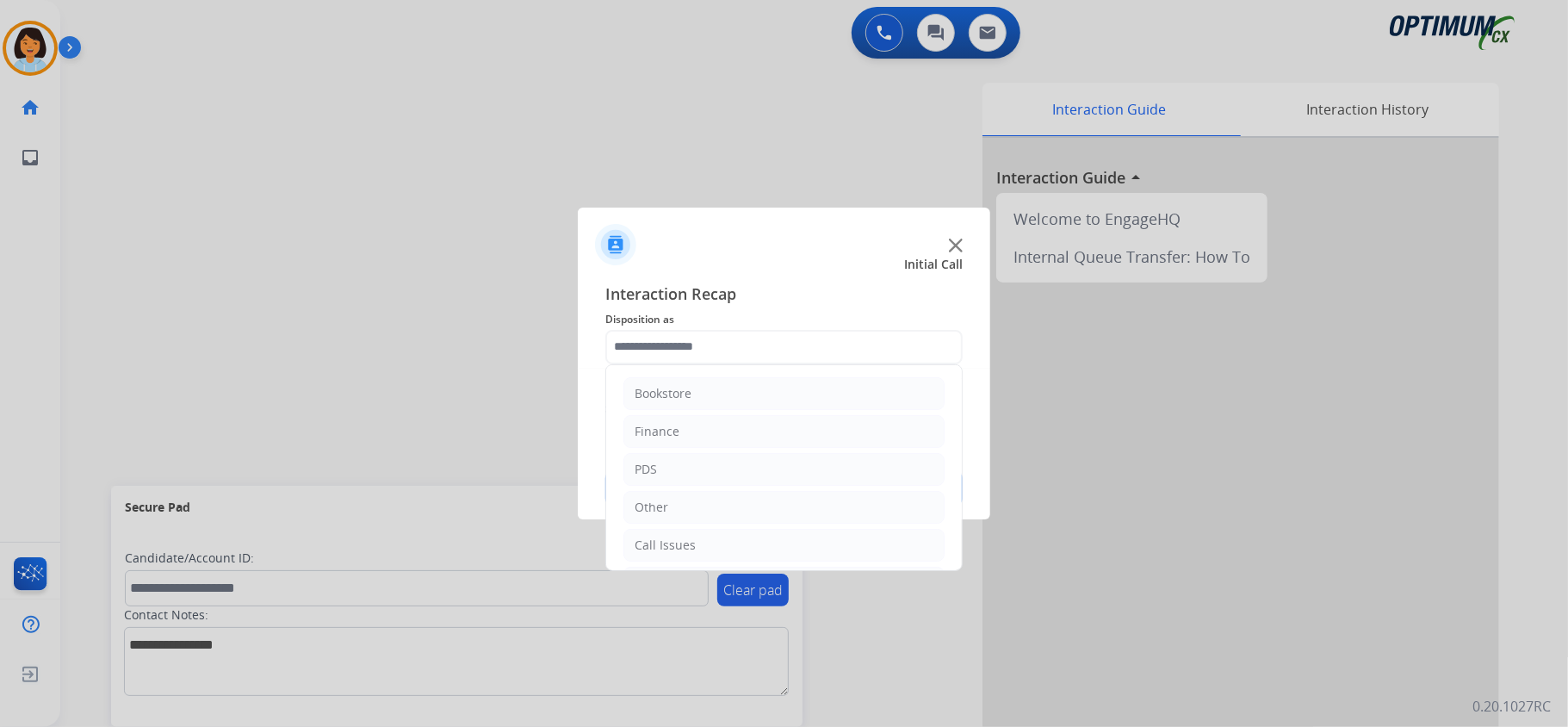
click at [949, 543] on ul "Bookstore Finance PDS Other Call Issues Initial Application Transfer Renewal" at bounding box center [784, 526] width 356 height 322
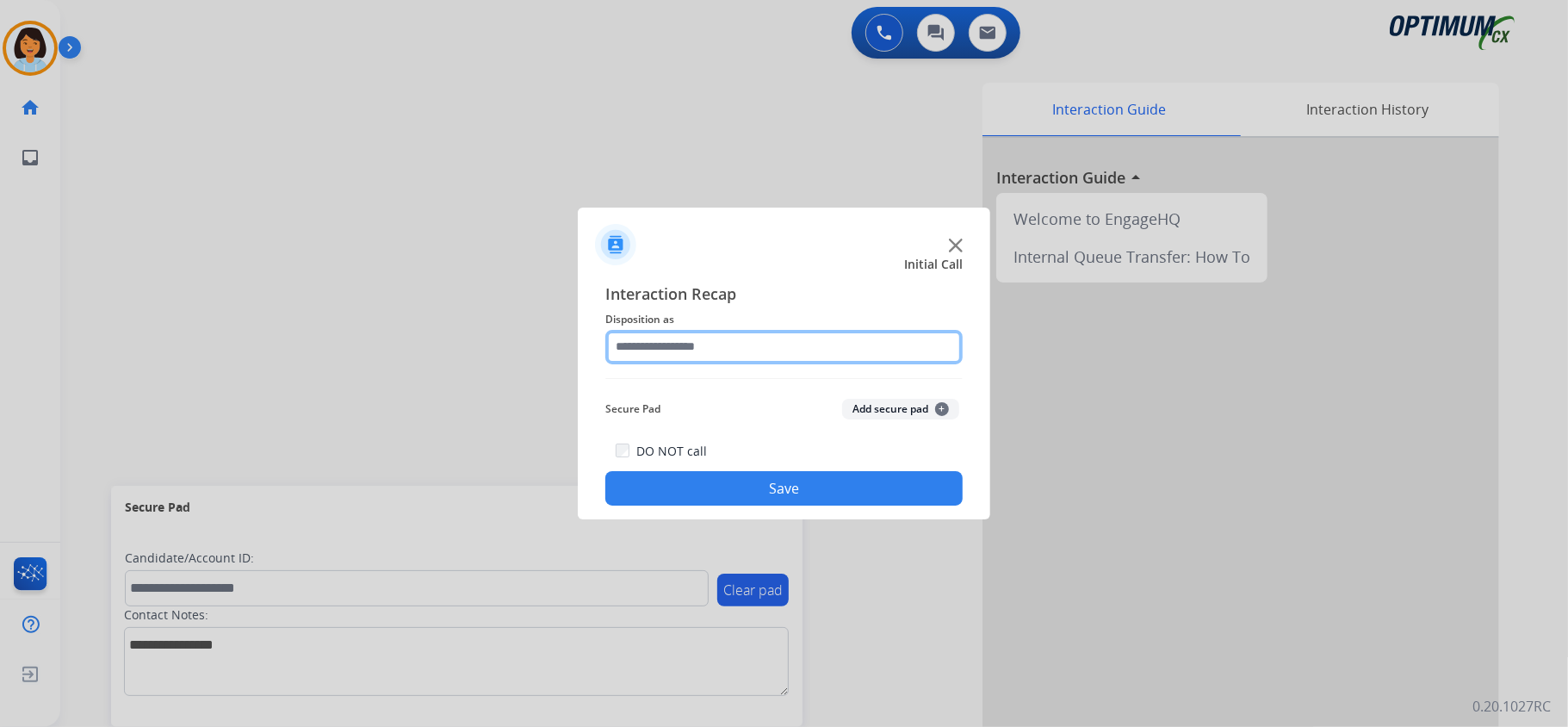
drag, startPoint x: 950, startPoint y: 543, endPoint x: 762, endPoint y: 334, distance: 281.1
click at [762, 334] on input "text" at bounding box center [784, 347] width 357 height 34
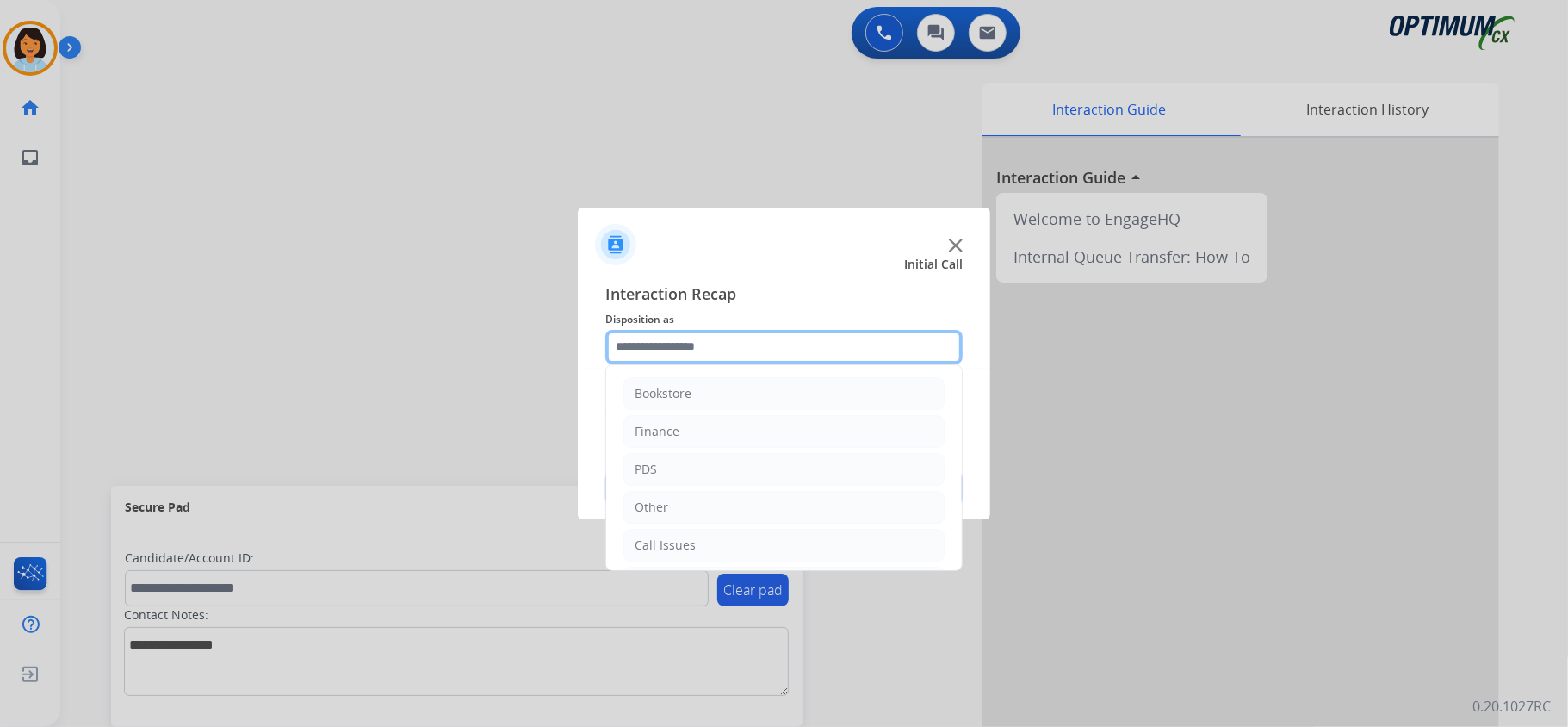
click at [762, 334] on input "text" at bounding box center [784, 347] width 357 height 34
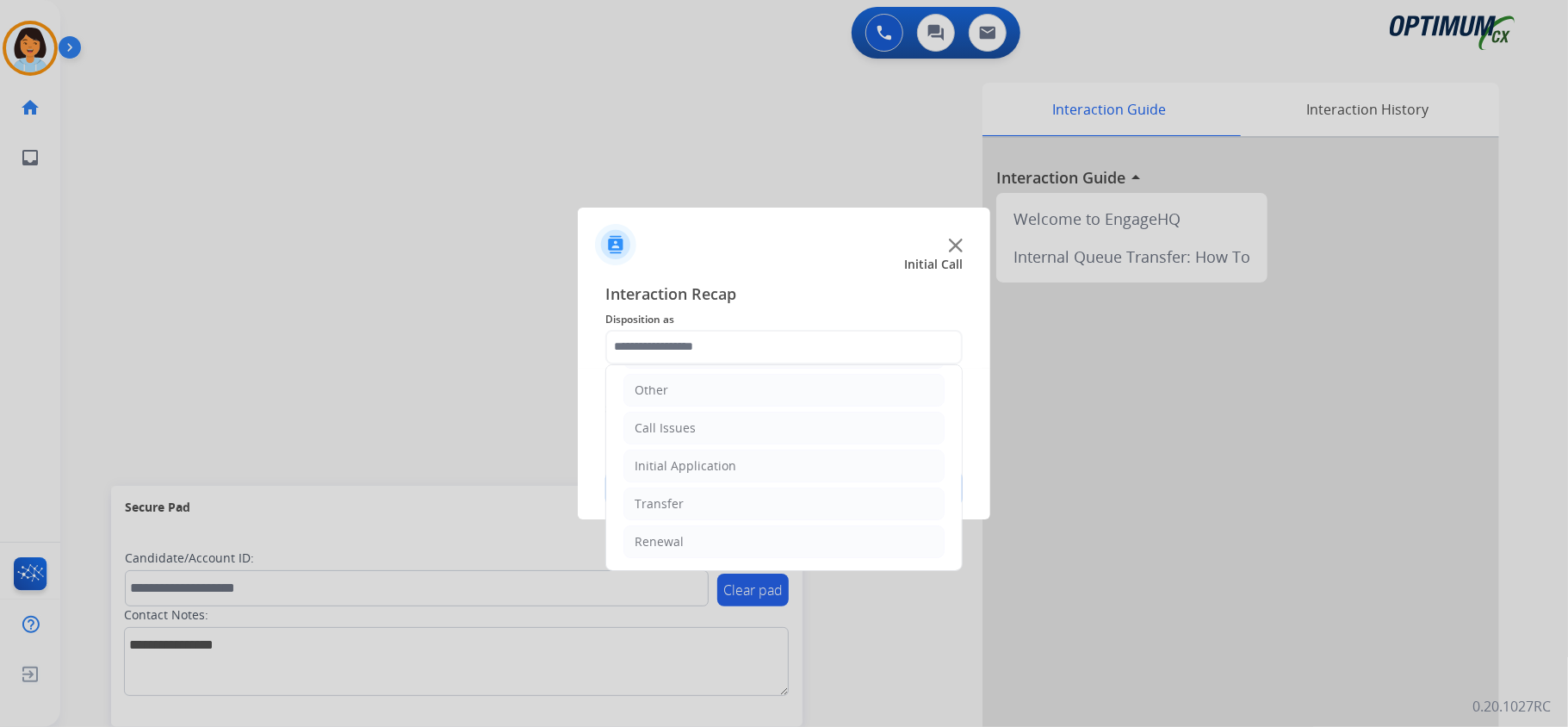
click at [697, 521] on ul "Bookstore Finance PDS Other Call Issues Initial Application Transfer Renewal" at bounding box center [784, 408] width 356 height 322
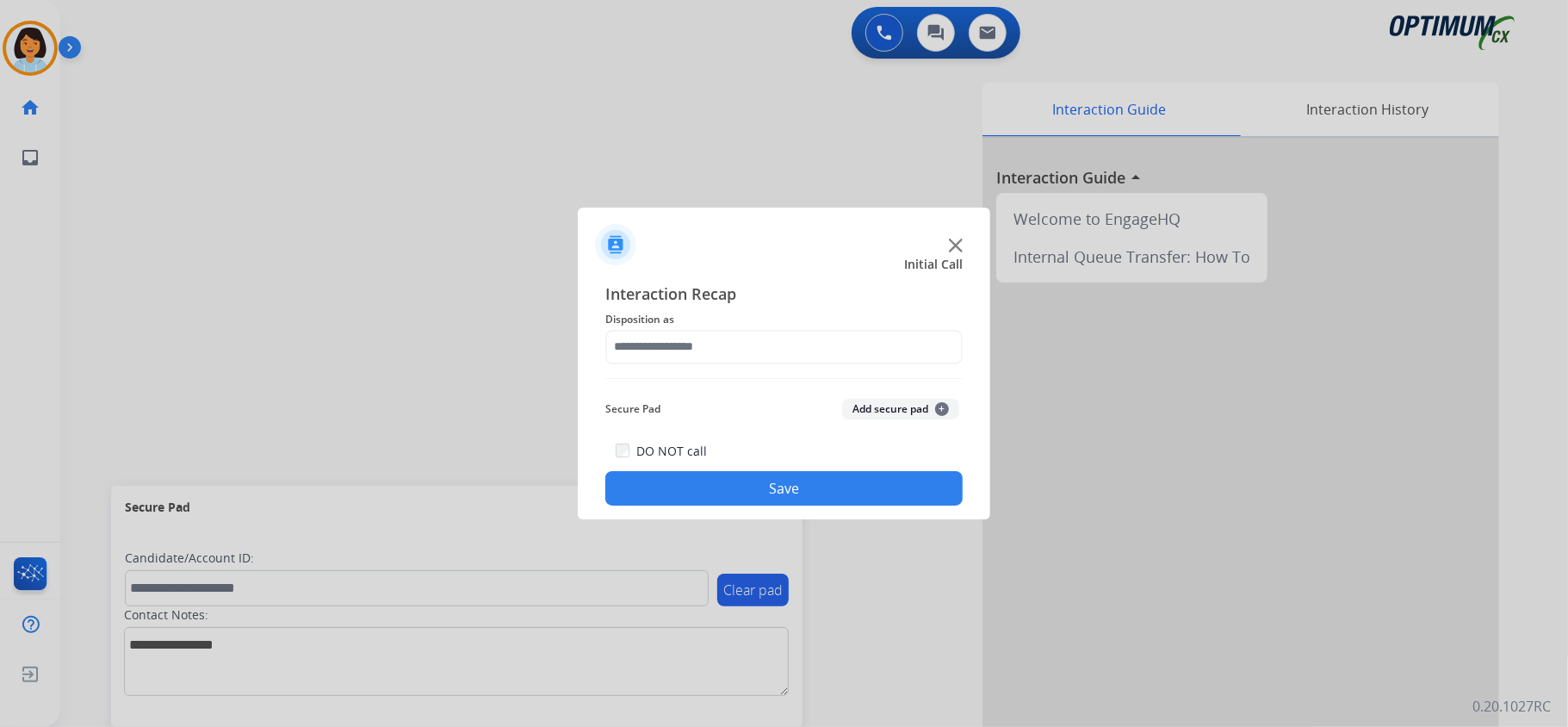
drag, startPoint x: 838, startPoint y: 441, endPoint x: 838, endPoint y: 424, distance: 17.0
click at [835, 436] on div "Interaction Recap Disposition as Secure Pad Add secure pad + DO NOT call Save" at bounding box center [784, 394] width 357 height 225
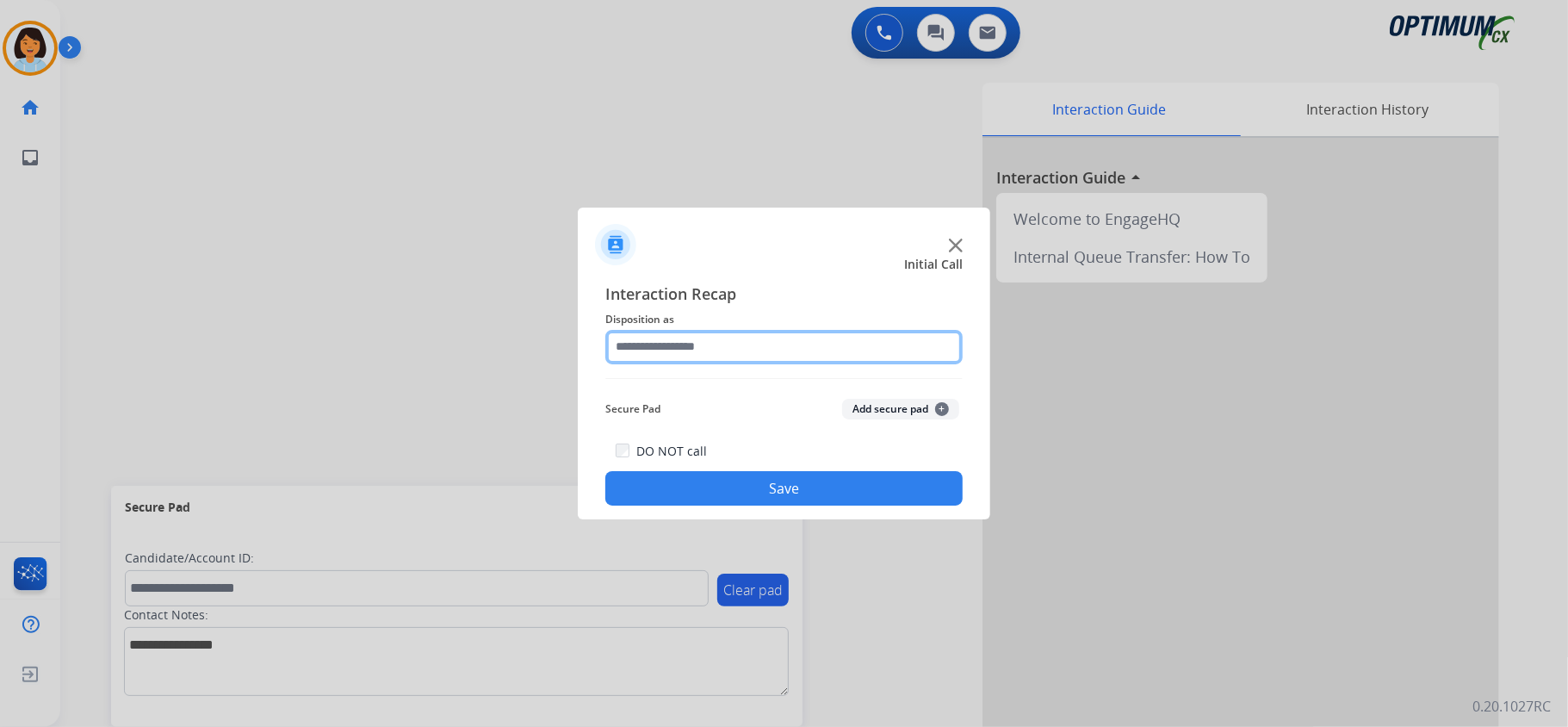
click at [825, 345] on input "text" at bounding box center [784, 347] width 357 height 34
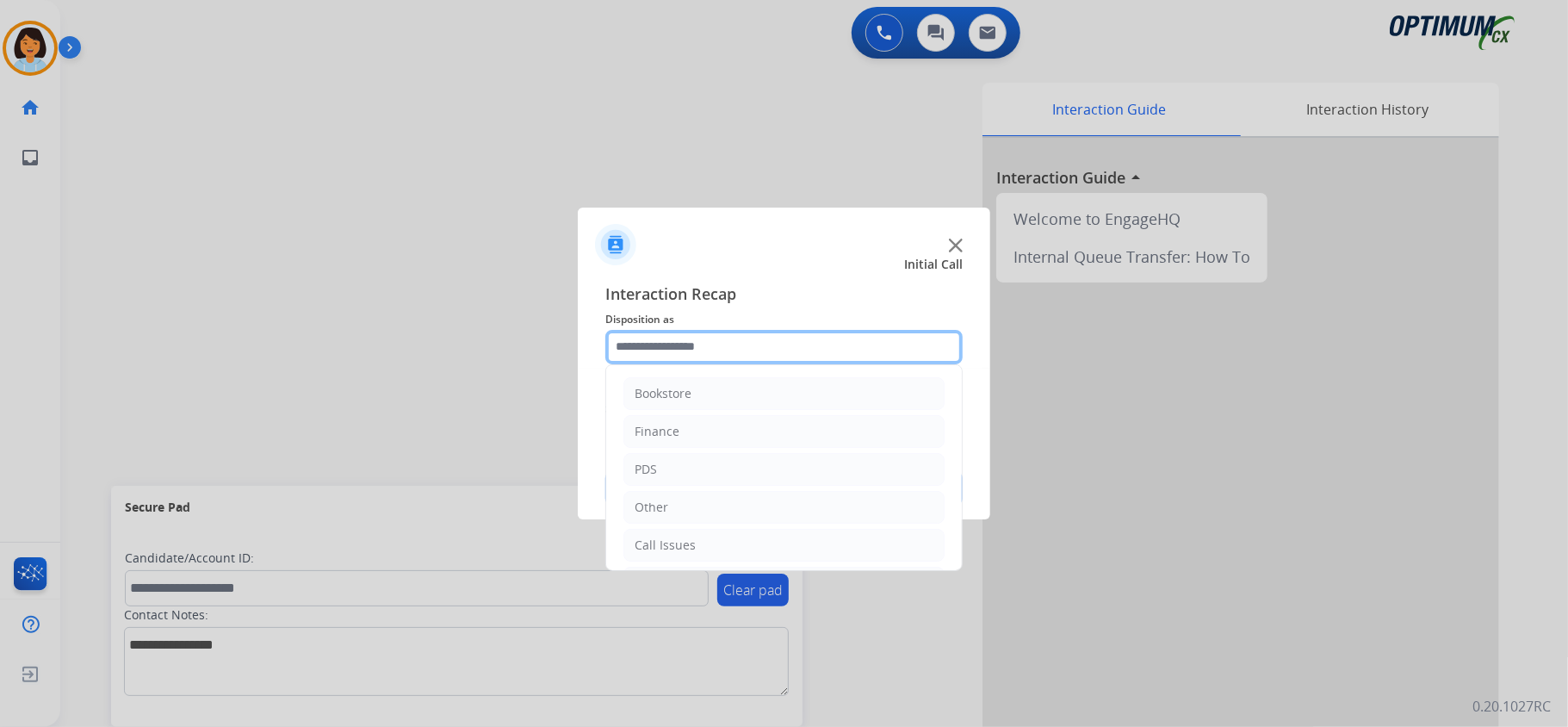
click at [825, 345] on input "text" at bounding box center [784, 347] width 357 height 34
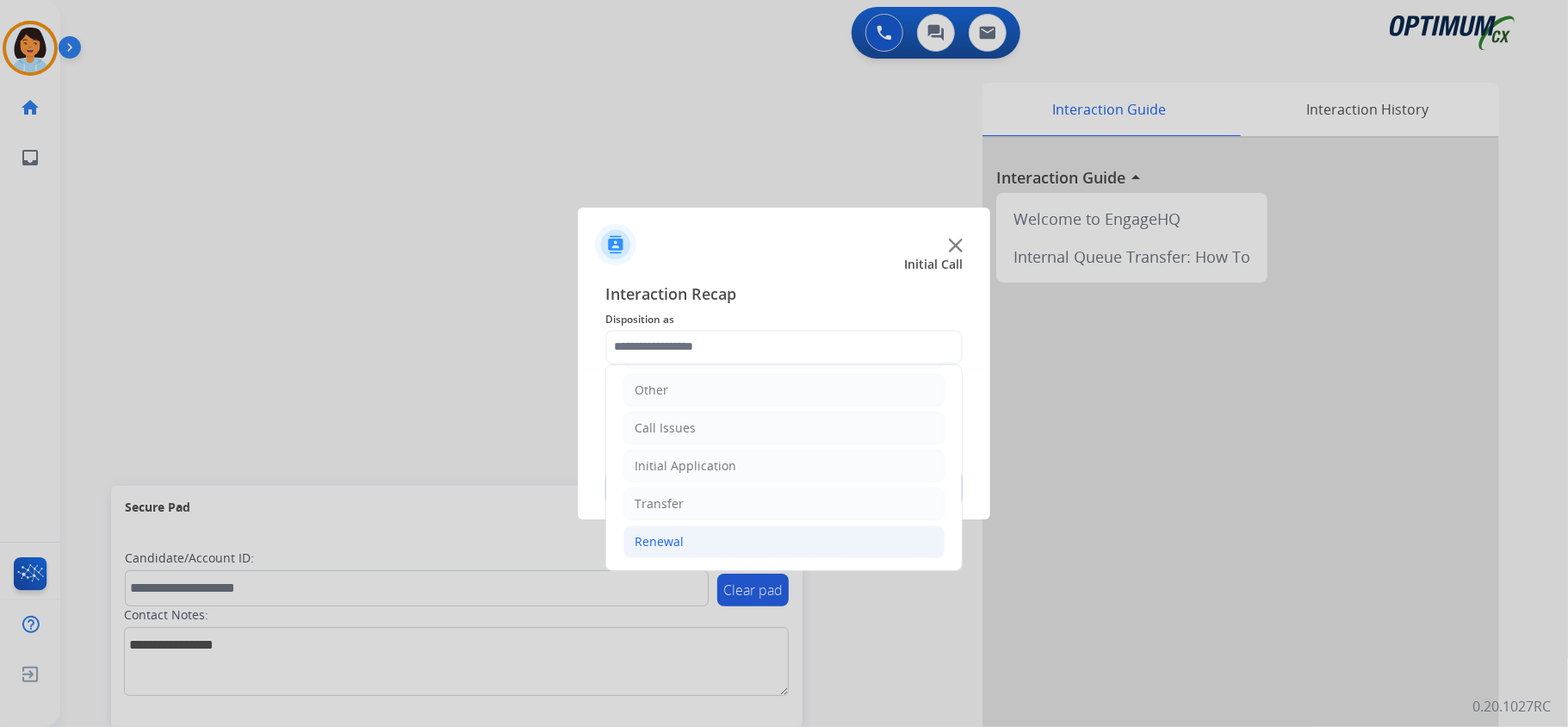
click at [753, 545] on li "Renewal" at bounding box center [784, 542] width 322 height 33
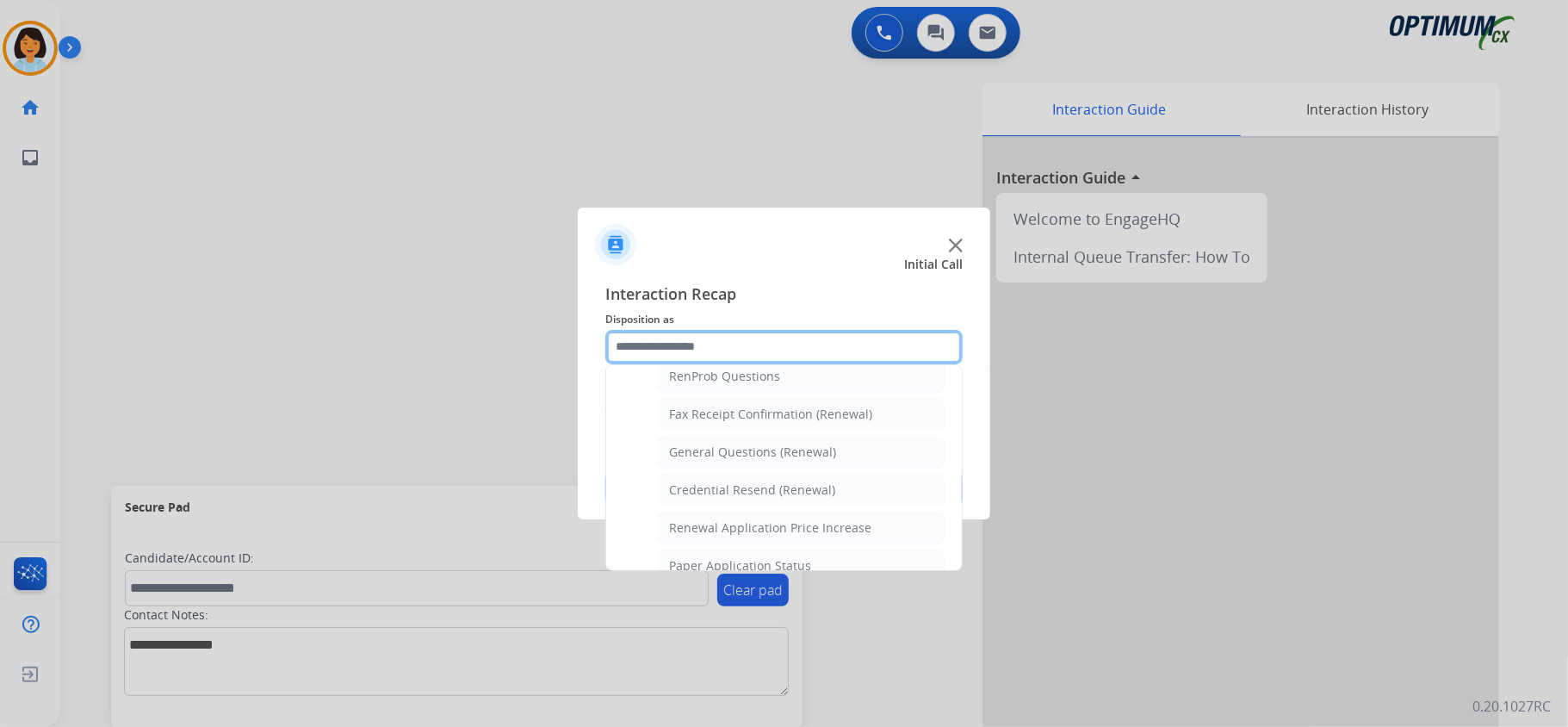
scroll to position [456, 0]
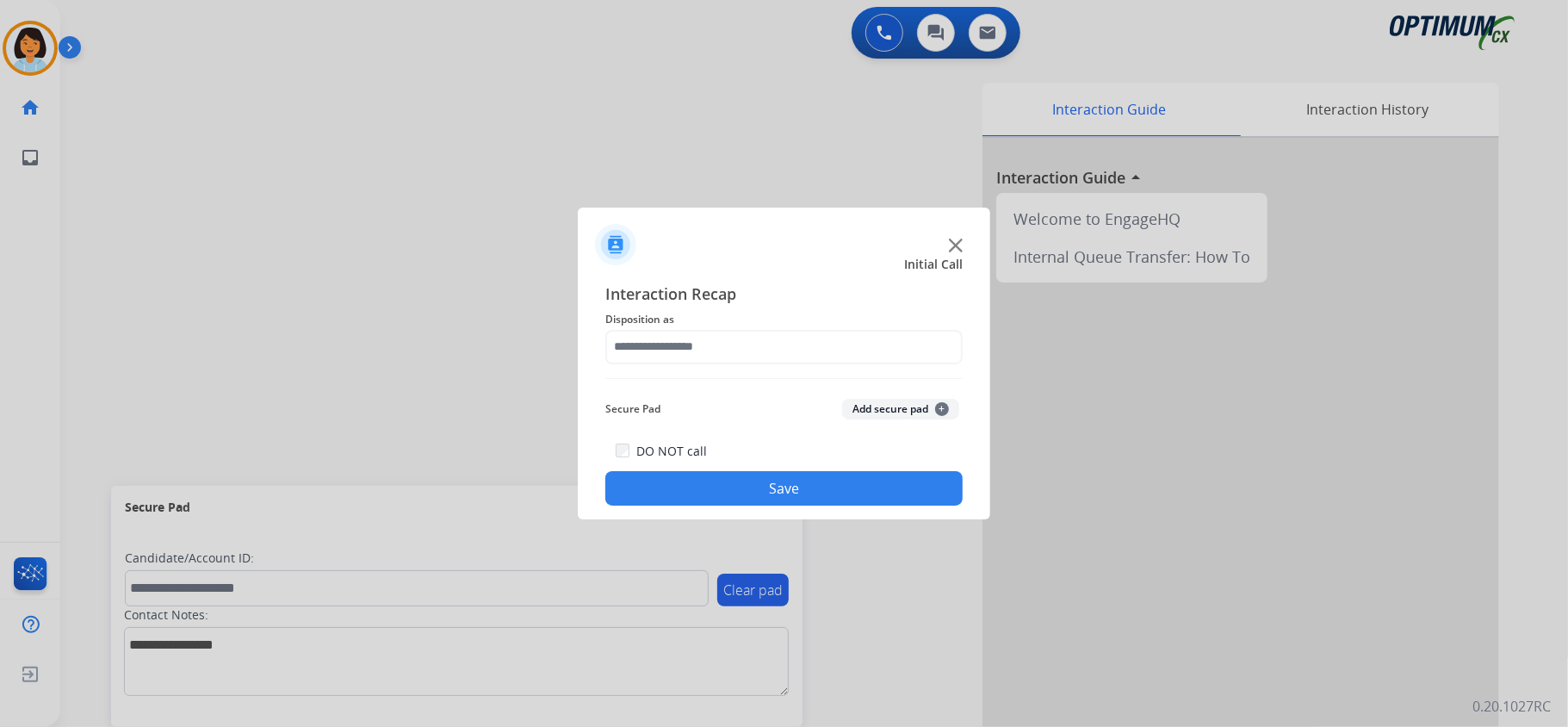
click at [753, 494] on button "Save" at bounding box center [784, 488] width 357 height 34
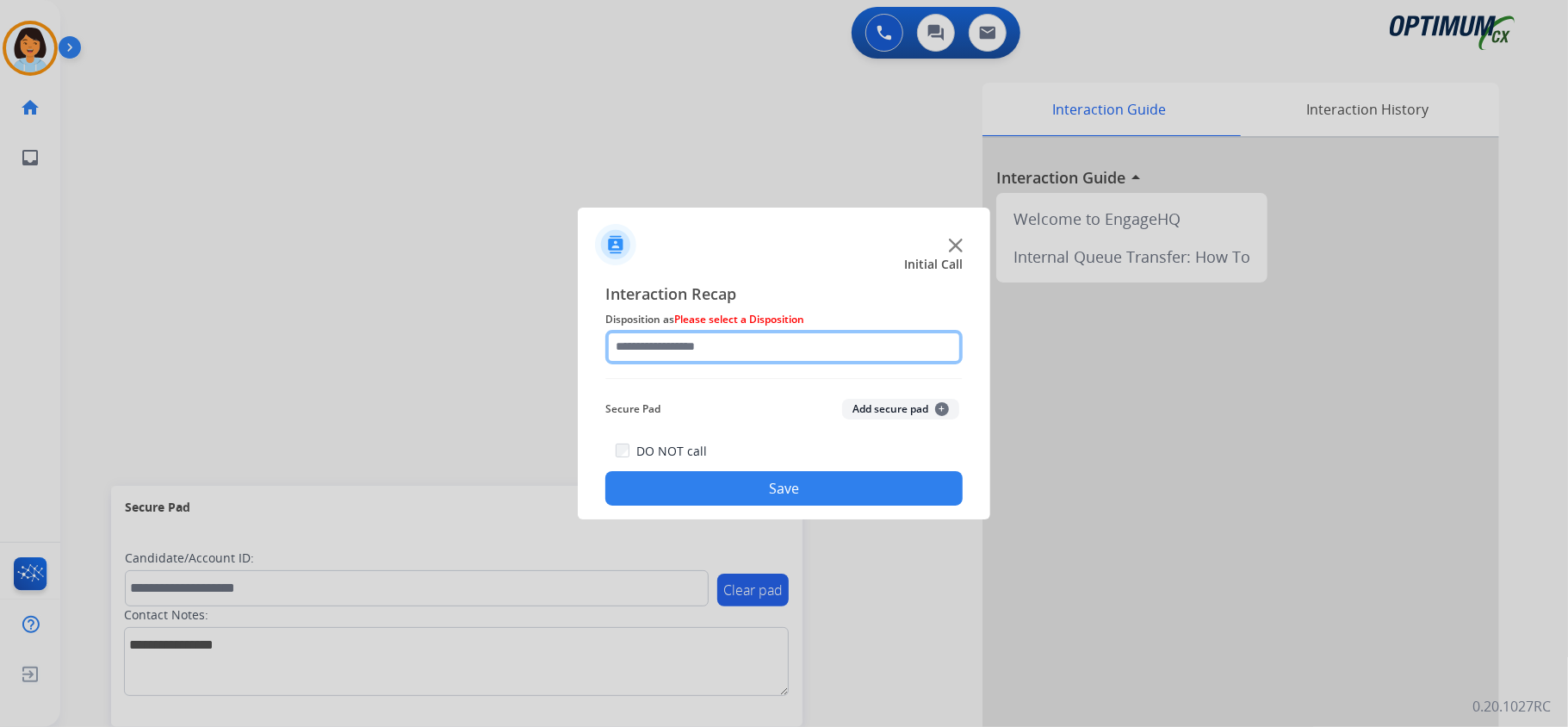
click at [803, 350] on input "text" at bounding box center [784, 347] width 357 height 34
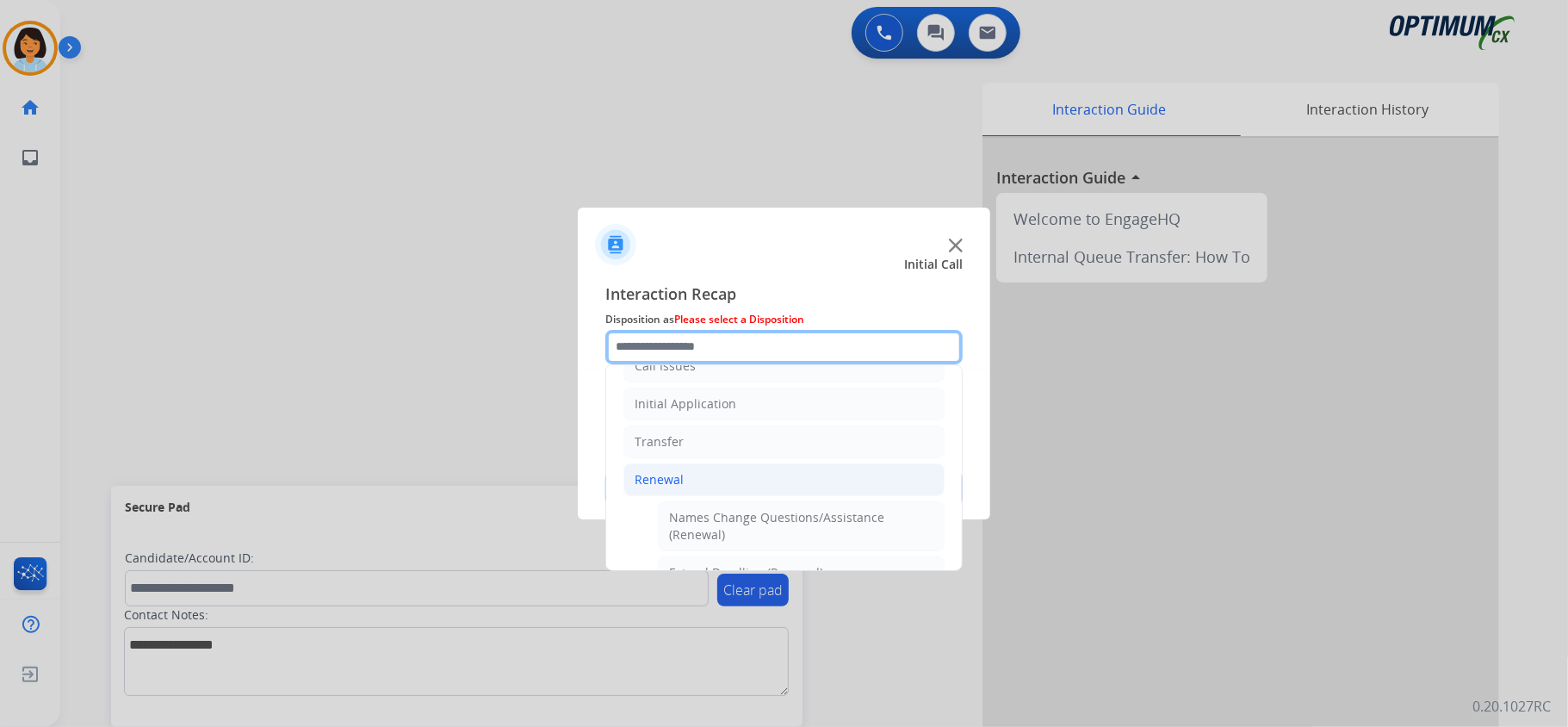
scroll to position [358, 0]
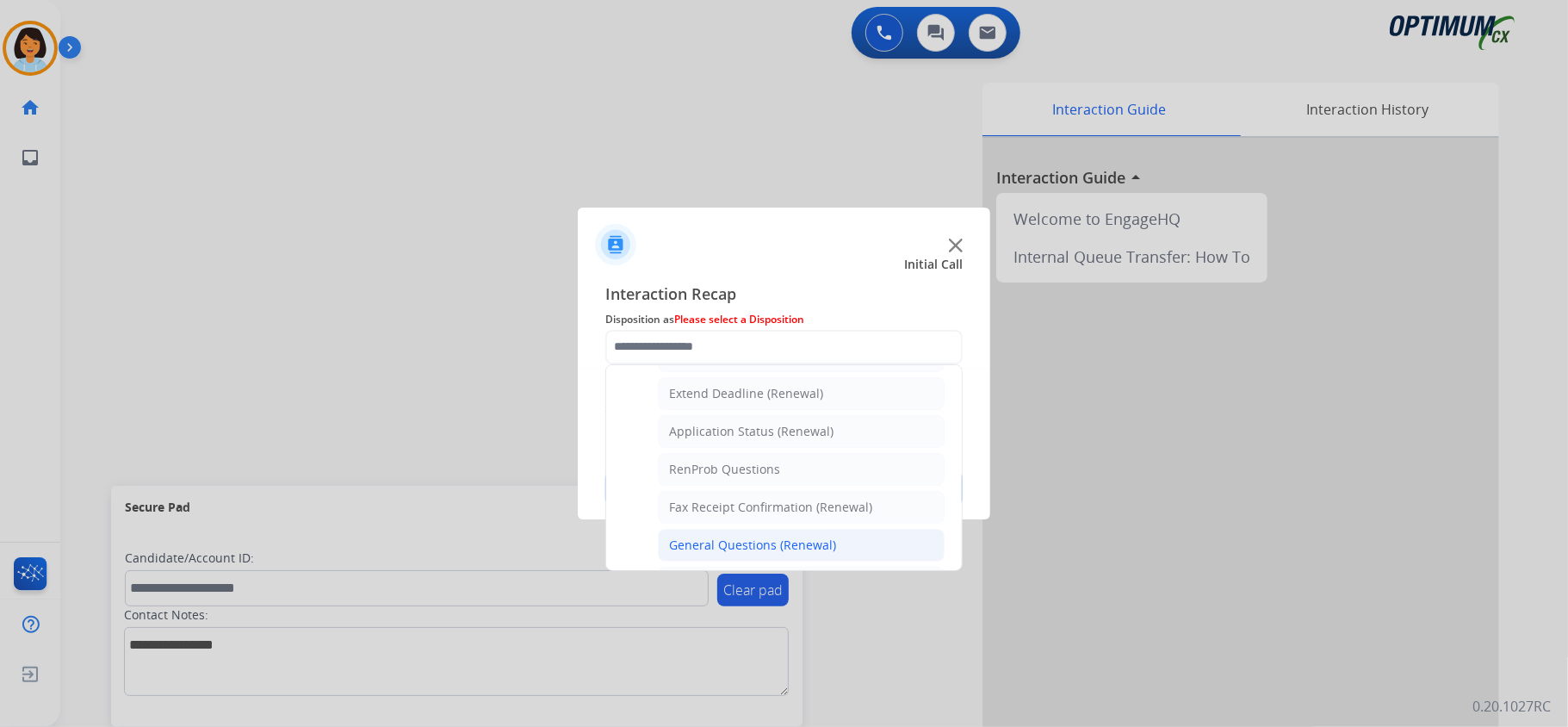
click at [845, 549] on li "General Questions (Renewal)" at bounding box center [801, 545] width 287 height 33
type input "**********"
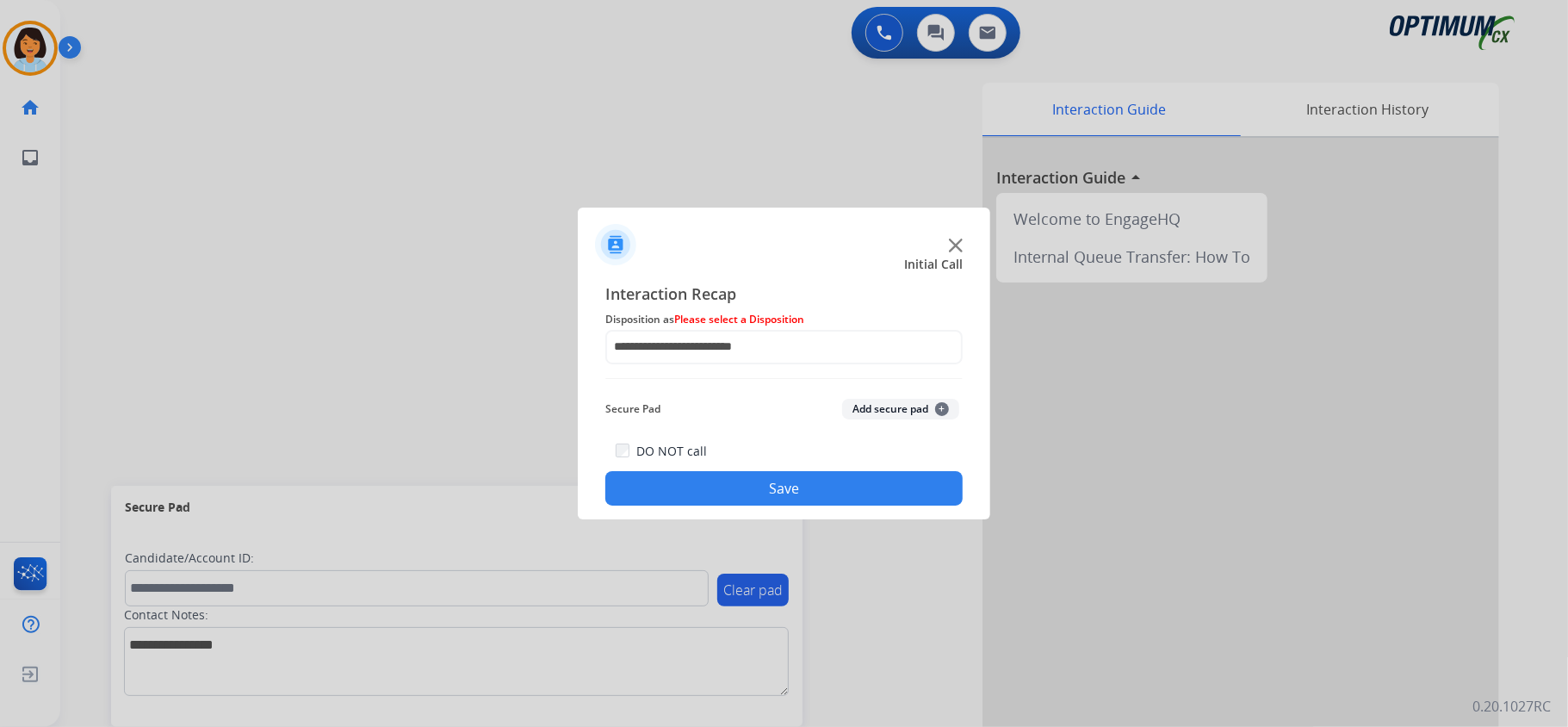
click at [786, 487] on button "Save" at bounding box center [784, 488] width 357 height 34
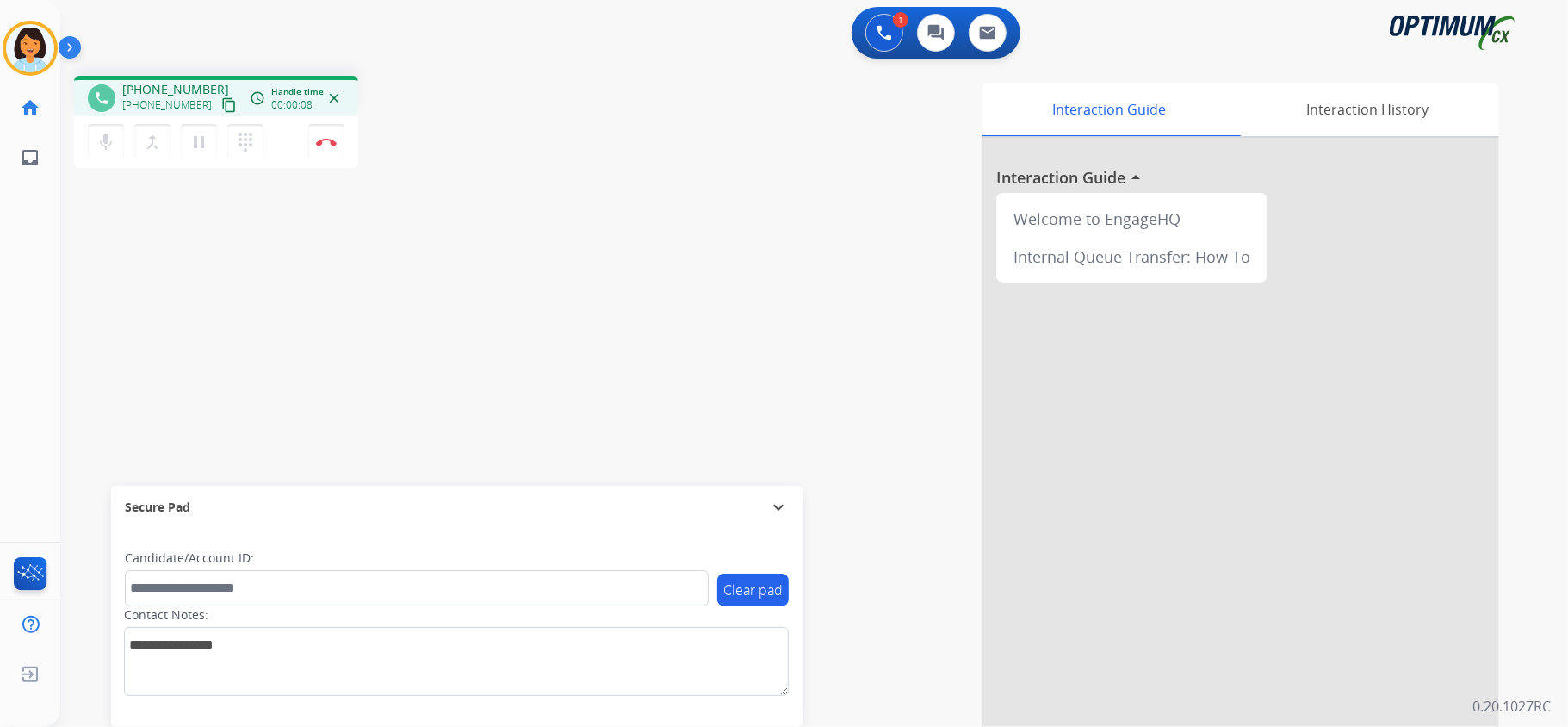
click at [221, 103] on mat-icon "content_copy" at bounding box center [229, 105] width 15 height 15
click at [317, 135] on button "Disconnect" at bounding box center [326, 142] width 36 height 36
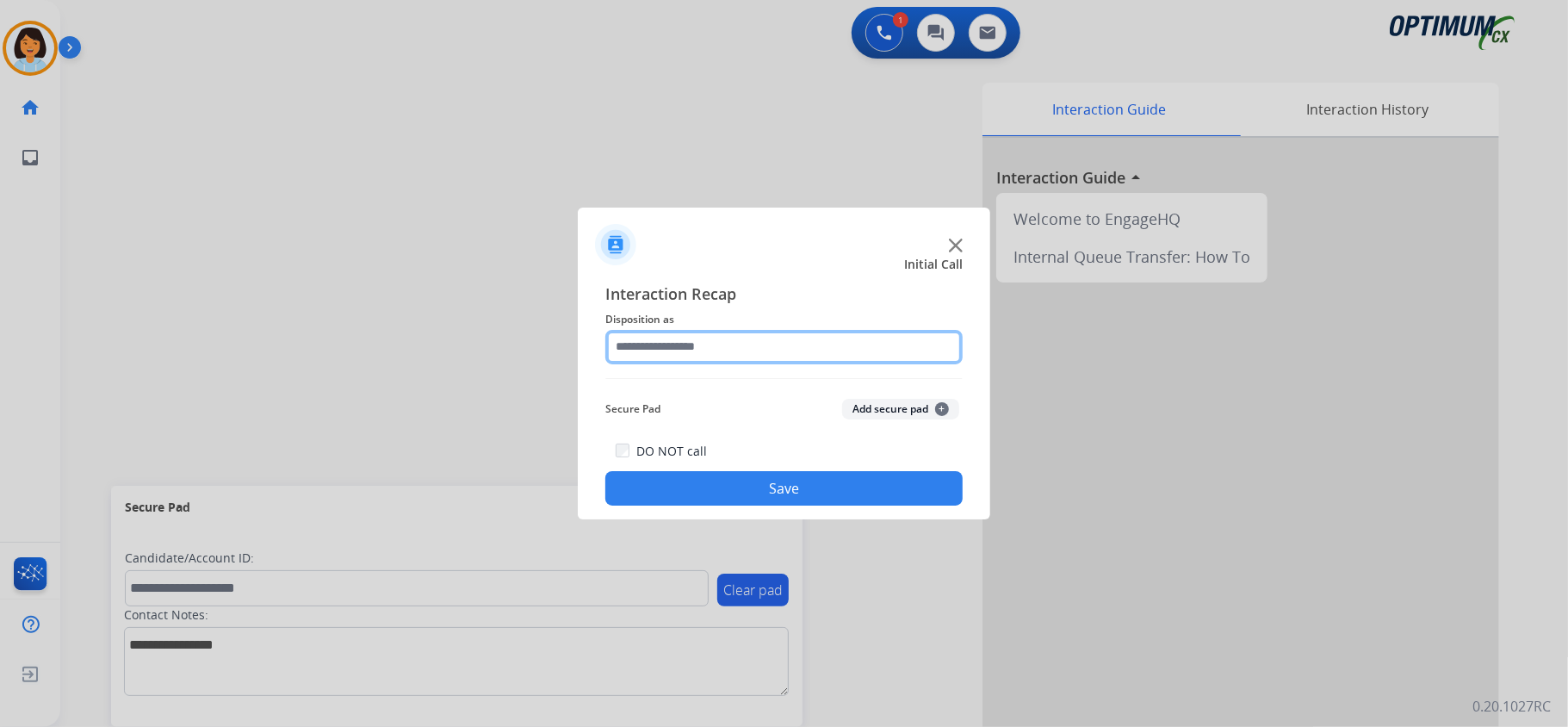
click at [694, 362] on div at bounding box center [784, 347] width 357 height 34
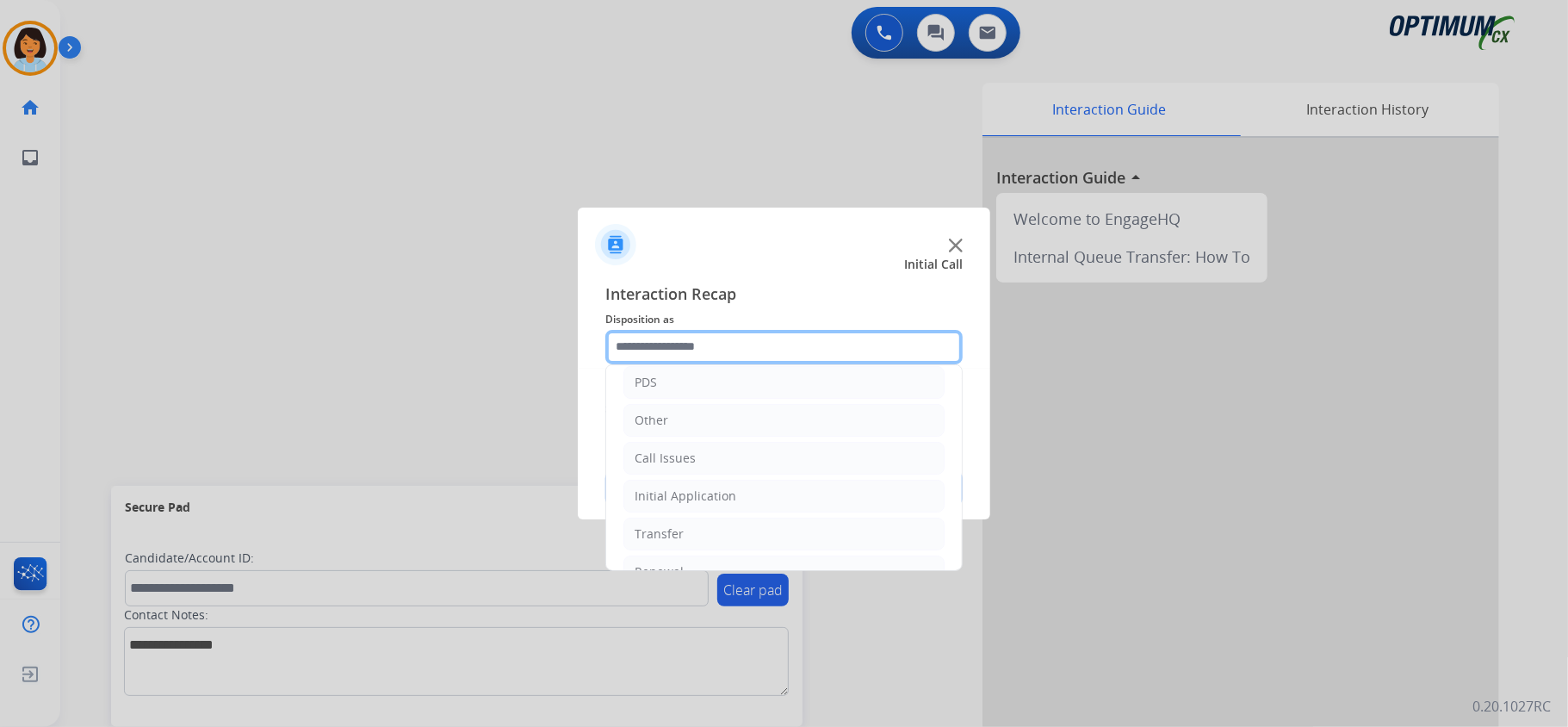
scroll to position [62, 0]
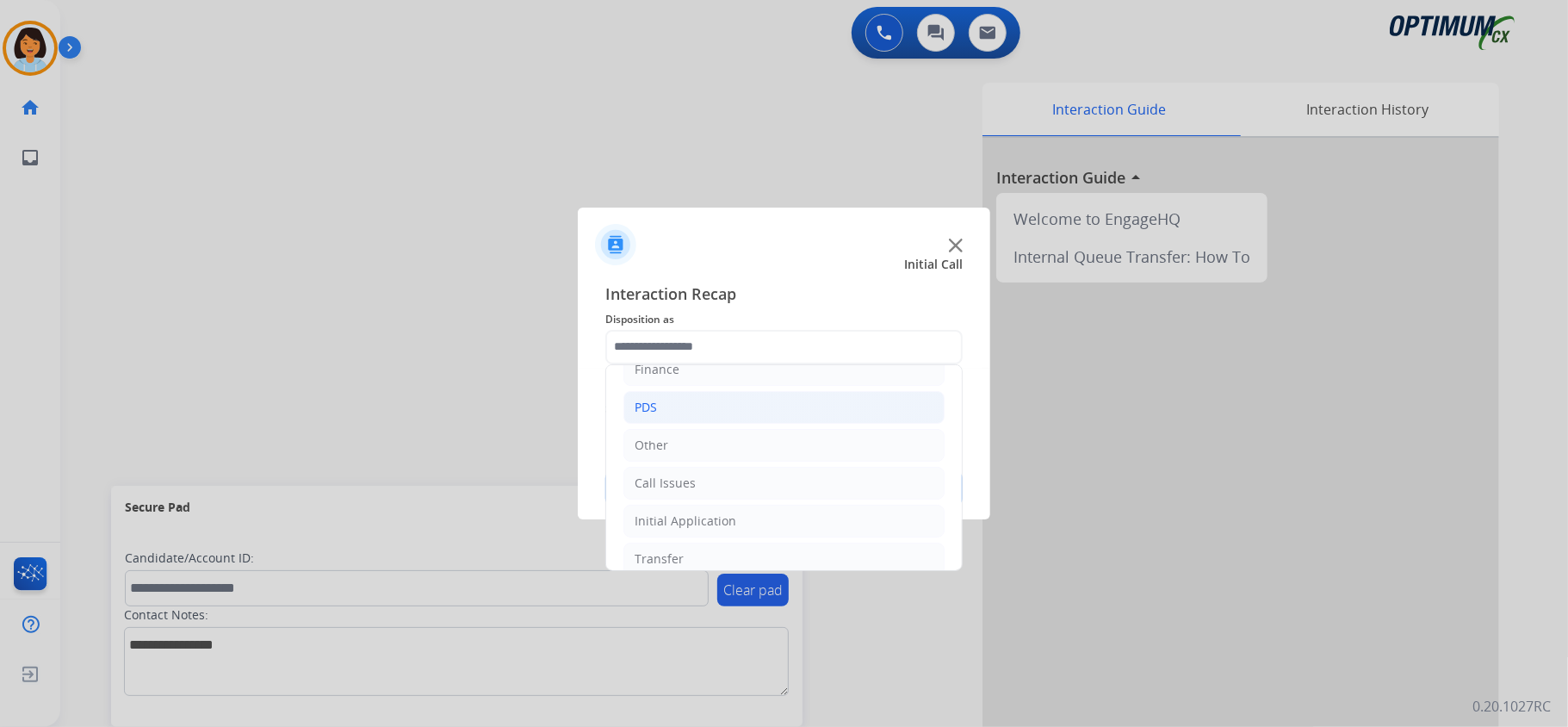
click at [770, 409] on li "PDS" at bounding box center [784, 407] width 322 height 33
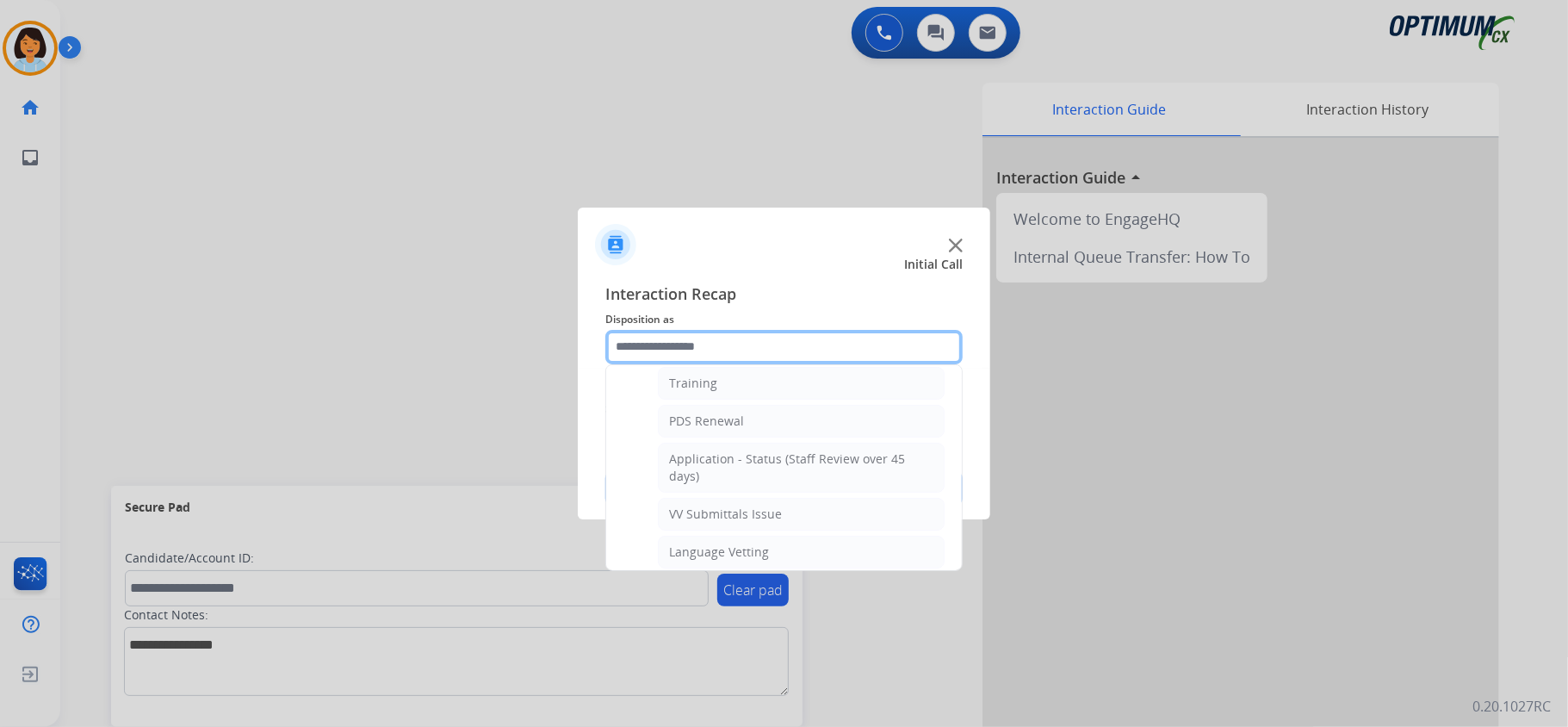
scroll to position [189, 0]
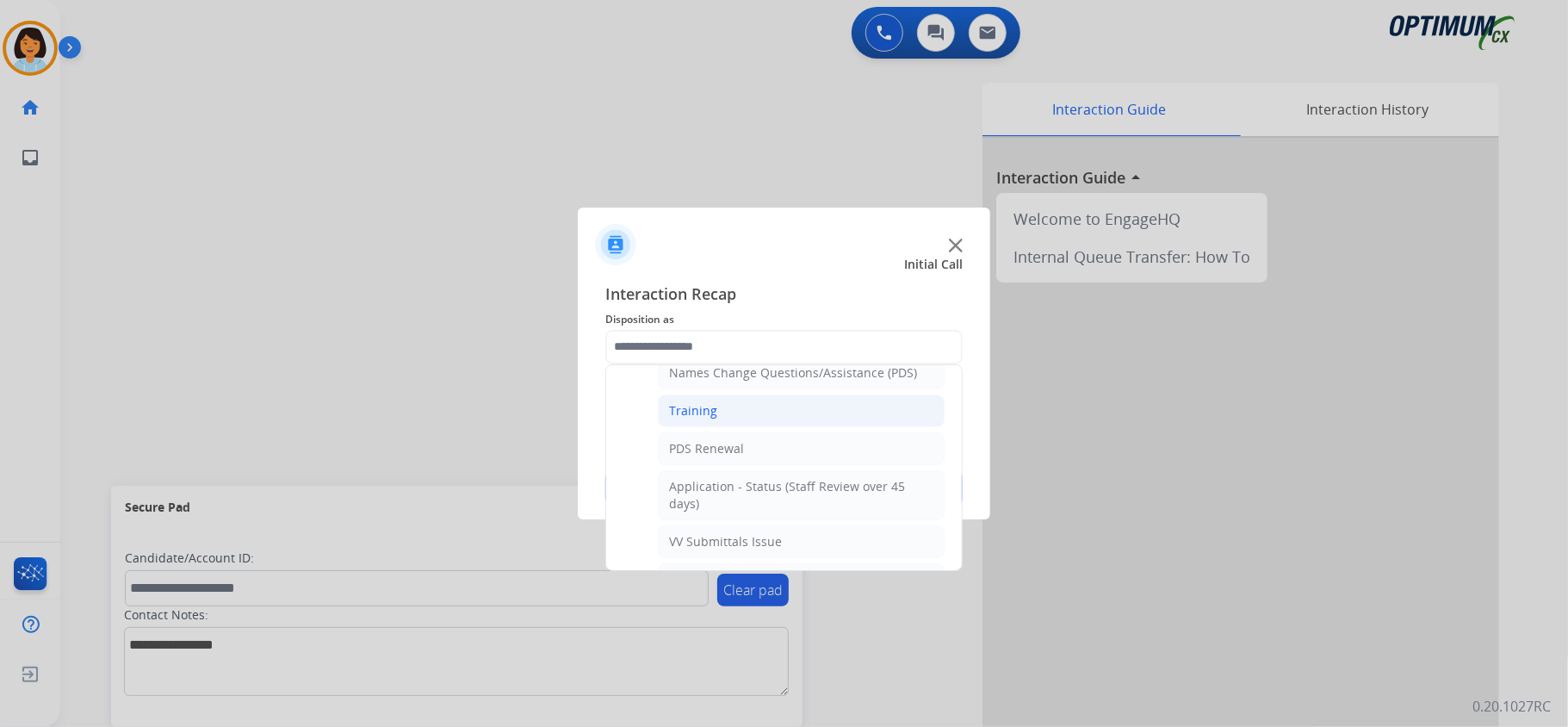
click at [740, 419] on li "Training" at bounding box center [801, 410] width 287 height 33
type input "********"
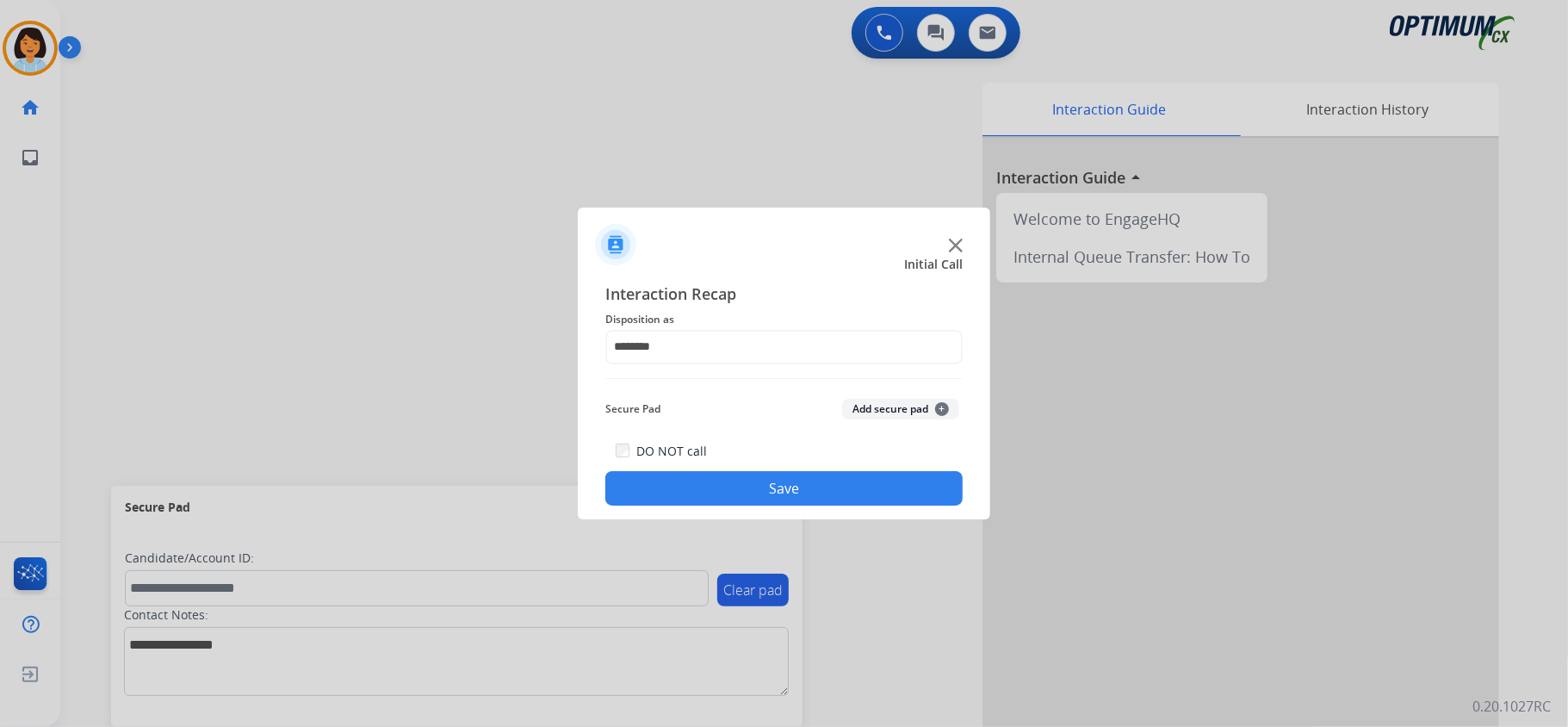
click at [770, 480] on button "Save" at bounding box center [784, 488] width 357 height 34
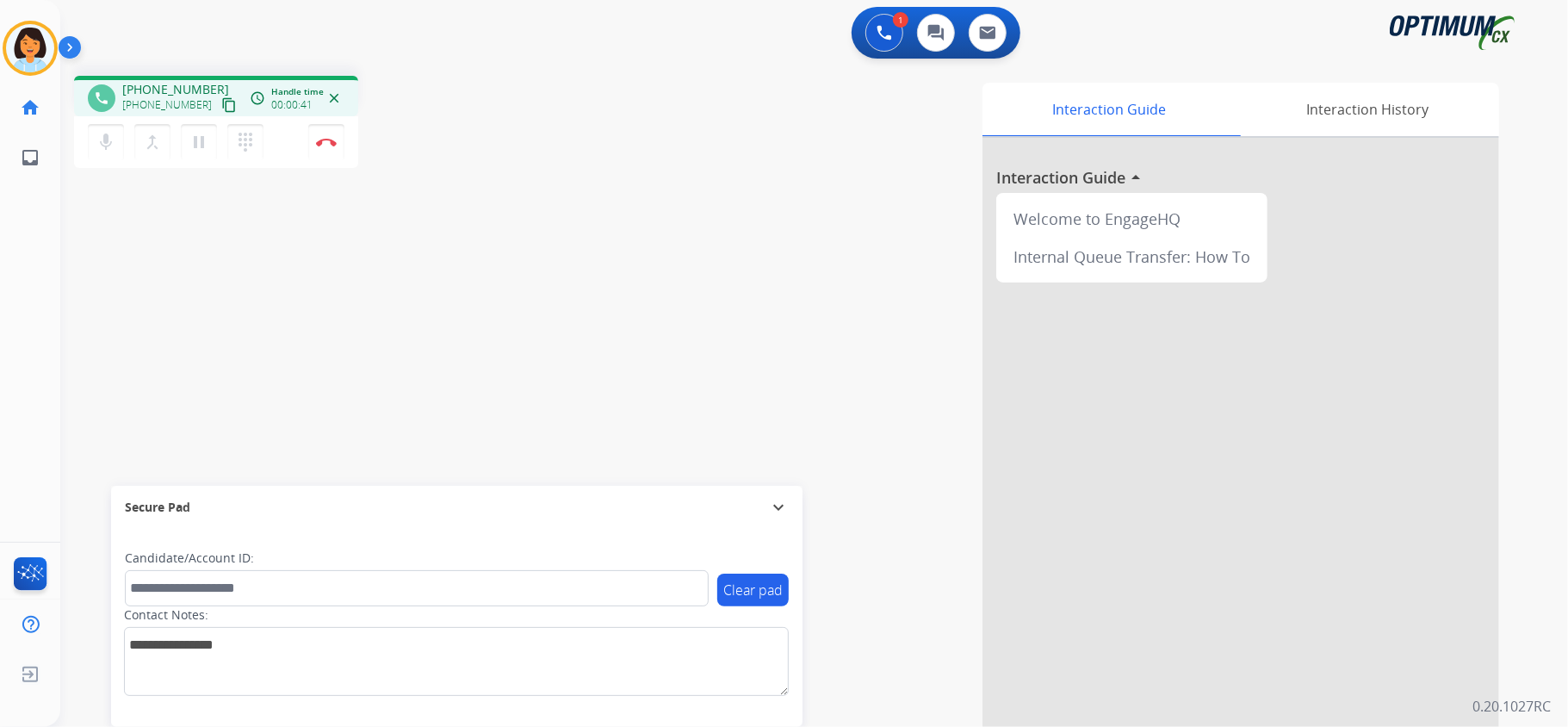
click at [221, 104] on mat-icon "content_copy" at bounding box center [229, 105] width 15 height 15
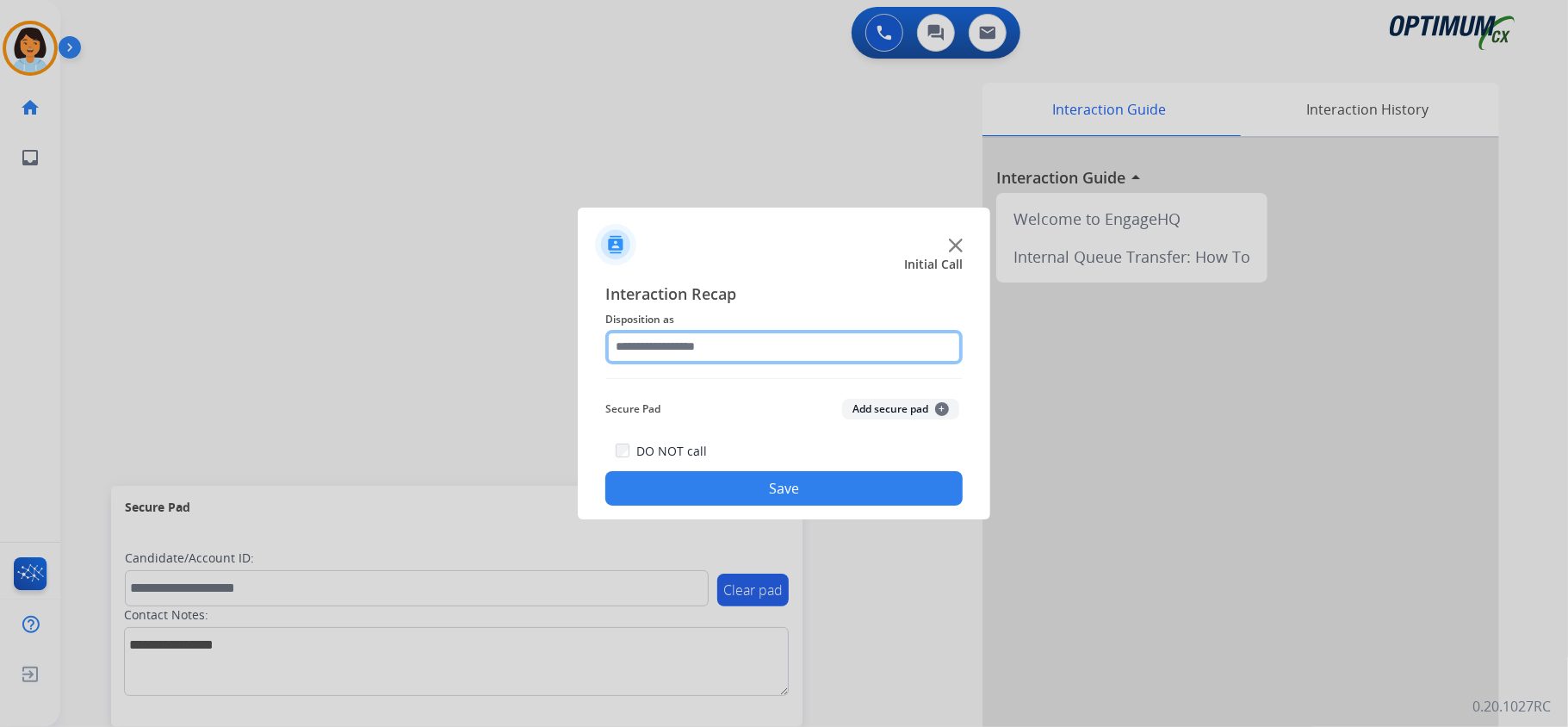
click at [789, 345] on input "text" at bounding box center [784, 347] width 357 height 34
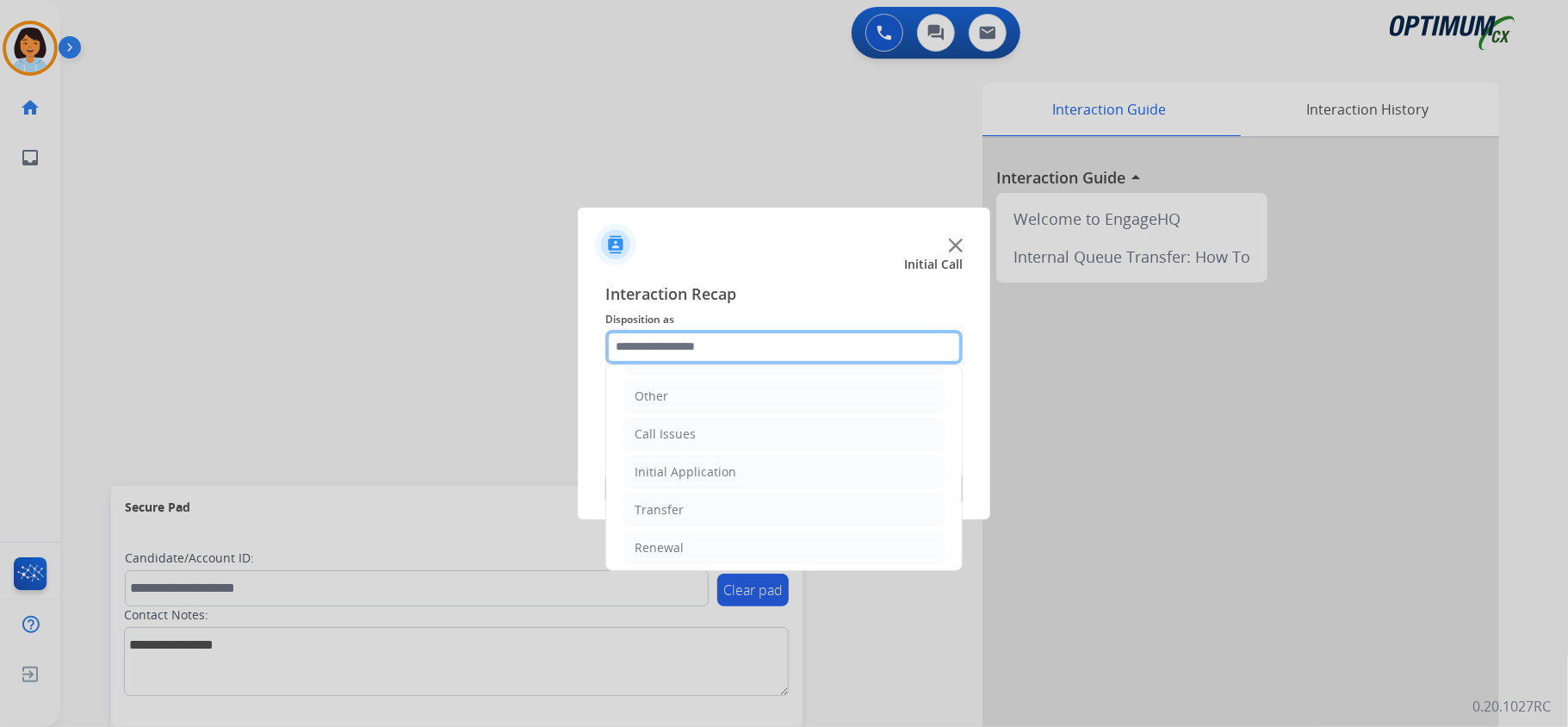
scroll to position [121, 0]
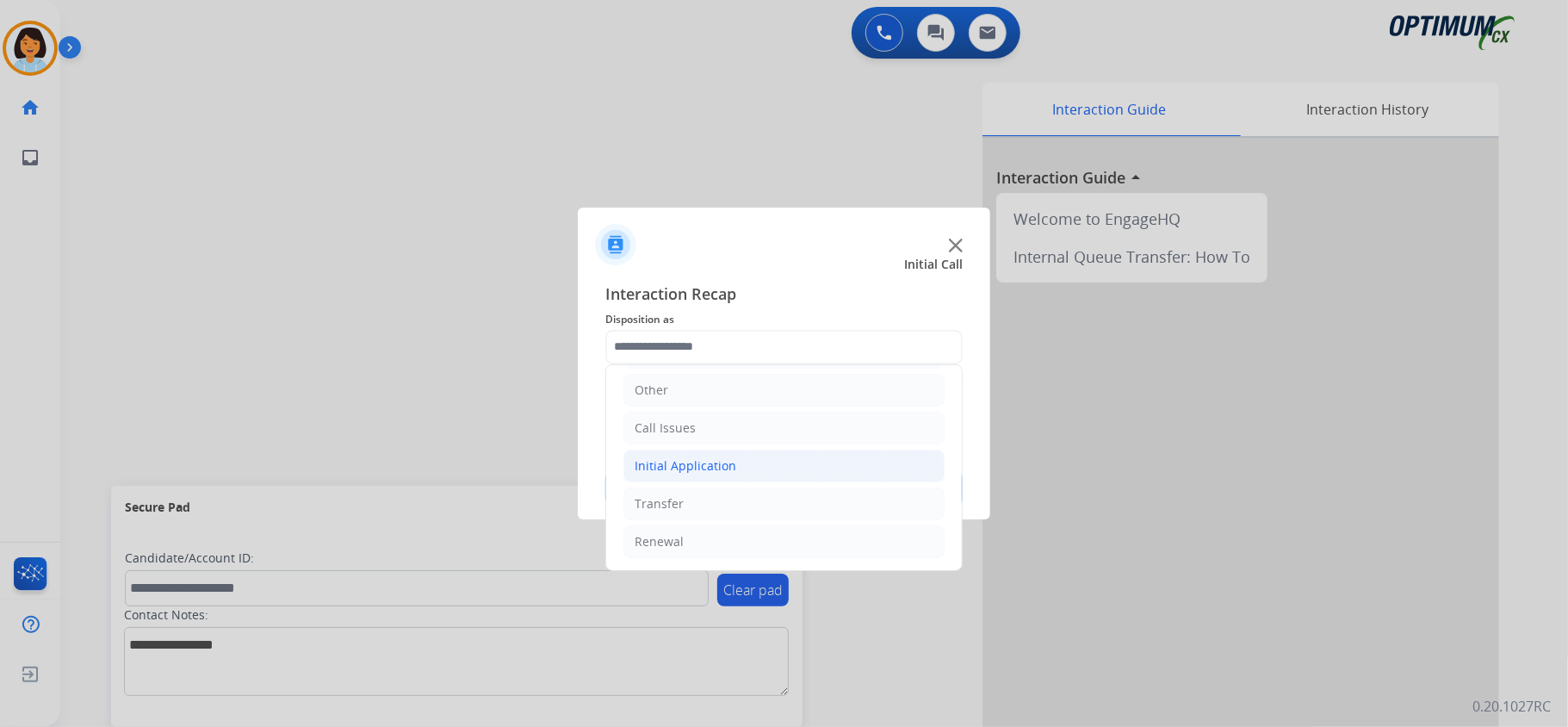
click at [782, 476] on li "Initial Application" at bounding box center [784, 465] width 322 height 33
click at [775, 499] on div "Credential Resend (Initial application)" at bounding box center [778, 499] width 218 height 17
type input "**********"
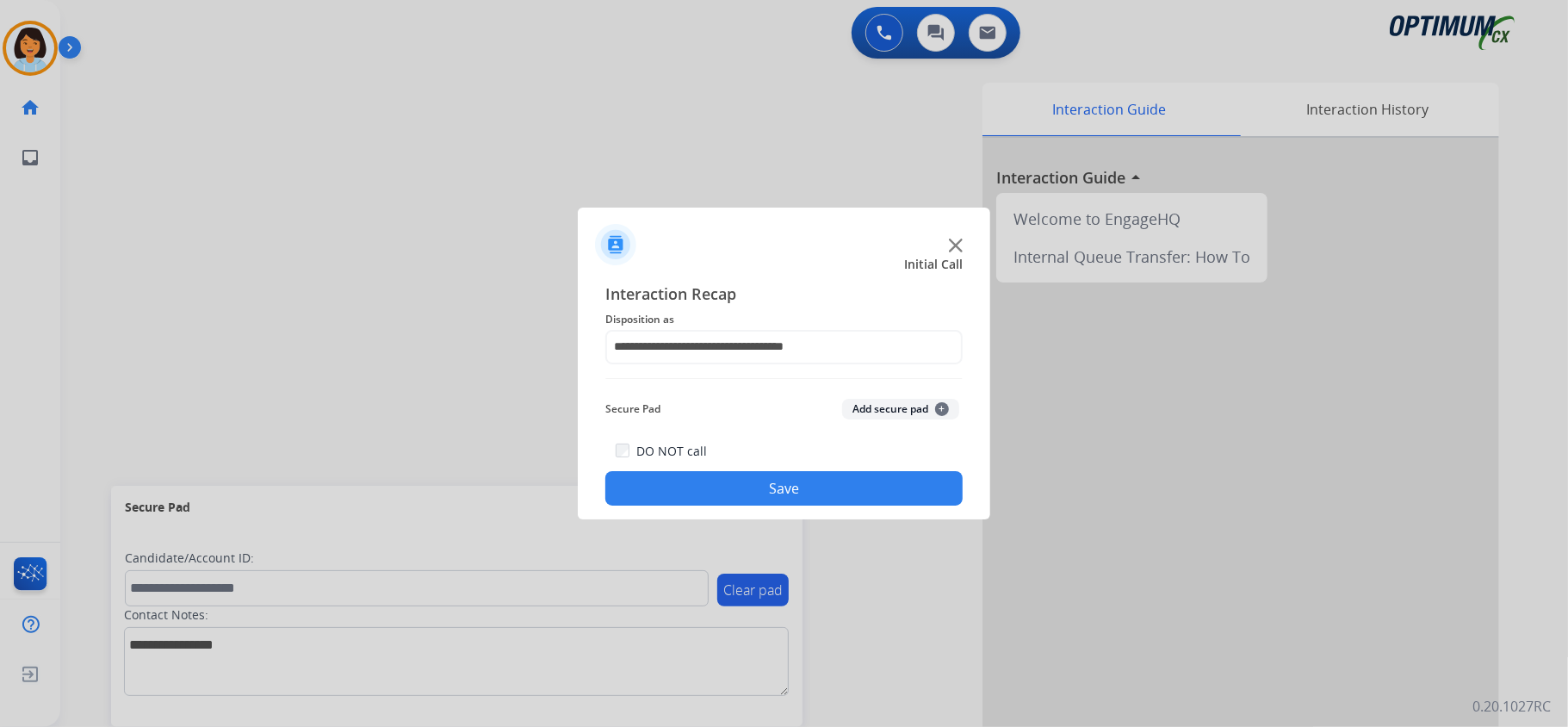
click at [759, 494] on button "Save" at bounding box center [784, 488] width 357 height 34
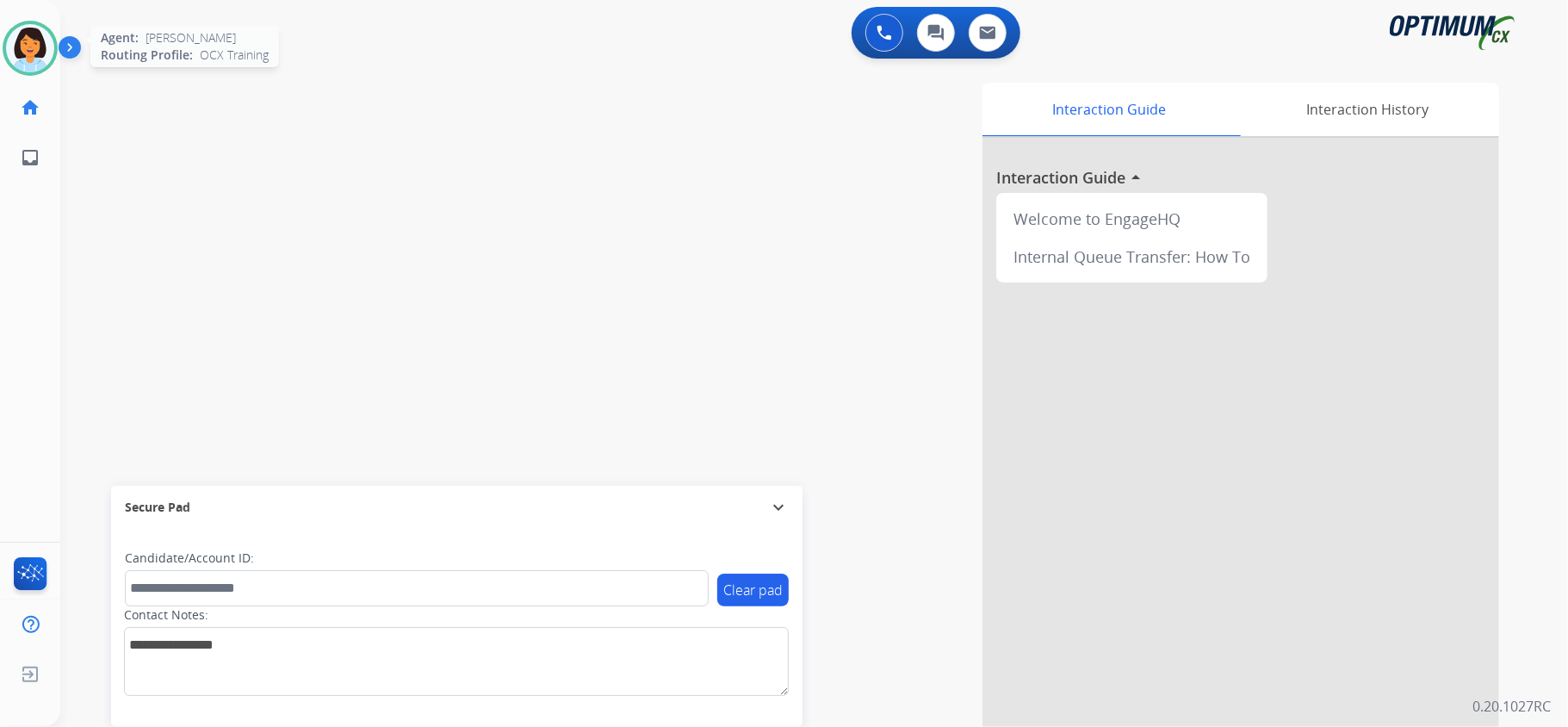
click at [33, 36] on img at bounding box center [29, 47] width 48 height 48
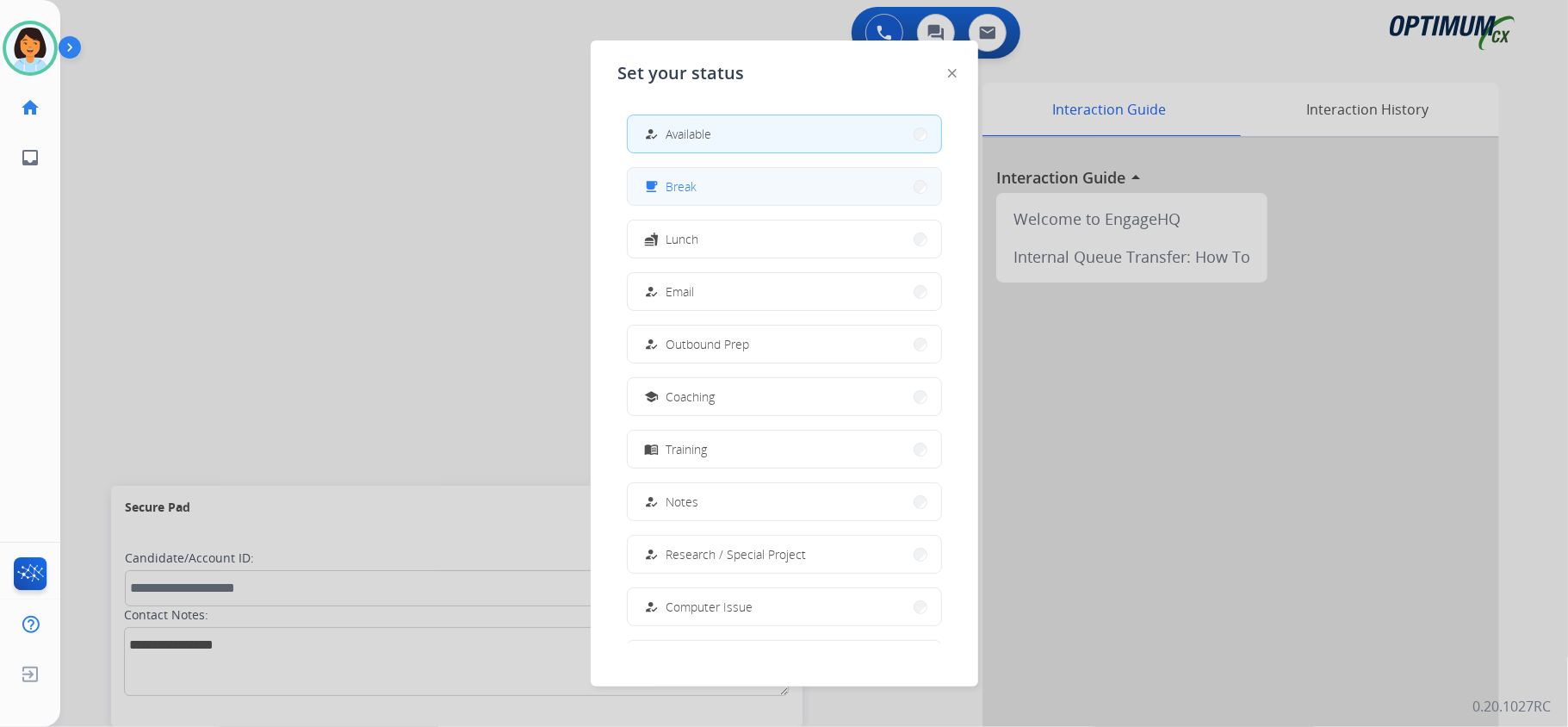
click at [707, 181] on button "free_breakfast Break" at bounding box center [784, 186] width 313 height 37
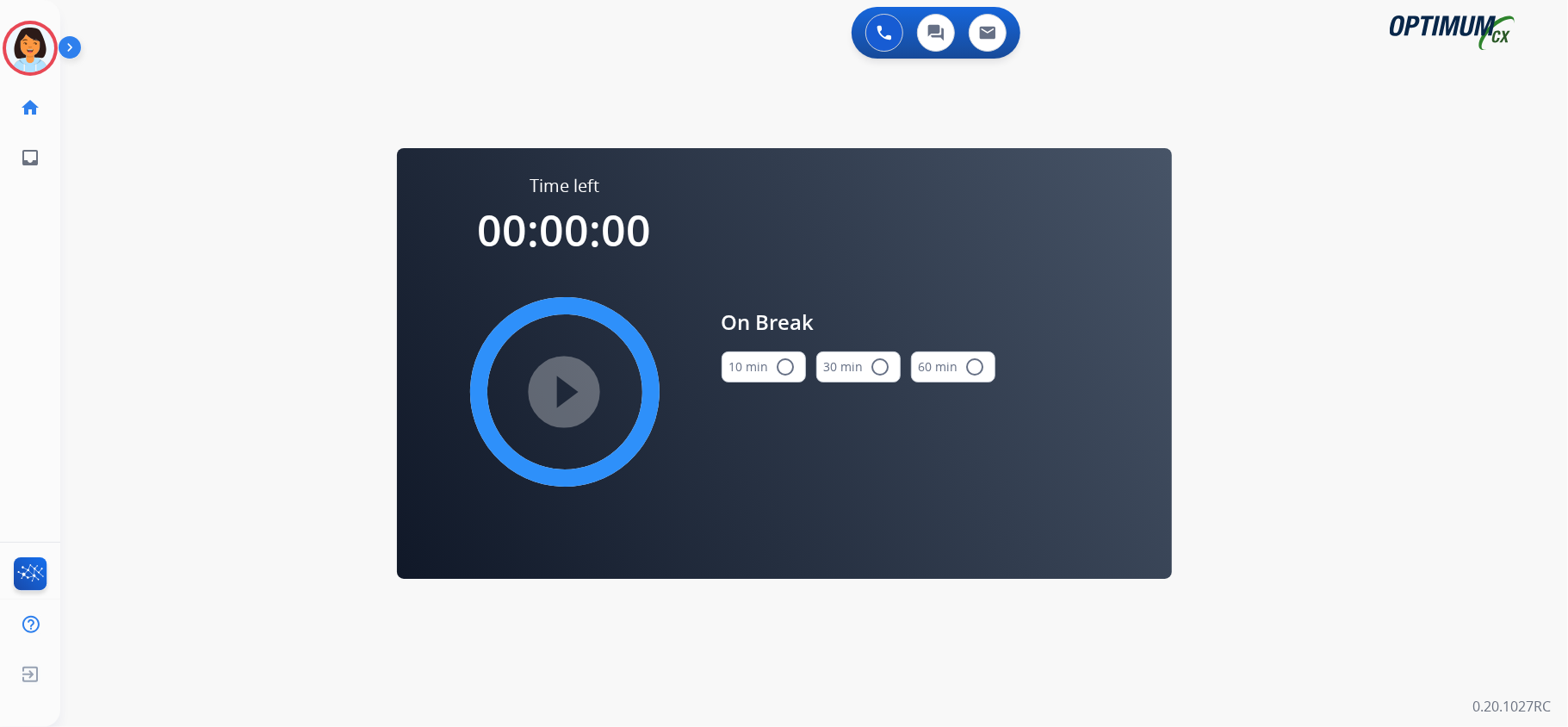
click at [746, 369] on button "10 min radio_button_unchecked" at bounding box center [763, 367] width 84 height 31
click at [575, 390] on mat-icon "play_circle_filled" at bounding box center [565, 391] width 21 height 21
click at [32, 40] on icon at bounding box center [30, 48] width 56 height 56
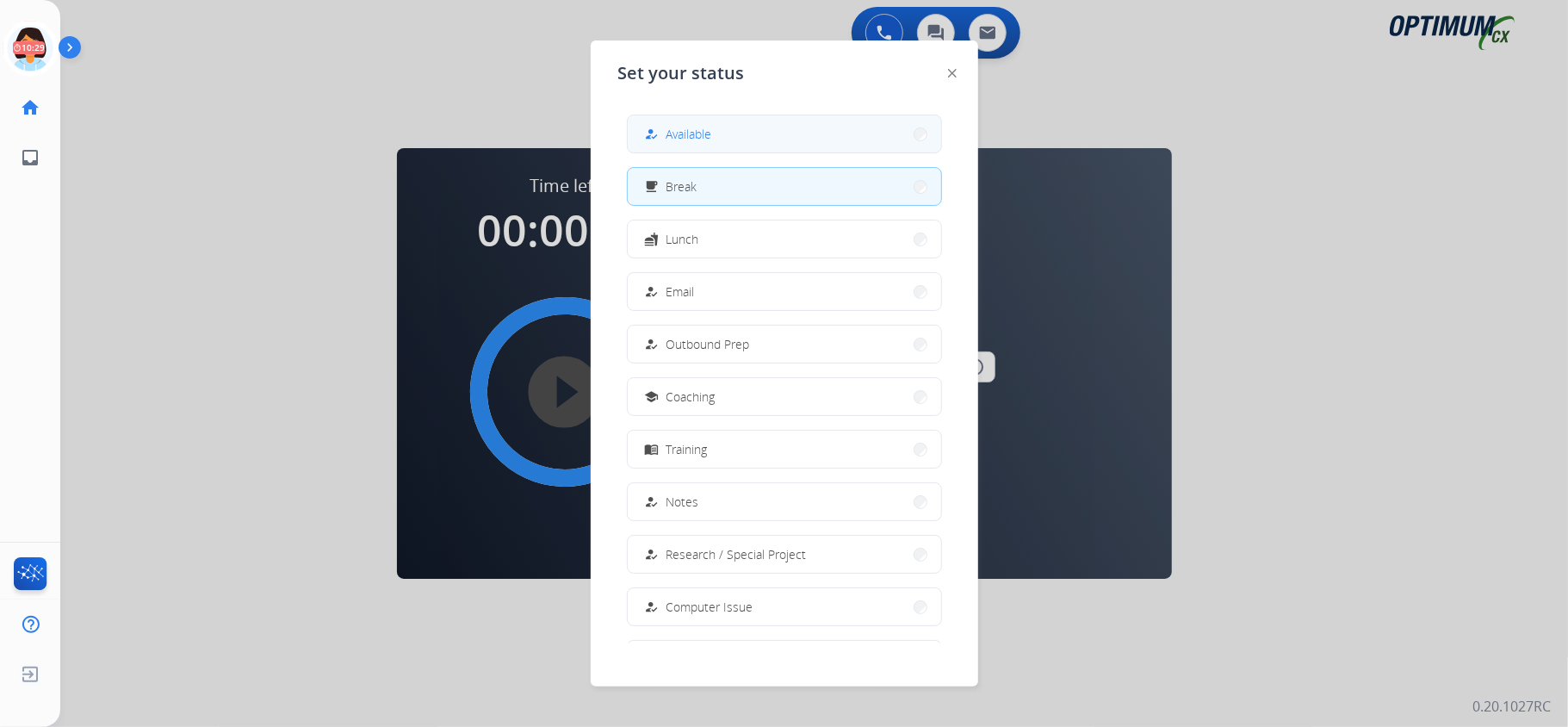
click at [672, 135] on span "Available" at bounding box center [689, 133] width 45 height 18
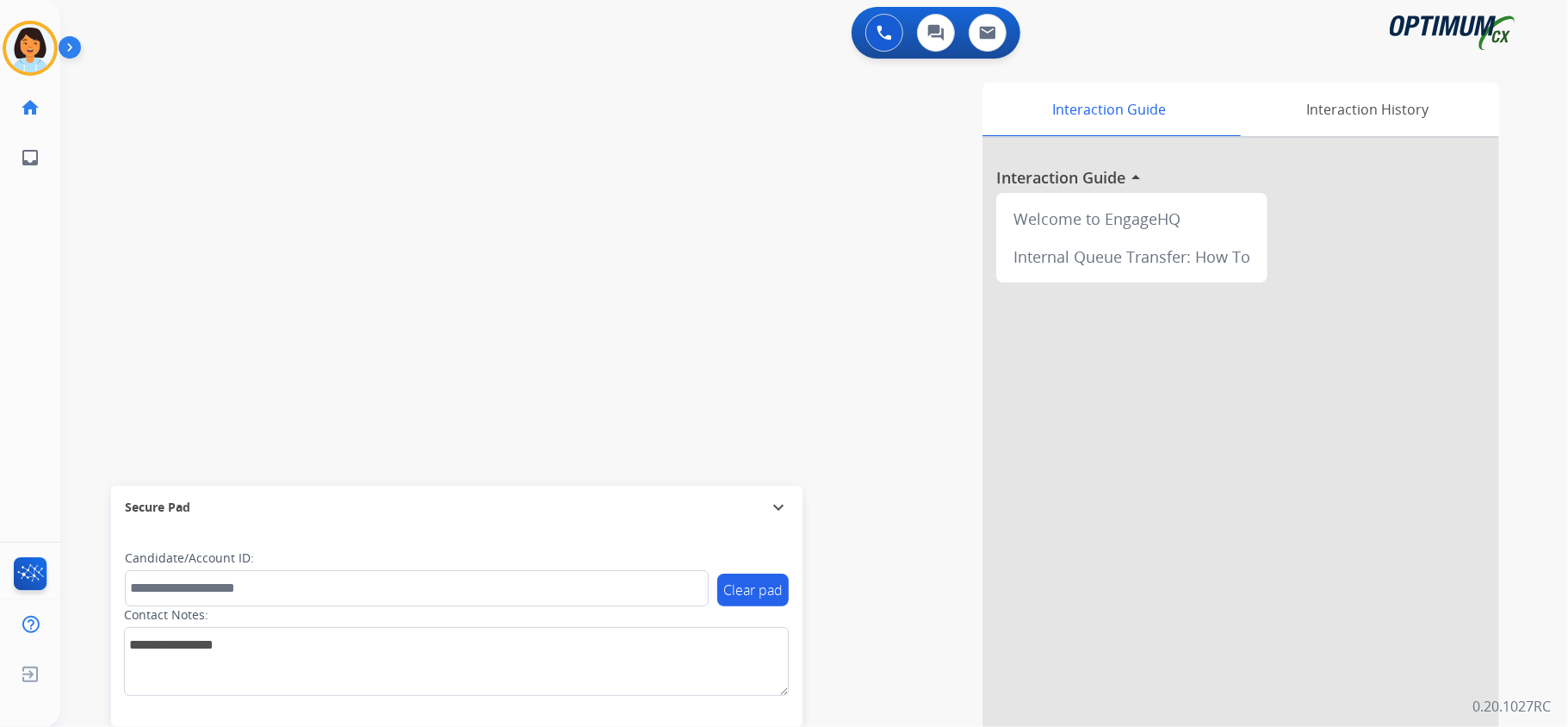
click at [445, 371] on div "swap_horiz Break voice bridge close_fullscreen Connect 3-Way Call merge_type Se…" at bounding box center [793, 422] width 1467 height 718
click at [221, 108] on mat-icon "content_copy" at bounding box center [229, 105] width 15 height 15
click at [1335, 376] on div at bounding box center [1241, 459] width 516 height 642
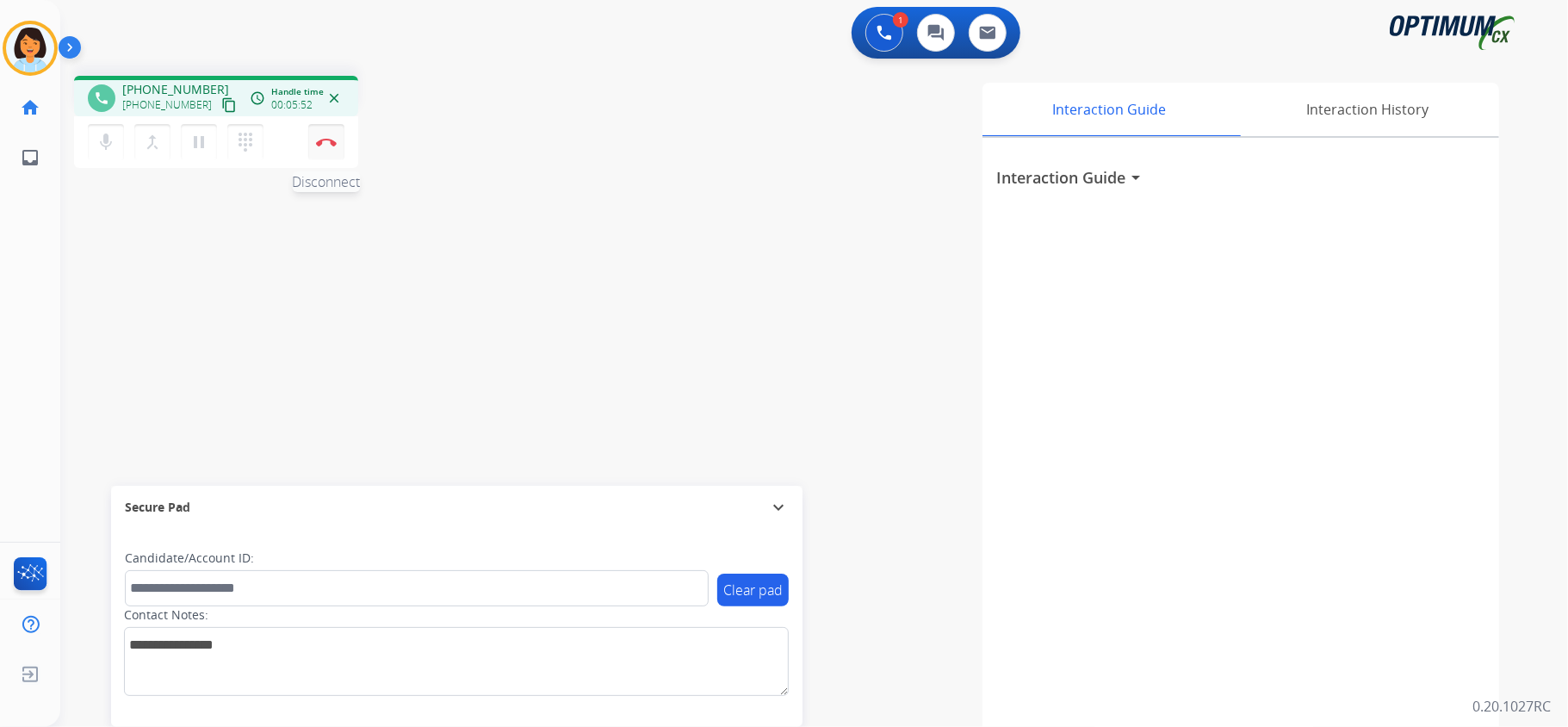
click at [323, 140] on img at bounding box center [326, 142] width 21 height 9
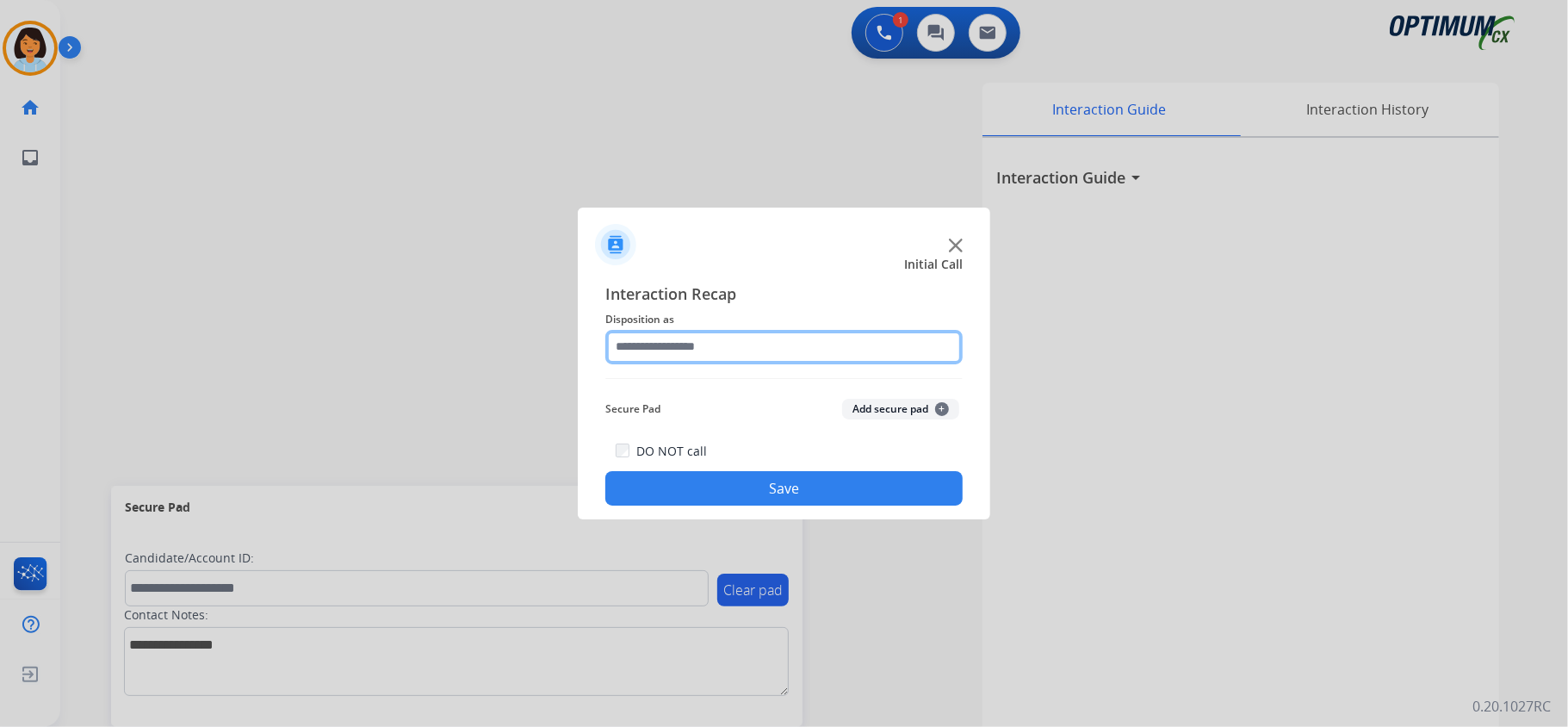
click at [774, 349] on input "text" at bounding box center [784, 347] width 357 height 34
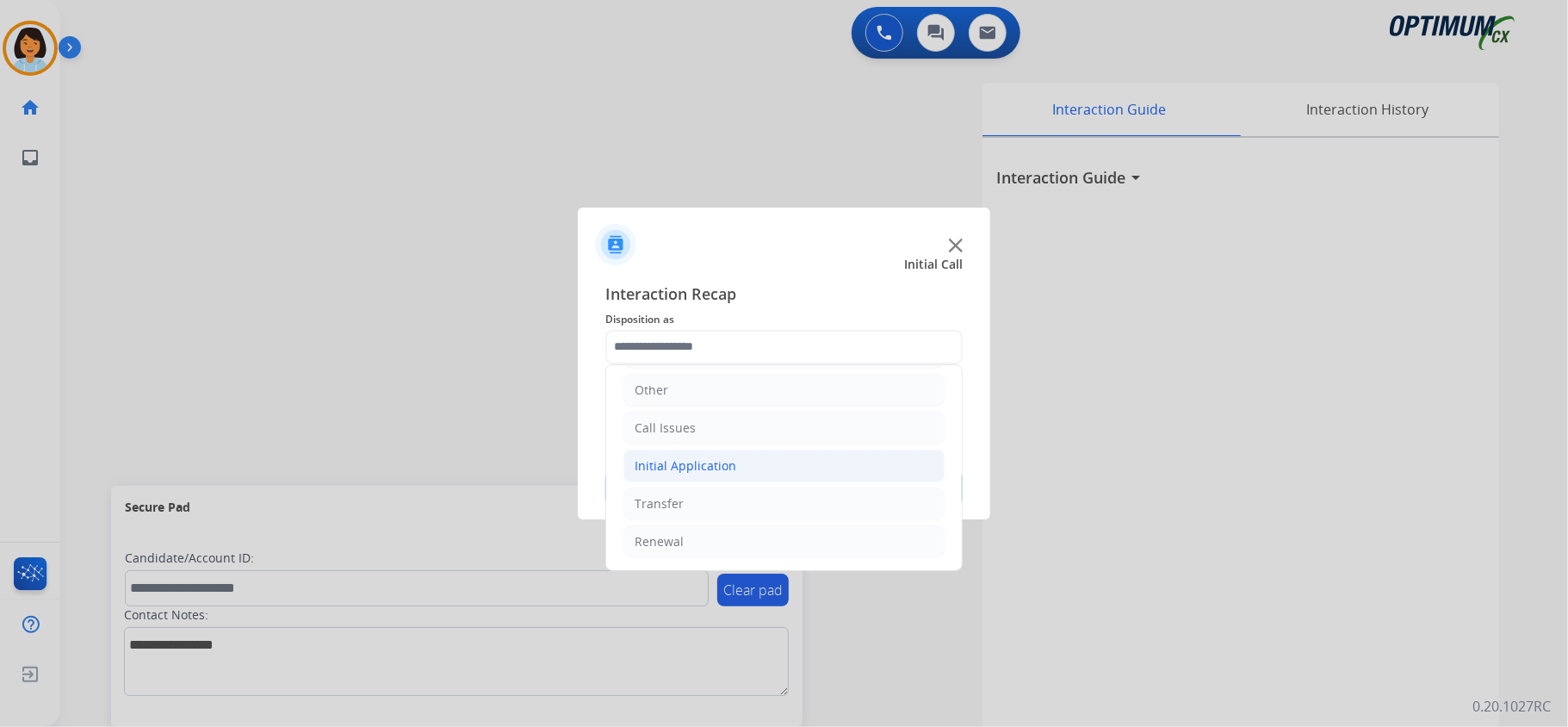
click at [744, 456] on li "Initial Application" at bounding box center [784, 465] width 322 height 33
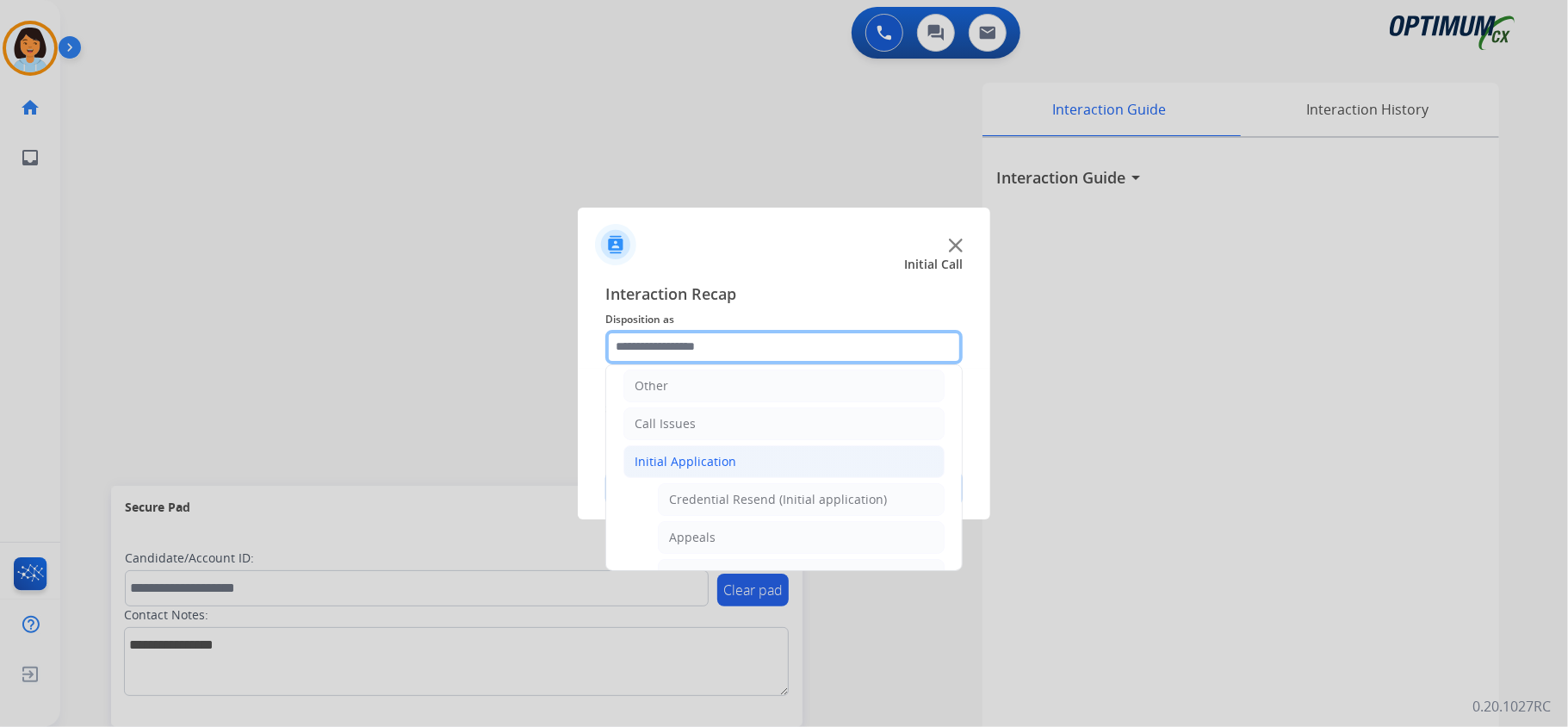
scroll to position [1062, 0]
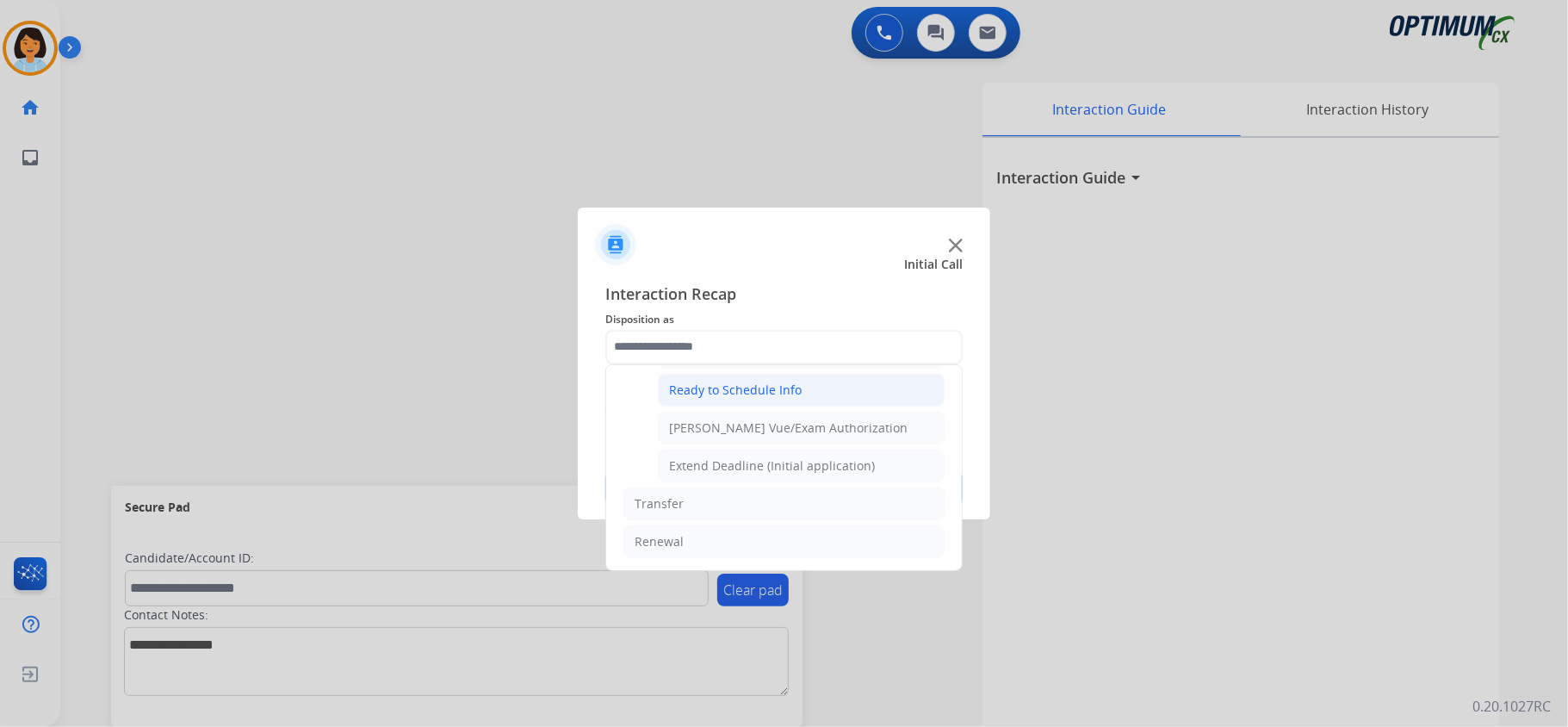
click at [747, 386] on div "Ready to Schedule Info" at bounding box center [736, 389] width 132 height 17
type input "**********"
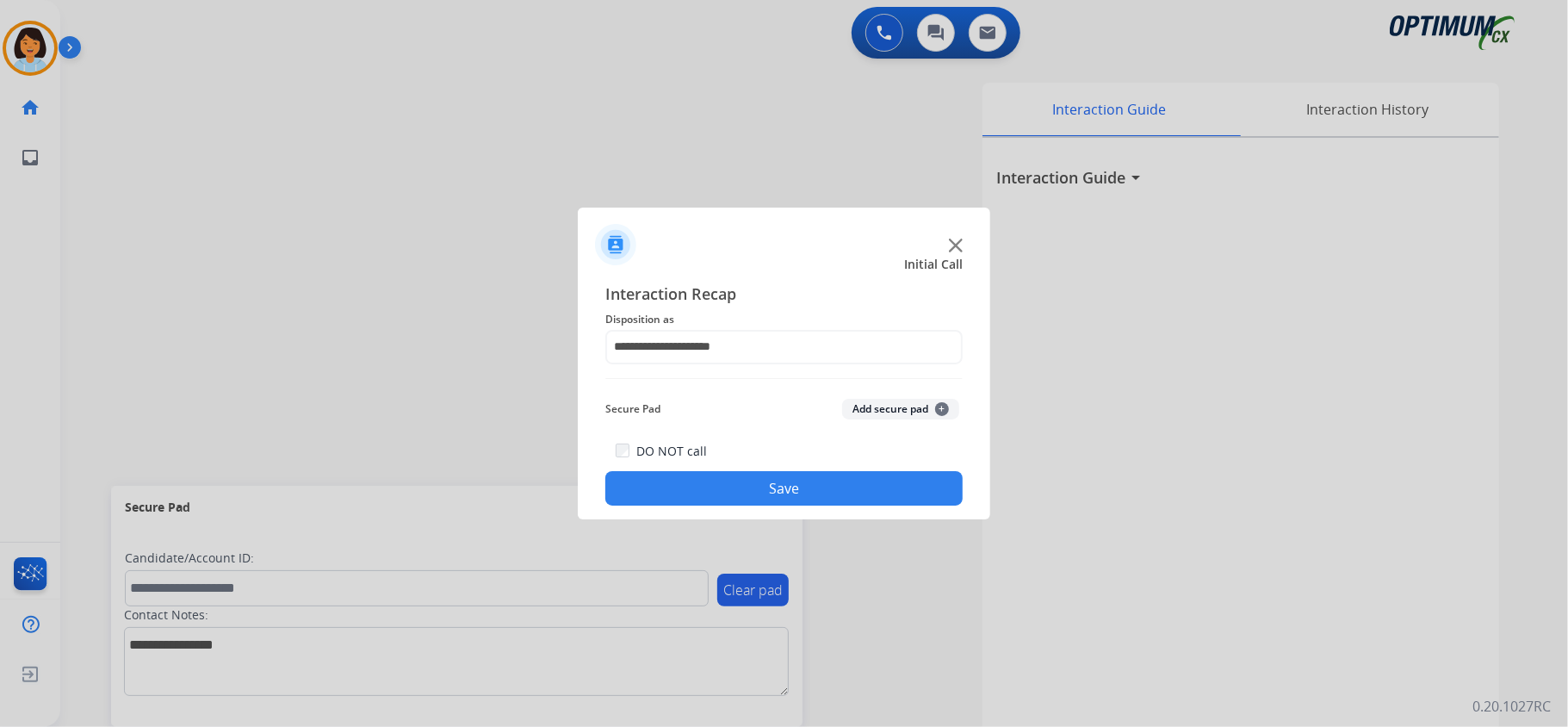
click at [756, 479] on button "Save" at bounding box center [784, 488] width 357 height 34
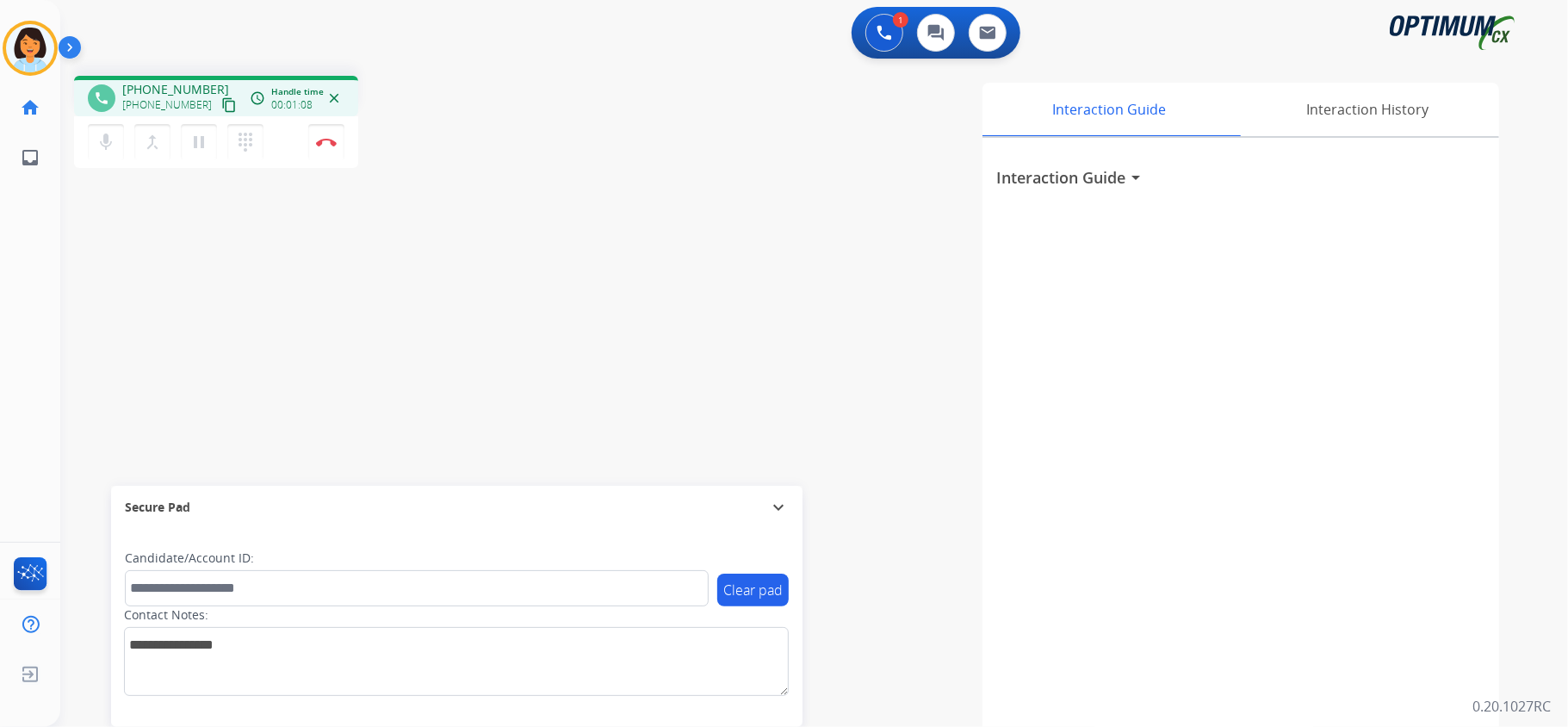
click at [221, 104] on mat-icon "content_copy" at bounding box center [229, 105] width 15 height 15
click at [334, 140] on img at bounding box center [326, 142] width 21 height 9
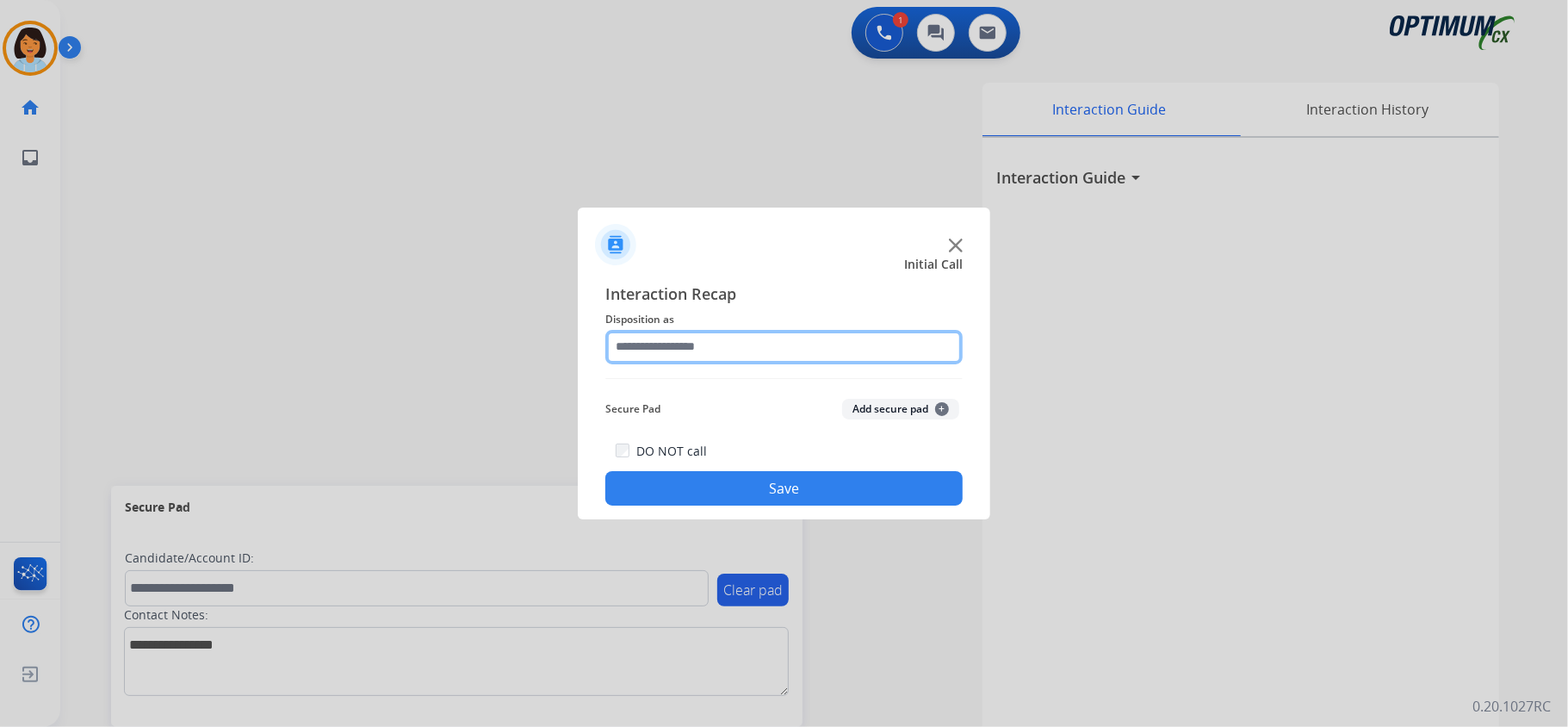
click at [768, 348] on input "text" at bounding box center [784, 347] width 357 height 34
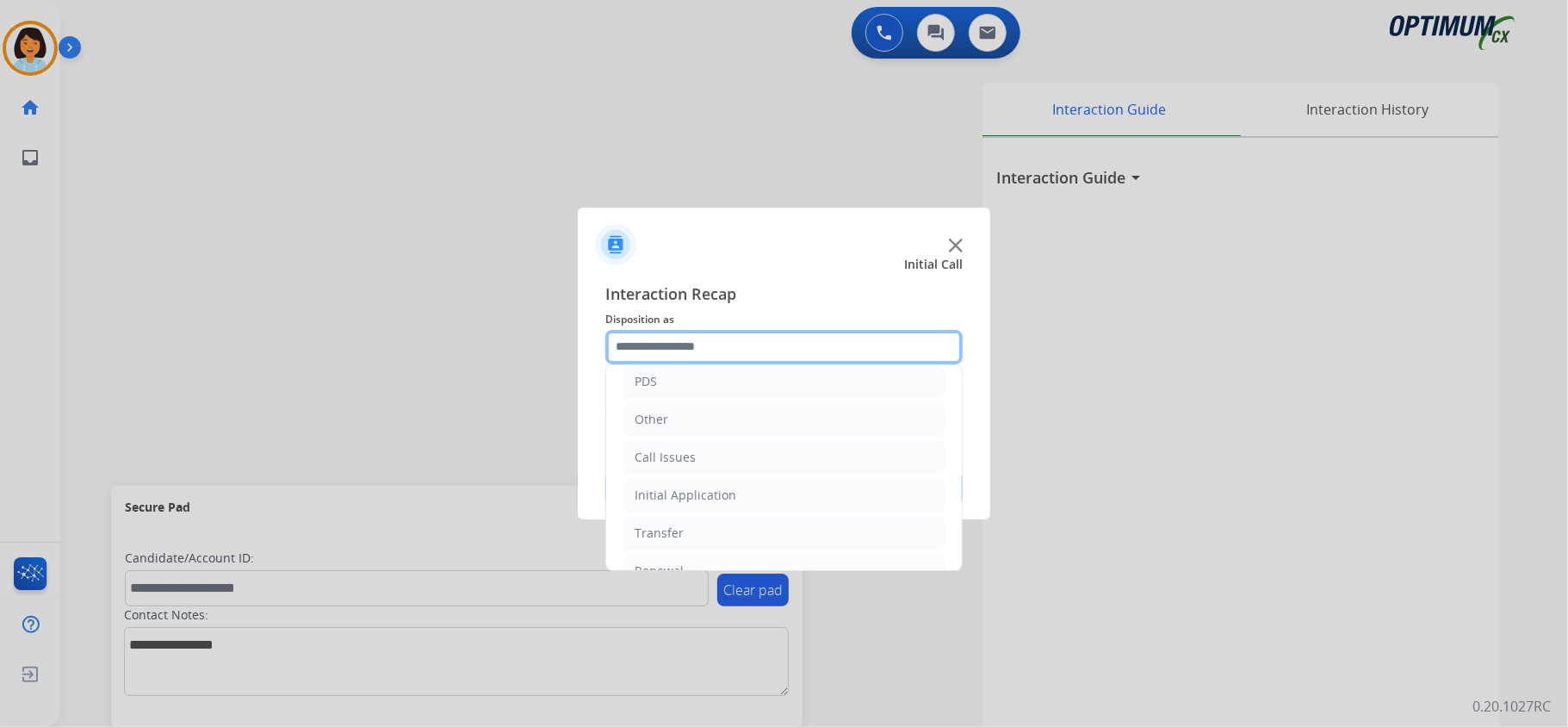
scroll to position [90, 0]
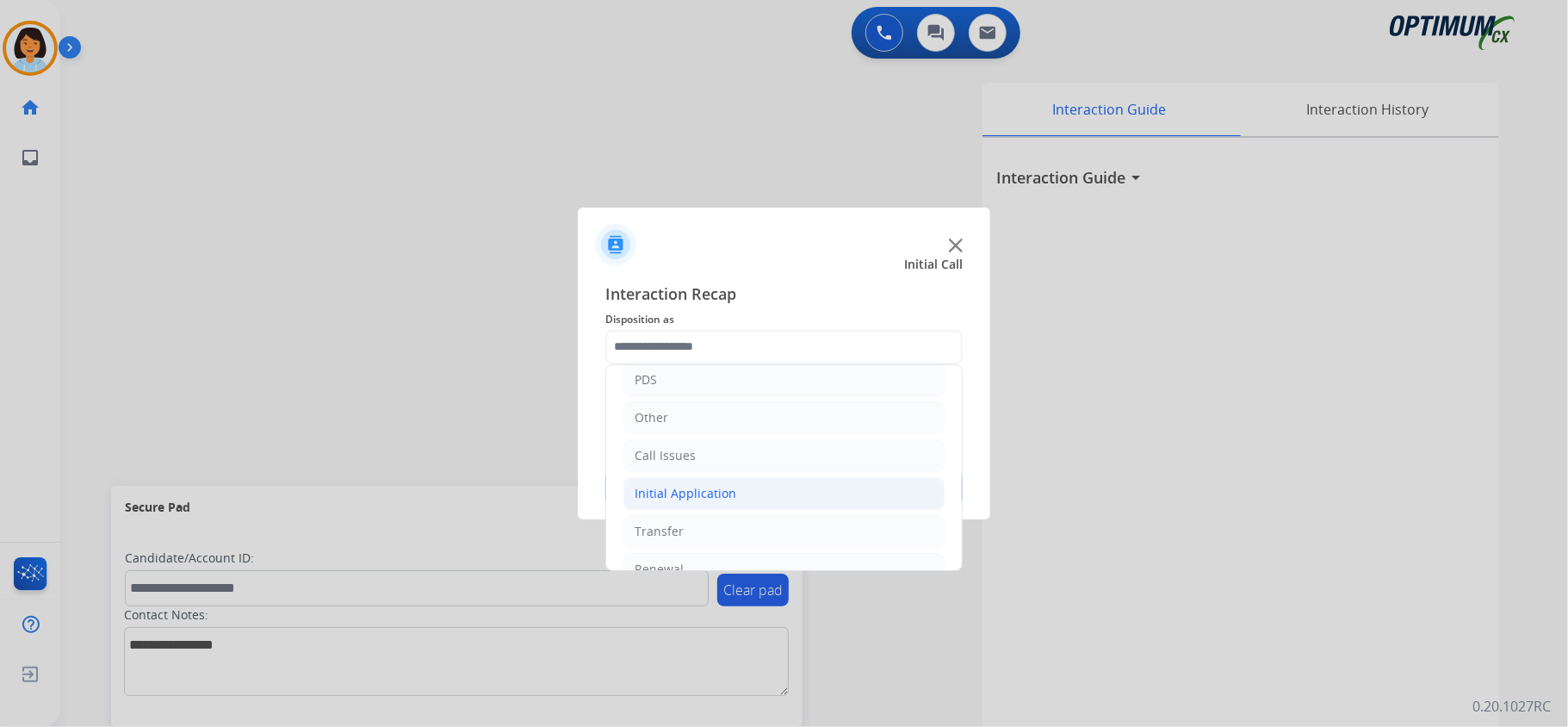
click at [724, 500] on div "Initial Application" at bounding box center [685, 493] width 101 height 17
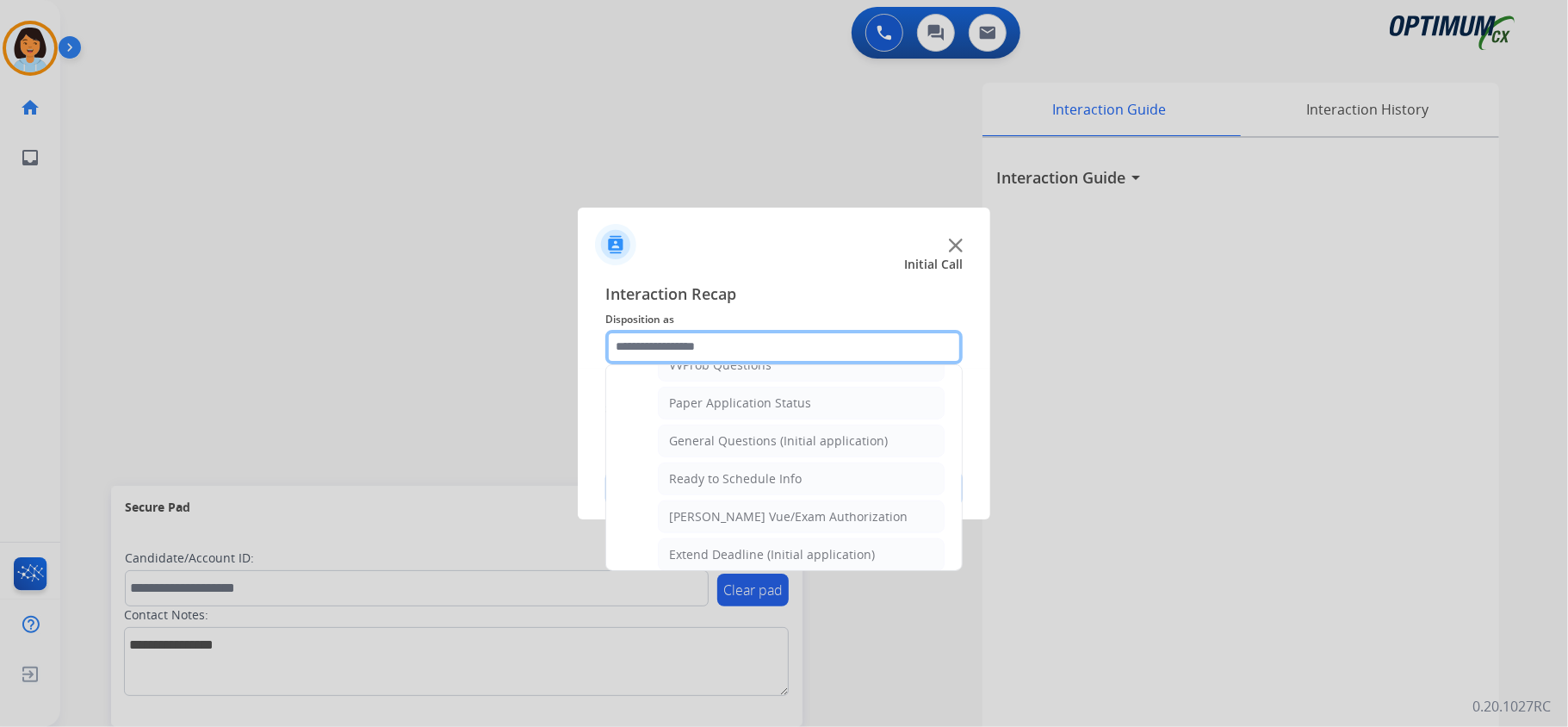
scroll to position [977, 0]
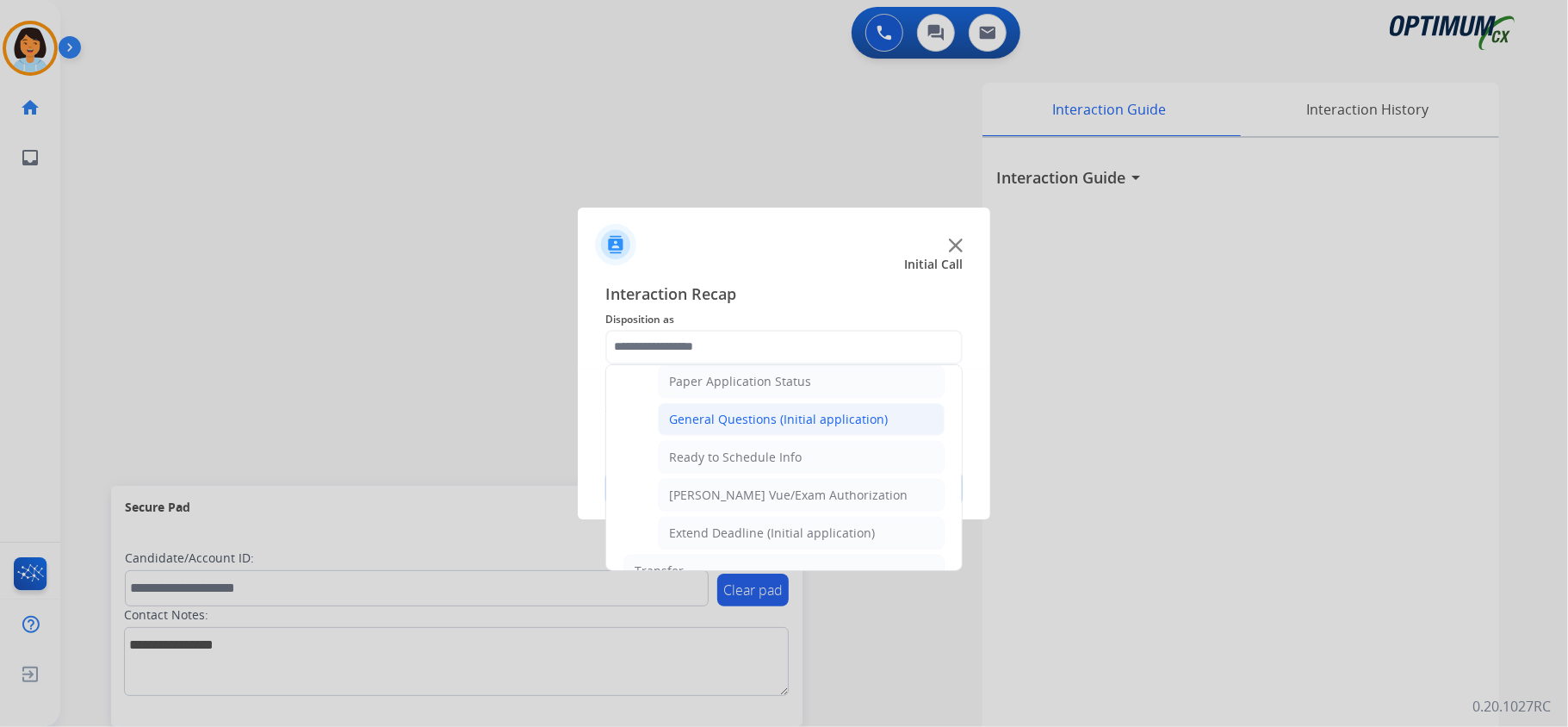
click at [734, 425] on div "General Questions (Initial application)" at bounding box center [778, 419] width 218 height 17
type input "**********"
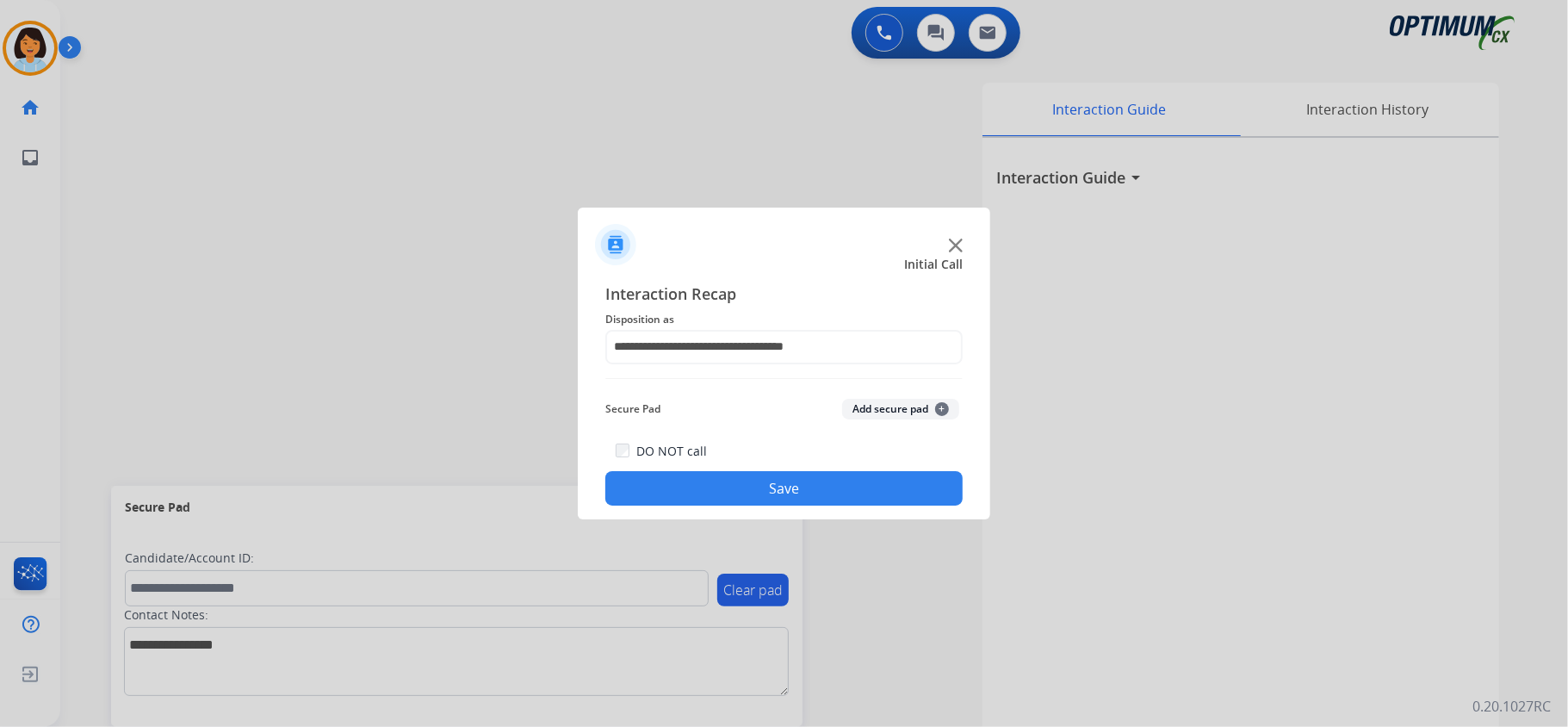
click at [744, 487] on button "Save" at bounding box center [784, 488] width 357 height 34
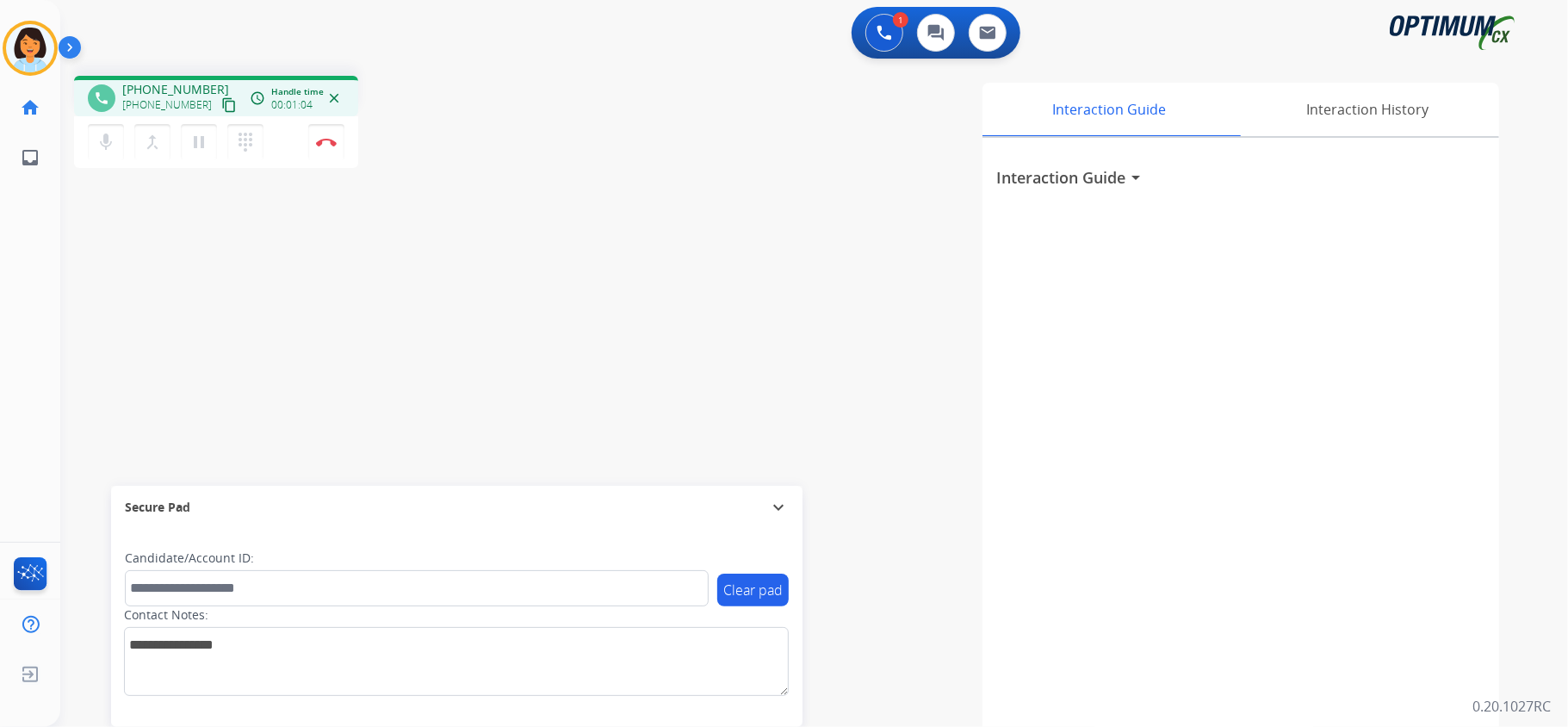
click at [221, 104] on mat-icon "content_copy" at bounding box center [229, 105] width 15 height 15
click at [327, 147] on button "Disconnect" at bounding box center [326, 142] width 36 height 36
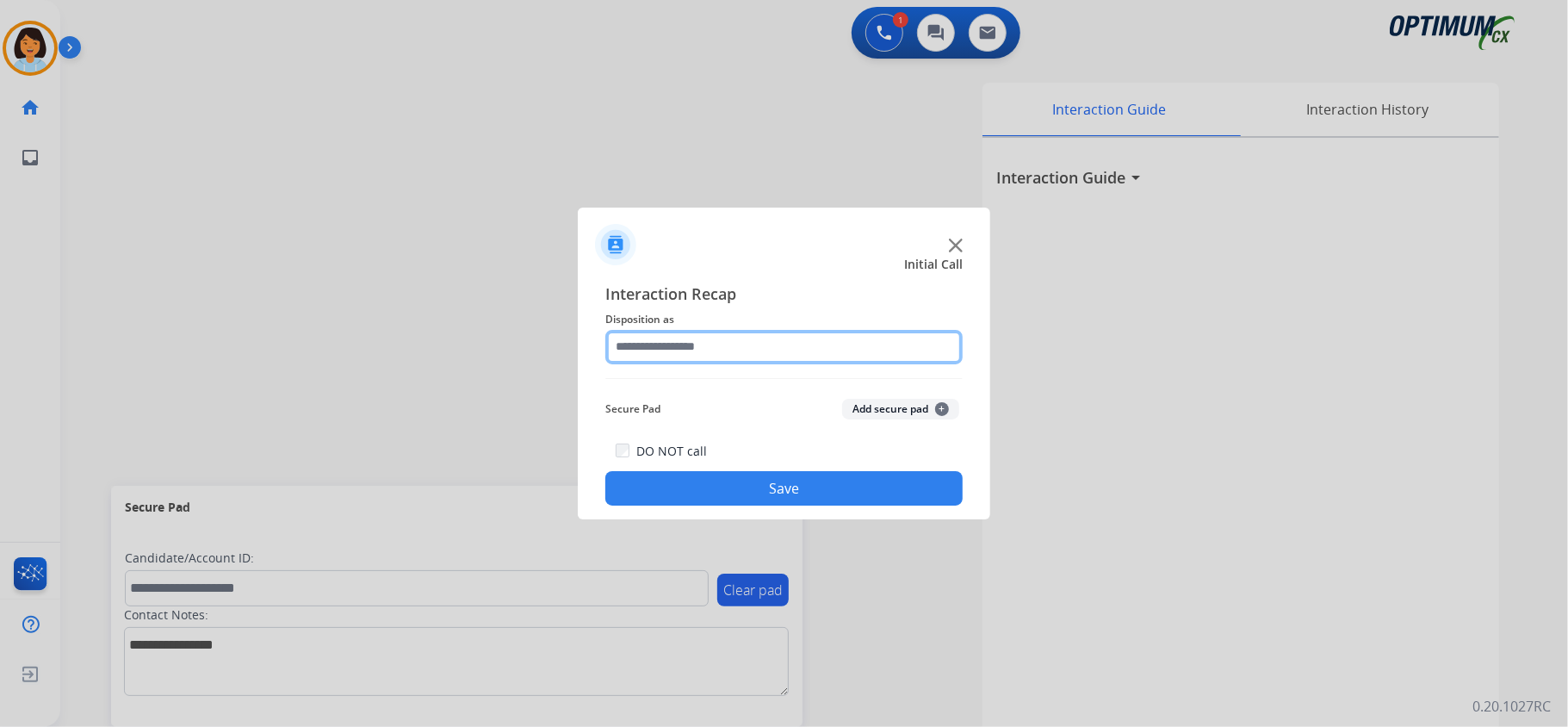
click at [718, 339] on input "text" at bounding box center [784, 347] width 357 height 34
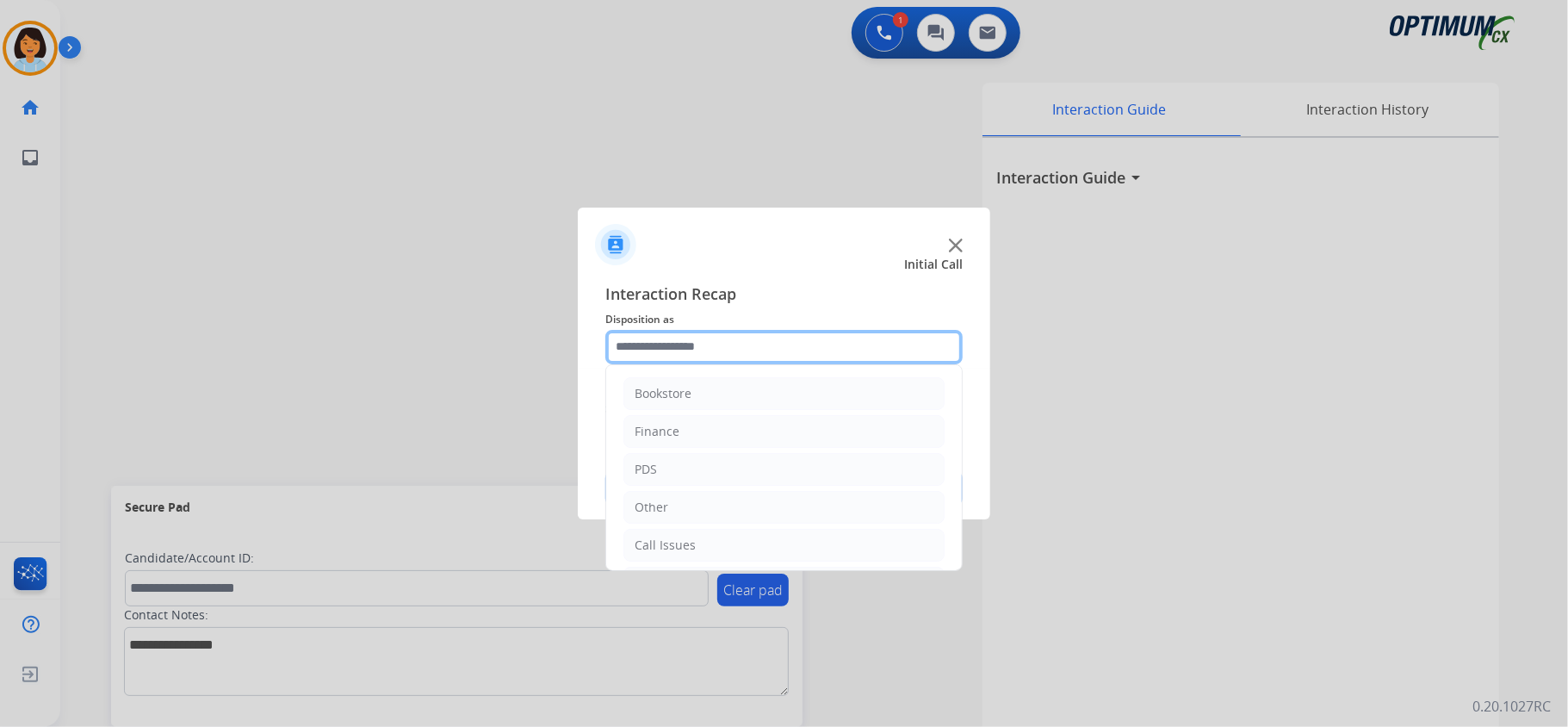
scroll to position [67, 0]
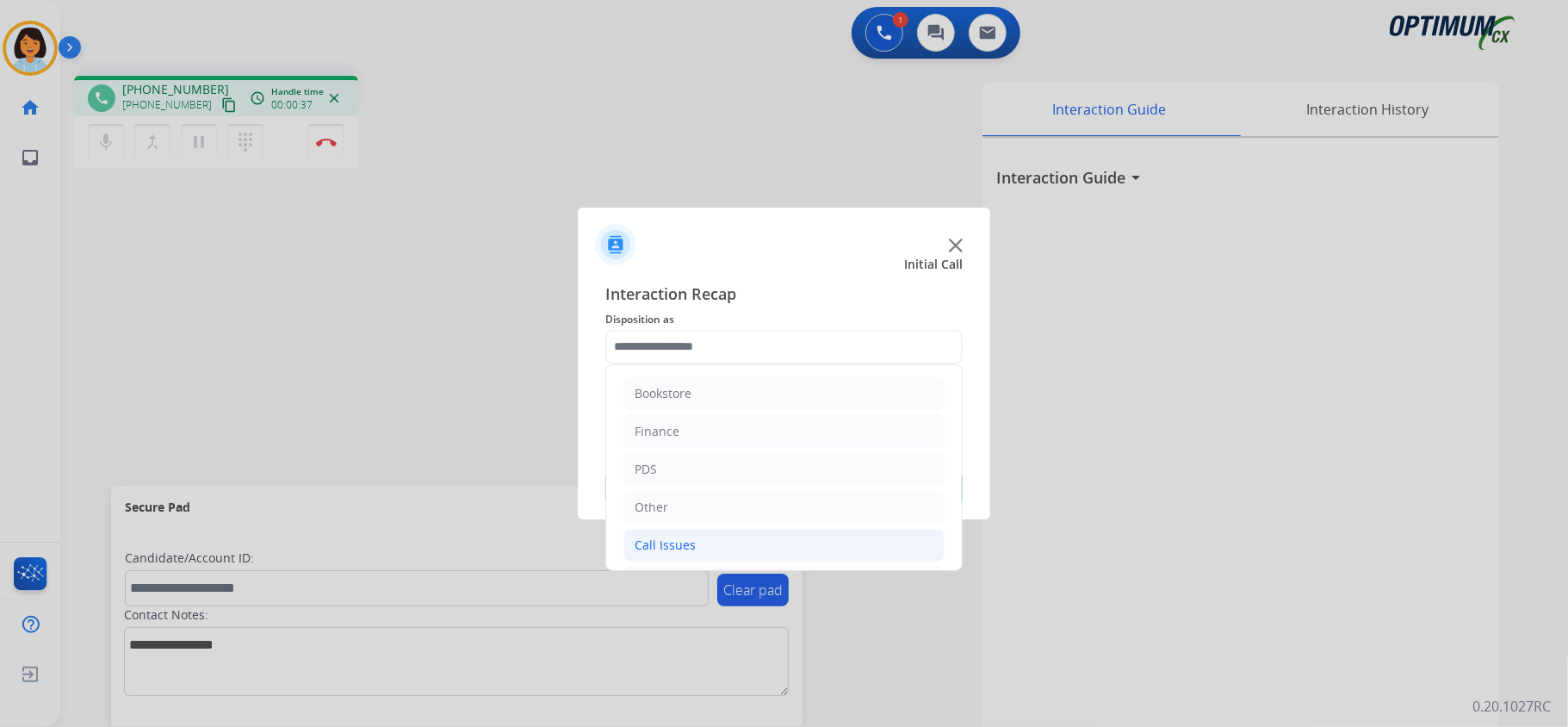
click at [696, 552] on li "Call Issues" at bounding box center [784, 545] width 322 height 33
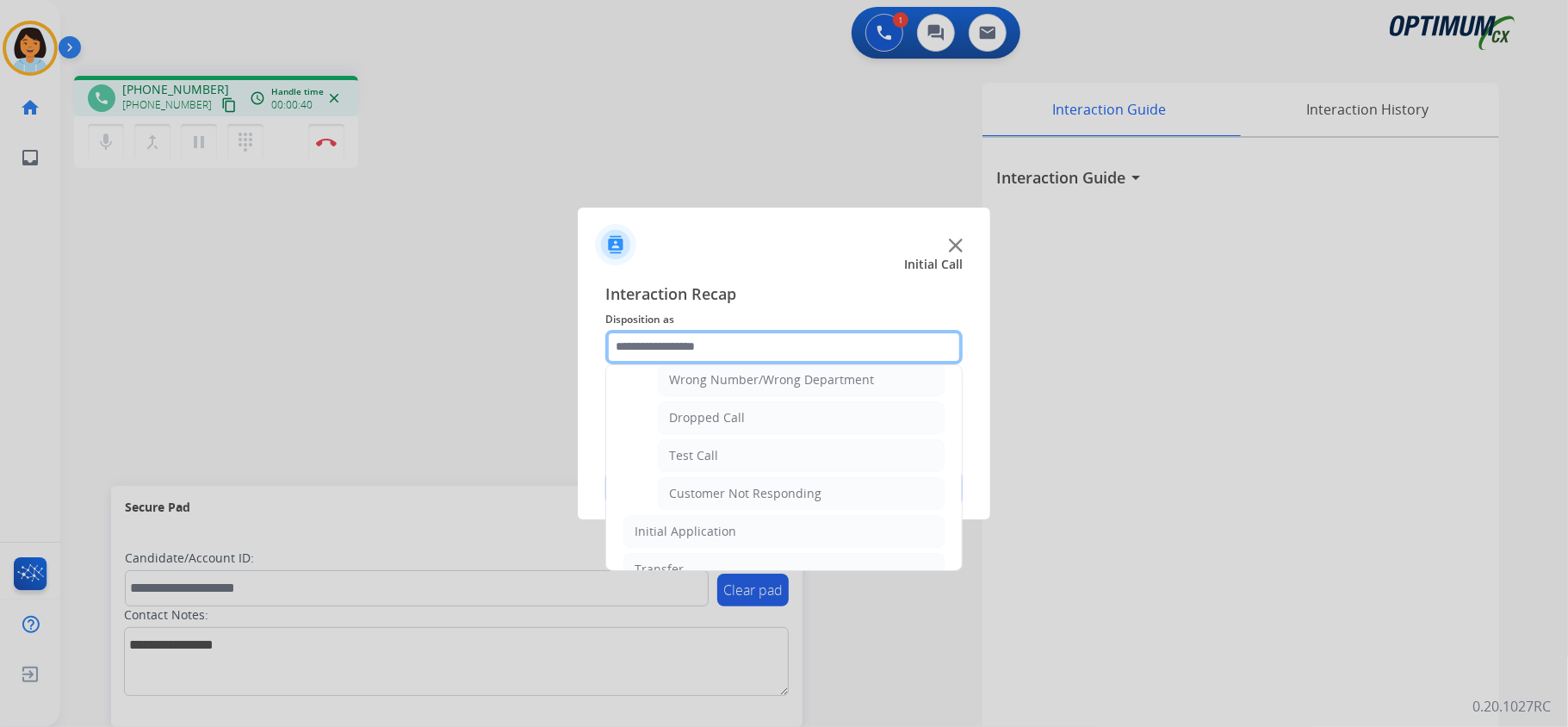
scroll to position [258, 0]
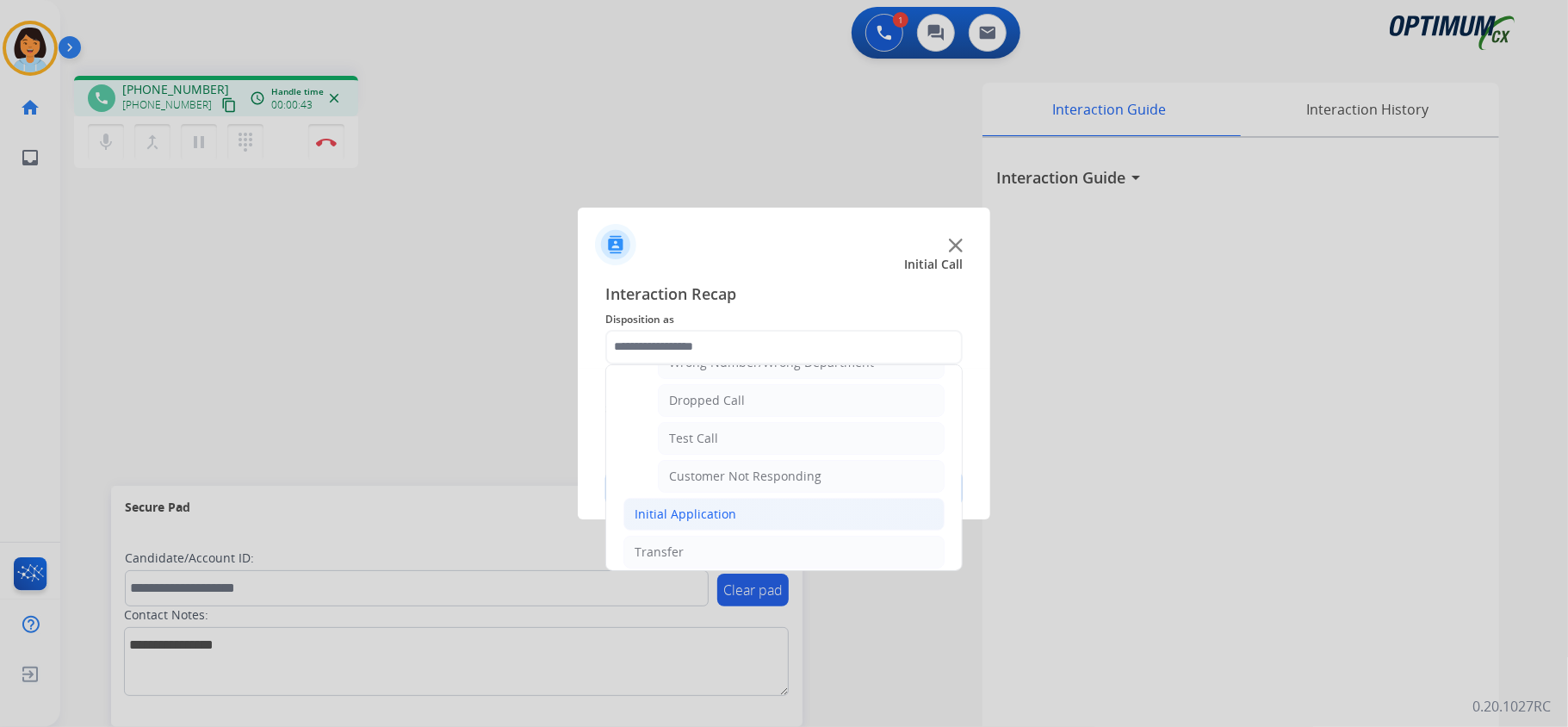
click at [745, 522] on li "Initial Application" at bounding box center [784, 513] width 322 height 33
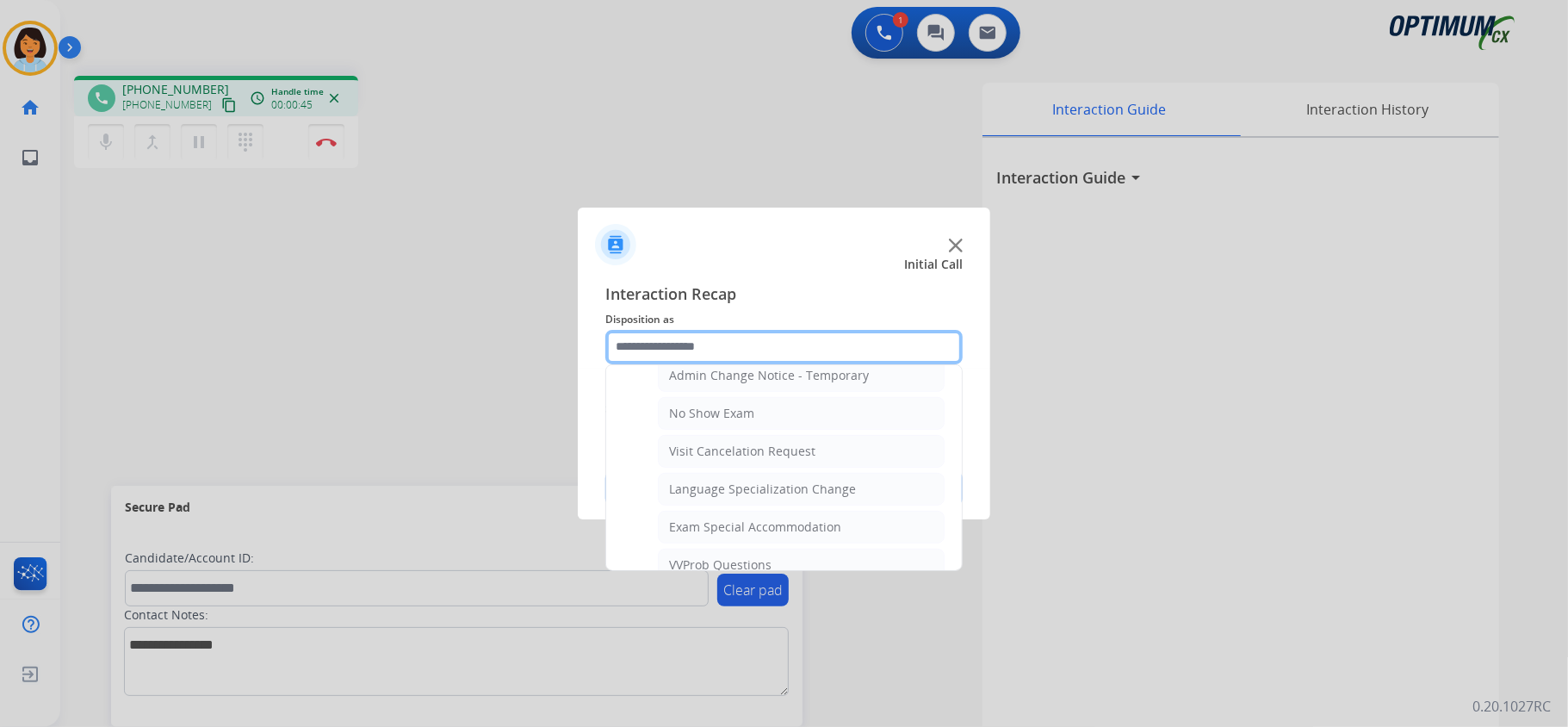
scroll to position [778, 0]
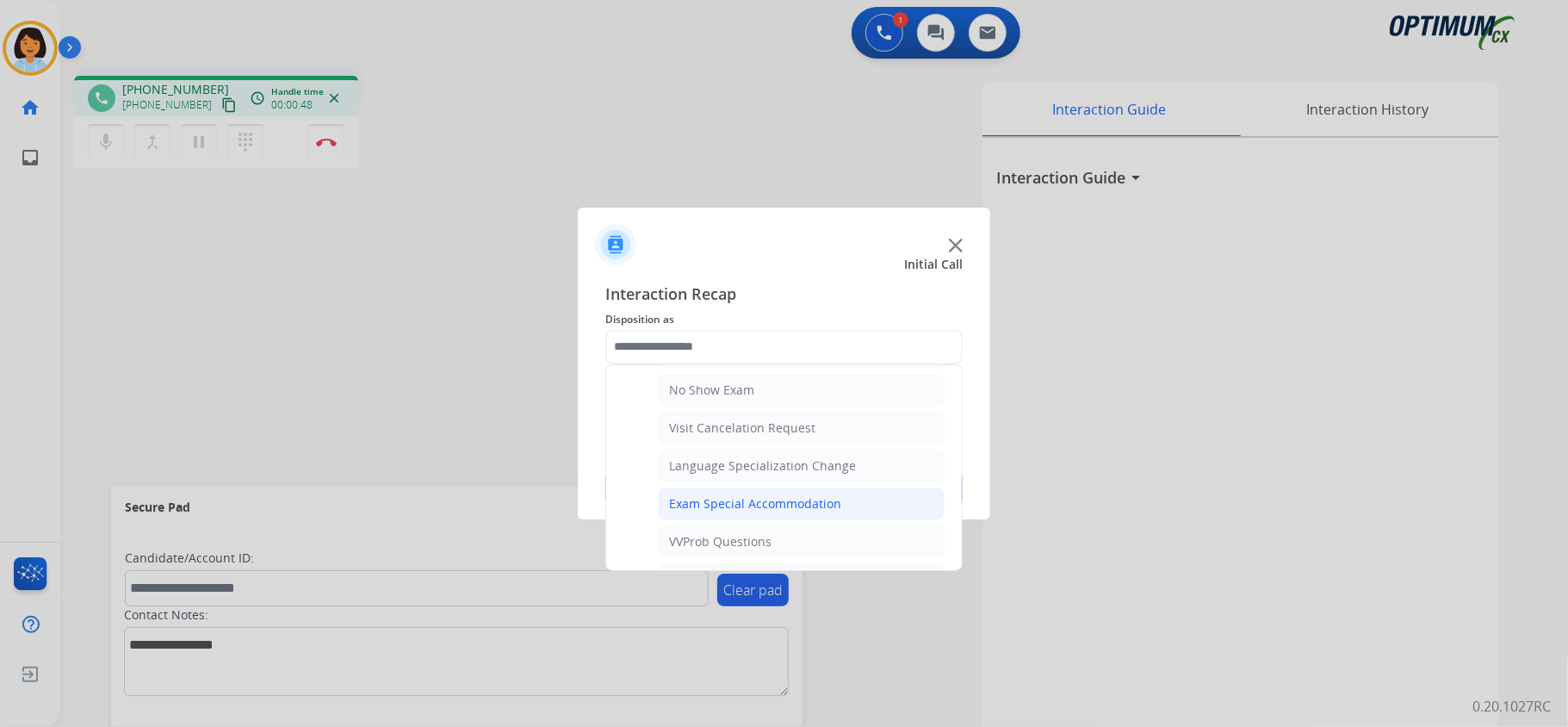
click at [790, 512] on div "Exam Special Accommodation" at bounding box center [756, 504] width 172 height 17
type input "**********"
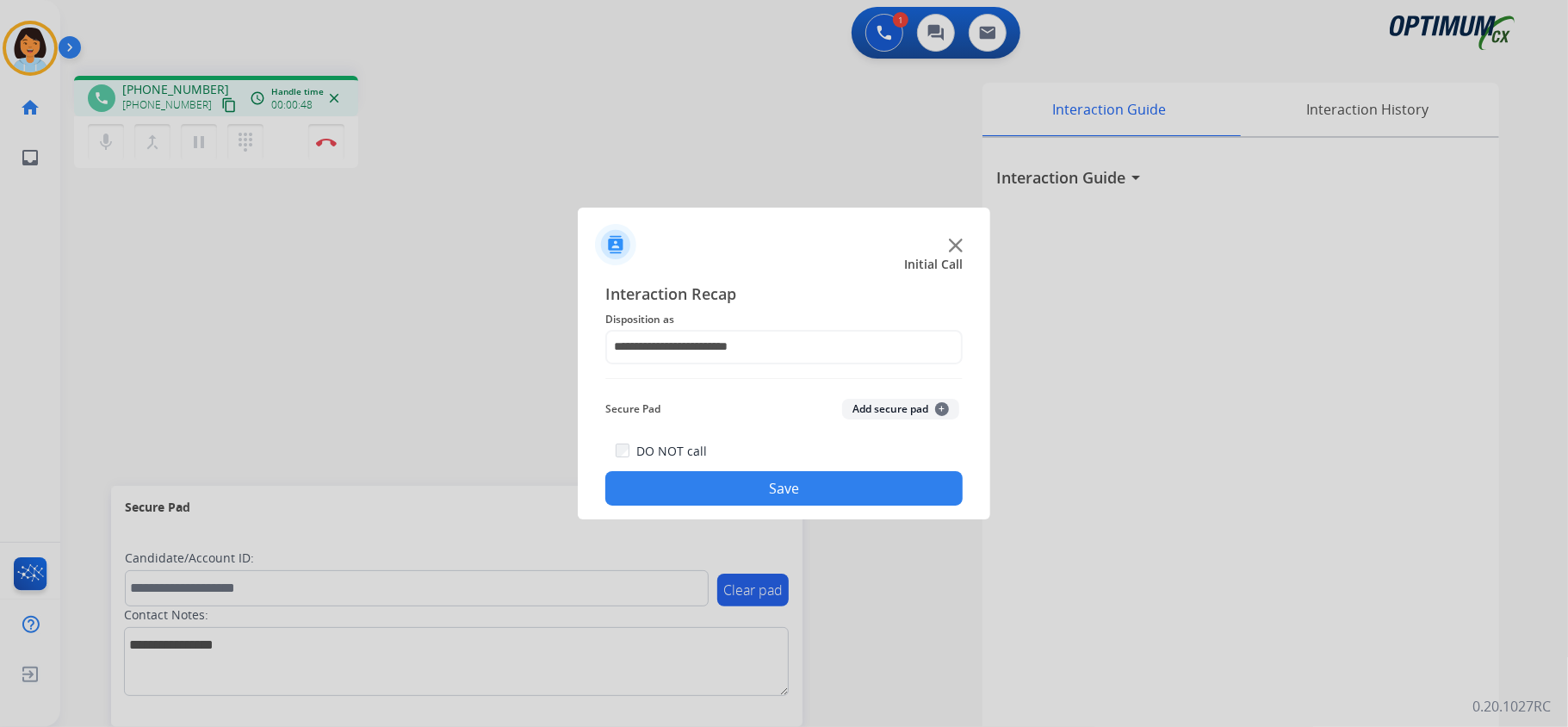
click at [774, 484] on button "Save" at bounding box center [784, 488] width 357 height 34
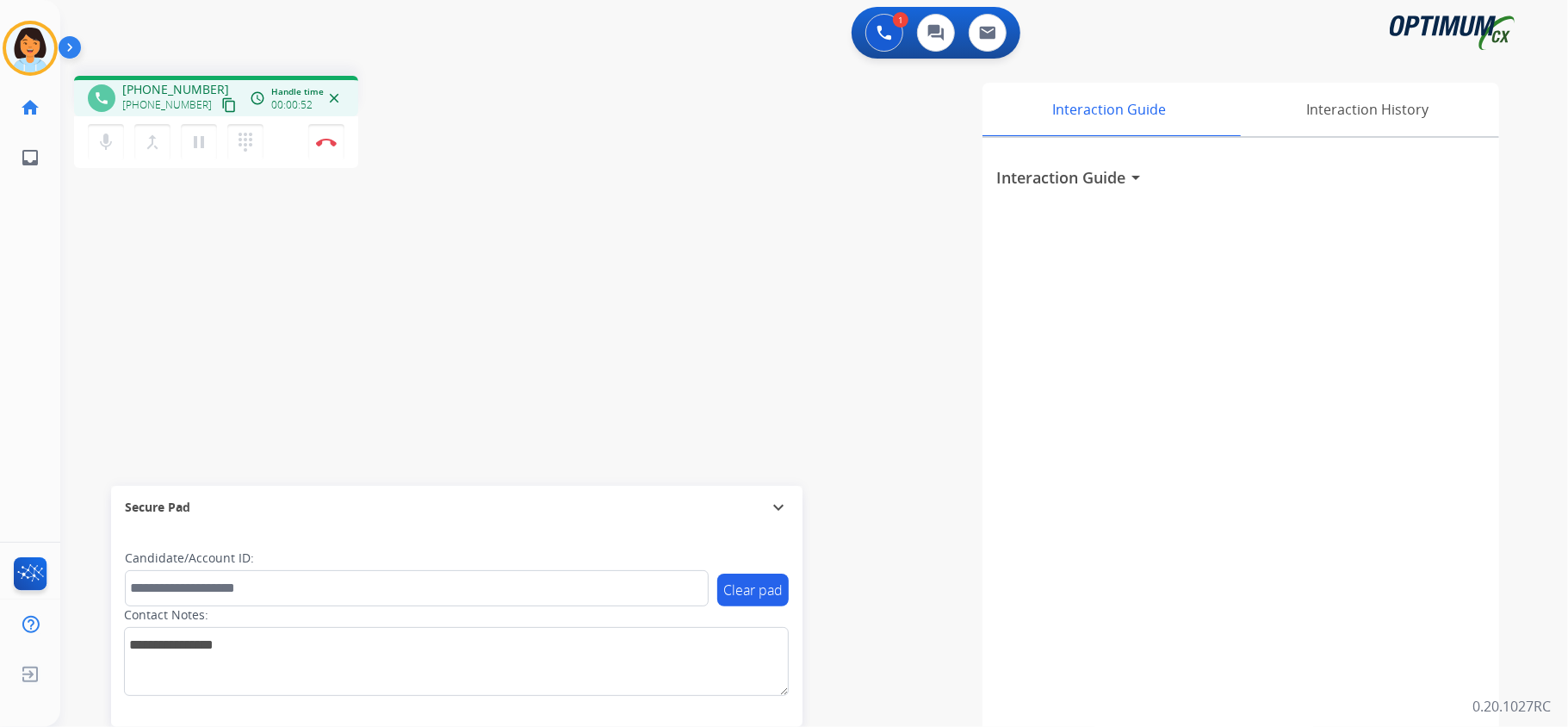
click at [221, 105] on mat-icon "content_copy" at bounding box center [229, 105] width 15 height 15
click at [325, 138] on img at bounding box center [326, 142] width 21 height 9
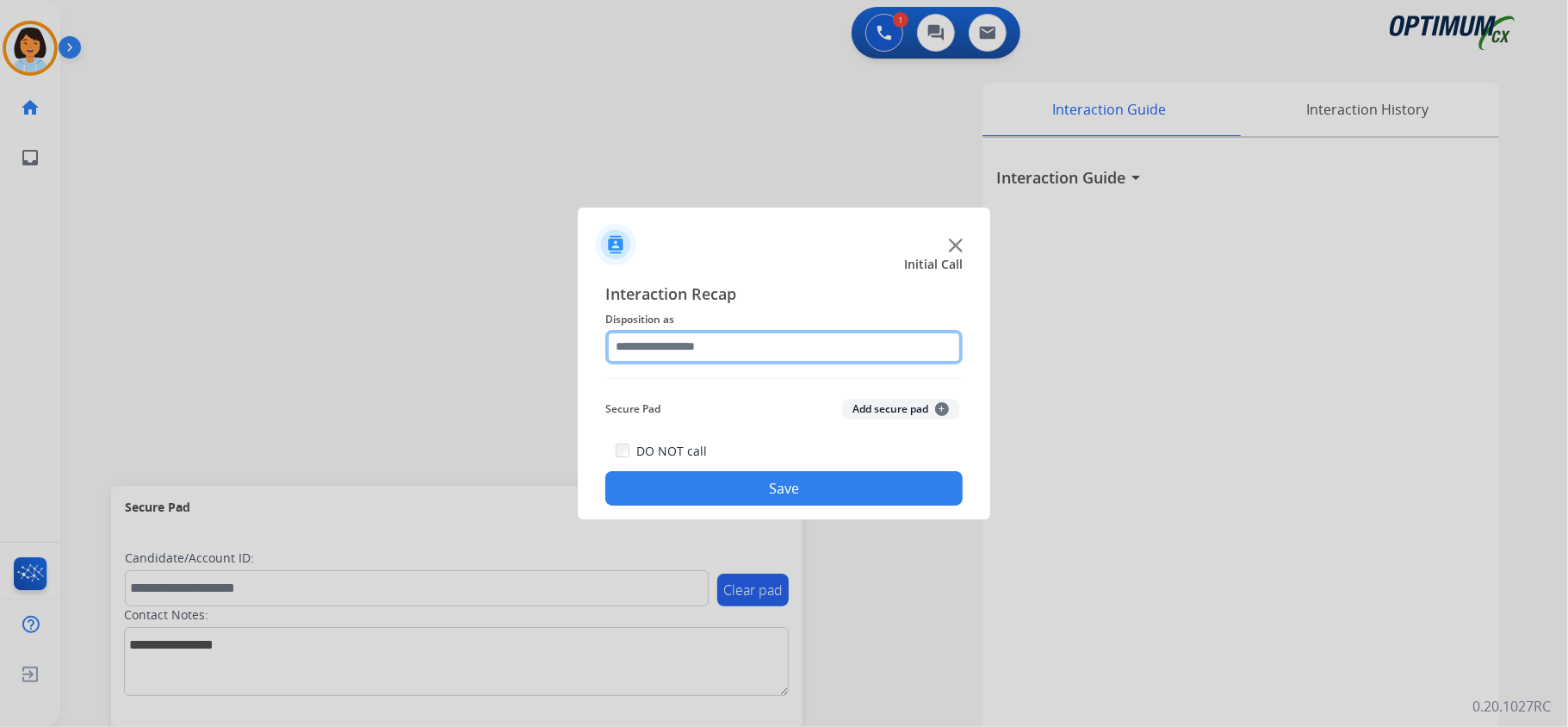
click at [782, 346] on input "text" at bounding box center [784, 347] width 357 height 34
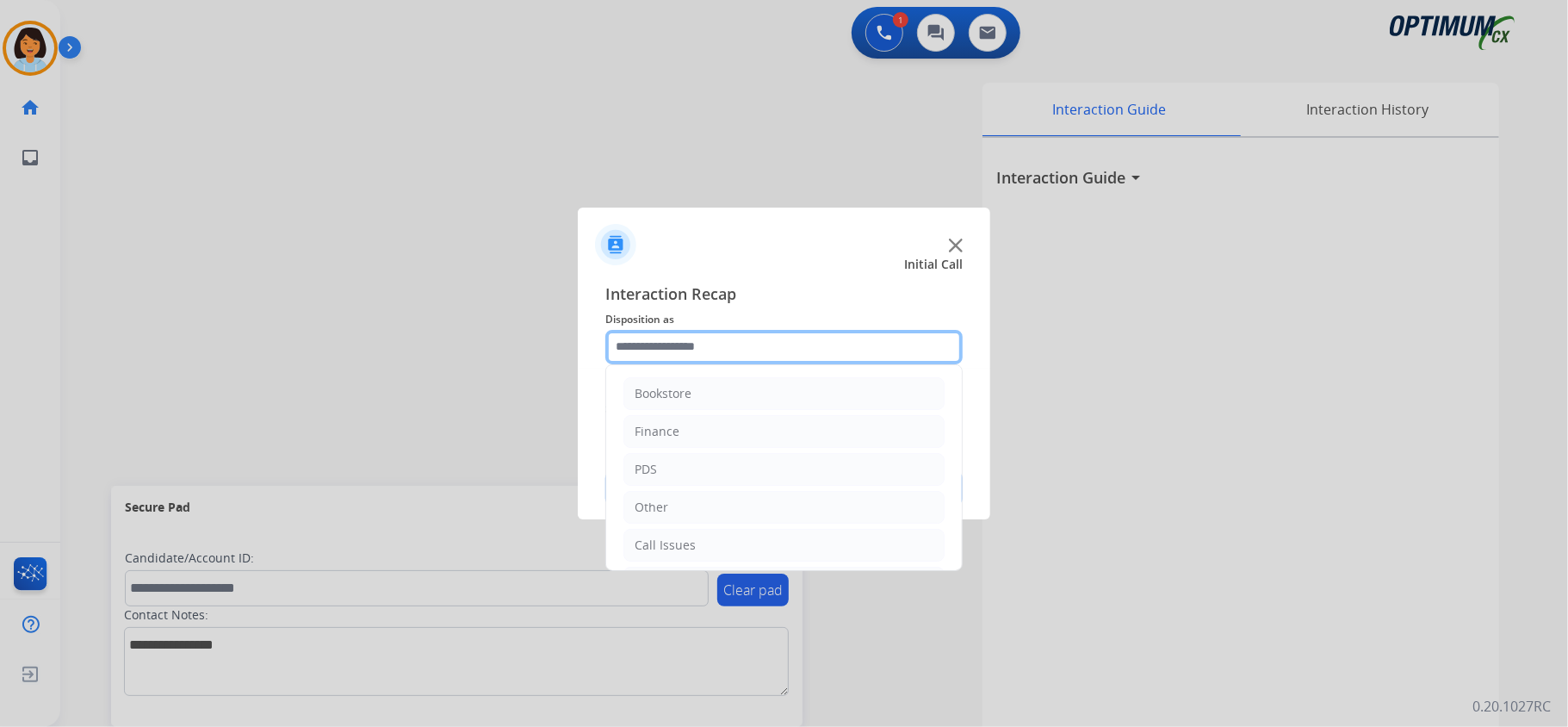
scroll to position [121, 0]
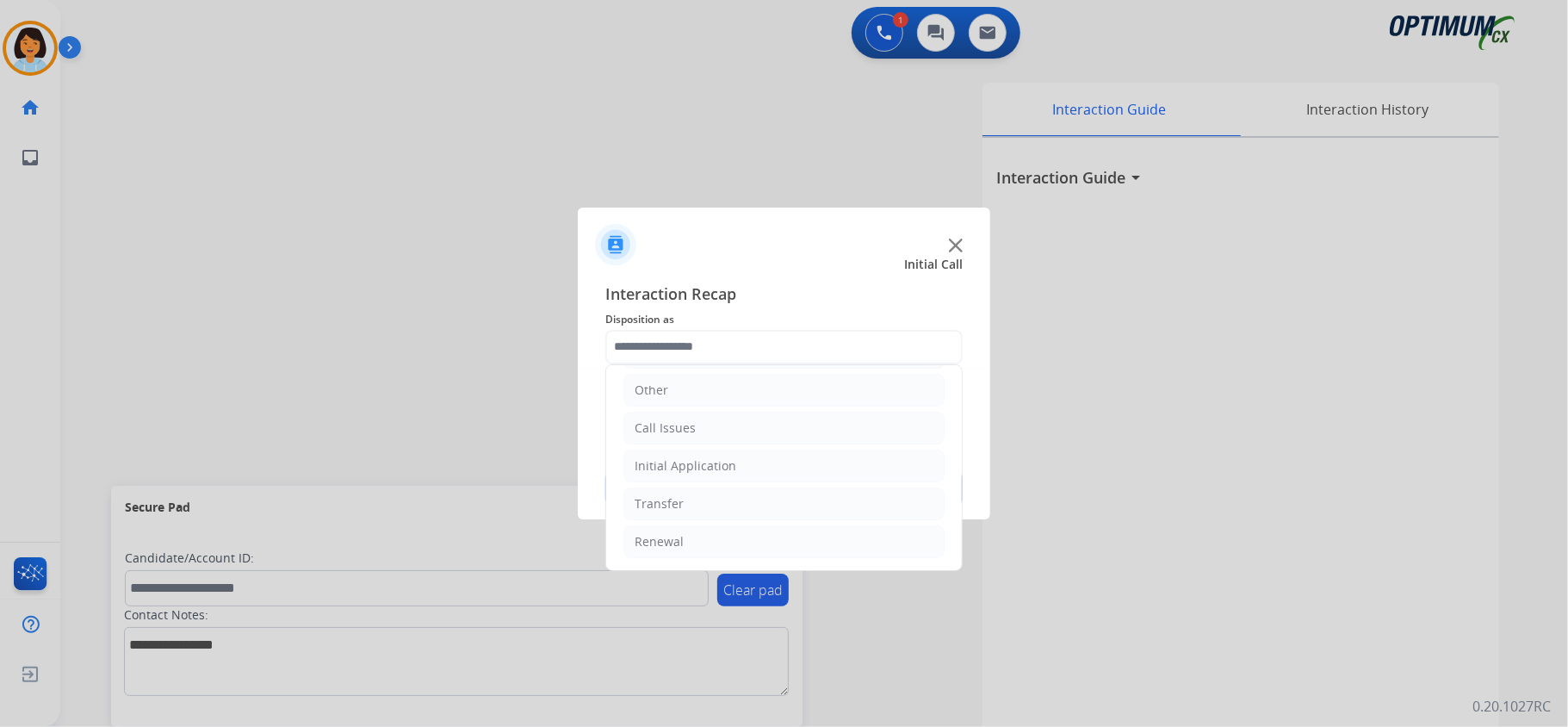
click at [805, 562] on ul "Bookstore Finance PDS Other Call Issues Initial Application Transfer Renewal" at bounding box center [784, 408] width 356 height 322
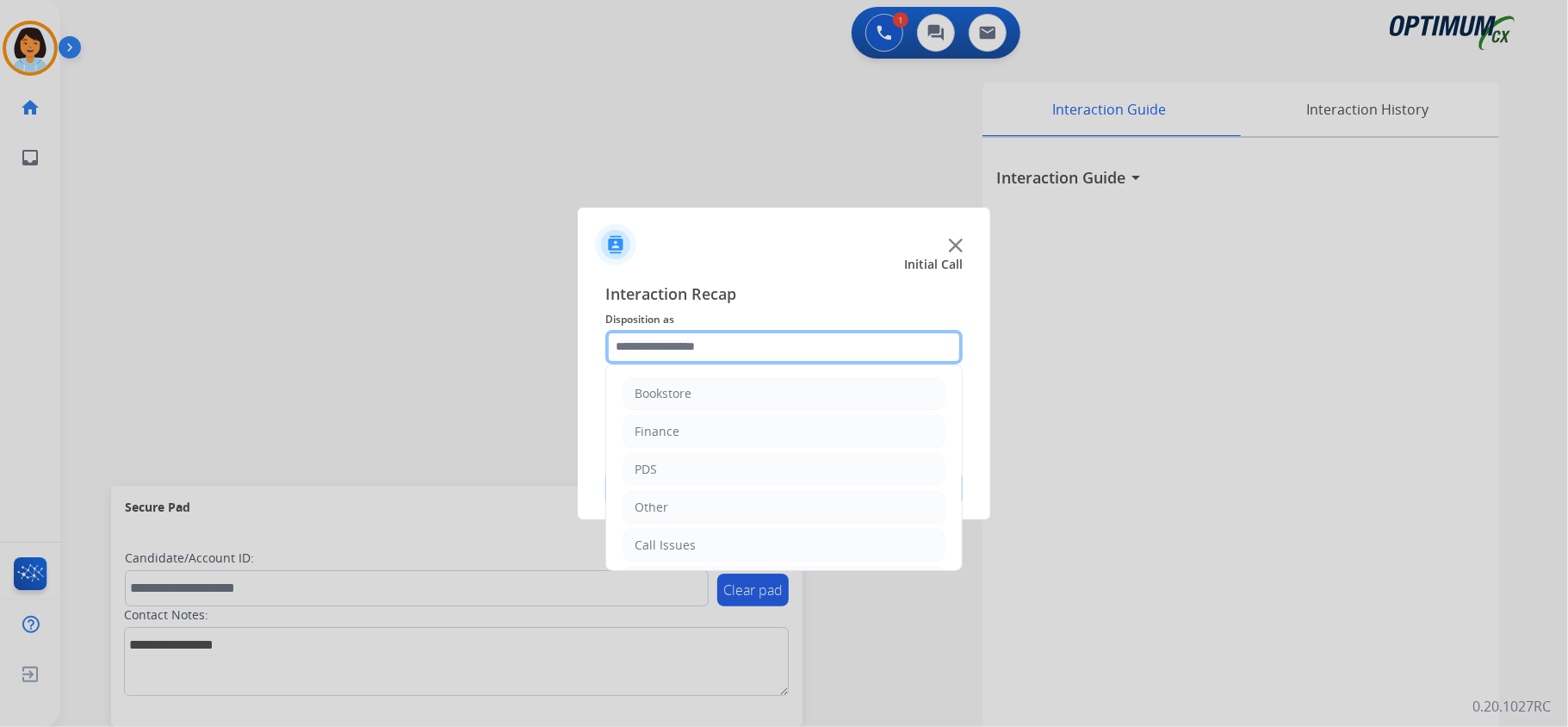
click at [762, 346] on input "text" at bounding box center [784, 347] width 357 height 34
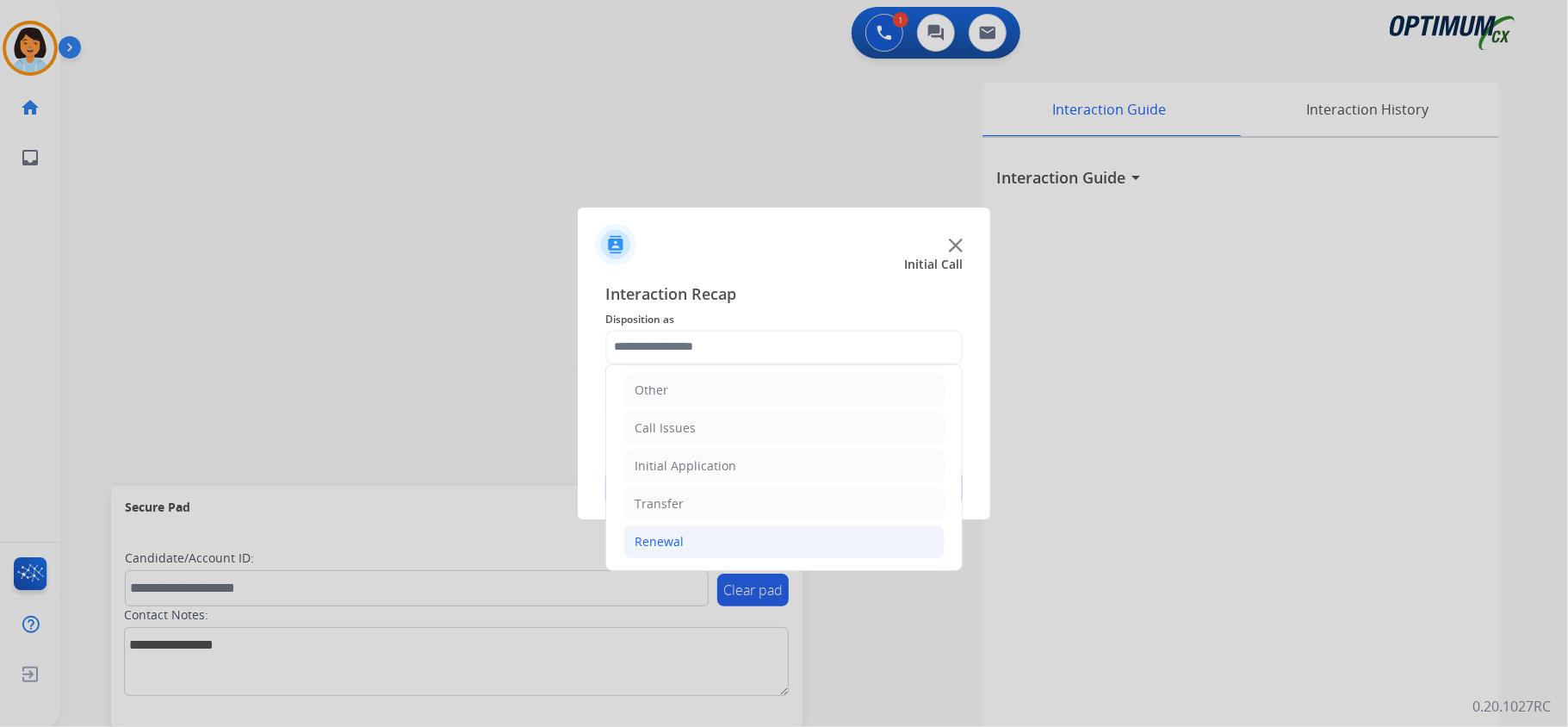
click at [740, 537] on li "Renewal" at bounding box center [784, 542] width 322 height 33
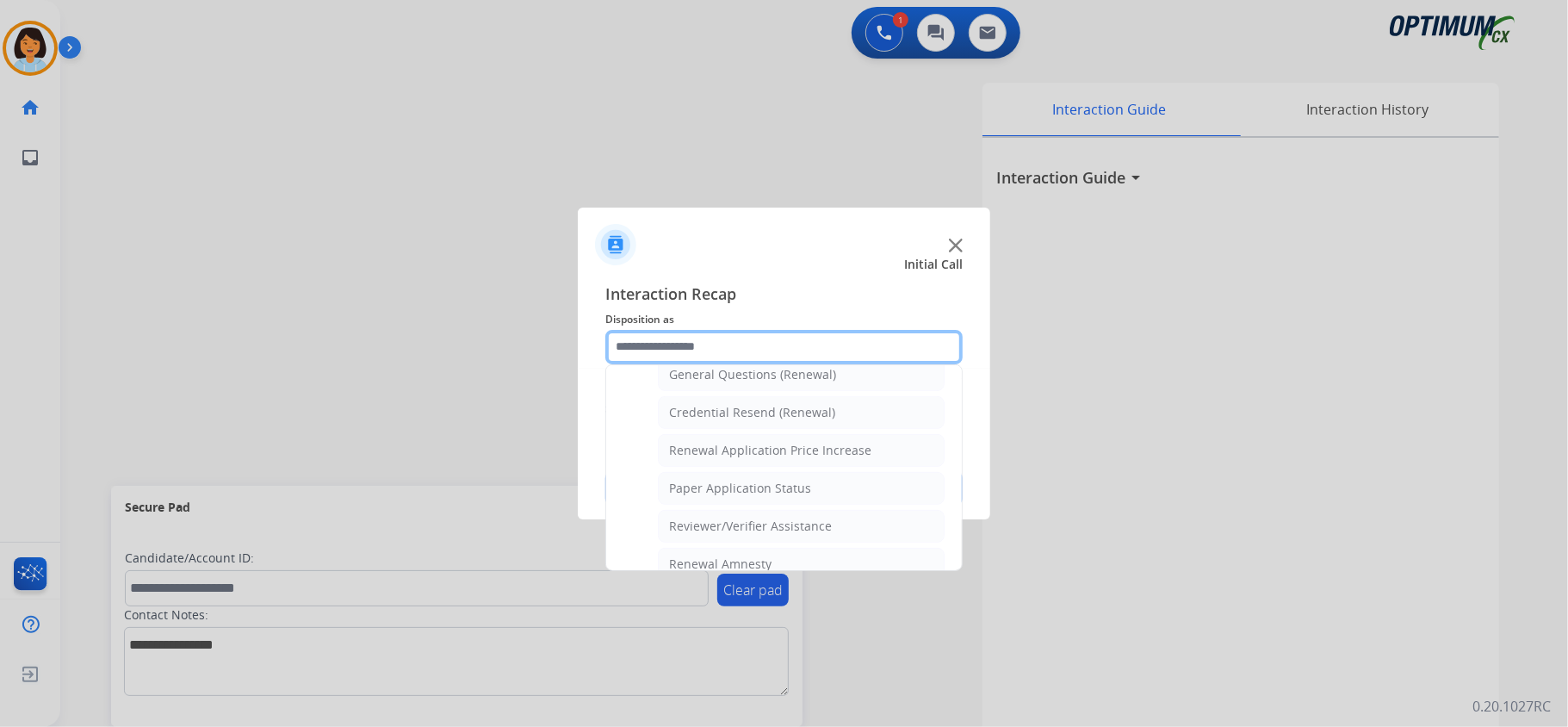
scroll to position [535, 0]
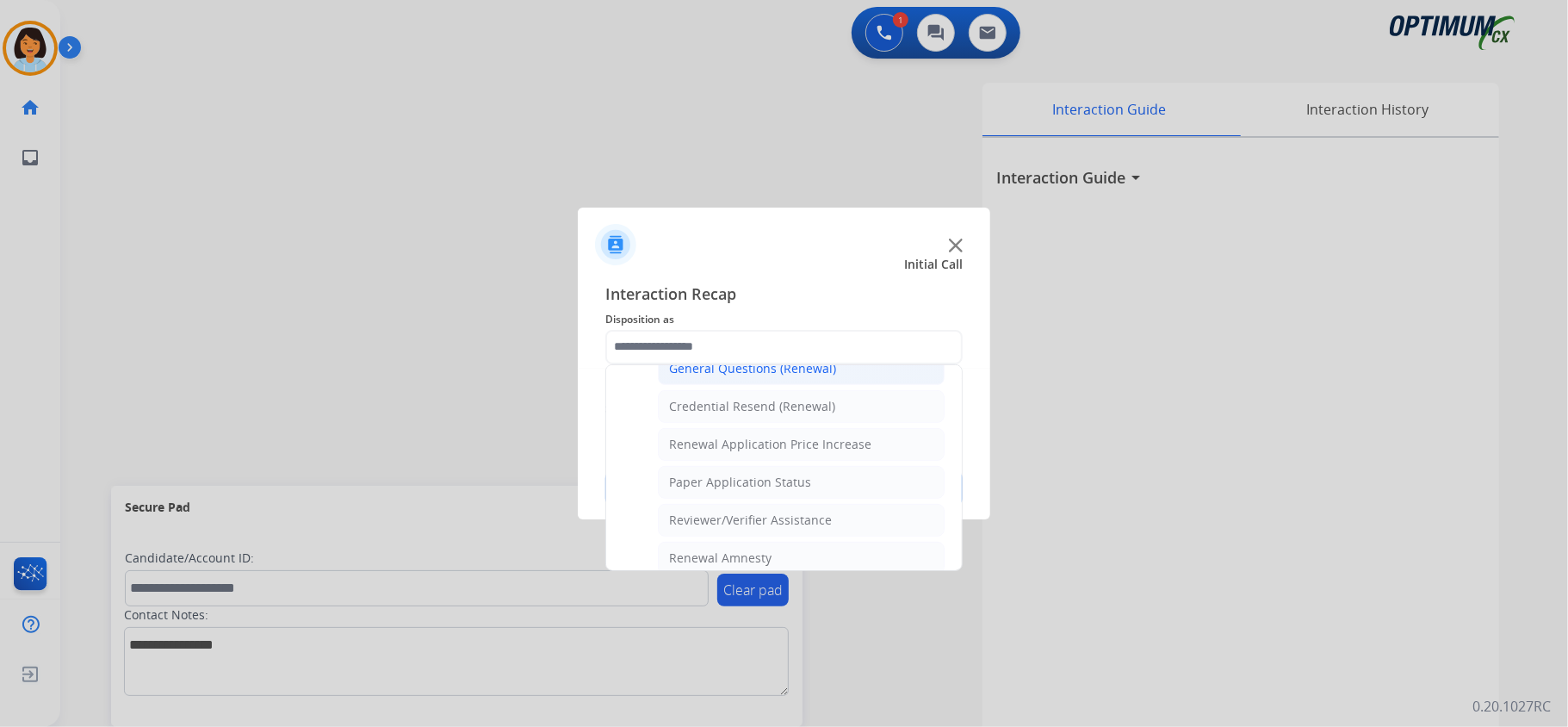
click at [730, 377] on div "General Questions (Renewal)" at bounding box center [753, 369] width 167 height 17
type input "**********"
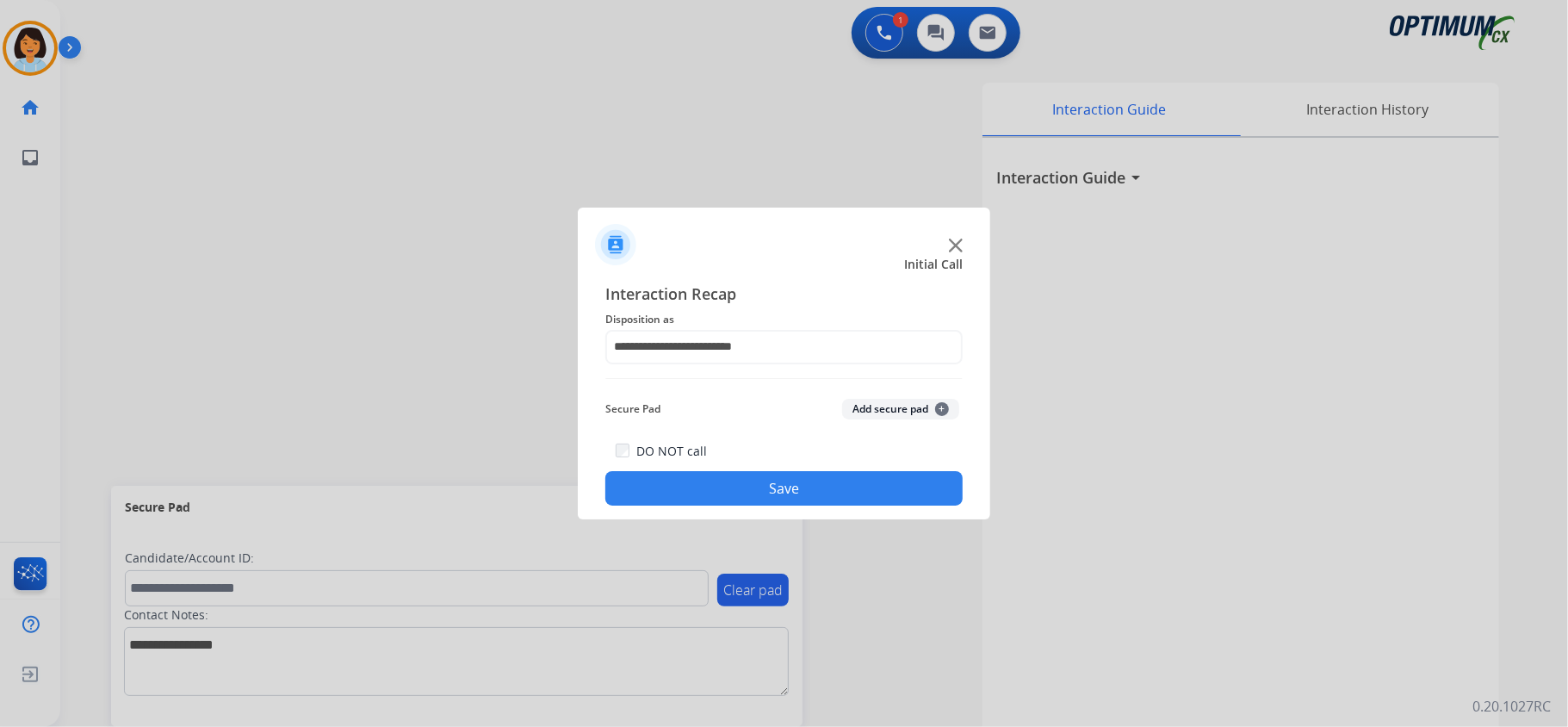
click at [717, 496] on button "Save" at bounding box center [784, 488] width 357 height 34
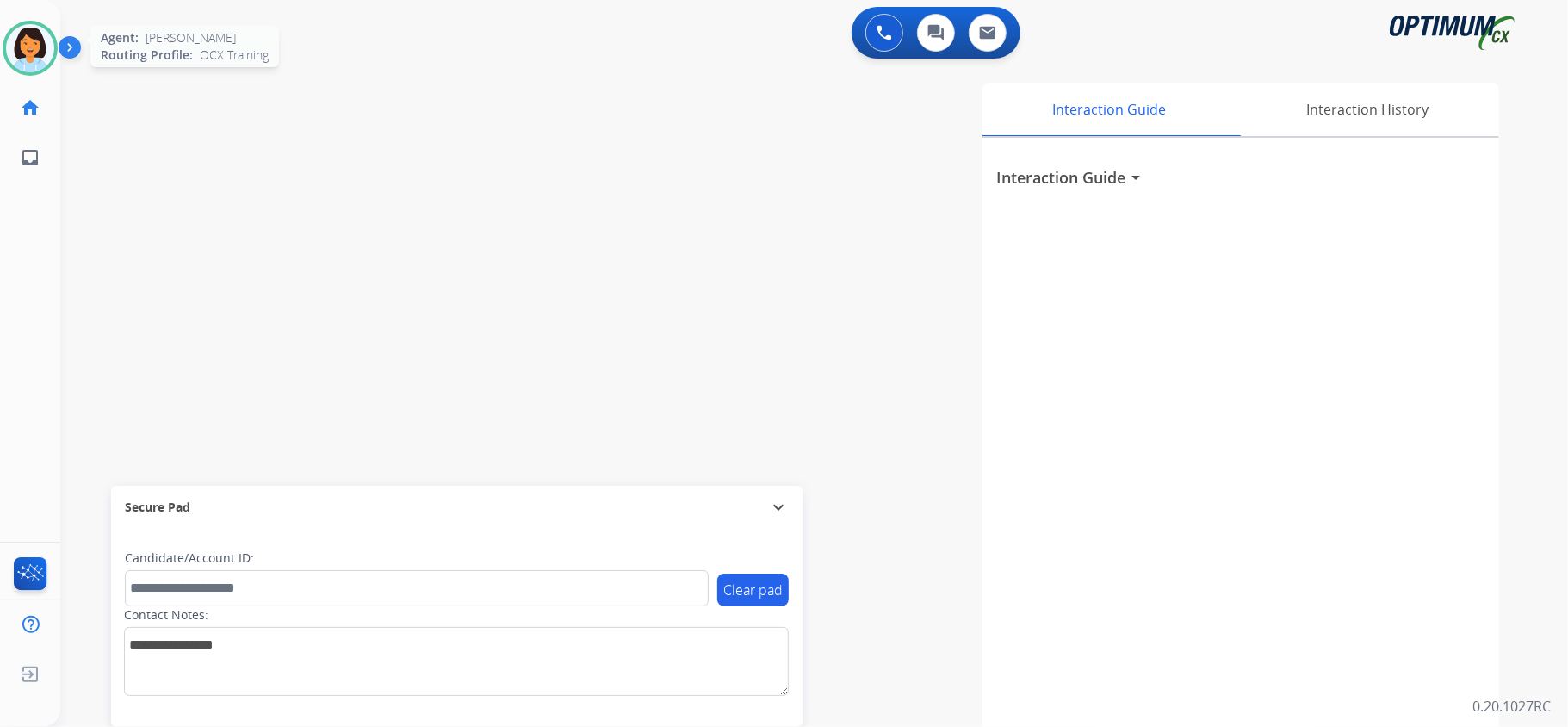
click at [33, 43] on img at bounding box center [29, 47] width 48 height 48
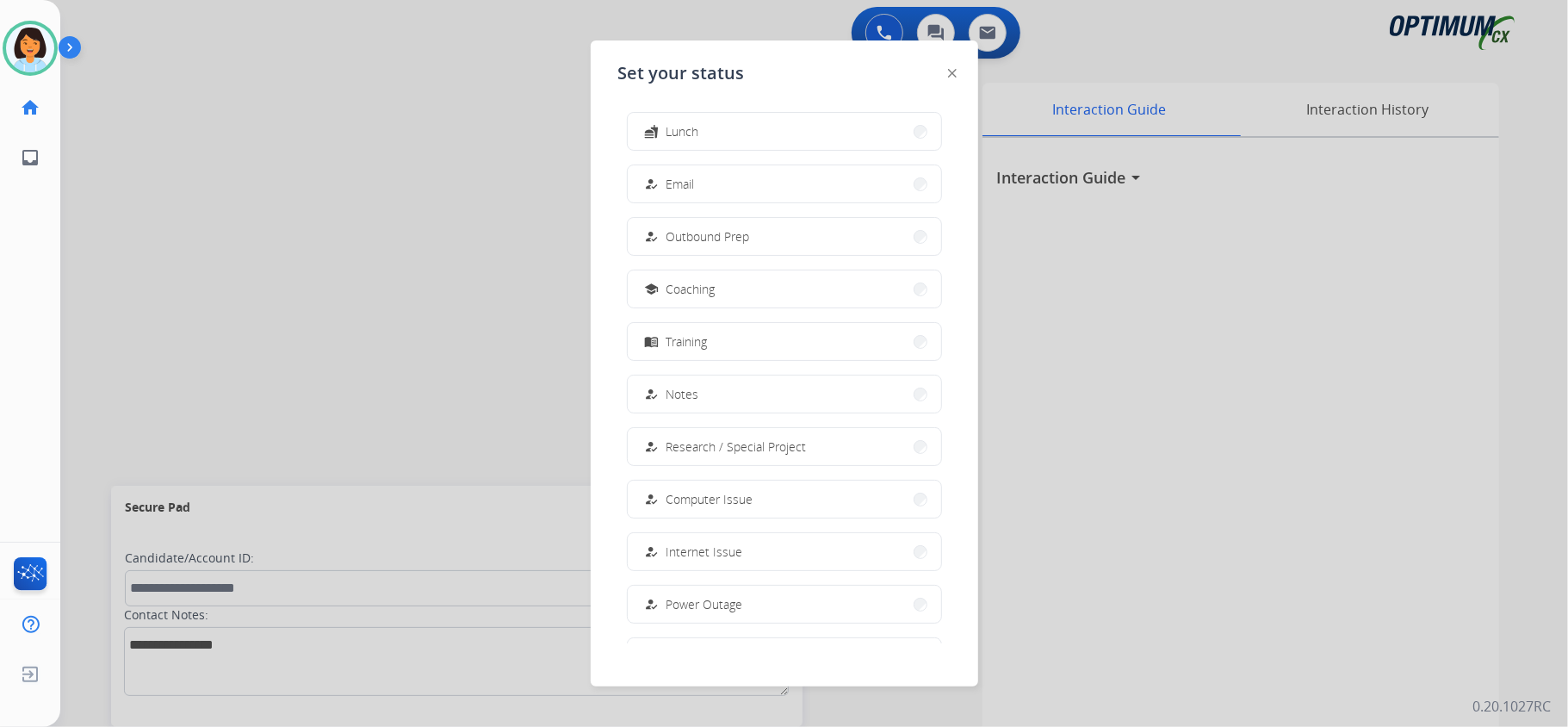
scroll to position [162, 0]
click at [886, 604] on button "work_off Offline" at bounding box center [784, 601] width 313 height 37
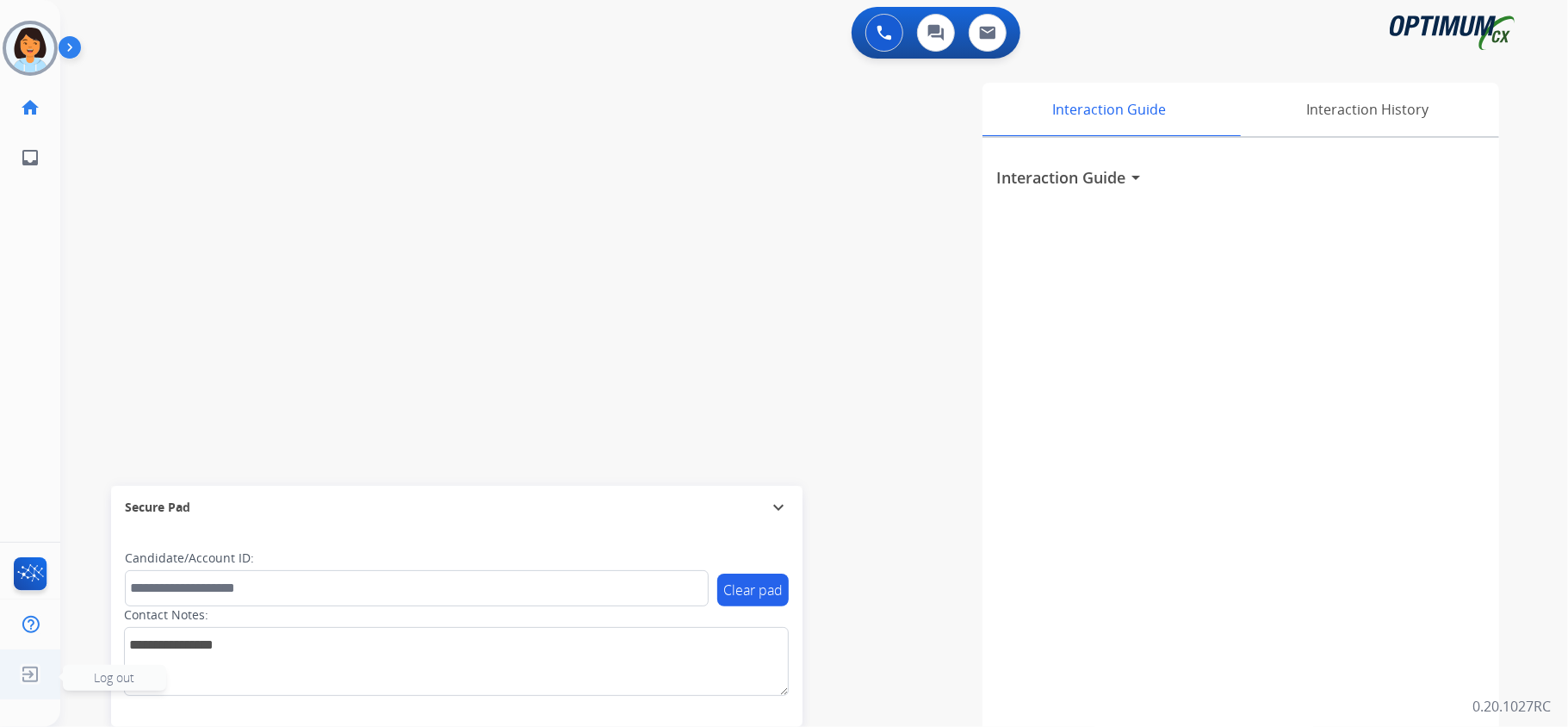
click at [34, 673] on img at bounding box center [29, 674] width 31 height 33
click at [32, 675] on img at bounding box center [29, 674] width 31 height 33
